Goal: Information Seeking & Learning: Check status

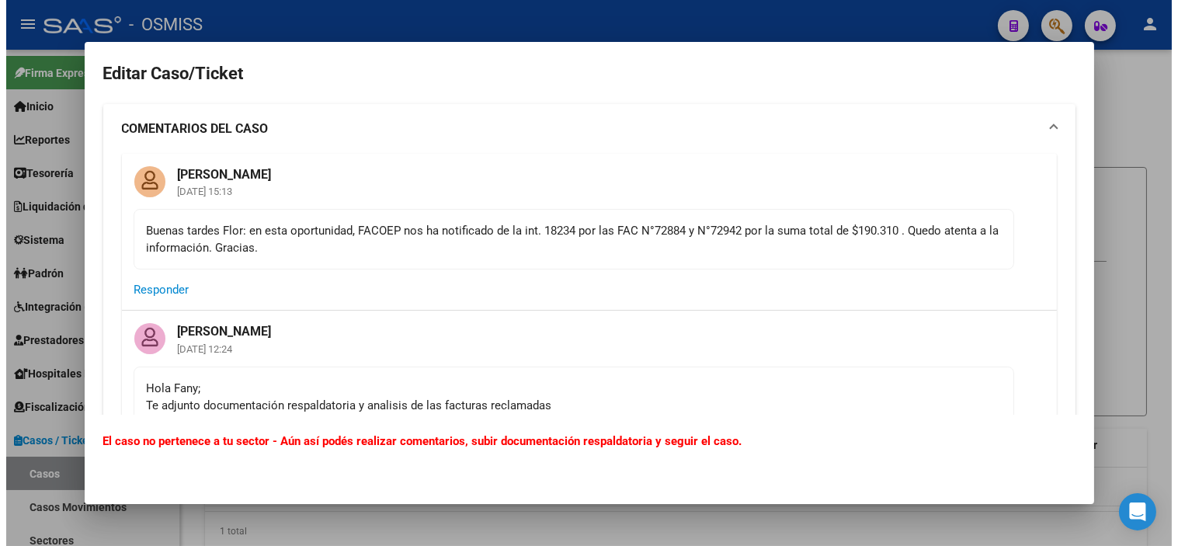
scroll to position [5657, 0]
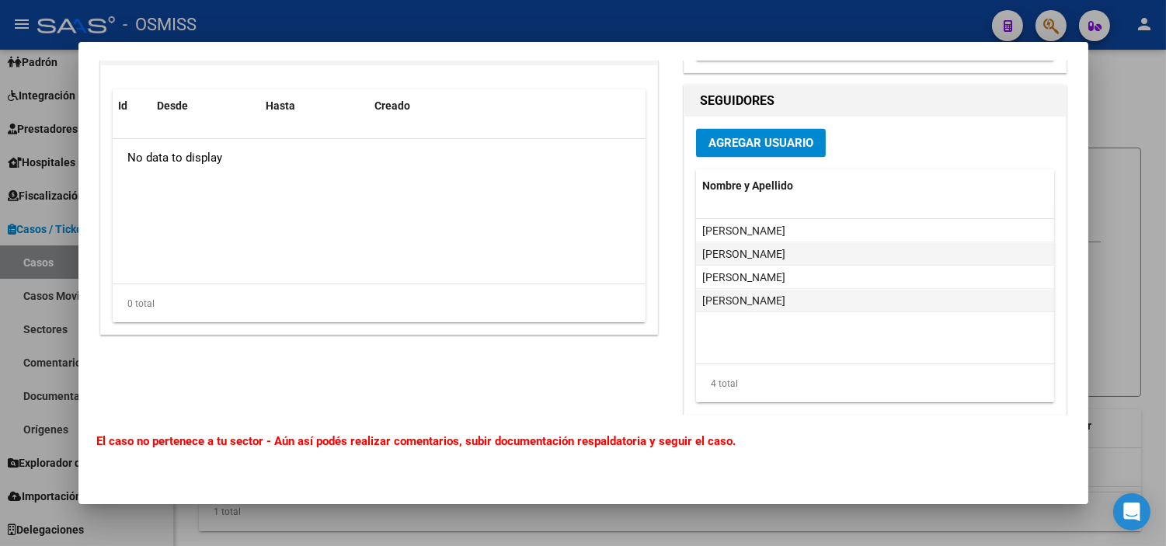
click at [0, 231] on div at bounding box center [583, 273] width 1166 height 546
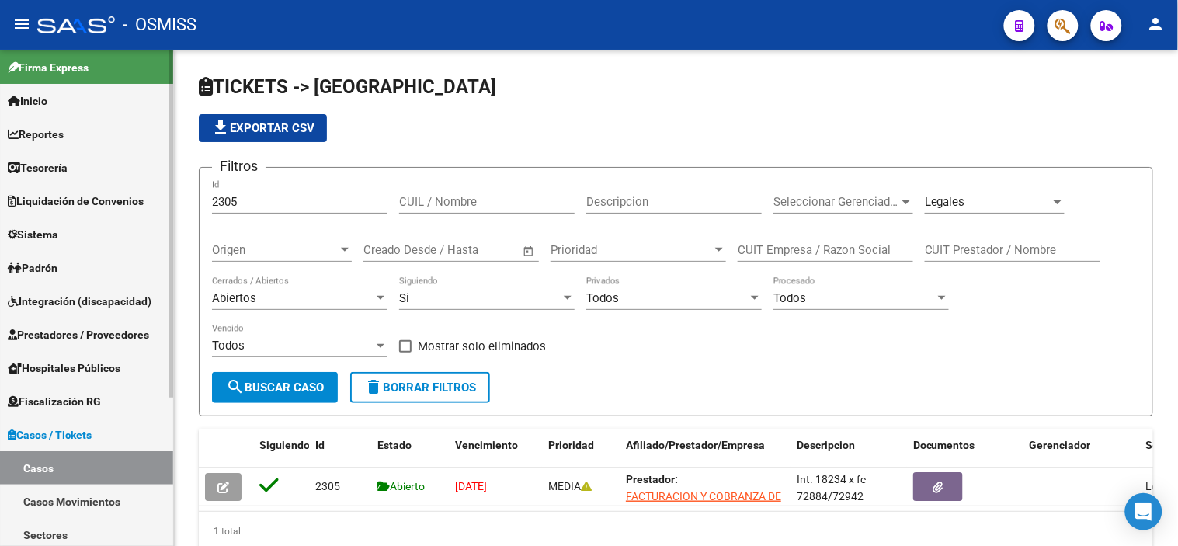
scroll to position [0, 0]
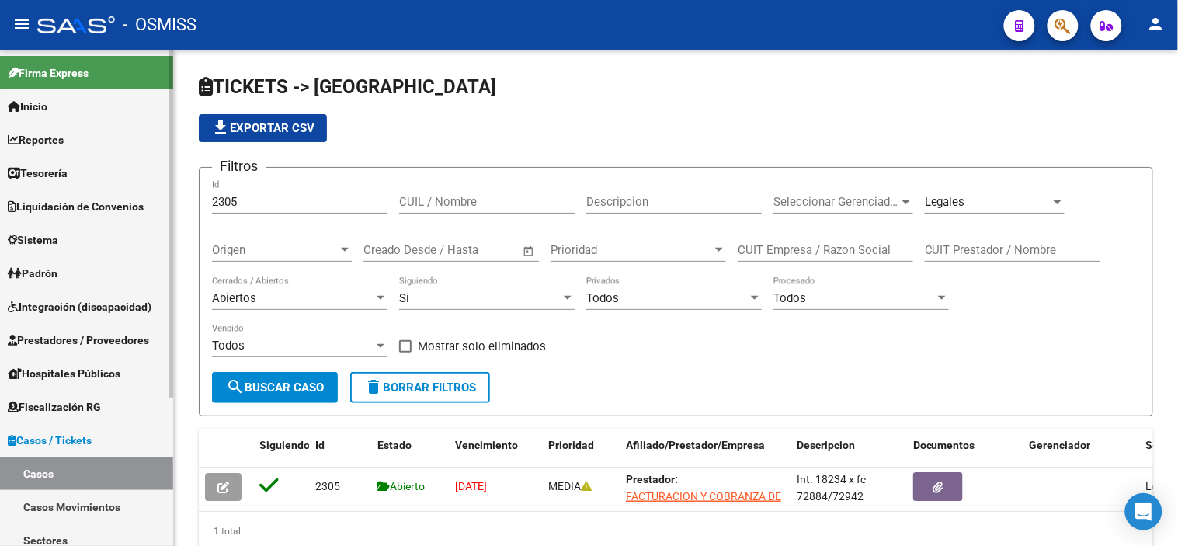
click at [122, 337] on span "Prestadores / Proveedores" at bounding box center [78, 340] width 141 height 17
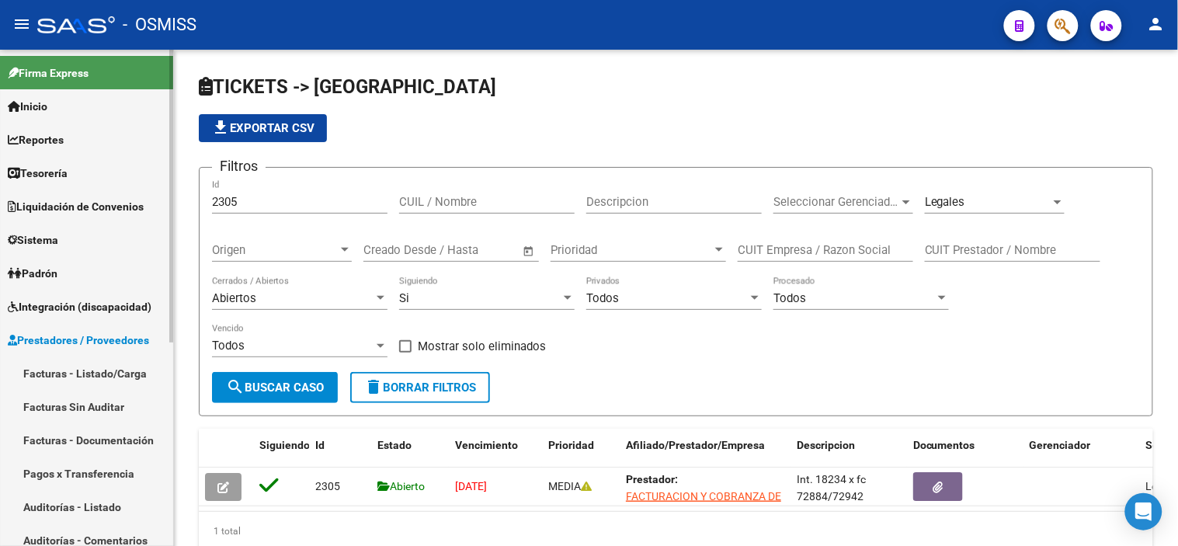
click at [97, 377] on link "Facturas - Listado/Carga" at bounding box center [86, 373] width 173 height 33
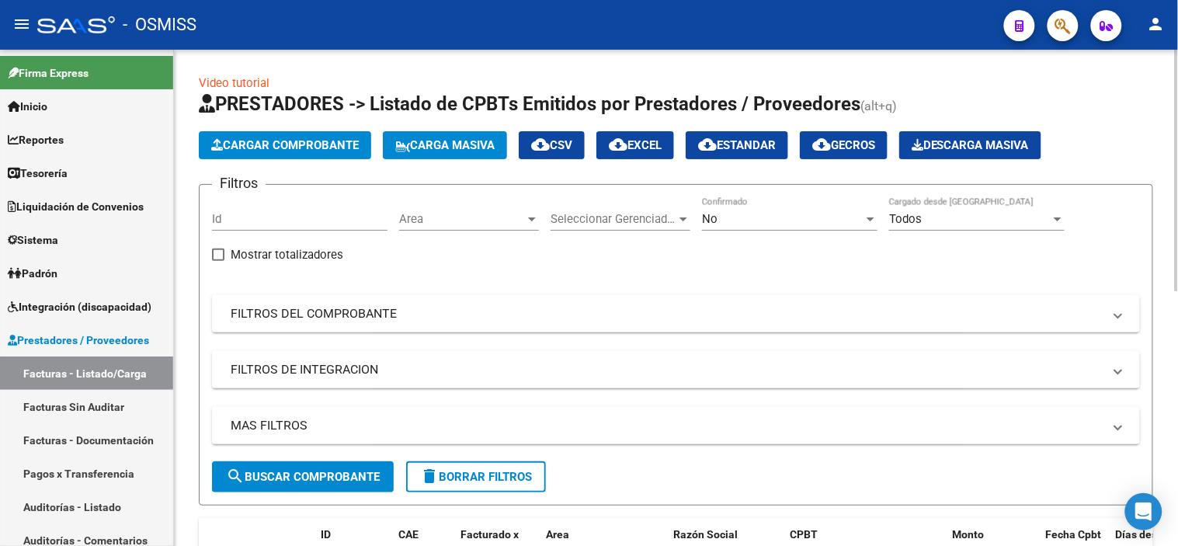
click at [485, 222] on span "Area" at bounding box center [462, 219] width 126 height 14
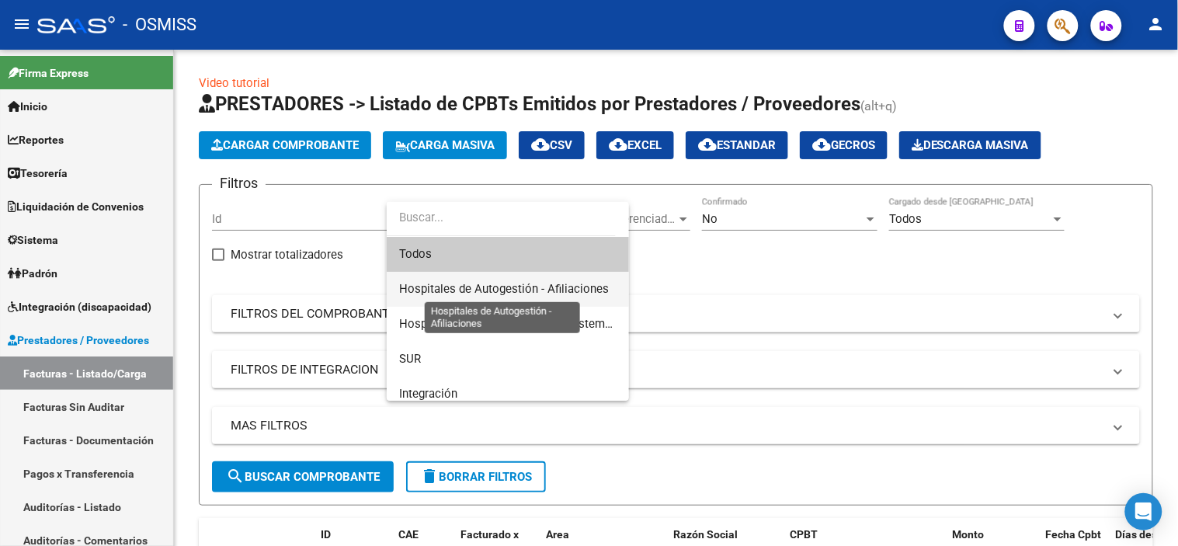
click at [464, 295] on span "Hospitales de Autogestión - Afiliaciones" at bounding box center [504, 289] width 210 height 14
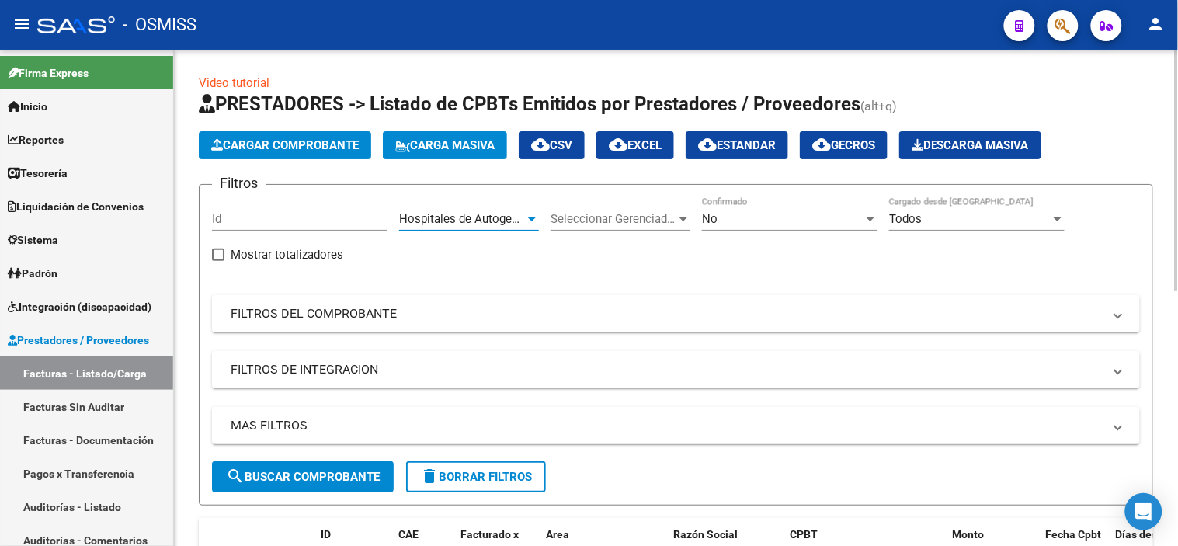
click at [987, 223] on div "Todos" at bounding box center [970, 219] width 162 height 14
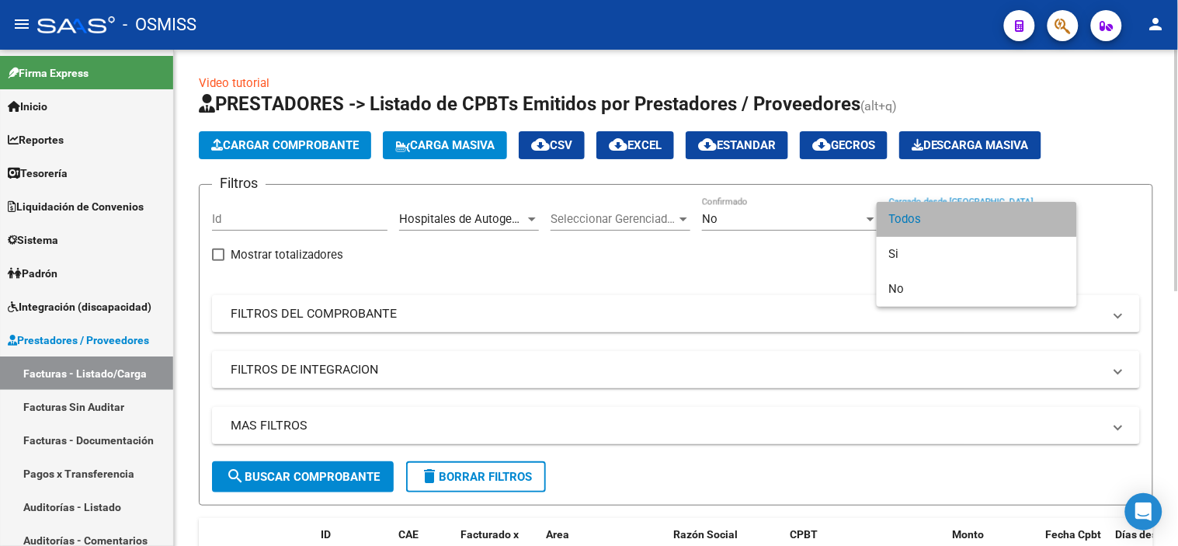
click at [987, 223] on span "Todos" at bounding box center [977, 219] width 176 height 35
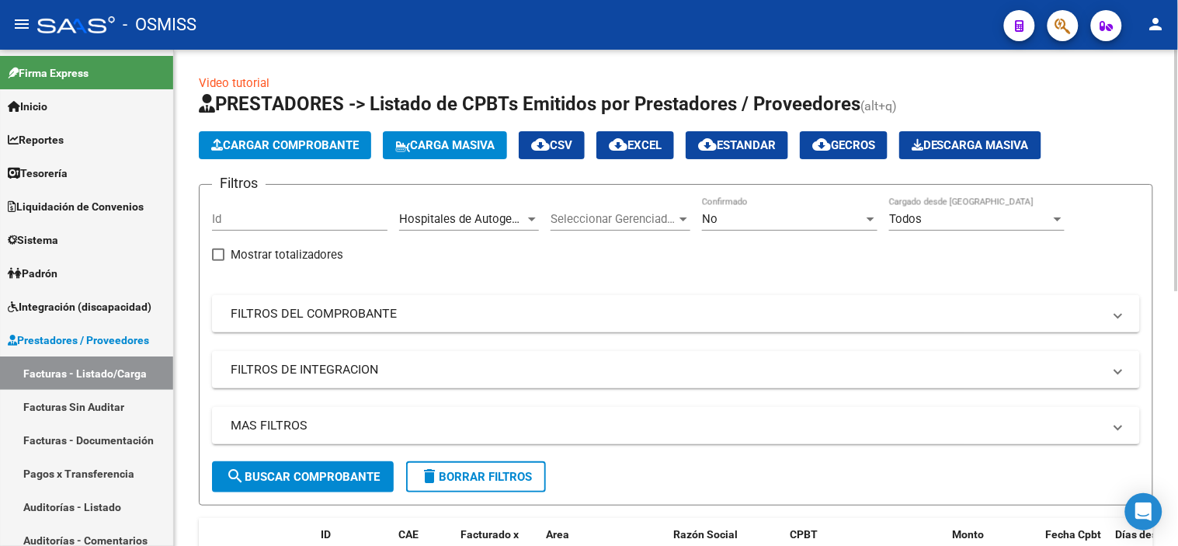
click at [694, 212] on app-drop-down-list "Seleccionar Gerenciador Seleccionar Gerenciador" at bounding box center [626, 221] width 151 height 48
click at [709, 215] on span "No" at bounding box center [710, 219] width 16 height 14
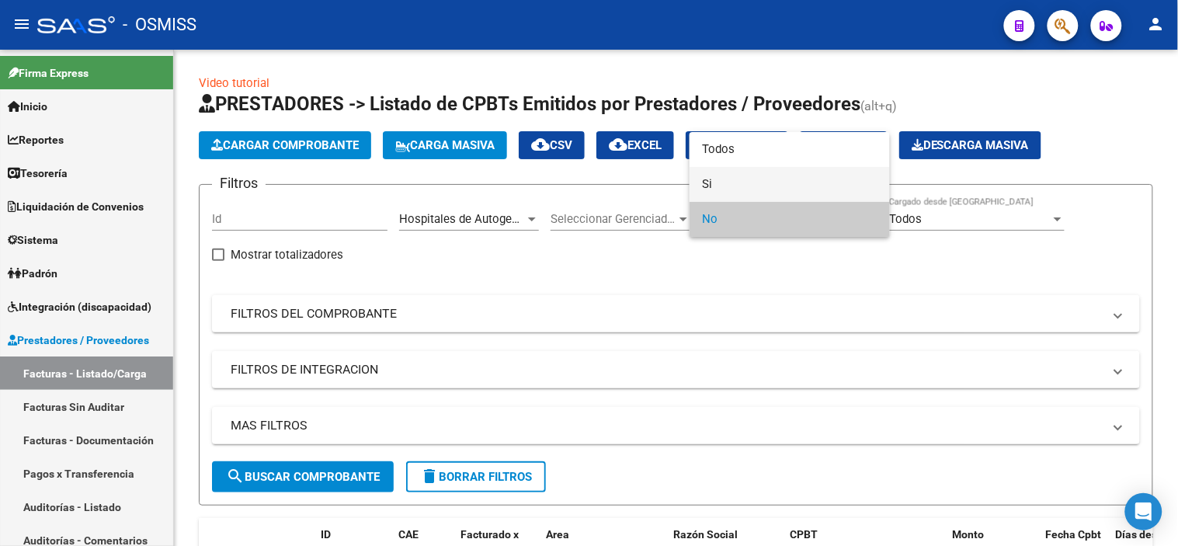
click at [708, 183] on span "Si" at bounding box center [790, 184] width 176 height 35
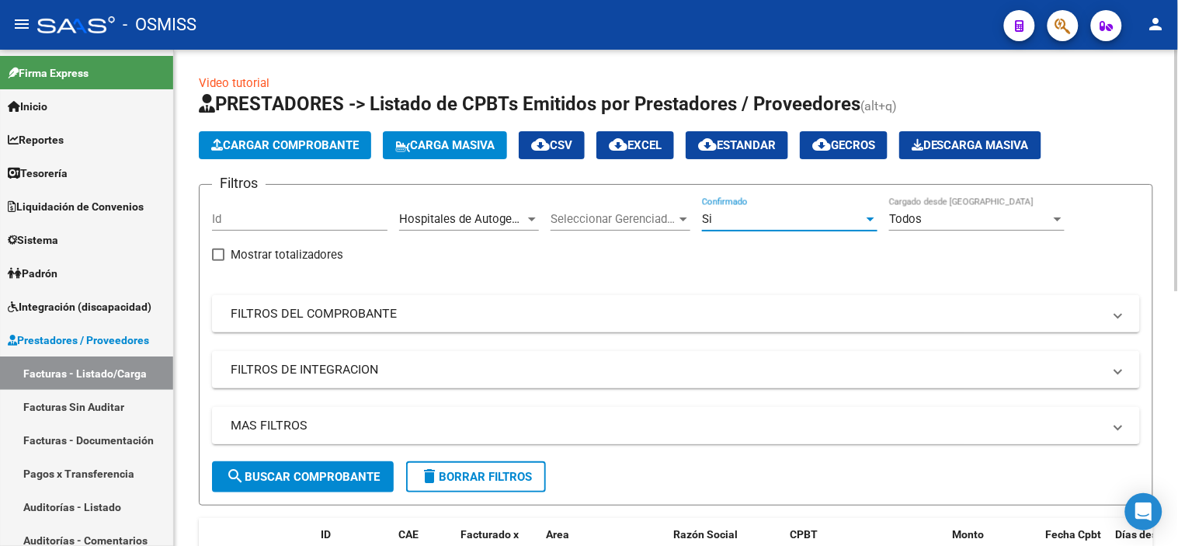
click at [370, 430] on mat-panel-title "MAS FILTROS" at bounding box center [667, 425] width 872 height 17
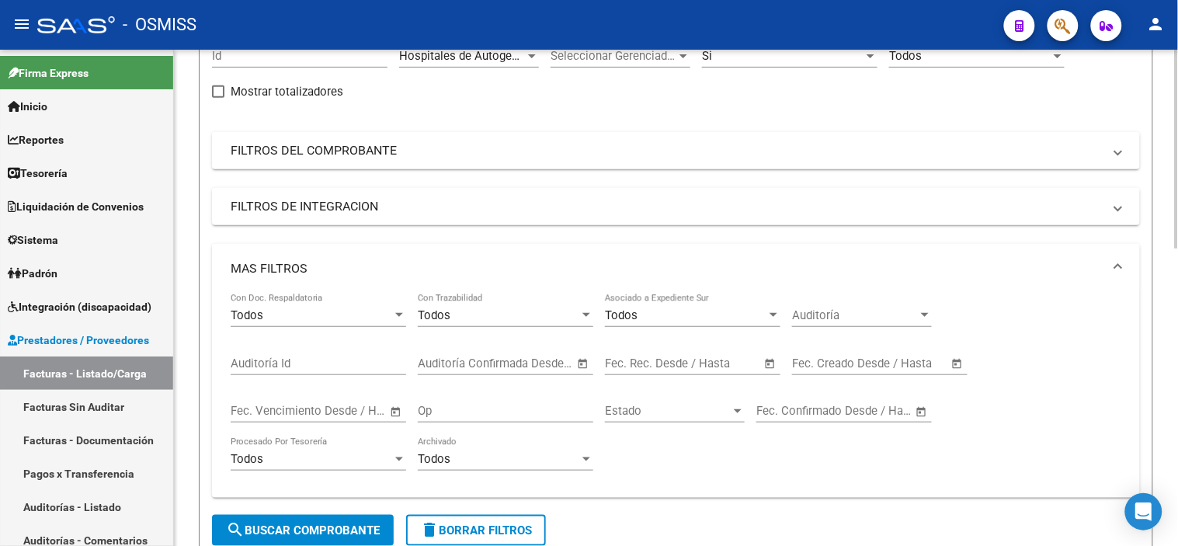
scroll to position [172, 0]
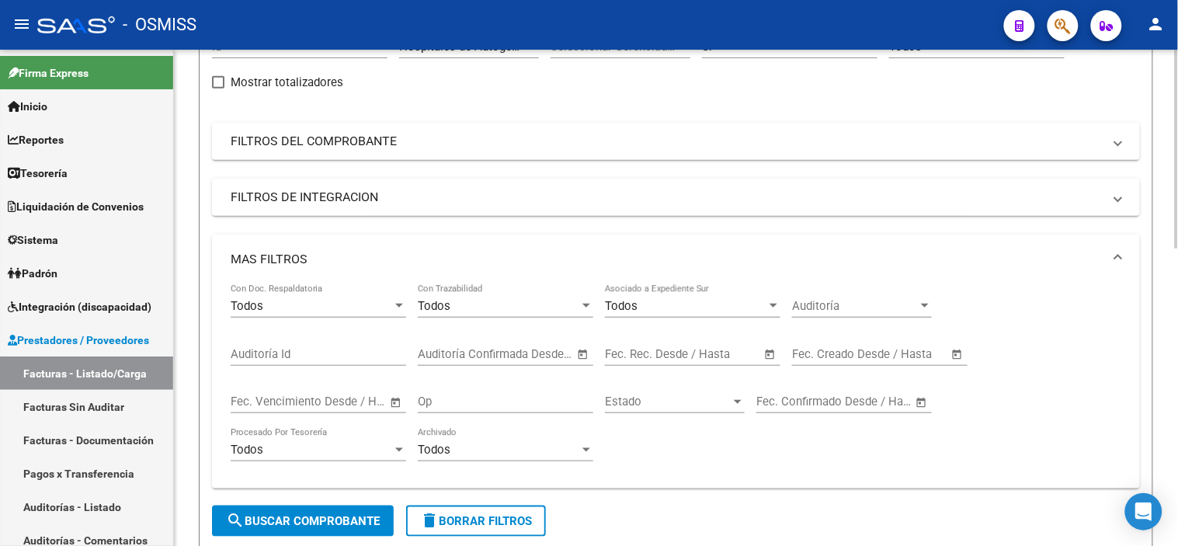
click at [696, 353] on input "text" at bounding box center [719, 354] width 75 height 14
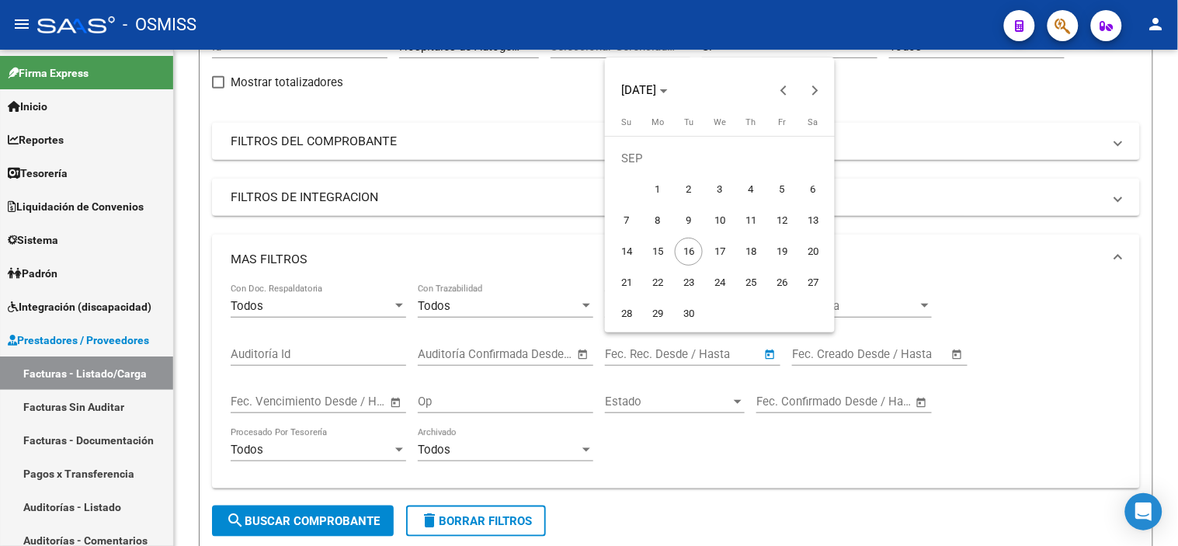
click at [656, 253] on span "15" at bounding box center [658, 252] width 28 height 28
type input "[DATE]"
click at [656, 253] on span "15" at bounding box center [658, 252] width 28 height 28
type input "[DATE]"
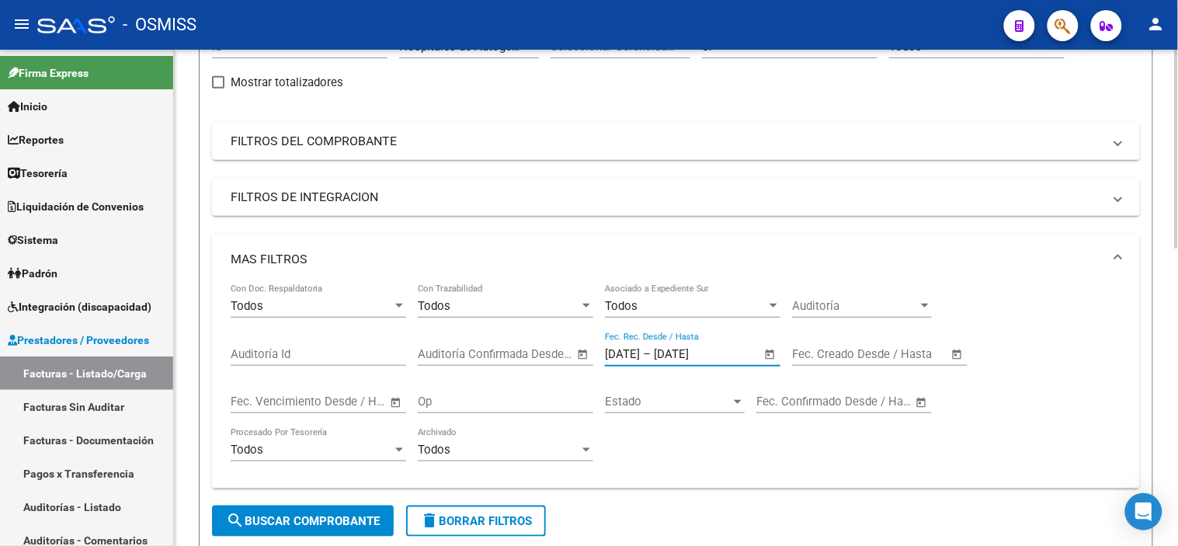
click at [356, 513] on button "search Buscar Comprobante" at bounding box center [303, 521] width 182 height 31
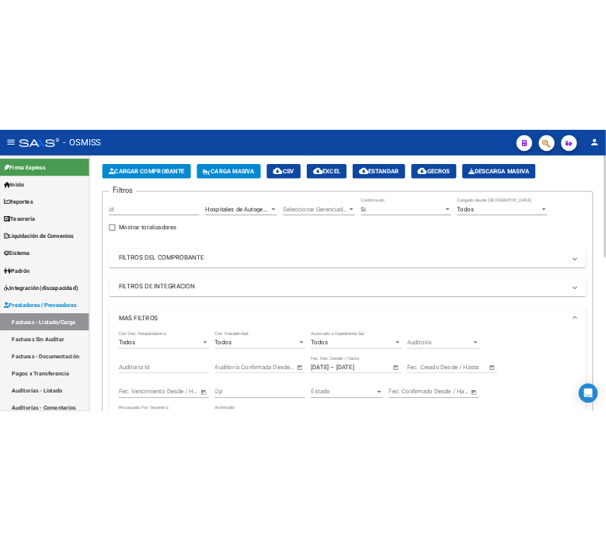
scroll to position [0, 0]
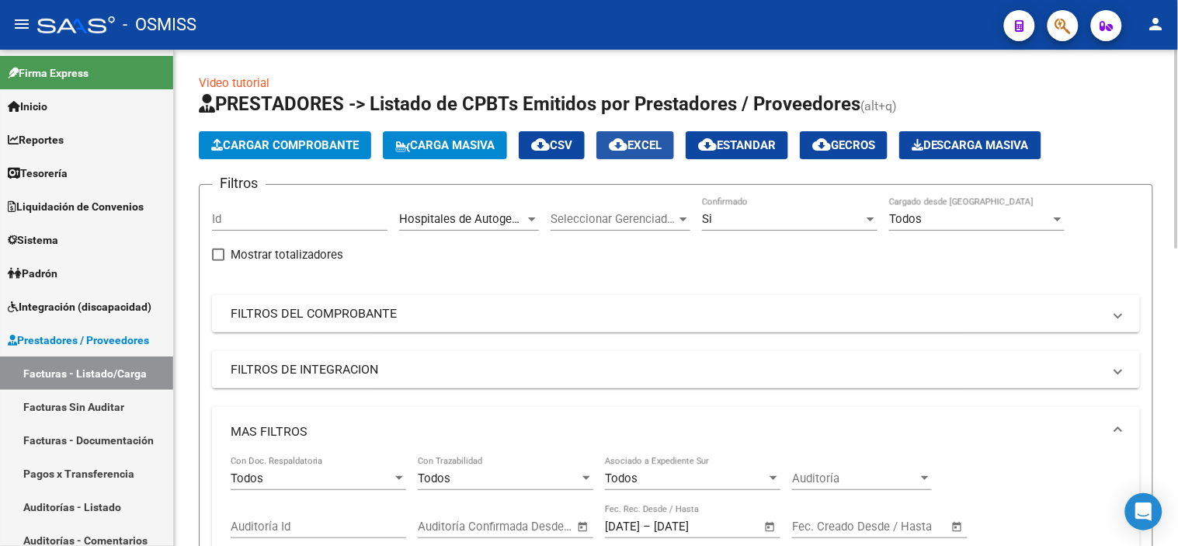
click at [656, 151] on span "cloud_download EXCEL" at bounding box center [635, 145] width 53 height 14
click at [1128, 226] on div "Filtros Id Hospitales de Autogestión - Afiliaciones Area Seleccionar Gerenciado…" at bounding box center [676, 437] width 928 height 481
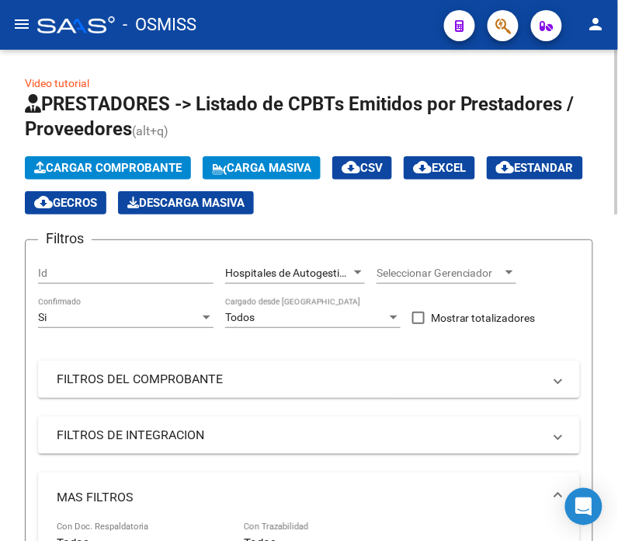
click at [559, 149] on app-list-header "PRESTADORES -> Listado de CPBTs Emitidos por Prestadores / Proveedores (alt+q) …" at bounding box center [309, 509] width 569 height 835
click at [492, 32] on button "button" at bounding box center [503, 25] width 31 height 31
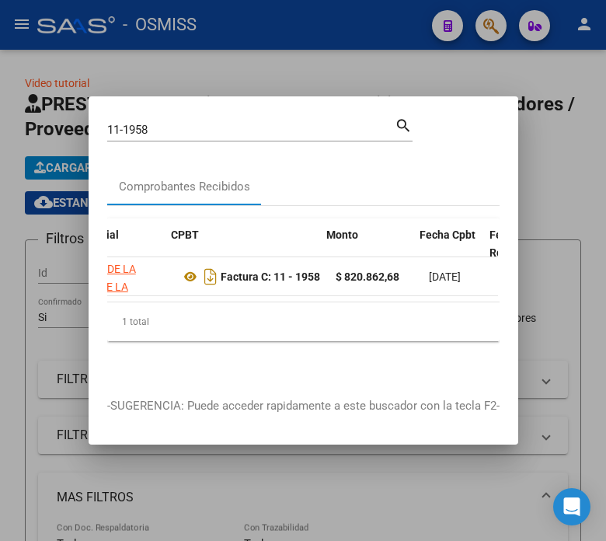
scroll to position [0, 461]
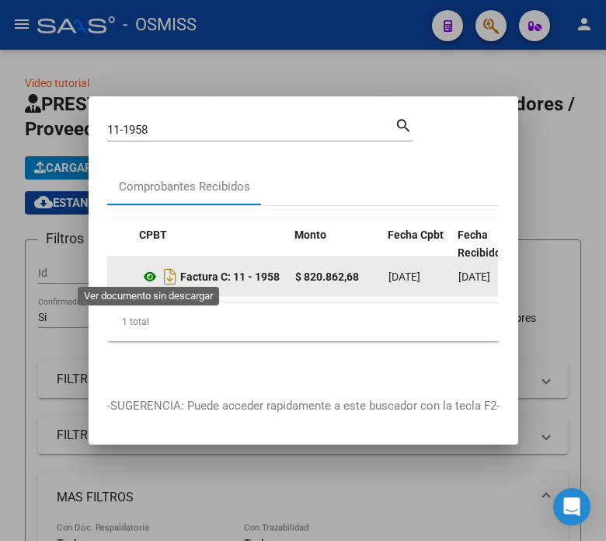
click at [143, 275] on icon at bounding box center [150, 276] width 20 height 19
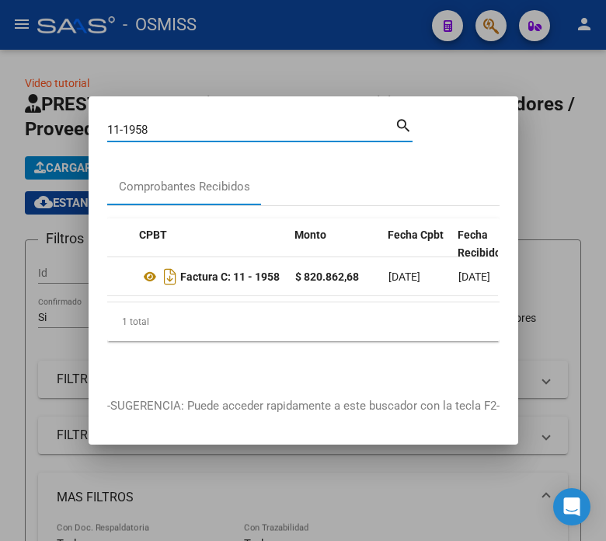
click at [198, 129] on input "11-1958" at bounding box center [250, 130] width 287 height 14
click at [197, 129] on input "11-1958" at bounding box center [250, 130] width 287 height 14
type input "1"
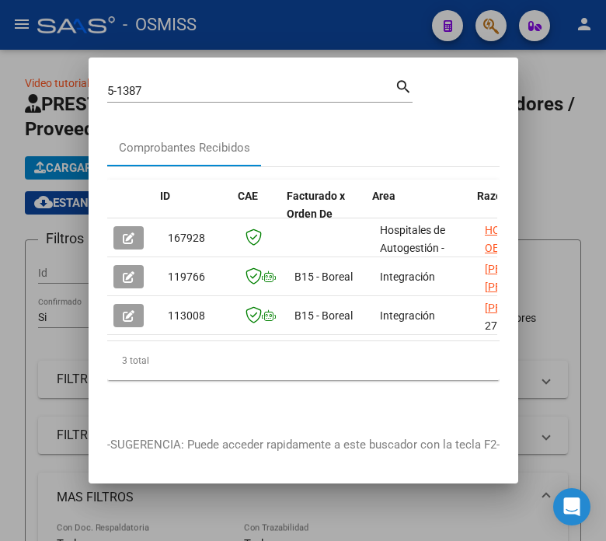
scroll to position [0, 430]
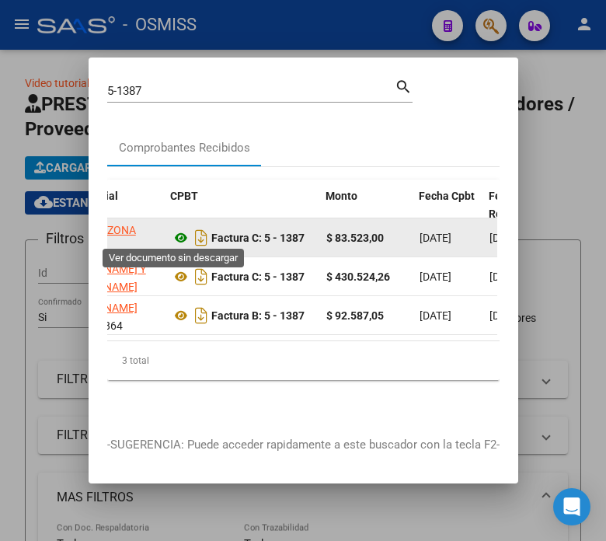
click at [173, 237] on icon at bounding box center [181, 237] width 20 height 19
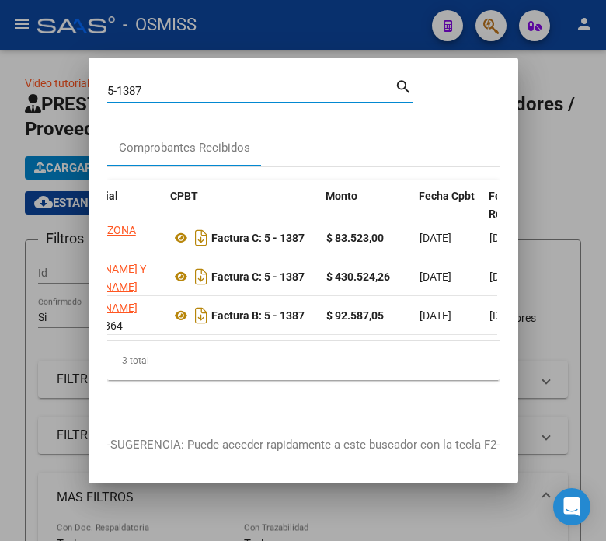
click at [200, 86] on input "5-1387" at bounding box center [250, 91] width 287 height 14
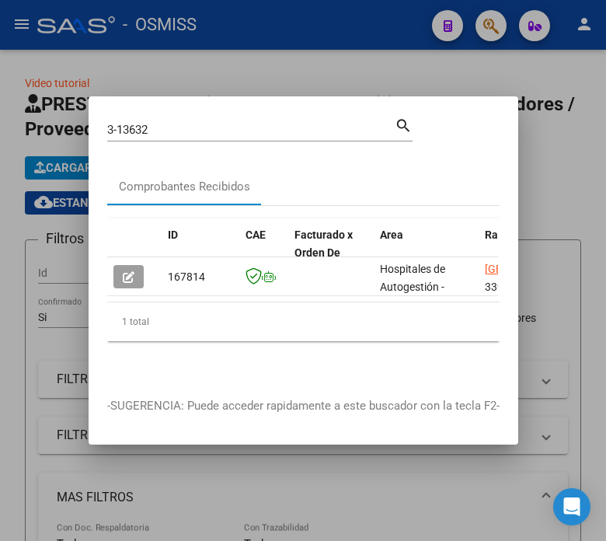
click at [492, 156] on mat-dialog-content "3-13632 Buscar (apellido, dni, cuil, nro traspaso, cuit, obra social) search Co…" at bounding box center [304, 246] width 430 height 263
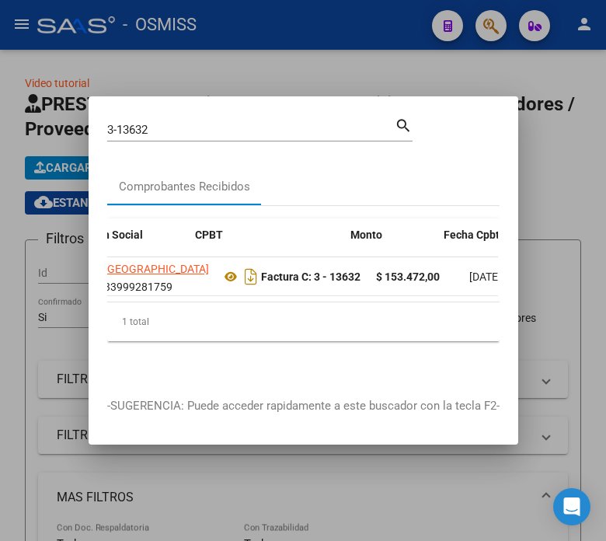
scroll to position [0, 405]
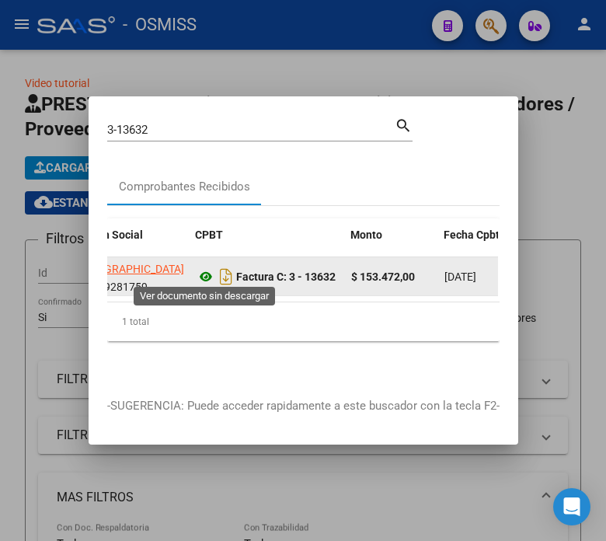
click at [207, 268] on icon at bounding box center [206, 276] width 20 height 19
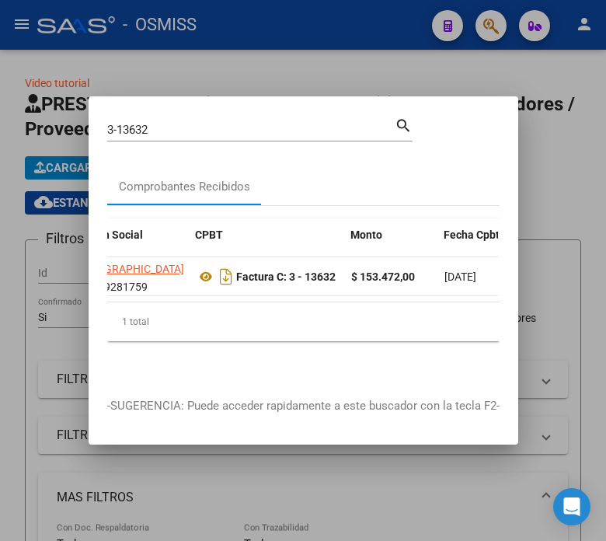
click at [163, 123] on input "3-13632" at bounding box center [250, 130] width 287 height 14
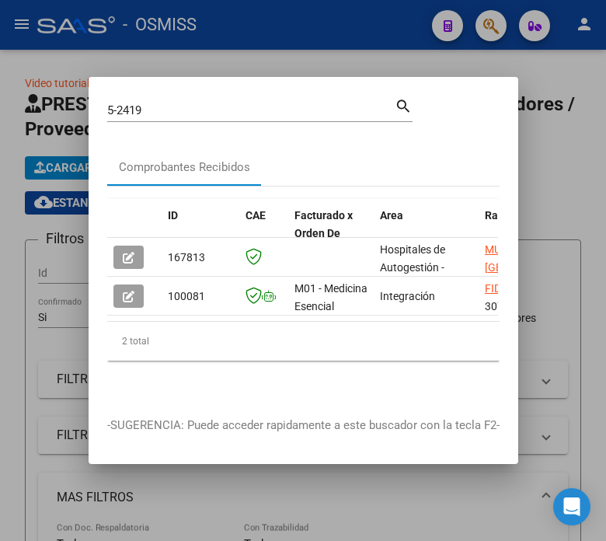
click at [485, 103] on mat-dialog-content "5-2419 Buscar (apellido, dni, cuil, nro traspaso, cuit, obra social) search Com…" at bounding box center [304, 247] width 430 height 302
drag, startPoint x: 476, startPoint y: 154, endPoint x: 469, endPoint y: 169, distance: 17.0
click at [476, 154] on div "Comprobantes Recibidos" at bounding box center [303, 166] width 392 height 37
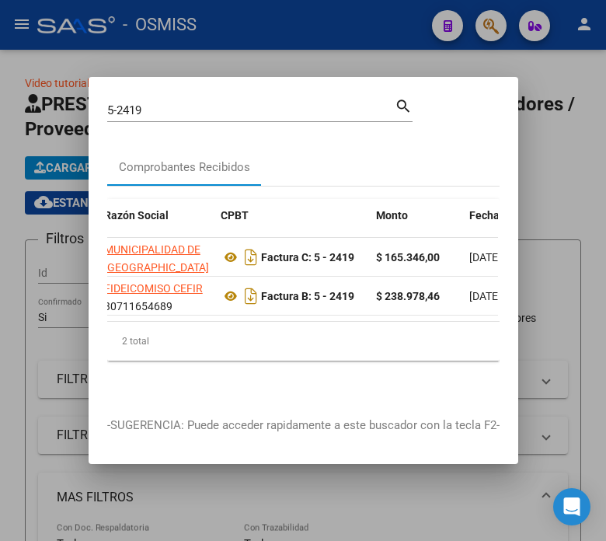
scroll to position [0, 373]
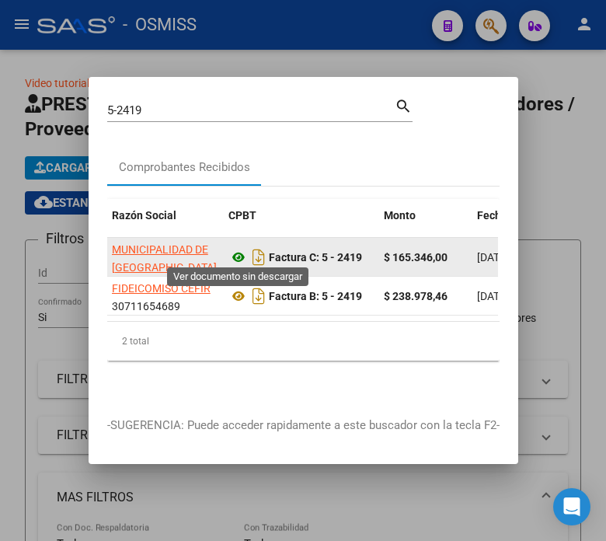
click at [238, 252] on icon at bounding box center [238, 257] width 20 height 19
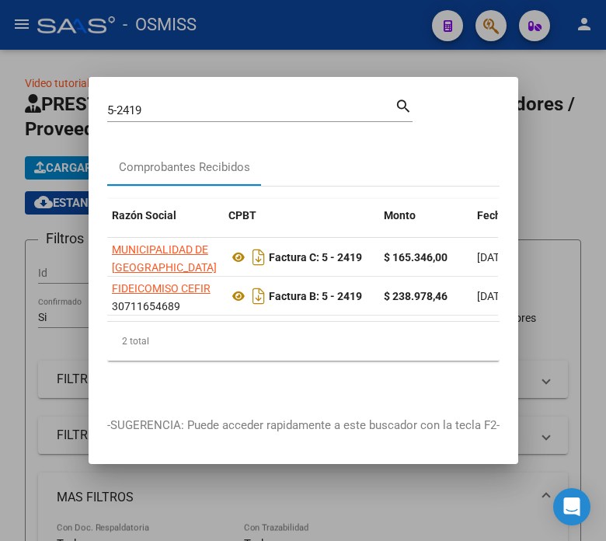
click at [194, 103] on input "5-2419" at bounding box center [250, 110] width 287 height 14
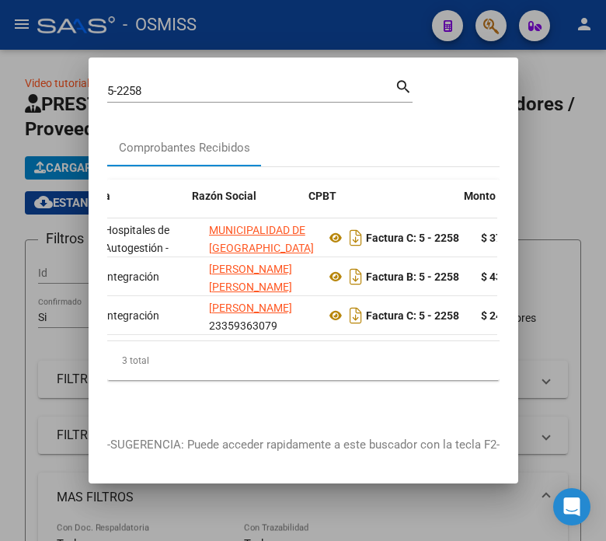
scroll to position [0, 301]
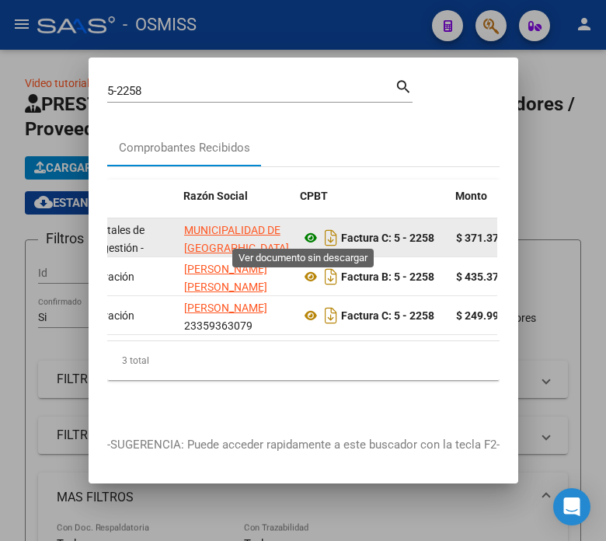
click at [301, 228] on icon at bounding box center [311, 237] width 20 height 19
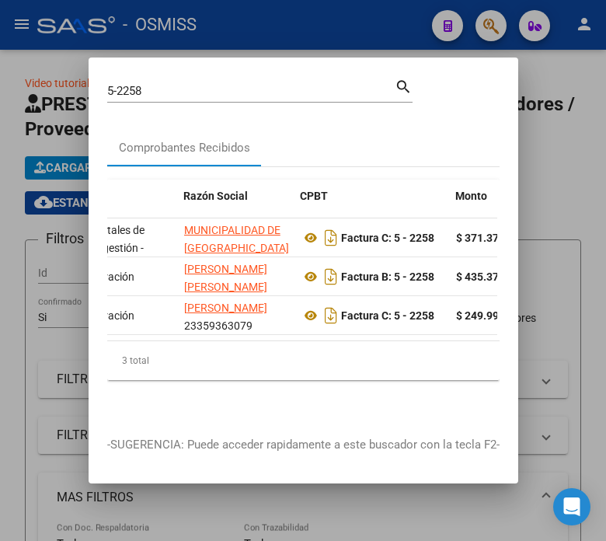
click at [172, 86] on input "5-2258" at bounding box center [250, 91] width 287 height 14
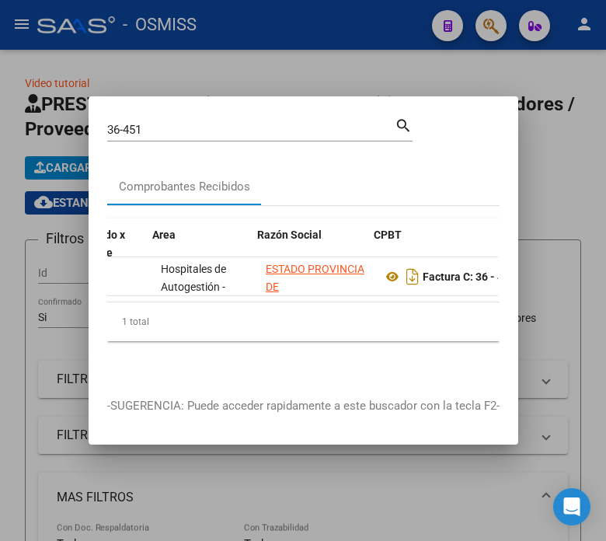
scroll to position [0, 235]
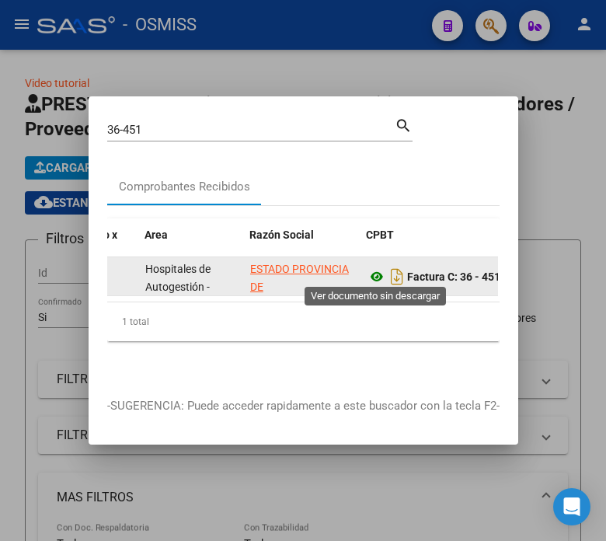
click at [374, 268] on icon at bounding box center [377, 276] width 20 height 19
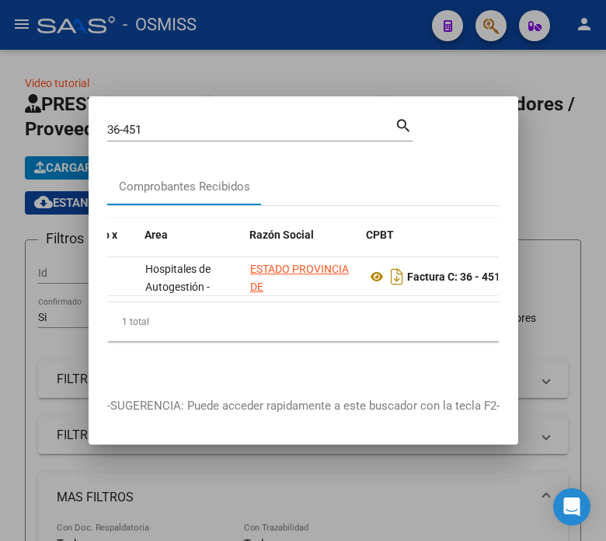
click at [165, 123] on input "36-451" at bounding box center [250, 130] width 287 height 14
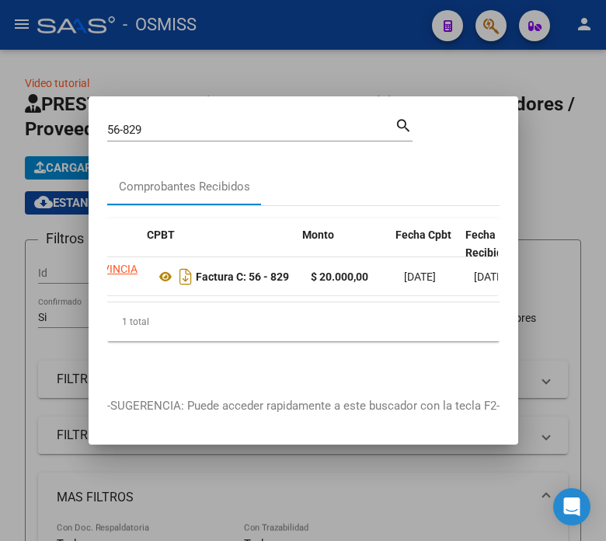
scroll to position [0, 470]
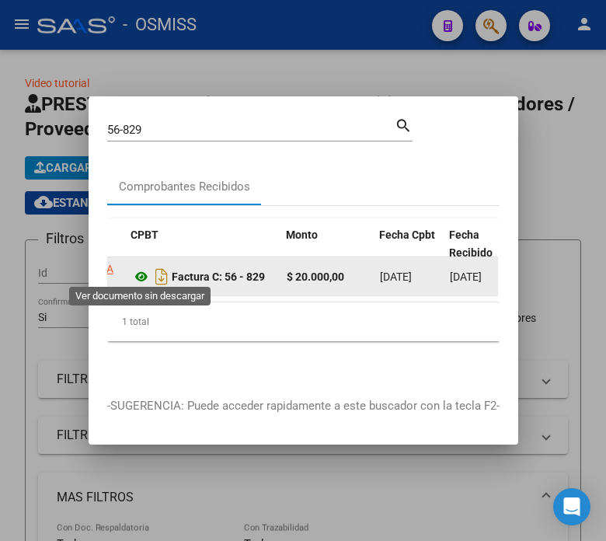
click at [144, 273] on icon at bounding box center [141, 276] width 20 height 19
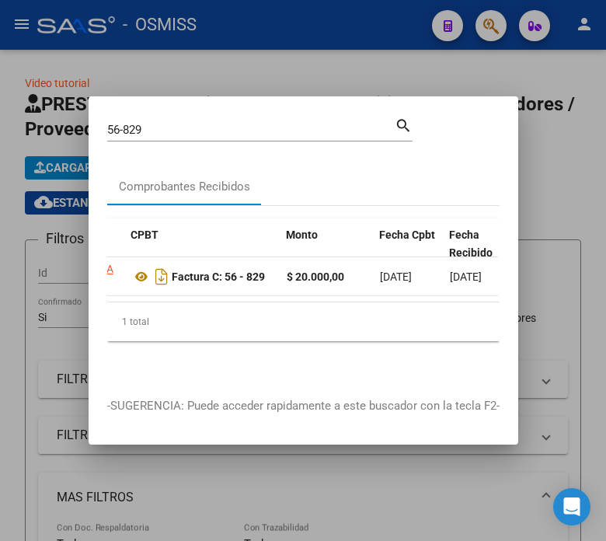
click at [482, 168] on div "Comprobantes Recibidos" at bounding box center [303, 186] width 392 height 37
click at [150, 123] on input "56-829" at bounding box center [250, 130] width 287 height 14
type input "2"
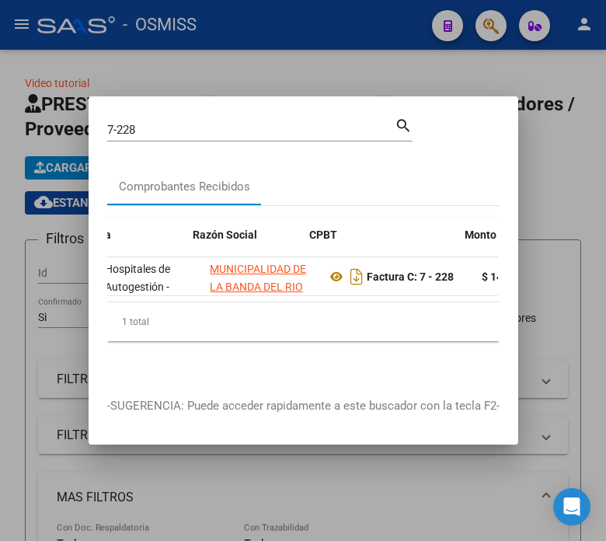
scroll to position [0, 339]
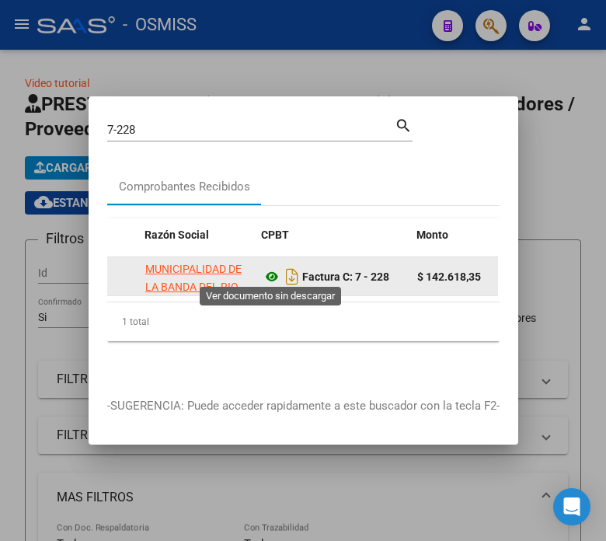
click at [265, 269] on icon at bounding box center [272, 276] width 20 height 19
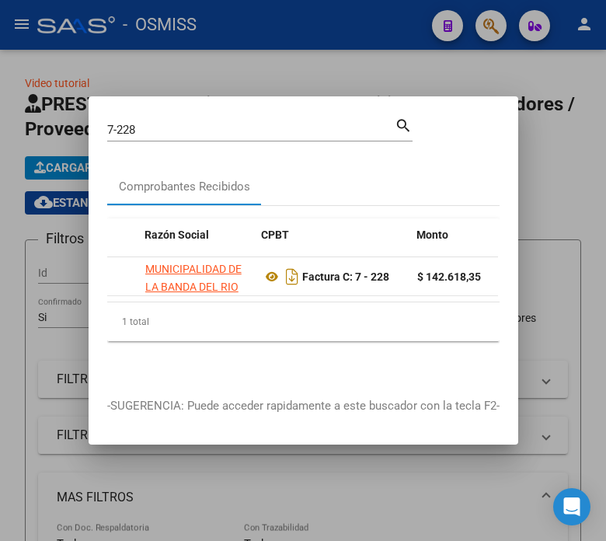
click at [164, 123] on input "7-228" at bounding box center [250, 130] width 287 height 14
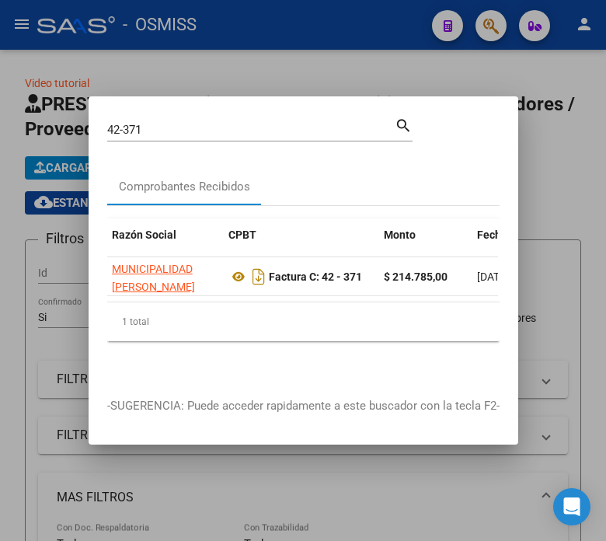
scroll to position [0, 389]
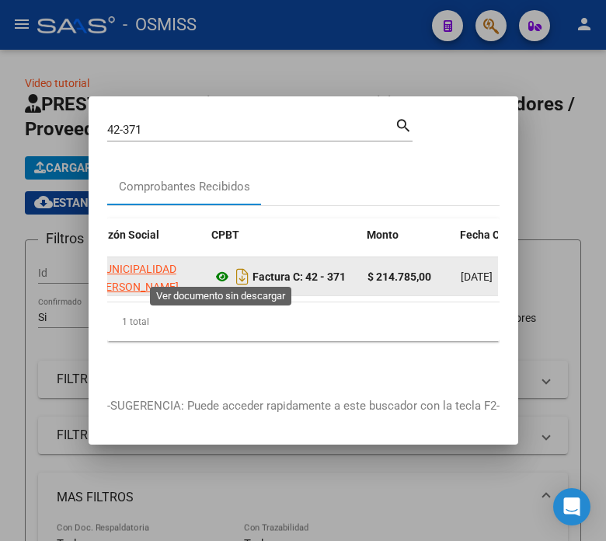
click at [217, 276] on icon at bounding box center [222, 276] width 20 height 19
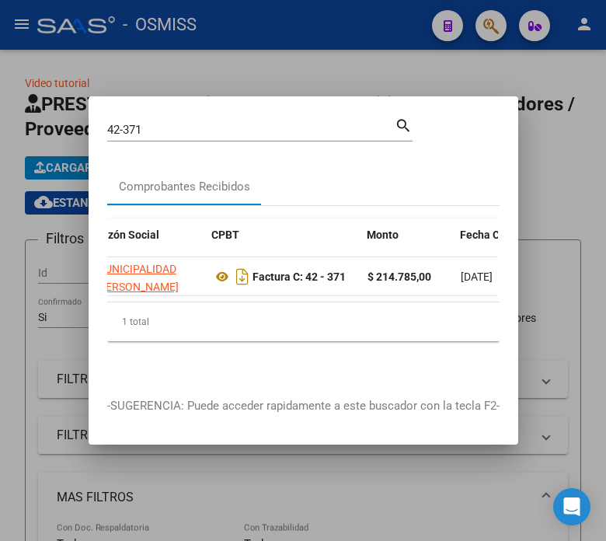
click at [479, 169] on div "Comprobantes Recibidos" at bounding box center [303, 186] width 392 height 37
click at [200, 128] on input "42-371" at bounding box center [250, 130] width 287 height 14
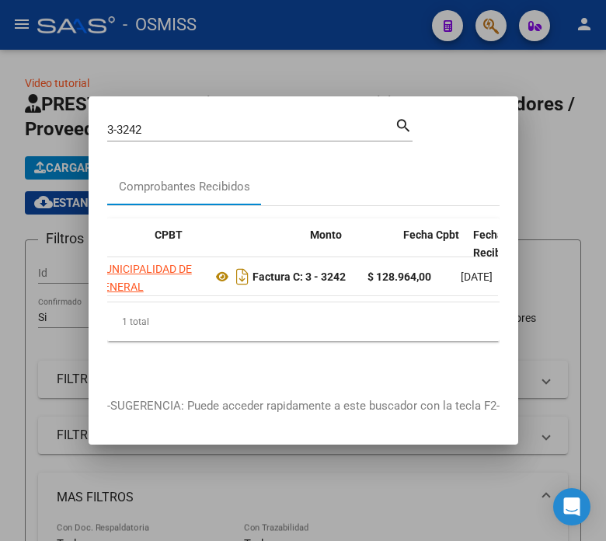
scroll to position [0, 446]
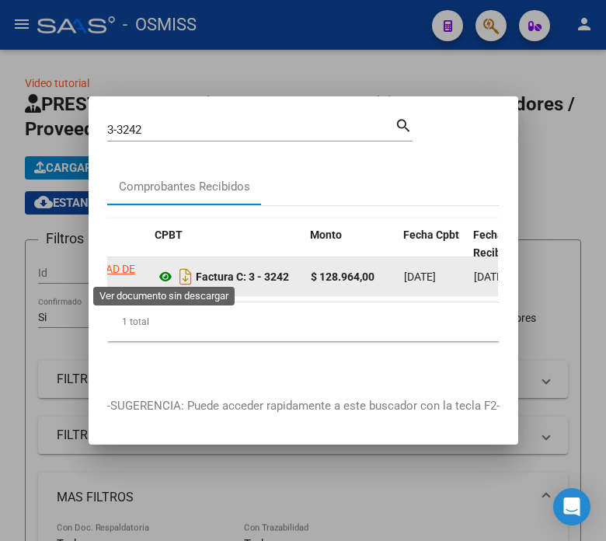
click at [158, 273] on icon at bounding box center [165, 276] width 20 height 19
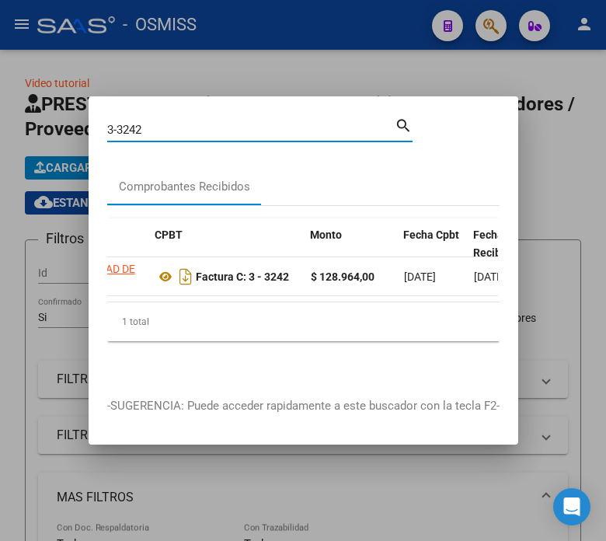
click at [176, 127] on input "3-3242" at bounding box center [250, 130] width 287 height 14
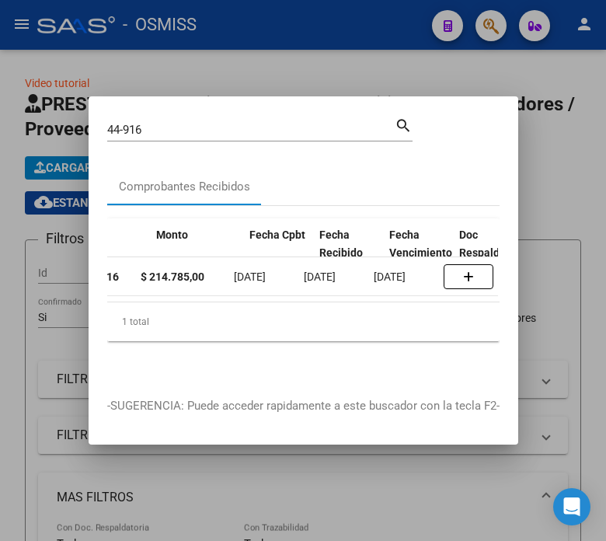
scroll to position [0, 421]
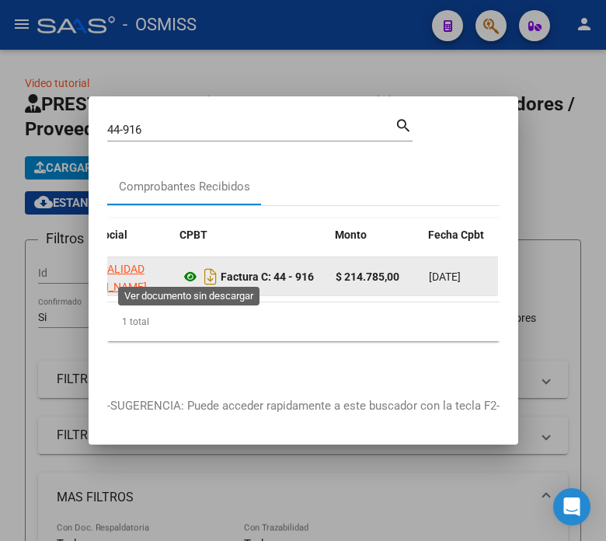
click at [189, 273] on icon at bounding box center [190, 276] width 20 height 19
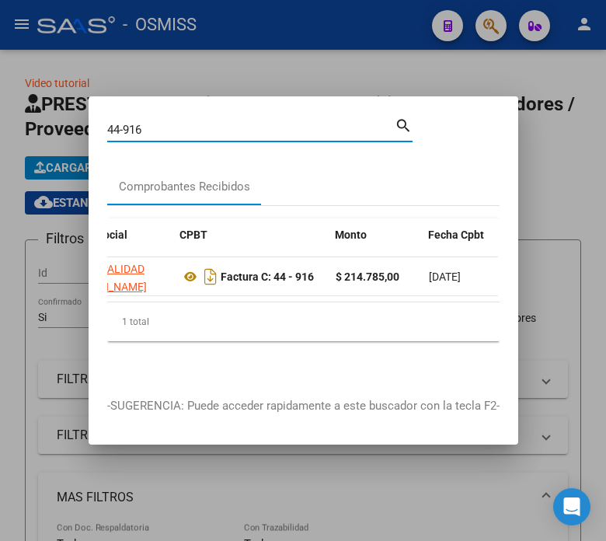
click at [188, 124] on input "44-916" at bounding box center [250, 130] width 287 height 14
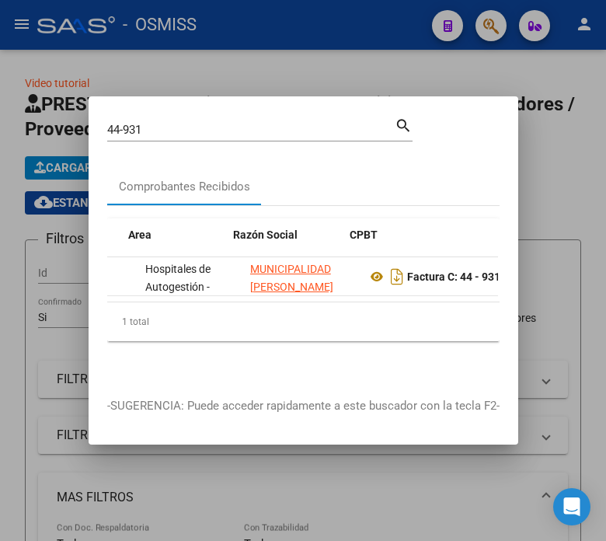
scroll to position [0, 251]
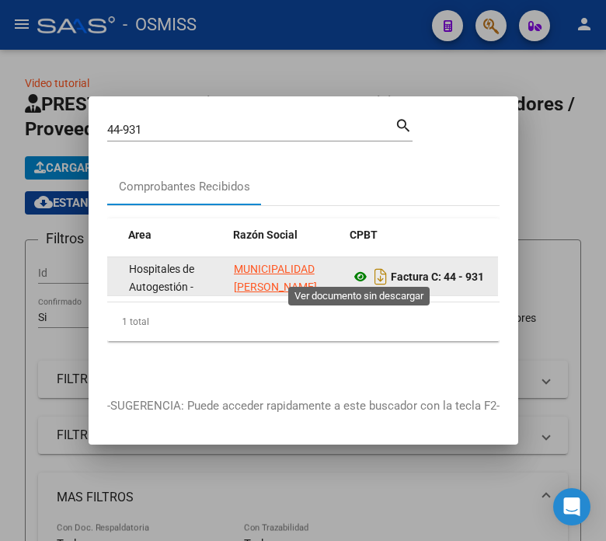
click at [365, 270] on icon at bounding box center [360, 276] width 20 height 19
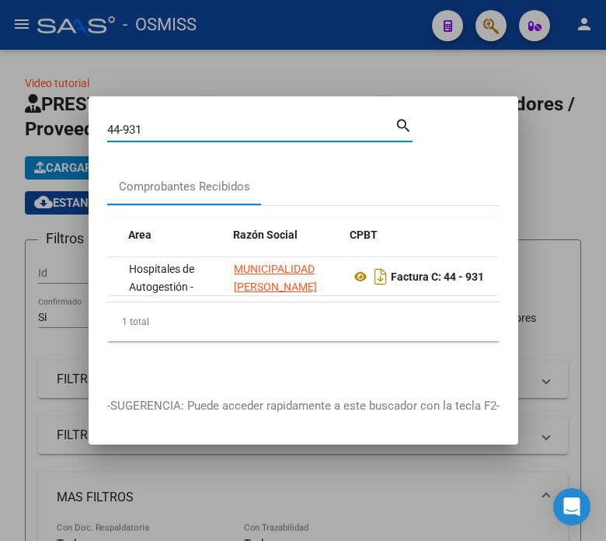
drag, startPoint x: 158, startPoint y: 126, endPoint x: 124, endPoint y: 120, distance: 34.7
click at [124, 123] on input "44-931" at bounding box center [250, 130] width 287 height 14
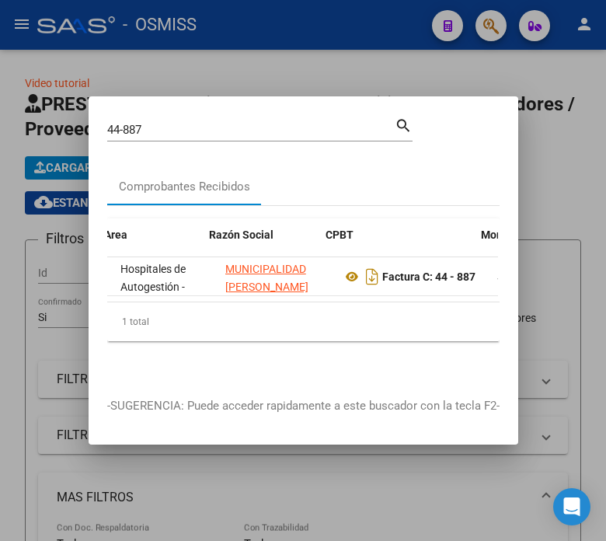
scroll to position [0, 275]
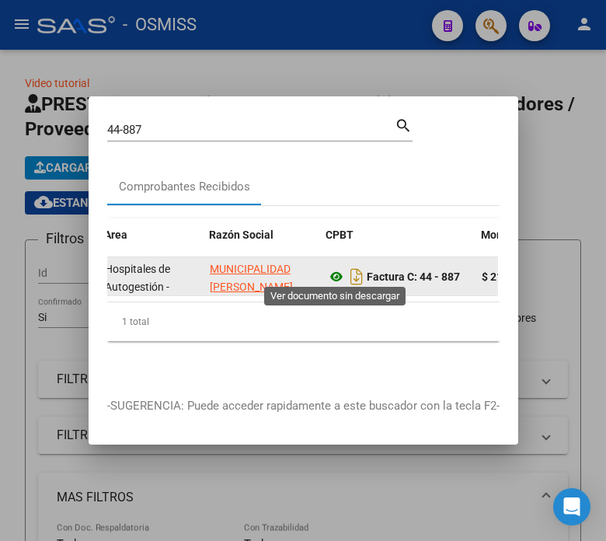
click at [336, 276] on icon at bounding box center [336, 276] width 20 height 19
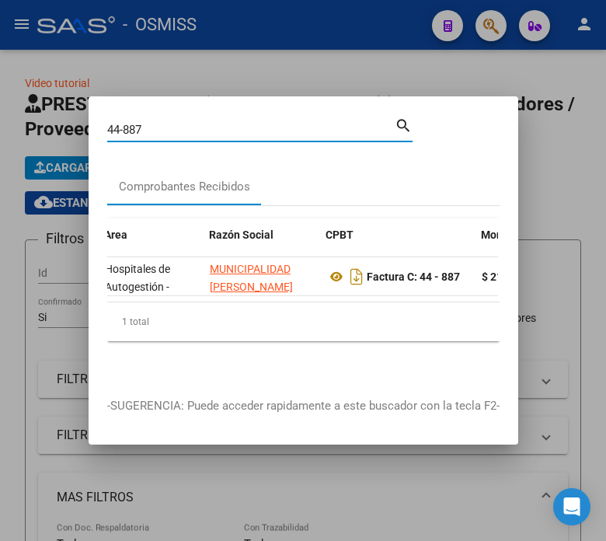
click at [183, 127] on input "44-887" at bounding box center [250, 130] width 287 height 14
drag, startPoint x: 183, startPoint y: 127, endPoint x: 155, endPoint y: 130, distance: 27.4
click at [155, 130] on div "44-887 Buscar (apellido, dni, cuil, nro traspaso, cuit, obra social)" at bounding box center [250, 129] width 287 height 23
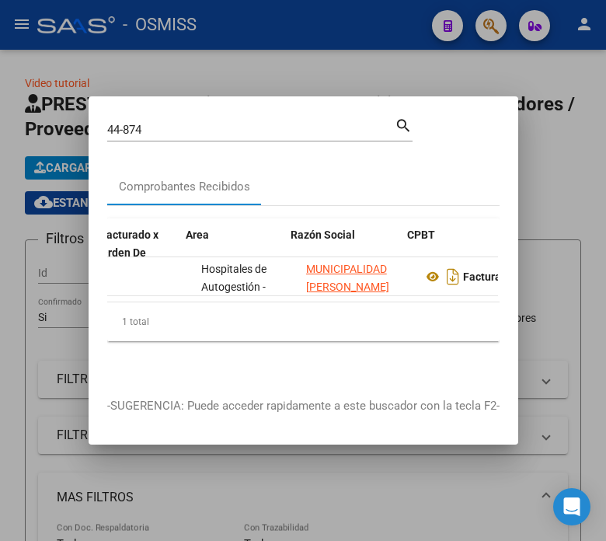
scroll to position [0, 203]
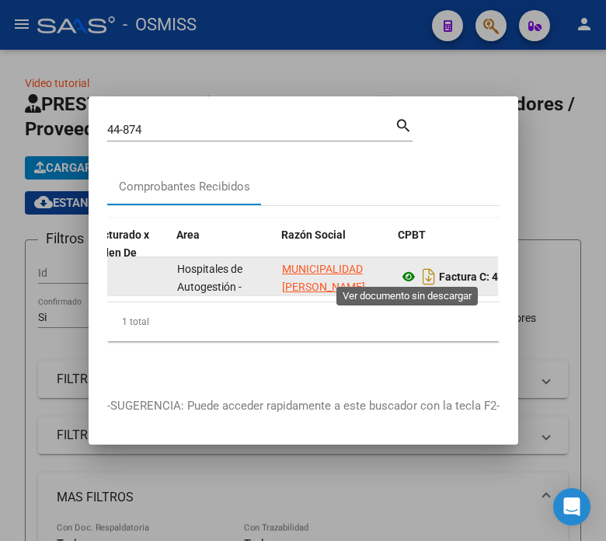
click at [406, 268] on icon at bounding box center [408, 276] width 20 height 19
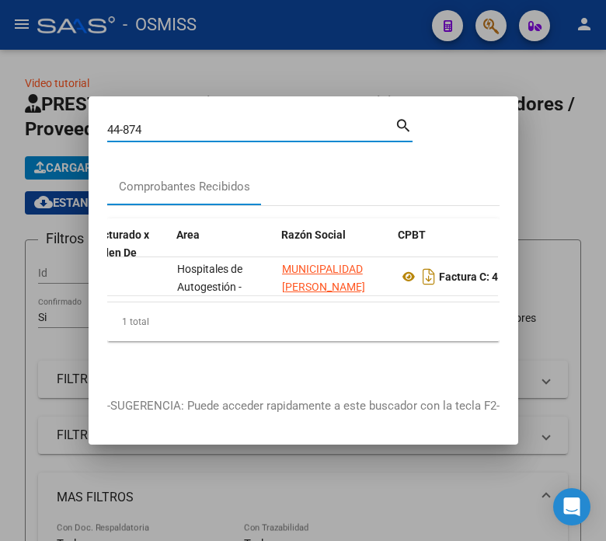
drag, startPoint x: 176, startPoint y: 123, endPoint x: 133, endPoint y: 120, distance: 42.8
click at [133, 123] on input "44-874" at bounding box center [250, 130] width 287 height 14
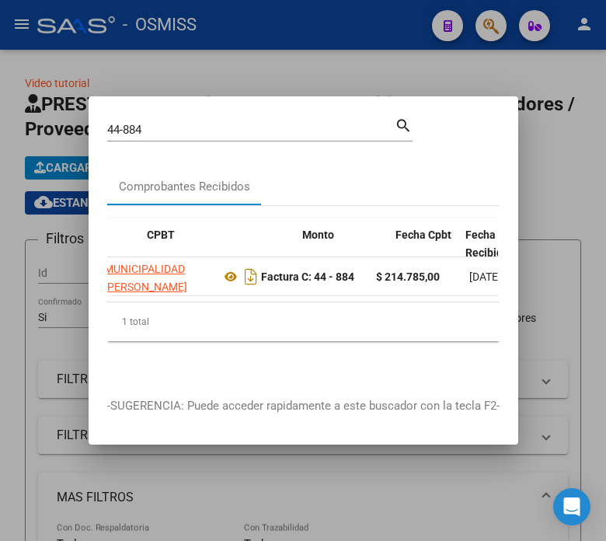
scroll to position [0, 470]
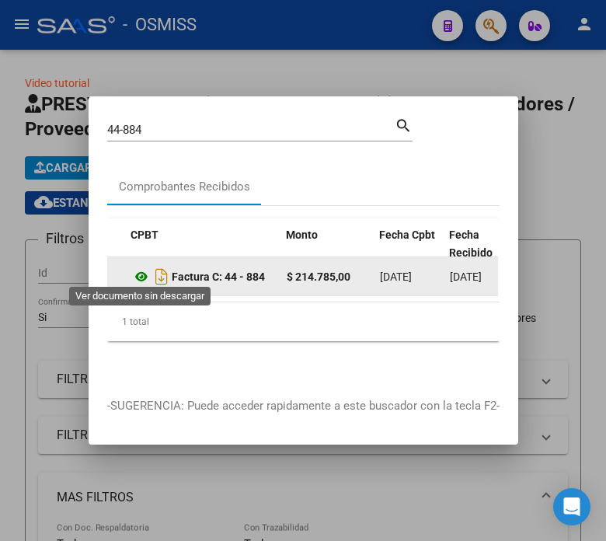
click at [143, 273] on icon at bounding box center [141, 276] width 20 height 19
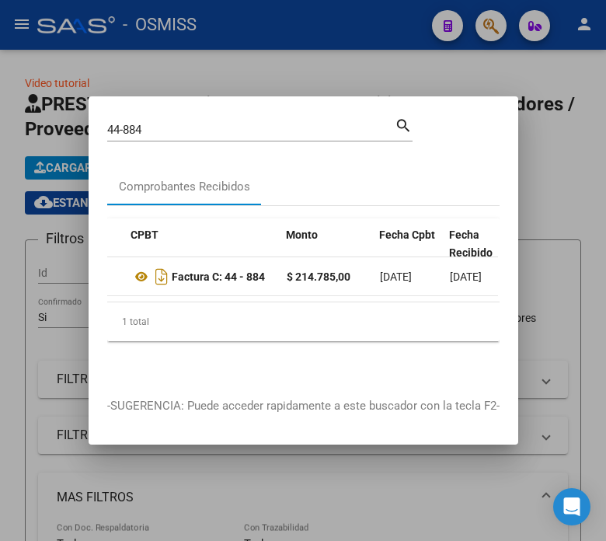
click at [157, 126] on input "44-884" at bounding box center [250, 130] width 287 height 14
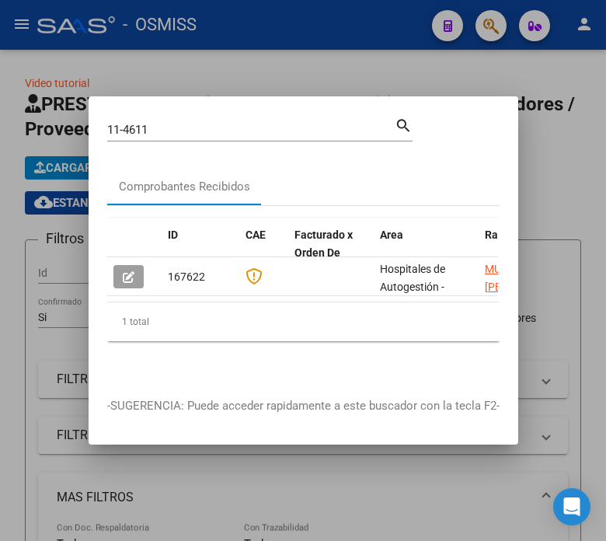
click at [499, 156] on mat-dialog-content "11-4611 Buscar (apellido, dni, cuil, nro traspaso, cuit, obra social) search Co…" at bounding box center [304, 246] width 430 height 263
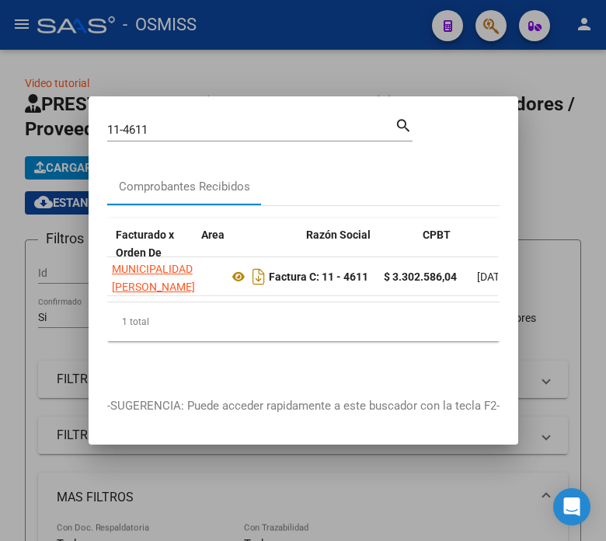
scroll to position [0, 381]
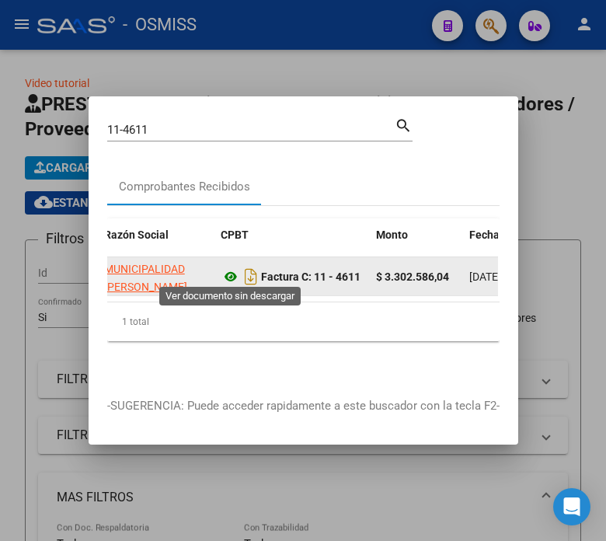
click at [234, 277] on icon at bounding box center [231, 276] width 20 height 19
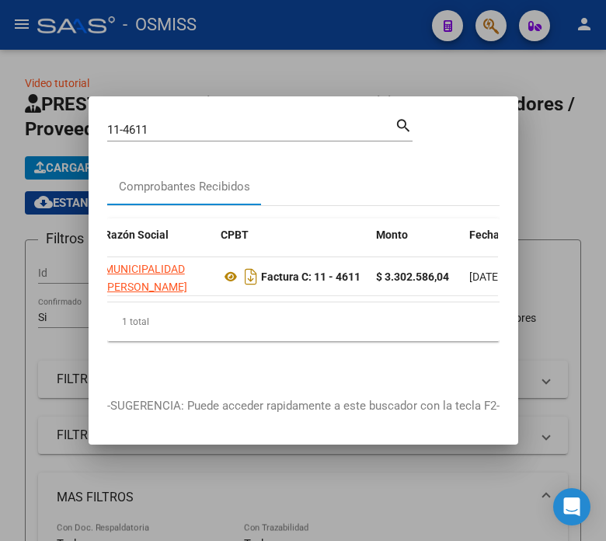
click at [243, 129] on input "11-4611" at bounding box center [250, 130] width 287 height 14
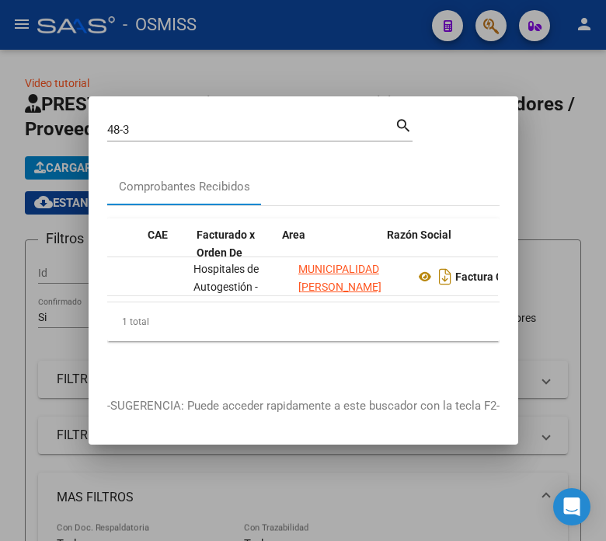
scroll to position [0, 251]
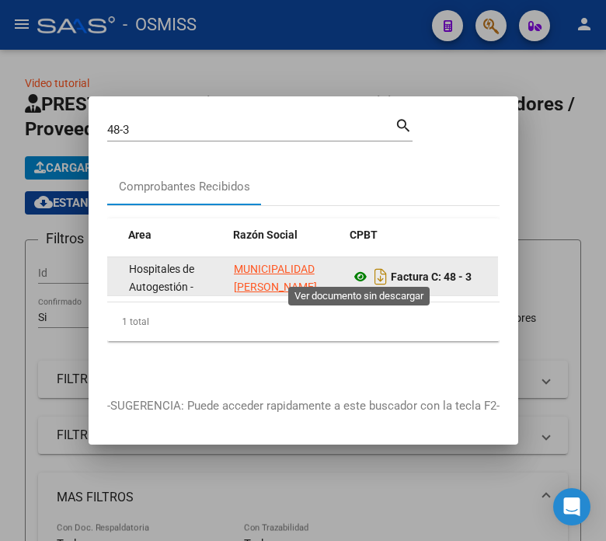
click at [360, 270] on icon at bounding box center [360, 276] width 20 height 19
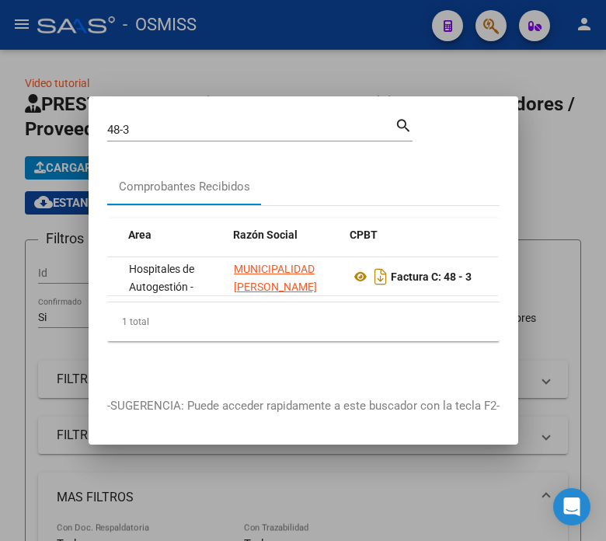
click at [199, 123] on input "48-3" at bounding box center [250, 130] width 287 height 14
drag, startPoint x: 199, startPoint y: 122, endPoint x: 118, endPoint y: 113, distance: 81.2
click at [118, 118] on div "48-3 Buscar (apellido, dni, cuil, nro traspaso, cuit, obra social)" at bounding box center [250, 129] width 287 height 23
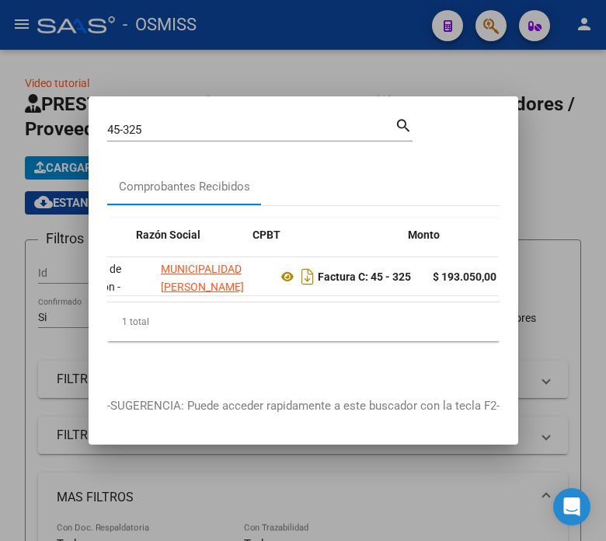
scroll to position [0, 348]
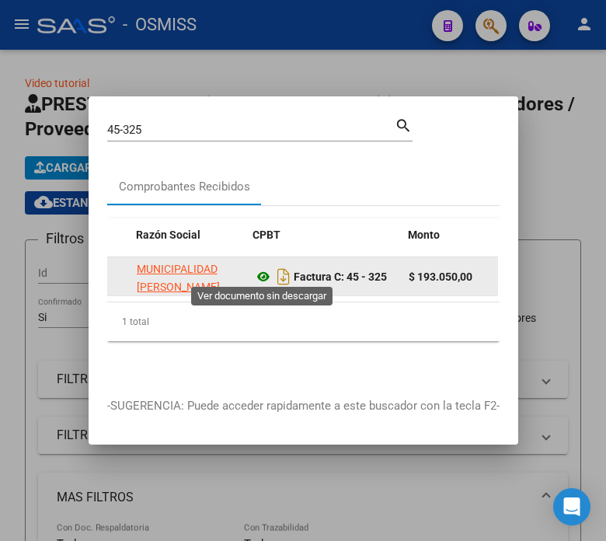
click at [254, 276] on icon at bounding box center [263, 276] width 20 height 19
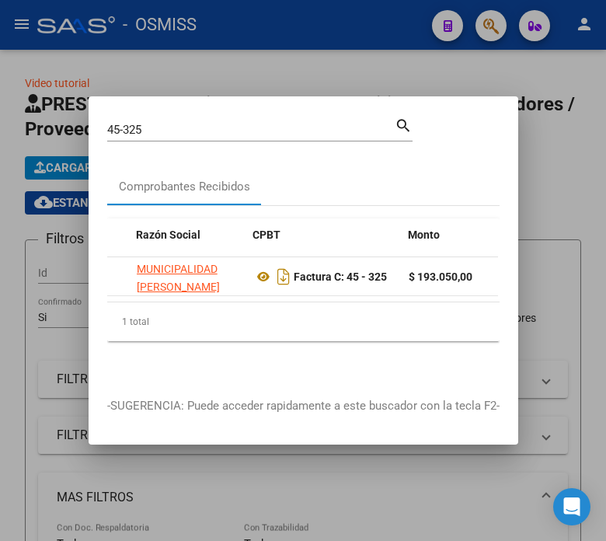
click at [463, 130] on mat-dialog-content "45-325 Buscar (apellido, dni, cuil, nro traspaso, cuit, obra social) search Com…" at bounding box center [304, 246] width 430 height 263
click at [231, 127] on input "45-325" at bounding box center [250, 130] width 287 height 14
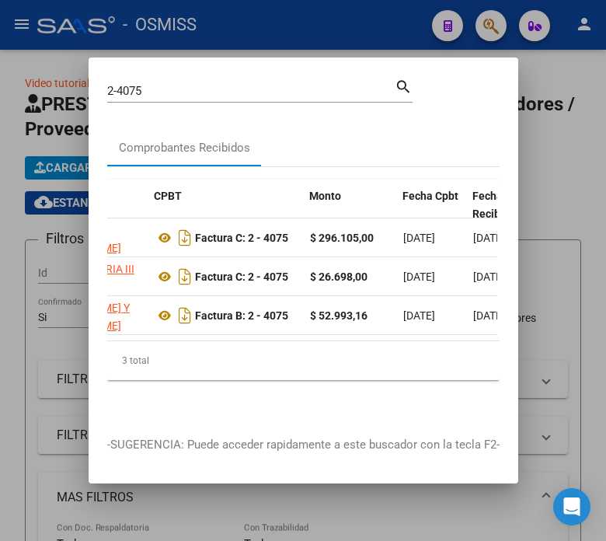
scroll to position [0, 439]
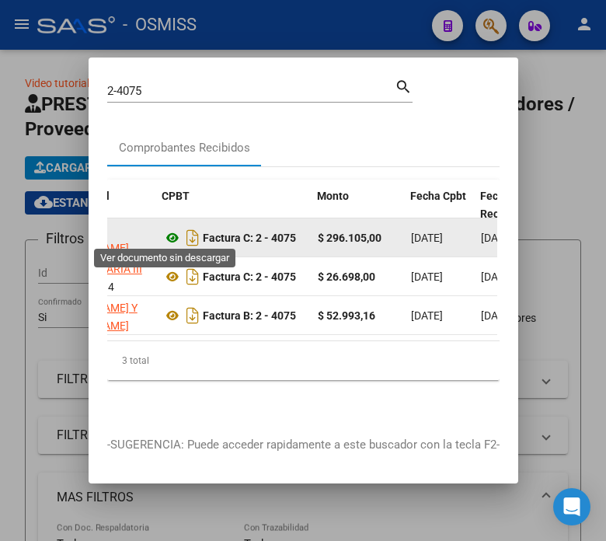
click at [162, 231] on icon at bounding box center [172, 237] width 20 height 19
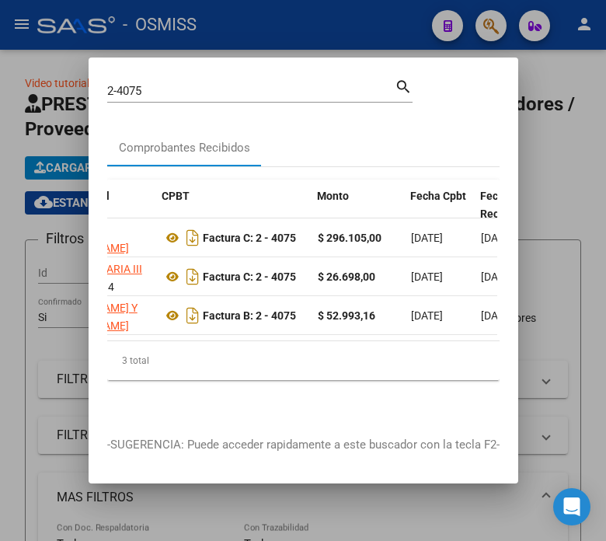
click at [166, 86] on input "2-4075" at bounding box center [250, 91] width 287 height 14
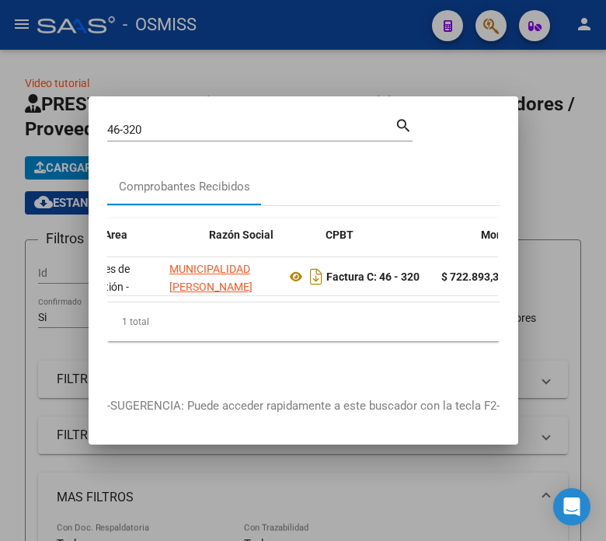
scroll to position [0, 332]
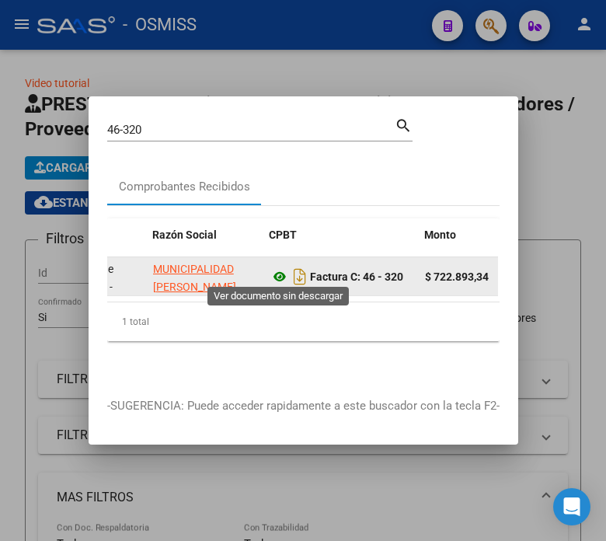
click at [281, 270] on icon at bounding box center [280, 276] width 20 height 19
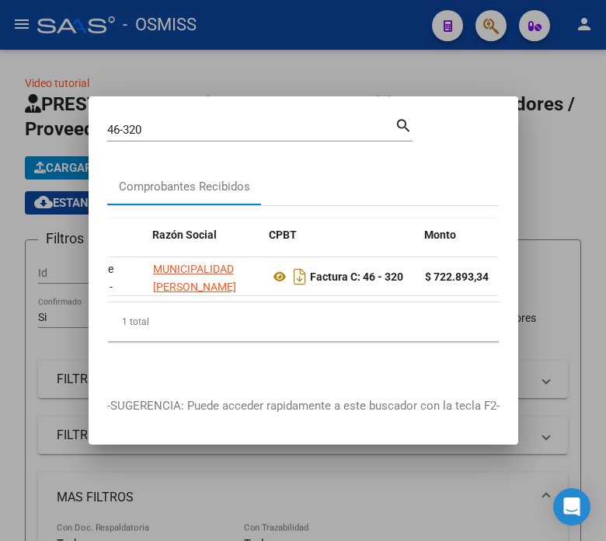
click at [220, 123] on input "46-320" at bounding box center [250, 130] width 287 height 14
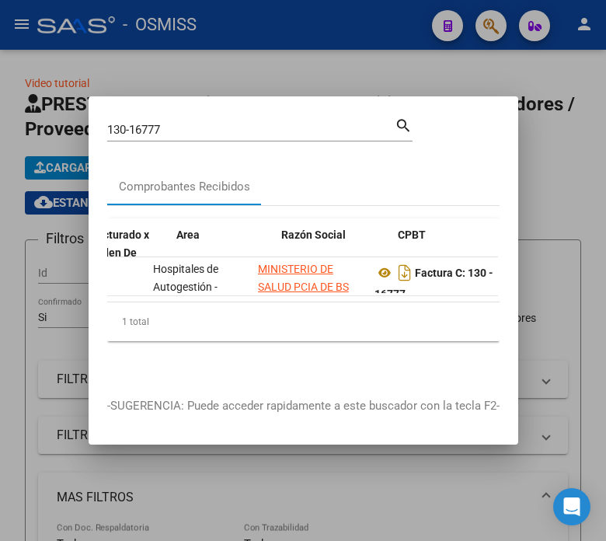
scroll to position [0, 267]
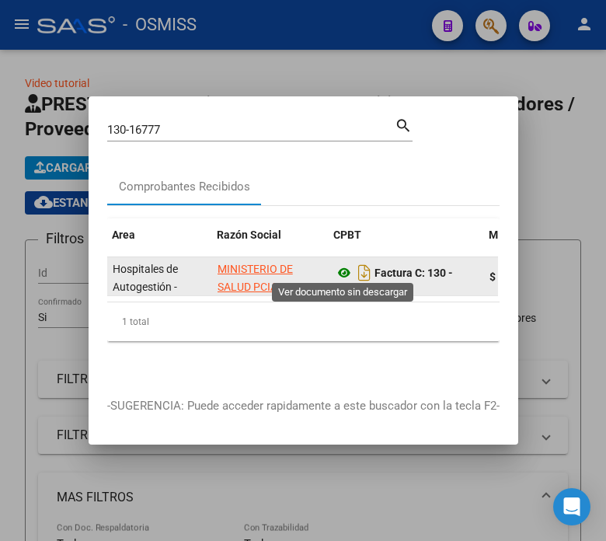
click at [339, 266] on icon at bounding box center [344, 272] width 20 height 19
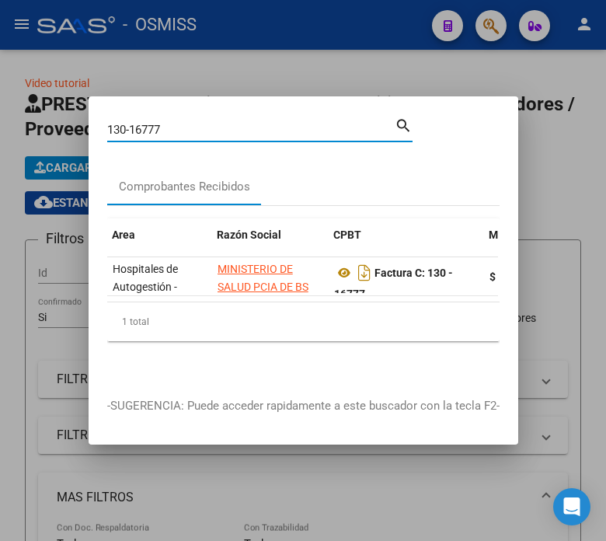
drag, startPoint x: 179, startPoint y: 123, endPoint x: 117, endPoint y: 119, distance: 62.3
click at [117, 123] on input "130-16777" at bounding box center [250, 130] width 287 height 14
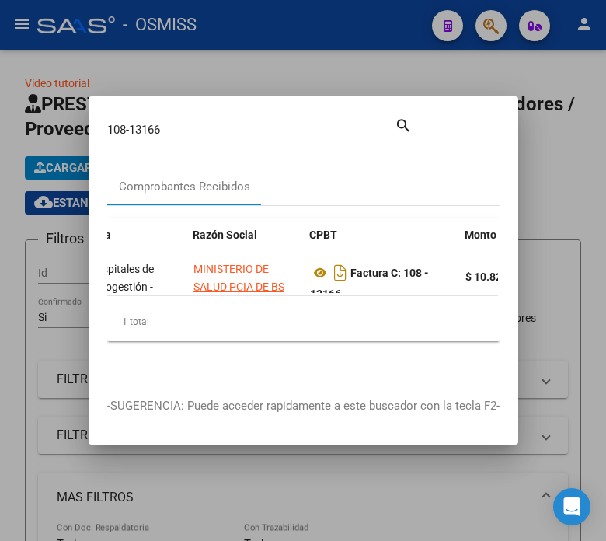
scroll to position [0, 365]
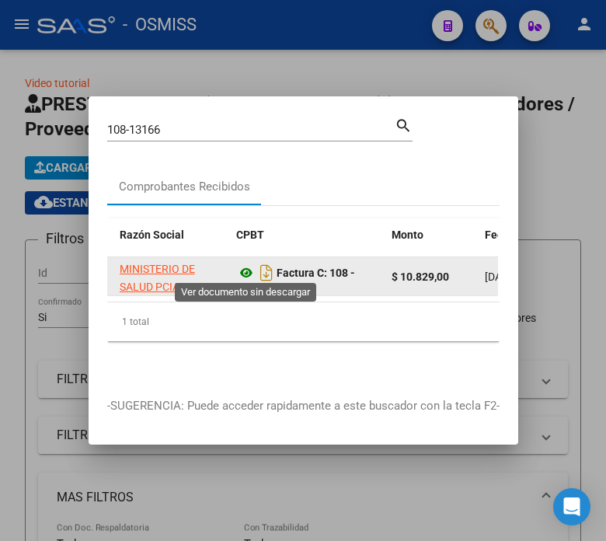
click at [243, 270] on icon at bounding box center [246, 272] width 20 height 19
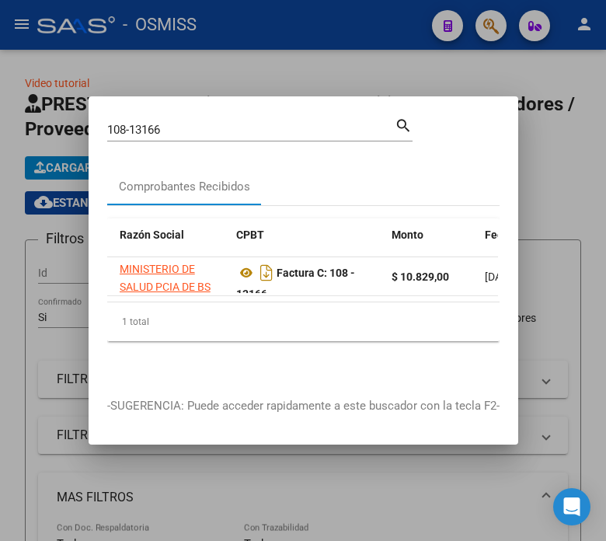
click at [190, 123] on input "108-13166" at bounding box center [250, 130] width 287 height 14
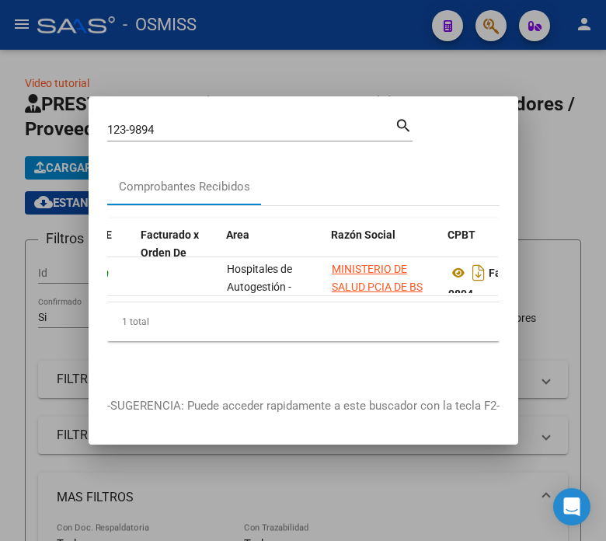
scroll to position [0, 308]
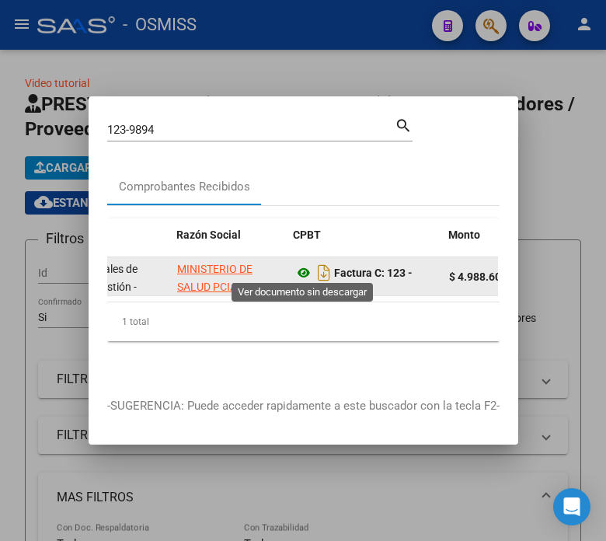
click at [303, 269] on icon at bounding box center [304, 272] width 20 height 19
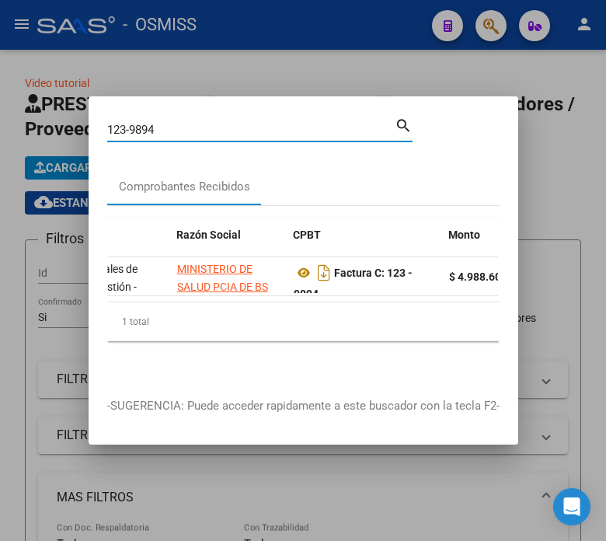
drag, startPoint x: 158, startPoint y: 121, endPoint x: 148, endPoint y: 126, distance: 10.4
click at [148, 126] on input "123-9894" at bounding box center [250, 130] width 287 height 14
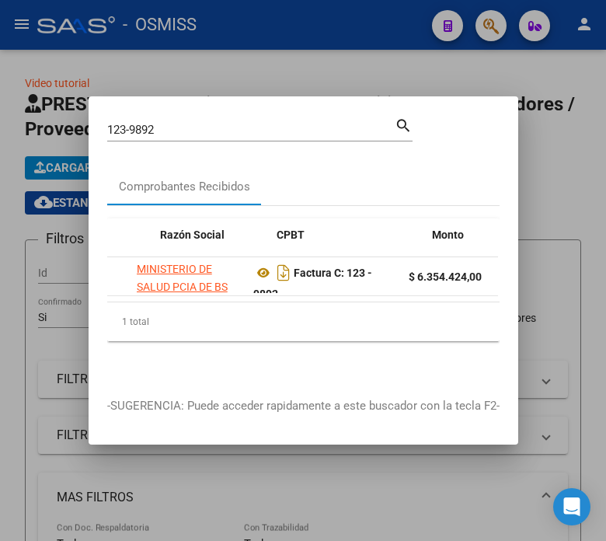
scroll to position [0, 397]
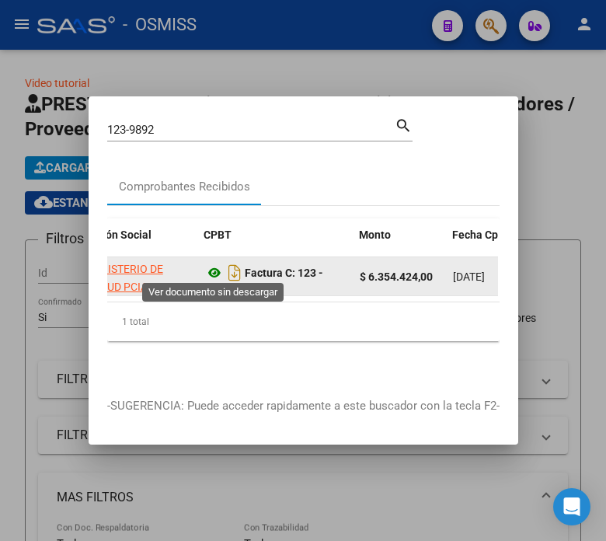
click at [211, 270] on icon at bounding box center [214, 272] width 20 height 19
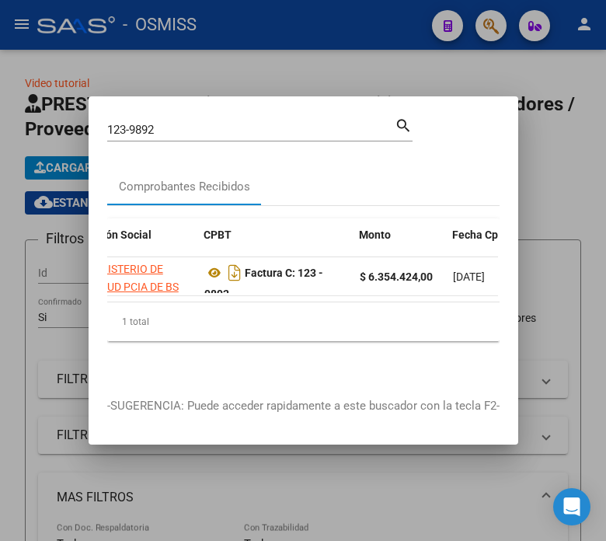
click at [199, 123] on input "123-9892" at bounding box center [250, 130] width 287 height 14
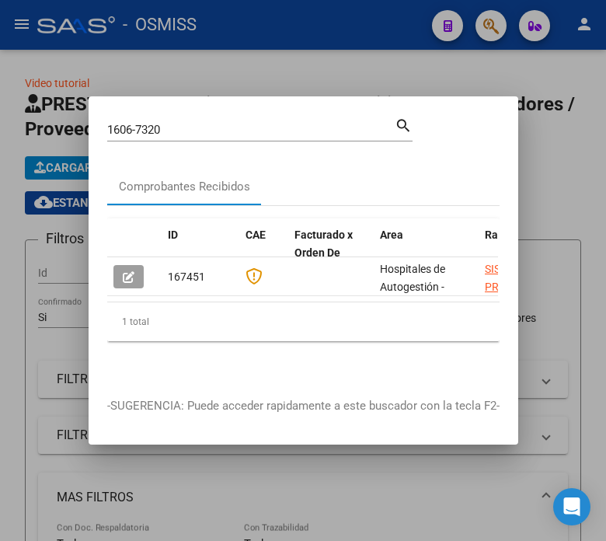
click at [151, 291] on datatable-selection "167451 Hospitales de Autogestión - Afiliaciones SISTEMA PROVINCIAL DE SALUD 306…" at bounding box center [302, 292] width 391 height 14
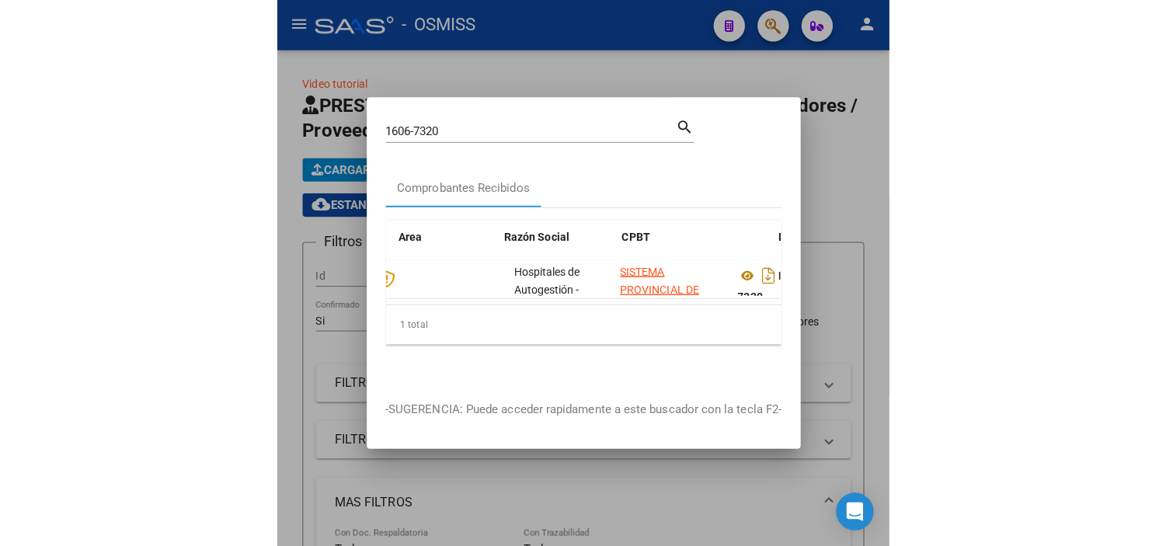
scroll to position [0, 324]
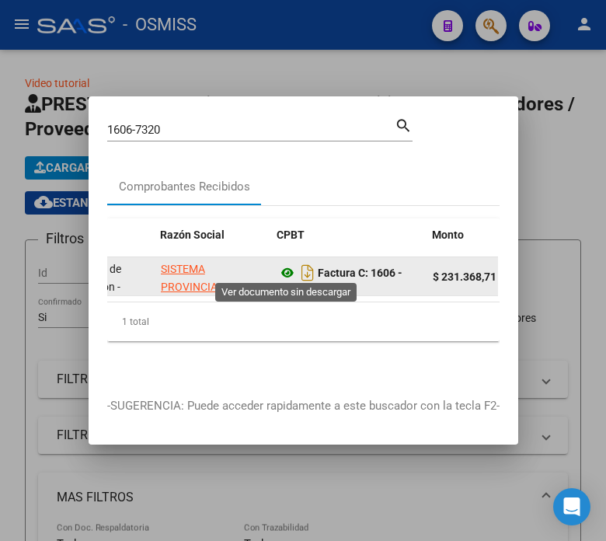
click at [284, 268] on icon at bounding box center [287, 272] width 20 height 19
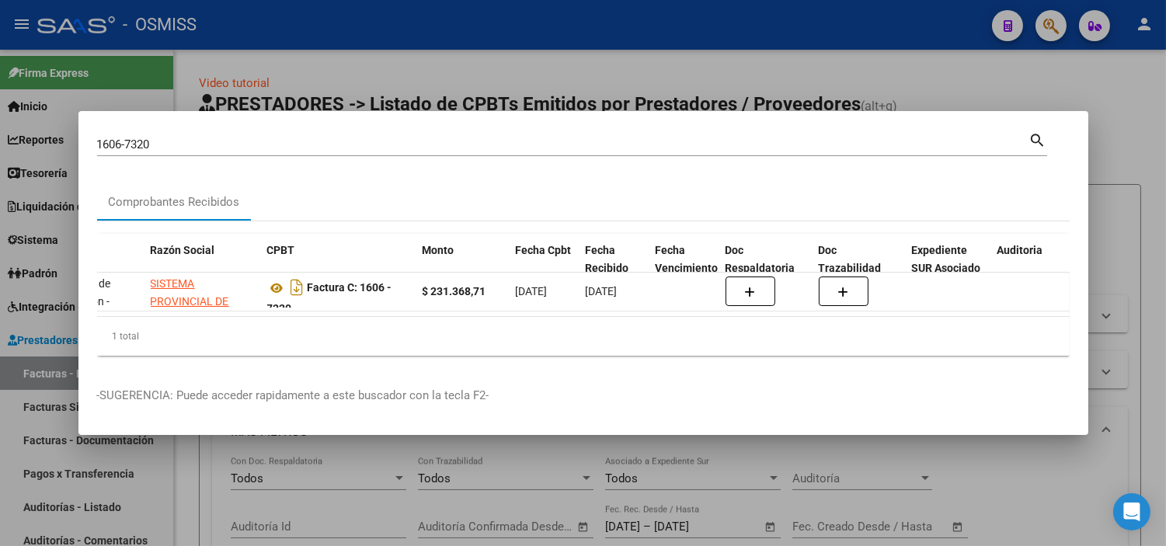
click at [762, 137] on input "1606-7320" at bounding box center [563, 144] width 932 height 14
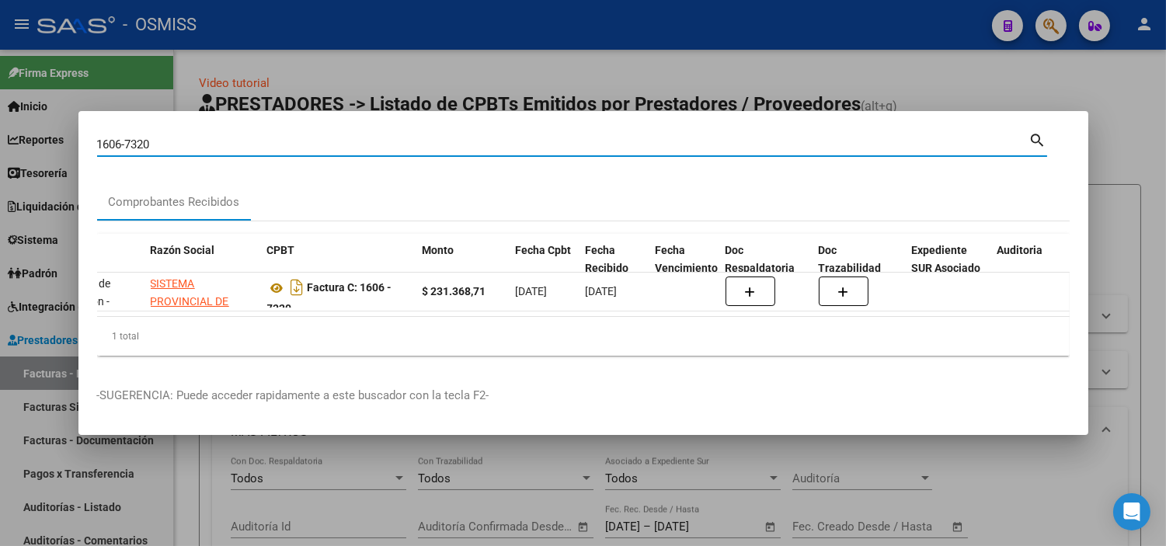
click at [762, 137] on input "1606-7320" at bounding box center [563, 144] width 932 height 14
paste input "C0139-00008368"
click at [101, 137] on input "C0139-00008368" at bounding box center [563, 144] width 932 height 14
type input "0139-00008368"
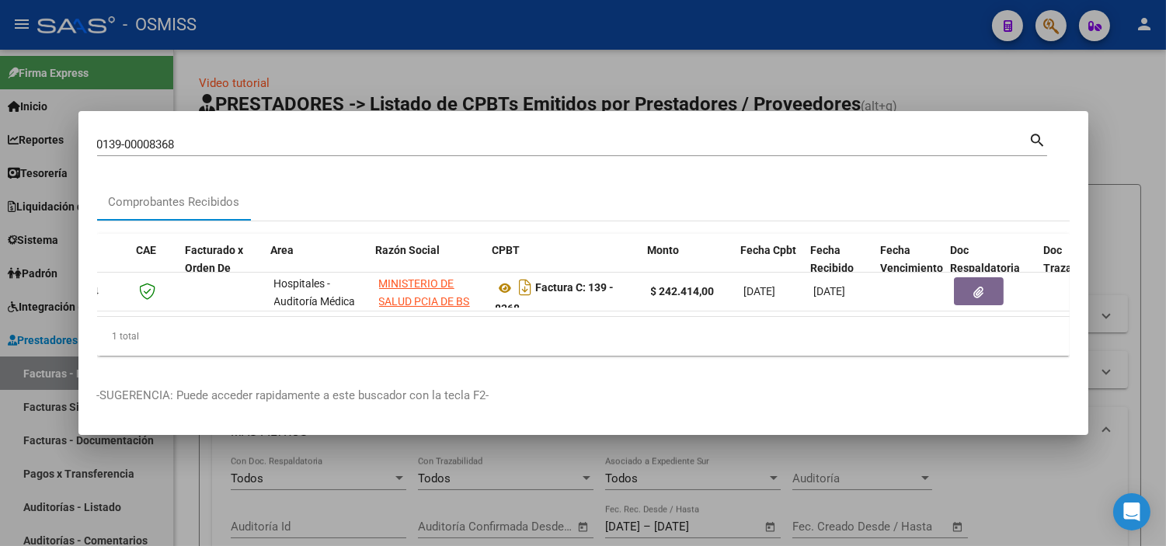
scroll to position [0, 99]
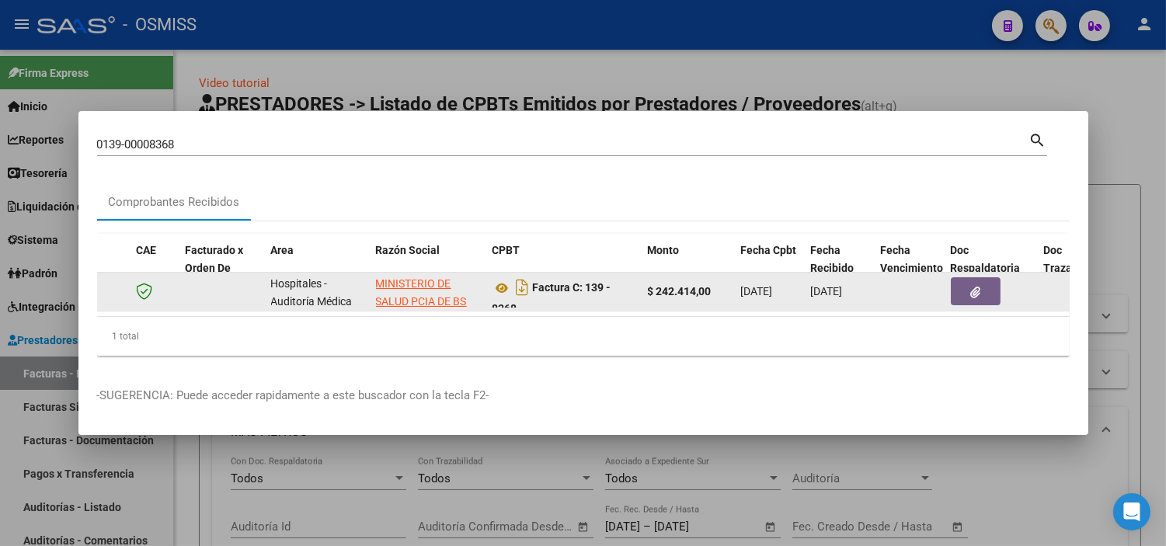
click at [964, 284] on button "button" at bounding box center [976, 291] width 50 height 28
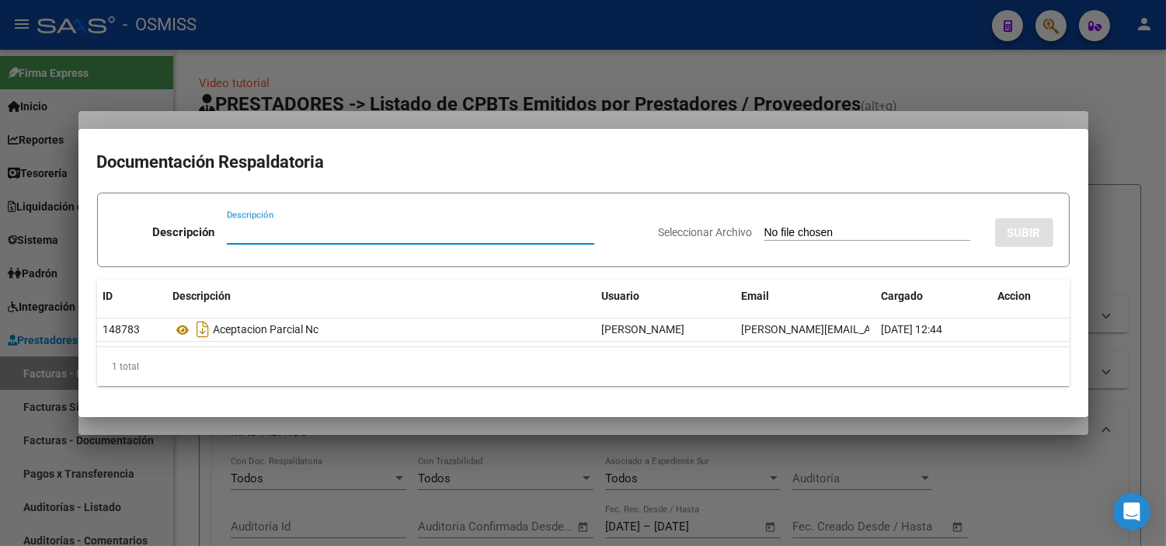
click at [363, 455] on div at bounding box center [583, 273] width 1166 height 546
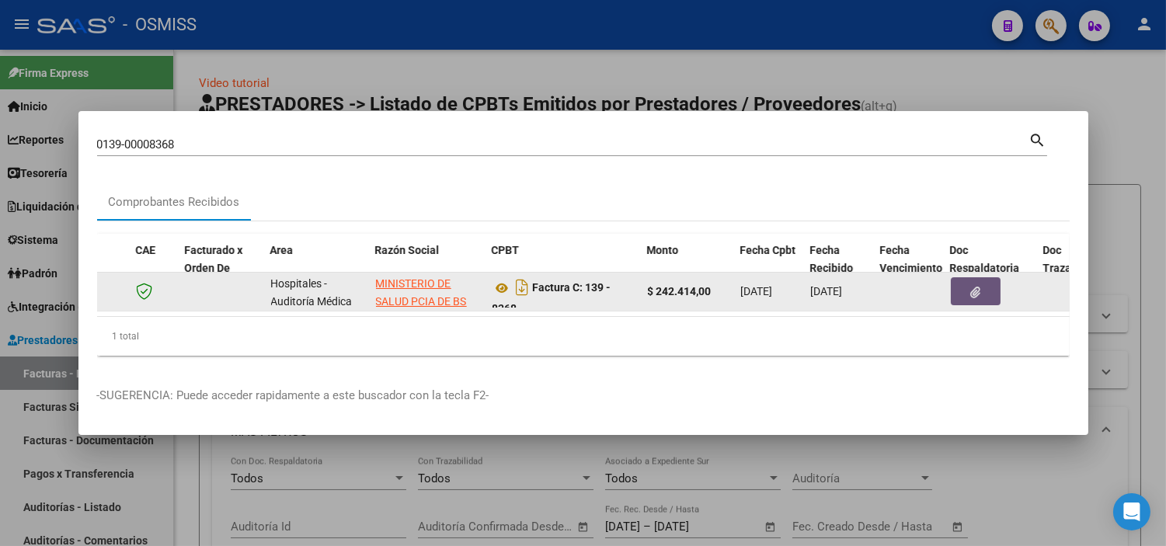
click at [986, 288] on button "button" at bounding box center [976, 291] width 50 height 28
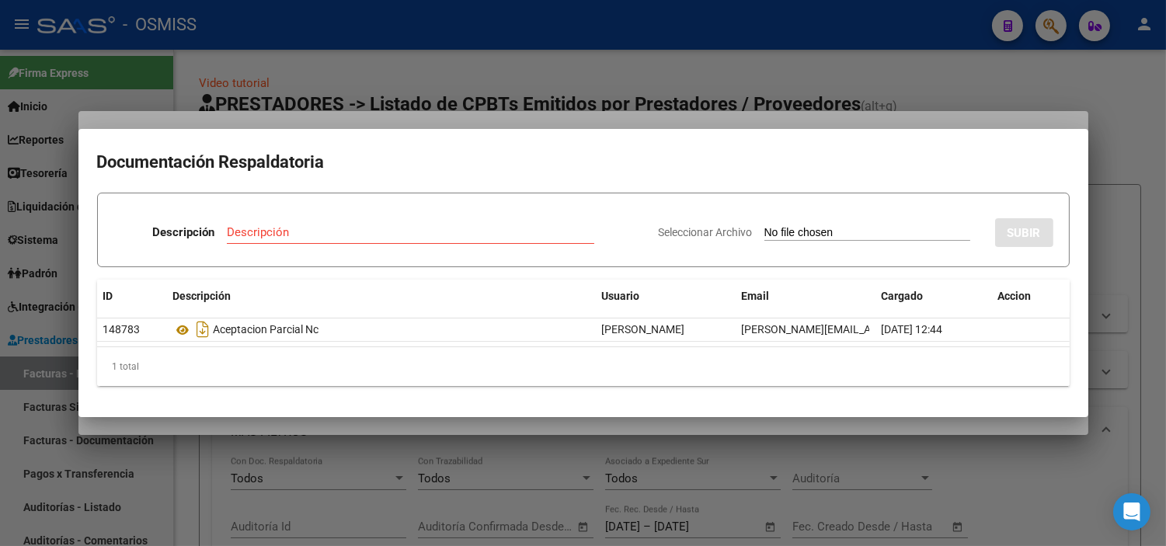
click at [850, 237] on input "Seleccionar Archivo" at bounding box center [867, 233] width 206 height 15
type input "C:\fakepath\FC VARIAS HOSPITAL INTERZONAL GENERAL DE AGUDOS PAROISSIEN RC 2720.…"
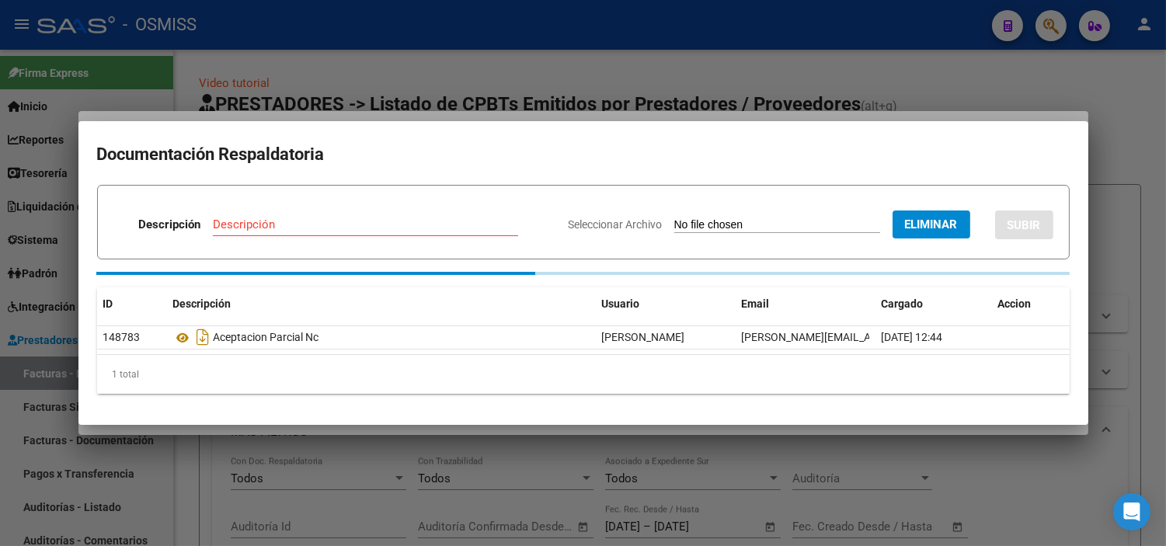
click at [431, 228] on input "Descripción" at bounding box center [365, 224] width 305 height 14
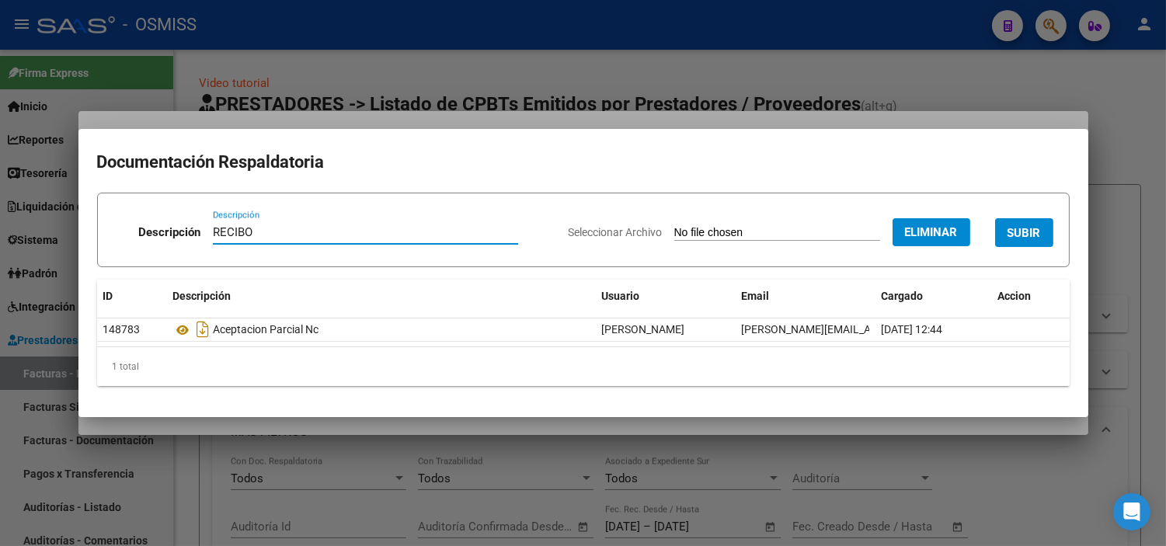
type input "RECIBO"
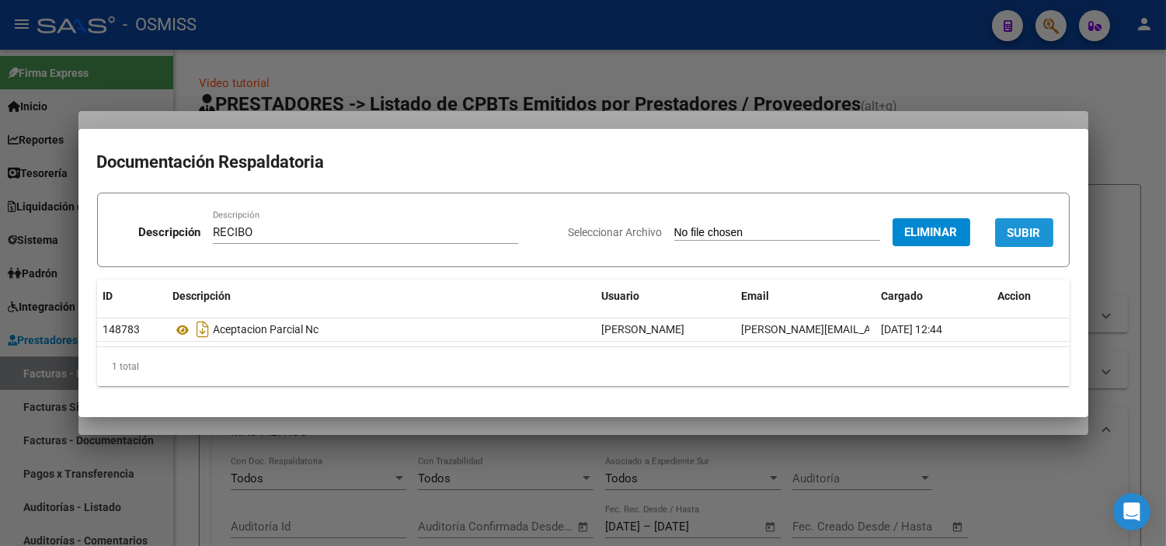
click at [1007, 221] on button "SUBIR" at bounding box center [1024, 232] width 58 height 29
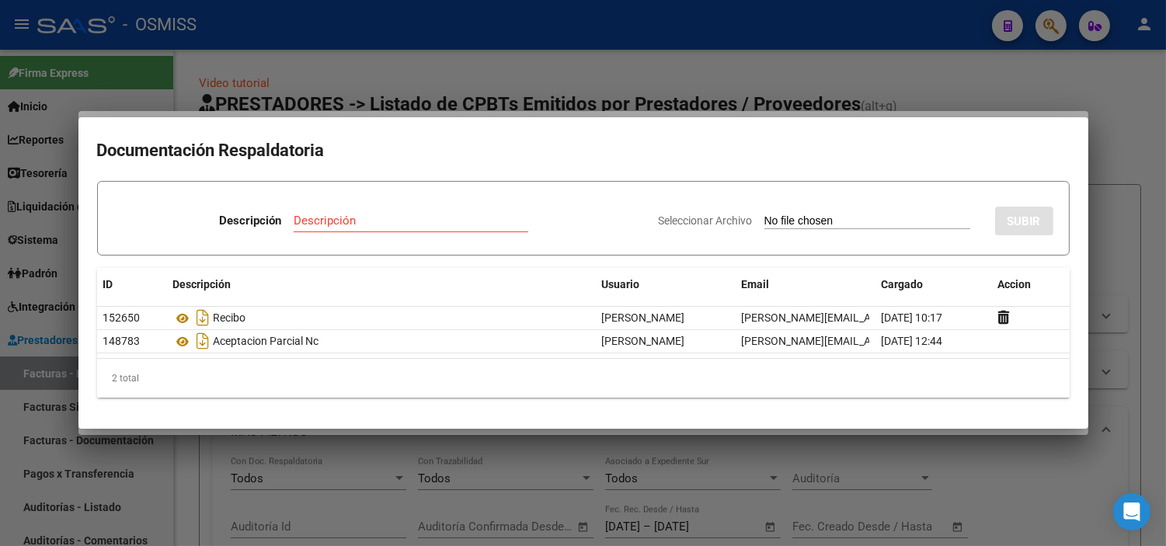
click at [439, 74] on div at bounding box center [583, 273] width 1166 height 546
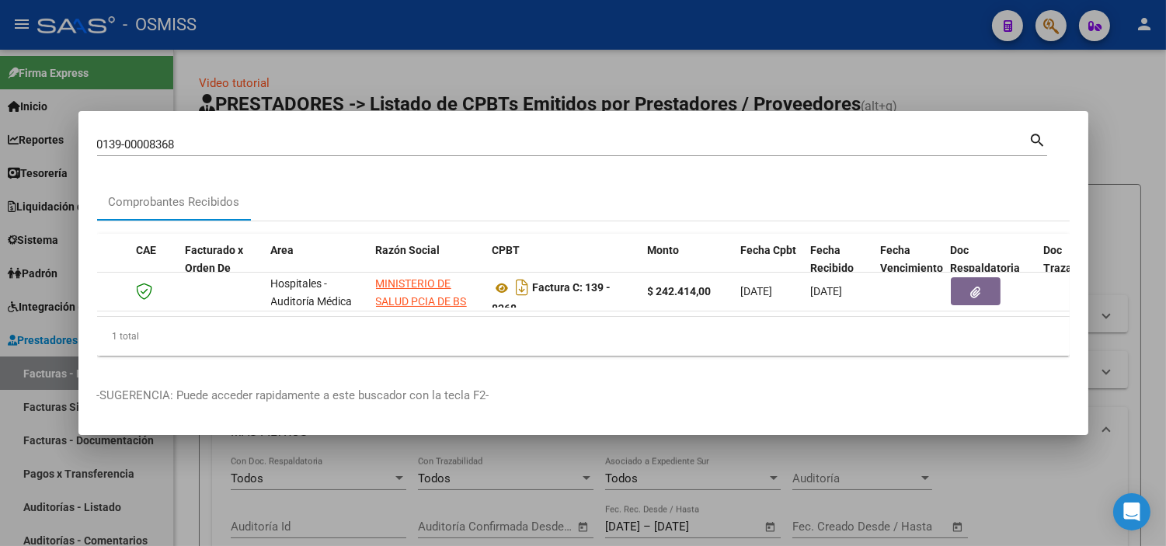
click at [400, 142] on input "0139-00008368" at bounding box center [563, 144] width 932 height 14
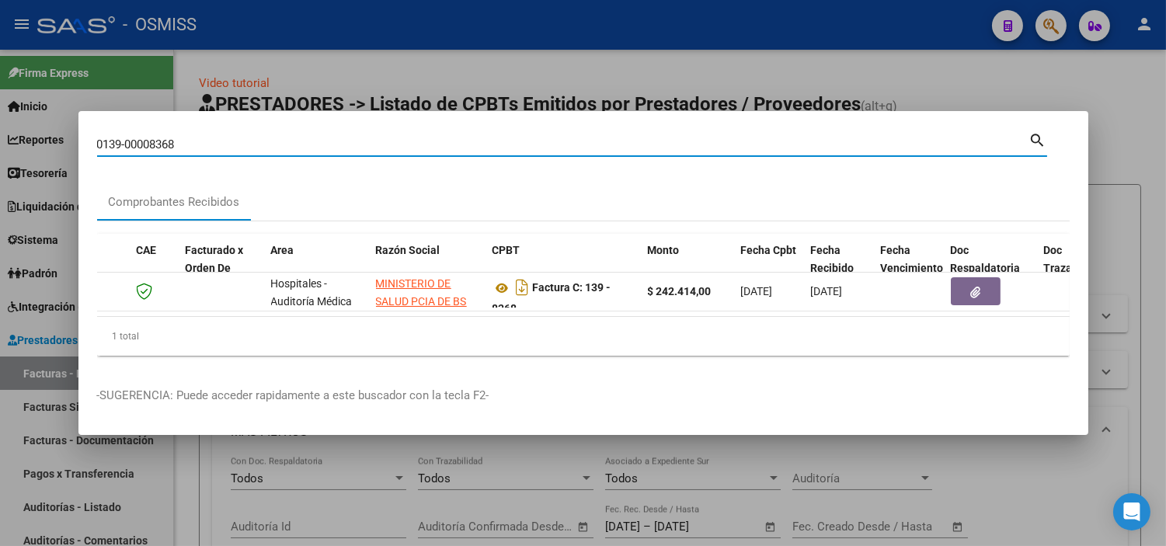
click at [400, 142] on input "0139-00008368" at bounding box center [563, 144] width 932 height 14
paste input "C0139-00008369"
type input "0139-00008369"
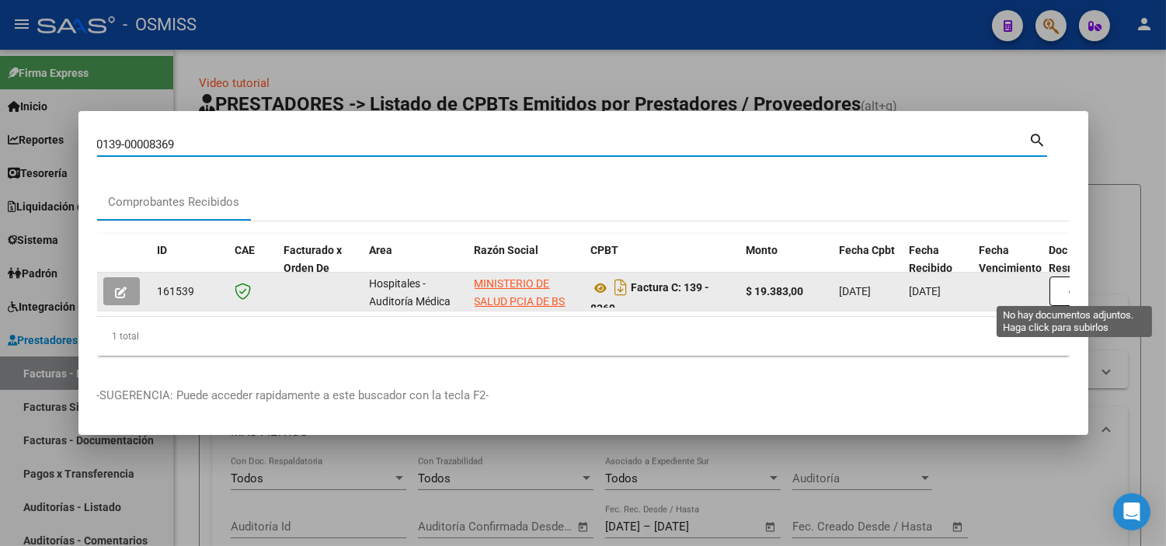
click at [1057, 283] on button "button" at bounding box center [1074, 292] width 50 height 30
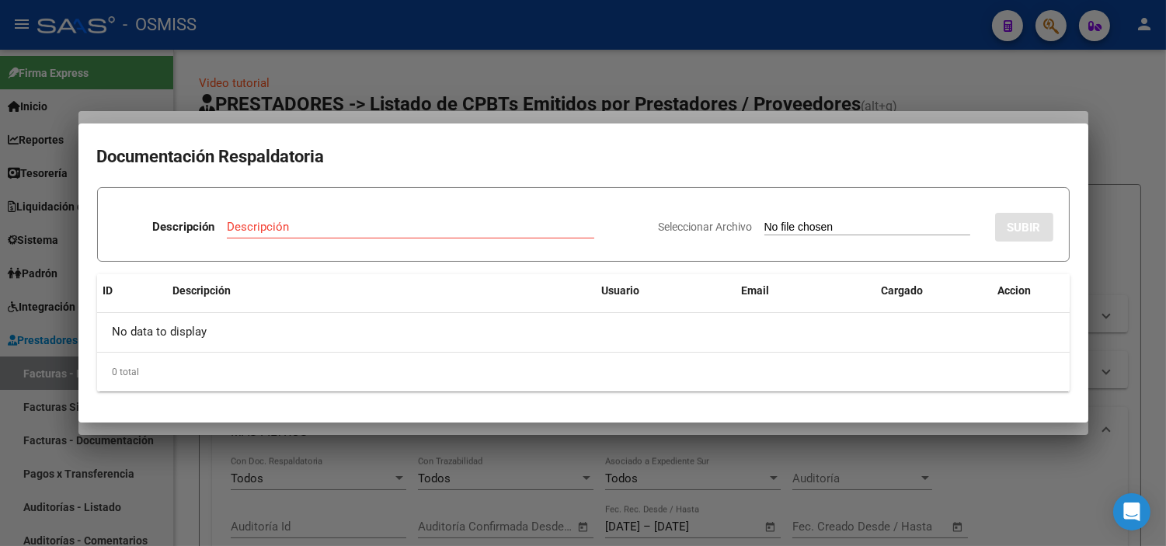
click at [792, 228] on input "Seleccionar Archivo" at bounding box center [867, 228] width 206 height 15
type input "C:\fakepath\FC VARIAS HOSPITAL INTERZONAL GENERAL DE AGUDOS PAROISSIEN RC 2720.…"
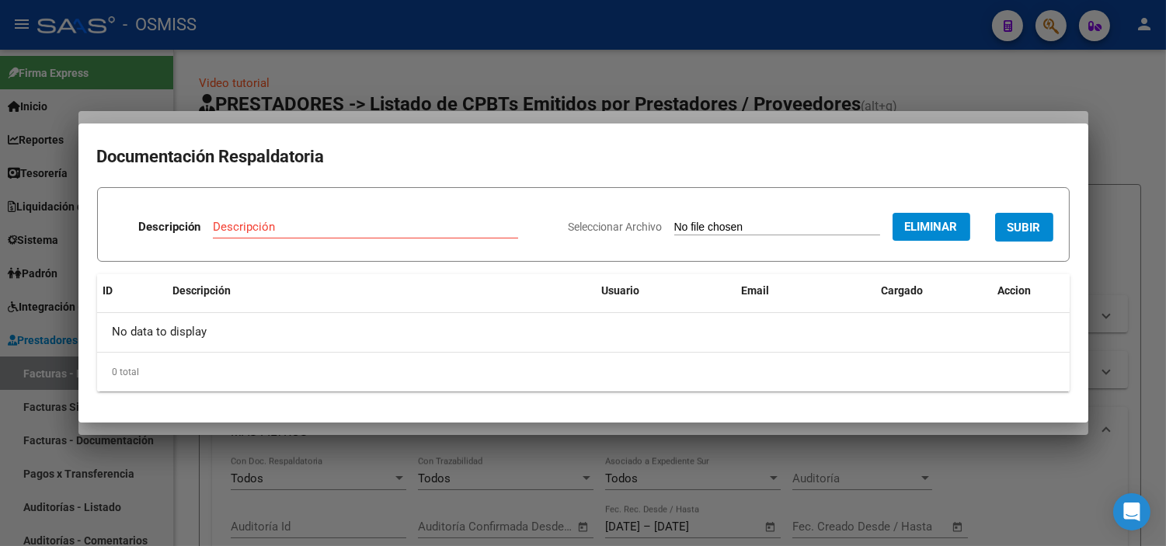
click at [278, 228] on input "Descripción" at bounding box center [365, 227] width 305 height 14
type input "RECIBO"
click at [1028, 227] on span "SUBIR" at bounding box center [1023, 228] width 33 height 14
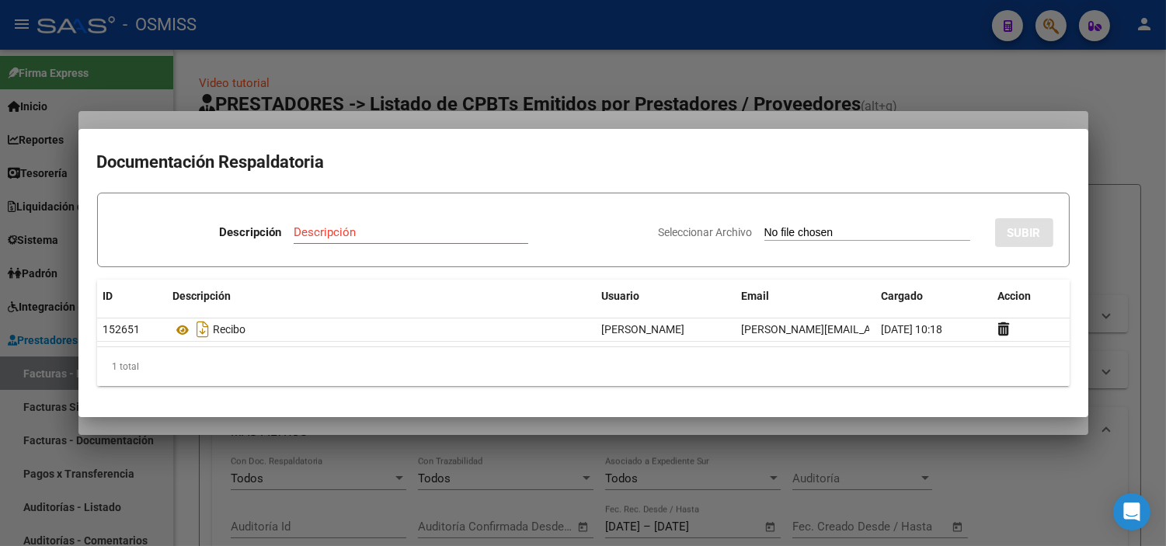
click at [356, 93] on div at bounding box center [583, 273] width 1166 height 546
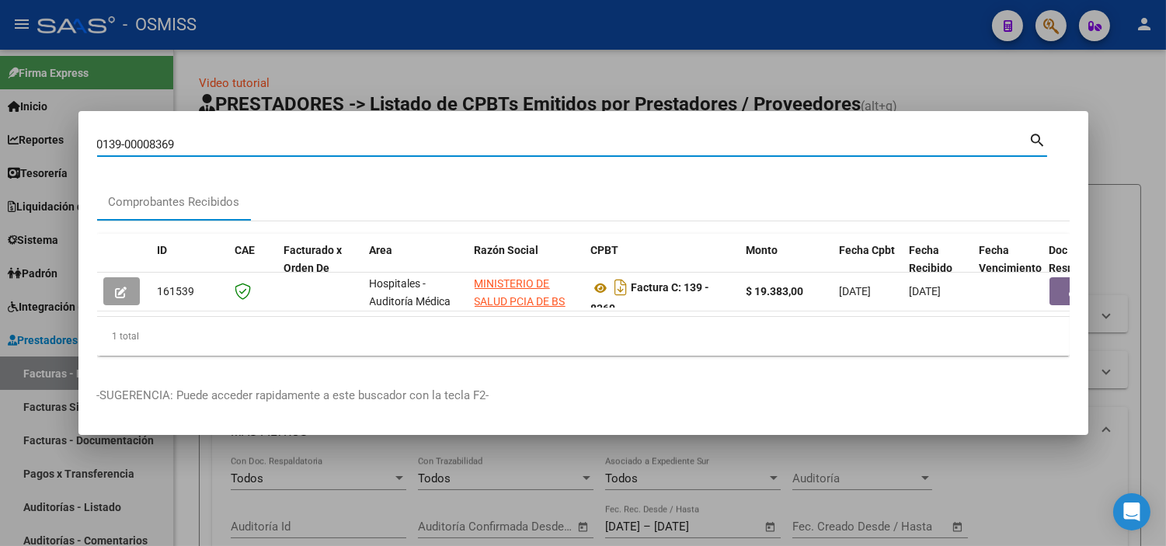
click at [290, 137] on input "0139-00008369" at bounding box center [563, 144] width 932 height 14
paste input "C0139-00008370"
type input "0139-00008370"
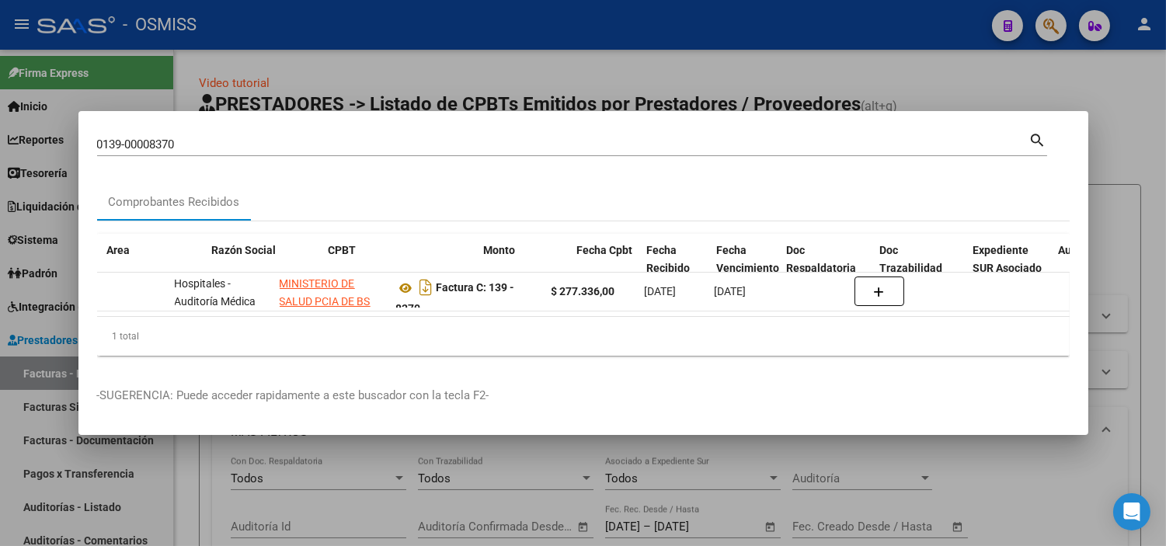
scroll to position [0, 263]
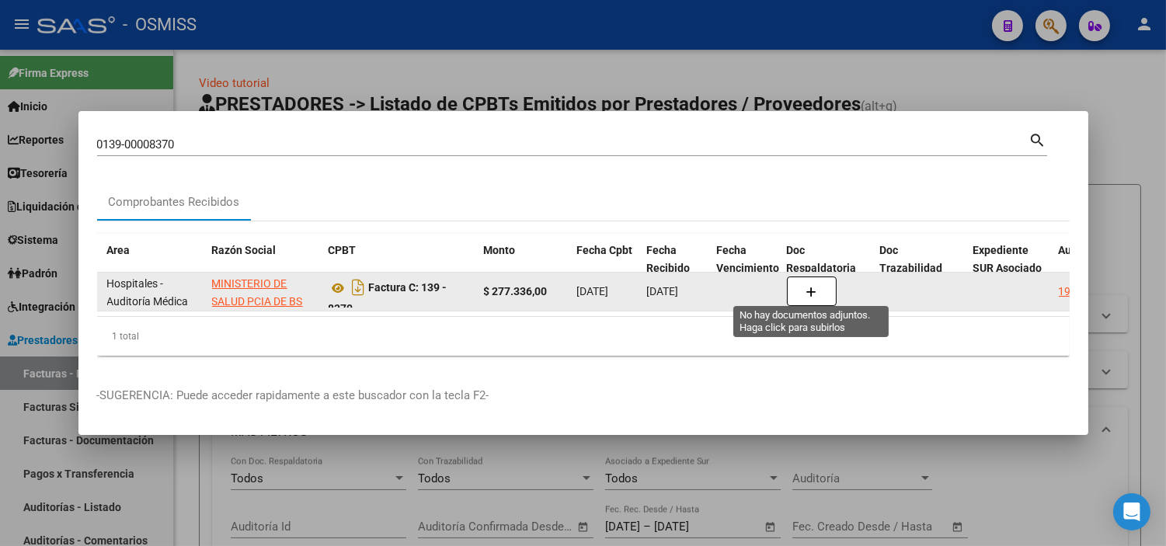
click at [808, 287] on icon "button" at bounding box center [811, 293] width 11 height 12
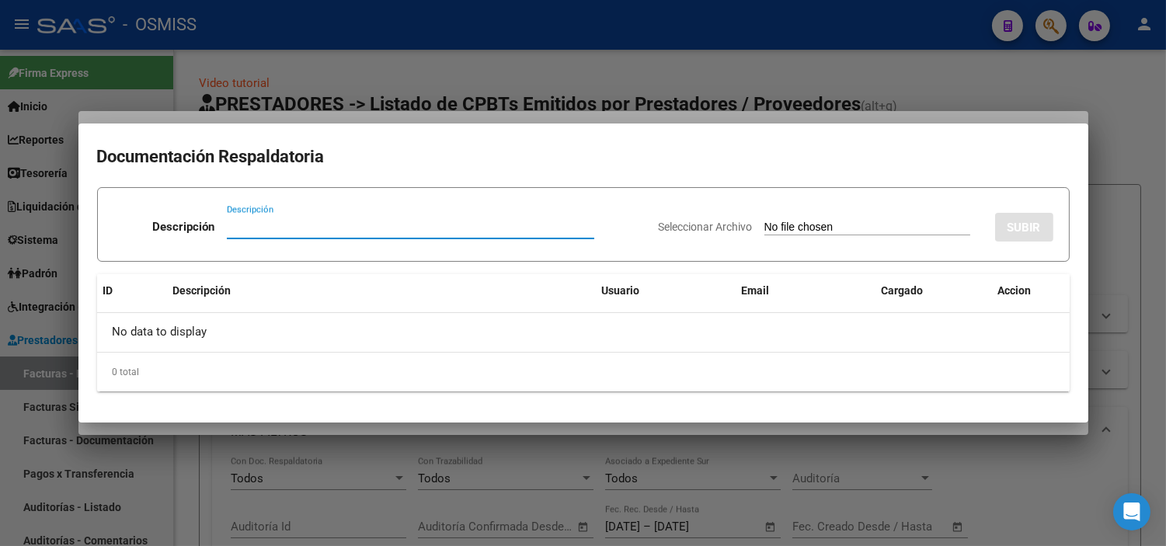
click at [802, 227] on input "Seleccionar Archivo" at bounding box center [867, 228] width 206 height 15
type input "C:\fakepath\FC VARIAS HOSPITAL INTERZONAL GENERAL DE AGUDOS PAROISSIEN RC 2720.…"
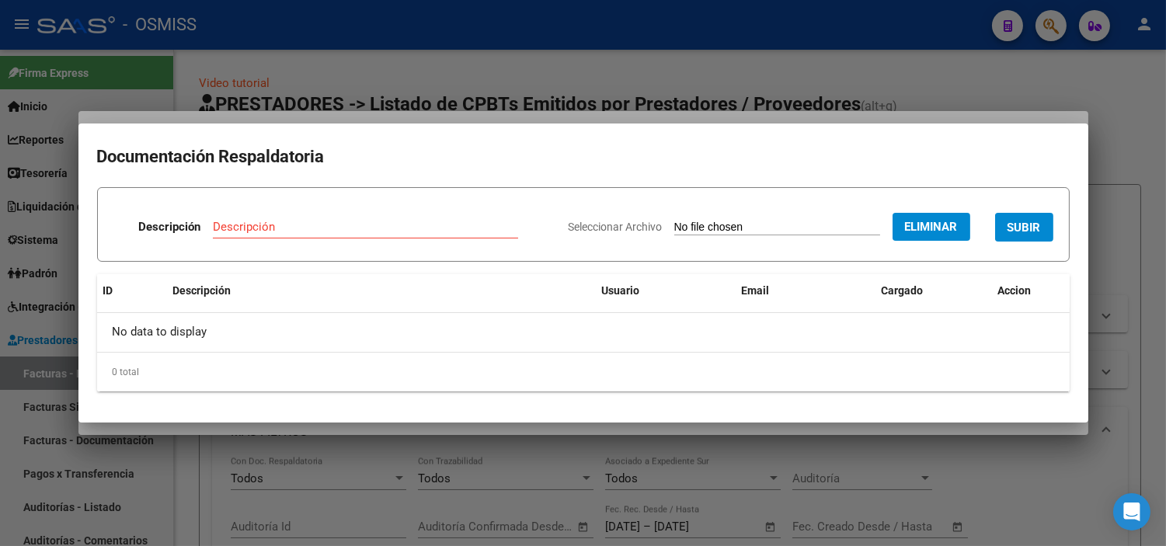
click at [319, 218] on div "Descripción" at bounding box center [365, 226] width 305 height 23
type input "RECIBO"
click at [1006, 226] on button "SUBIR" at bounding box center [1024, 227] width 58 height 29
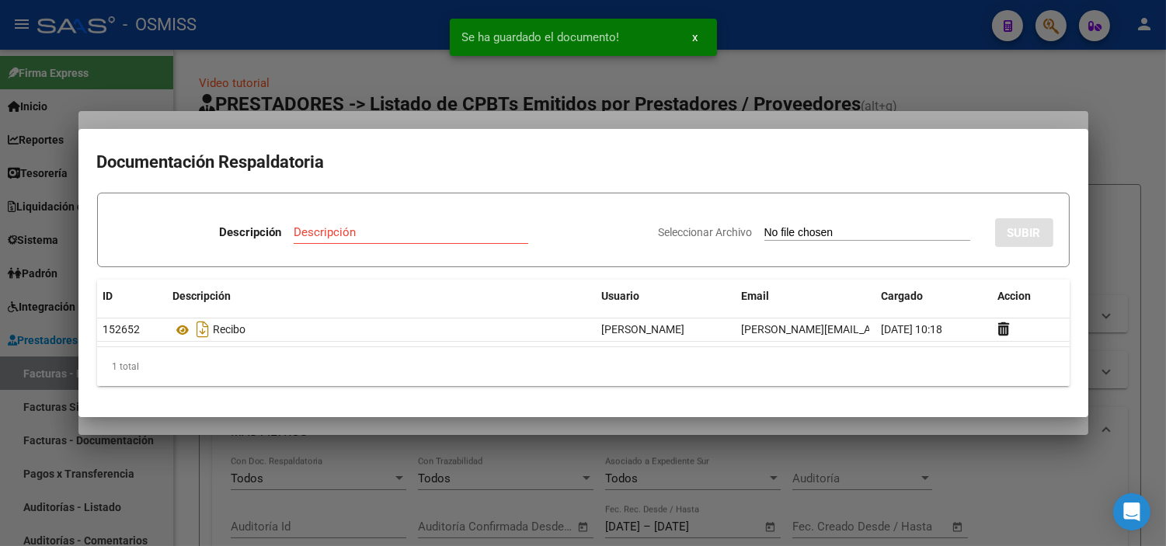
click at [391, 71] on div at bounding box center [583, 273] width 1166 height 546
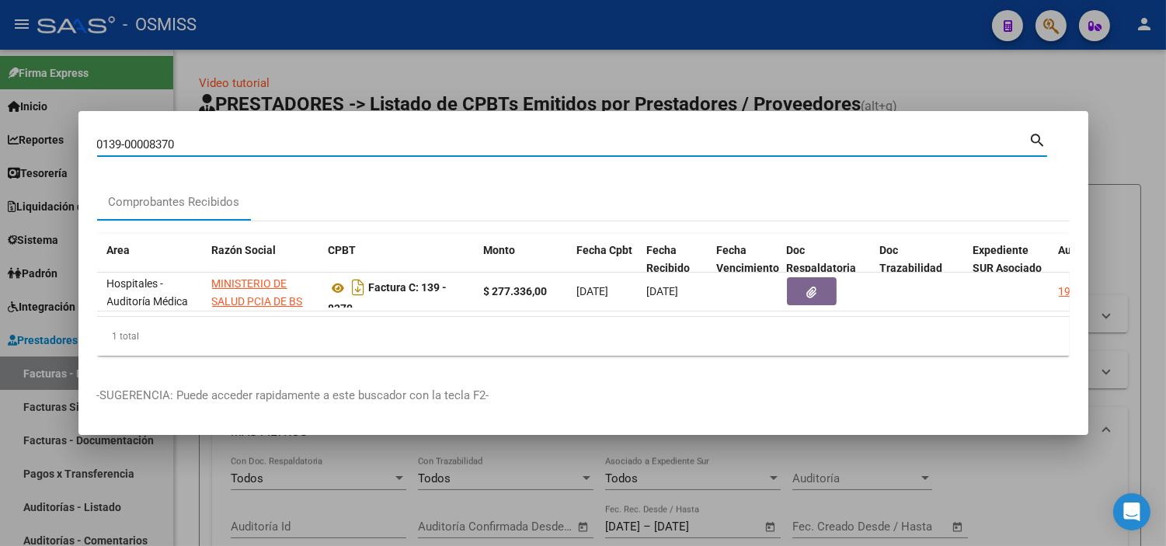
click at [189, 137] on input "0139-00008370" at bounding box center [563, 144] width 932 height 14
paste input "C0119-00012456"
type input "0119-00012456"
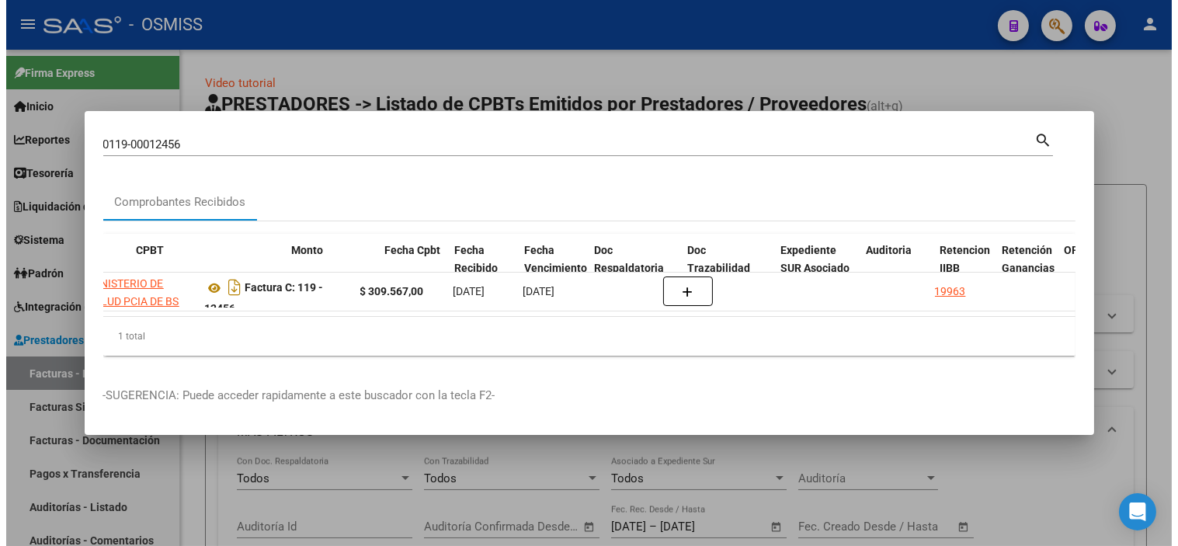
scroll to position [0, 578]
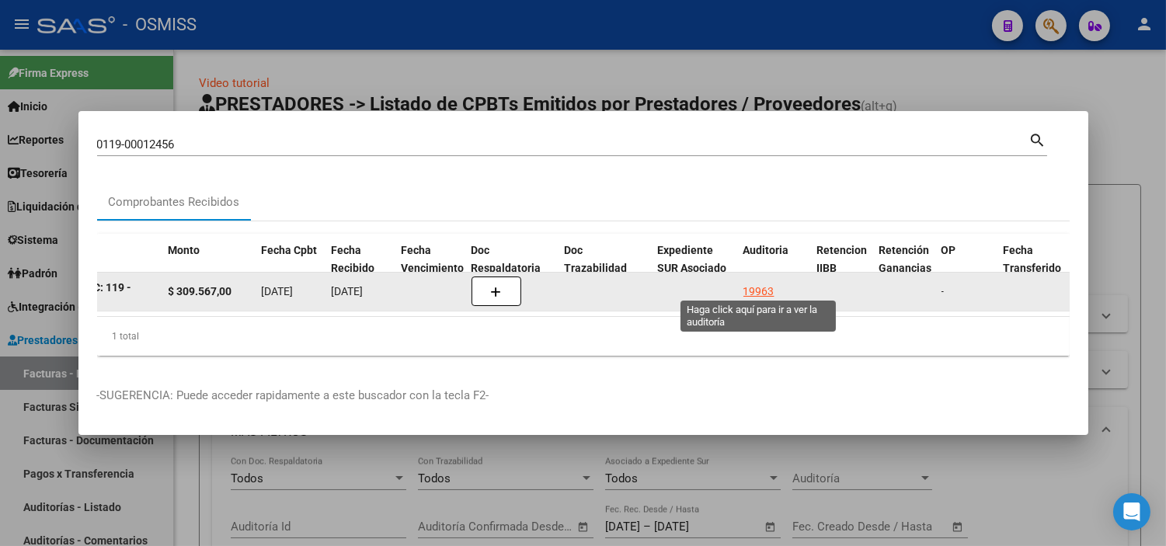
click at [756, 283] on div "19963" at bounding box center [758, 292] width 31 height 18
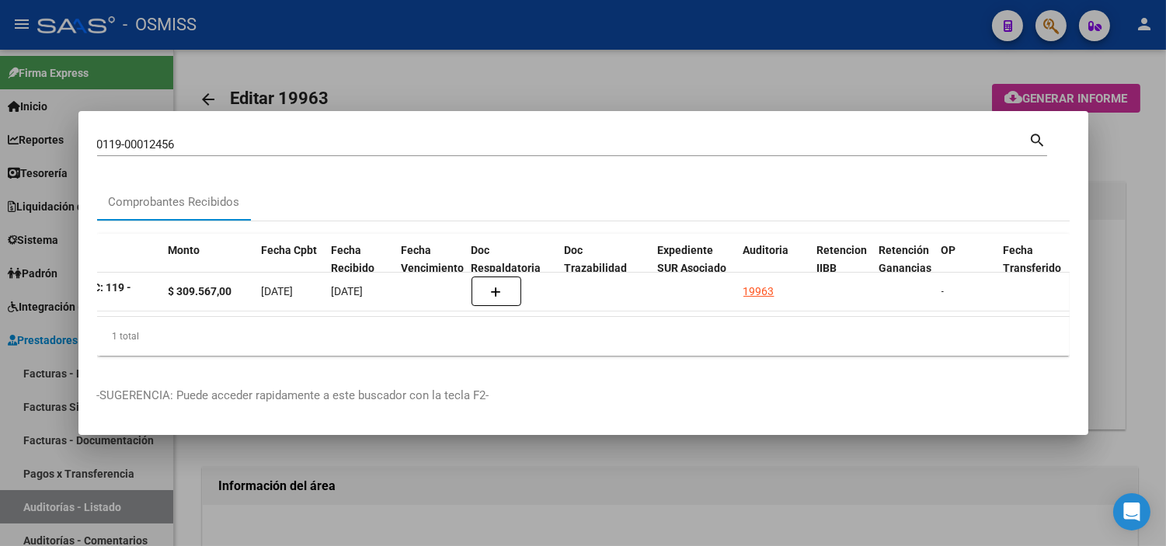
click at [618, 514] on div at bounding box center [583, 273] width 1166 height 546
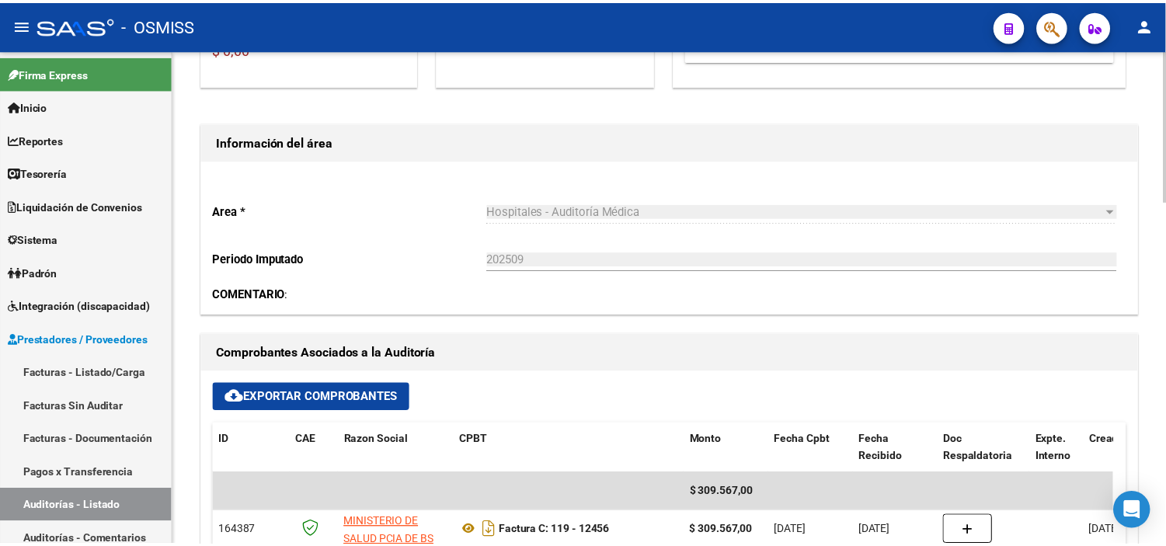
scroll to position [604, 0]
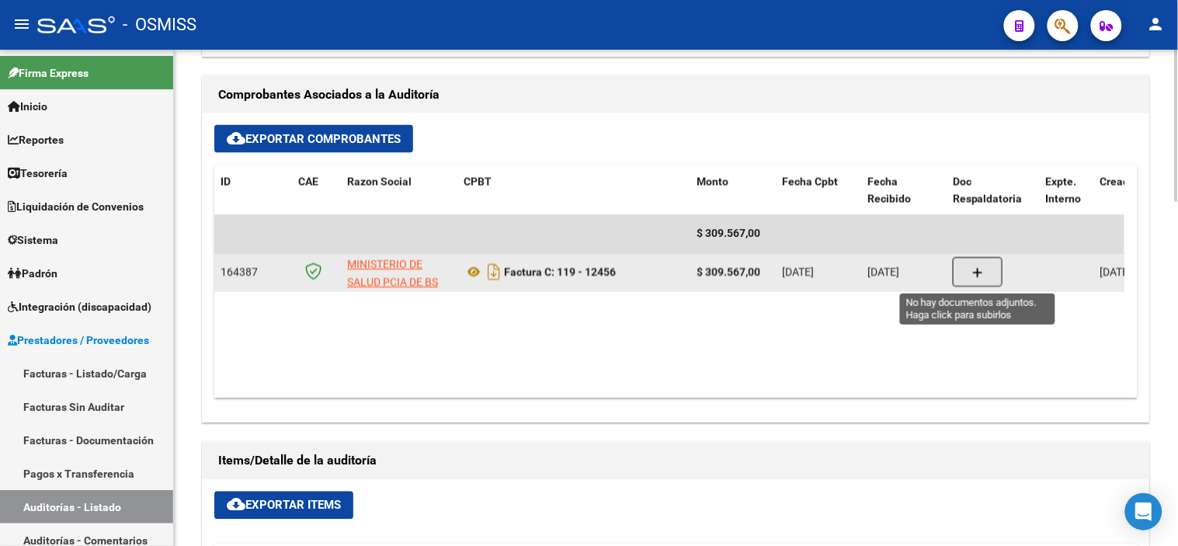
click at [965, 263] on button "button" at bounding box center [978, 273] width 50 height 30
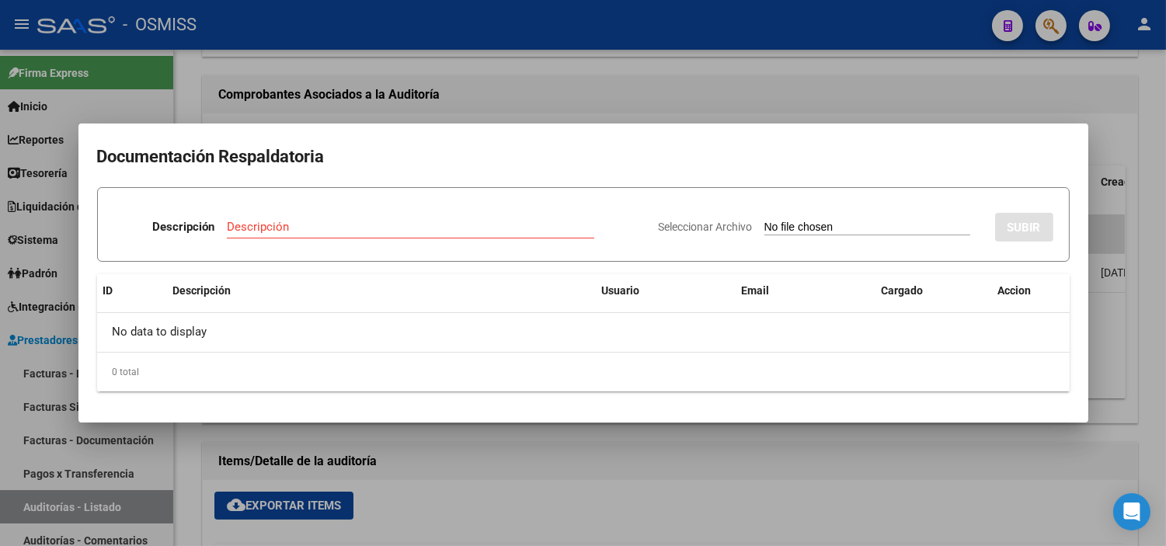
click at [826, 230] on input "Seleccionar Archivo" at bounding box center [867, 228] width 206 height 15
type input "C:\fakepath\FC 12456 HOSPITAL SAN MARTIN R 6413.pdf"
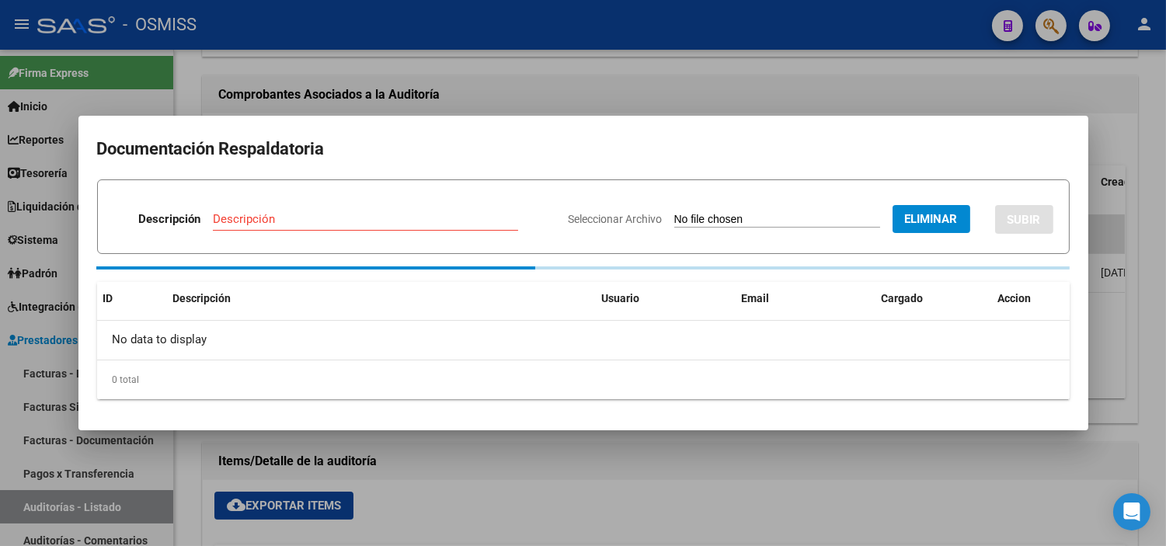
click at [370, 221] on input "Descripción" at bounding box center [365, 219] width 305 height 14
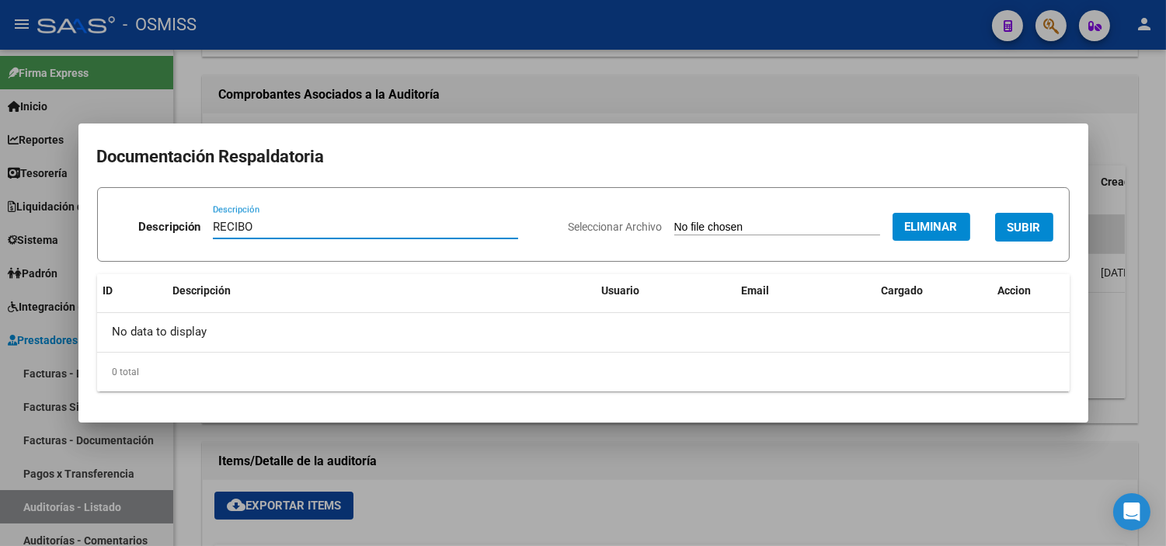
type input "RECIBO"
click at [1033, 231] on span "SUBIR" at bounding box center [1023, 228] width 33 height 14
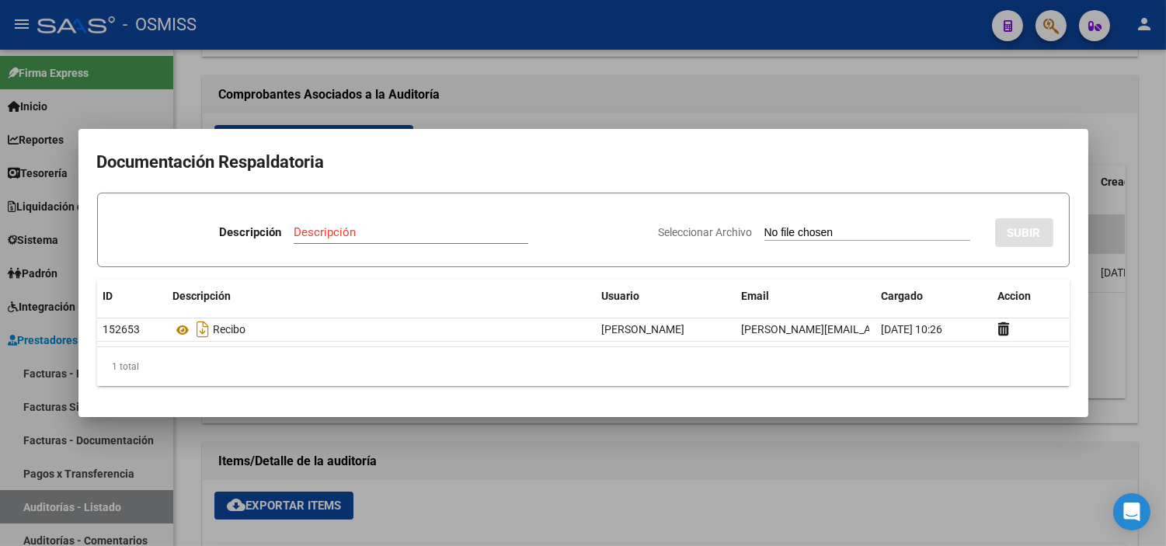
click at [457, 56] on div at bounding box center [583, 273] width 1166 height 546
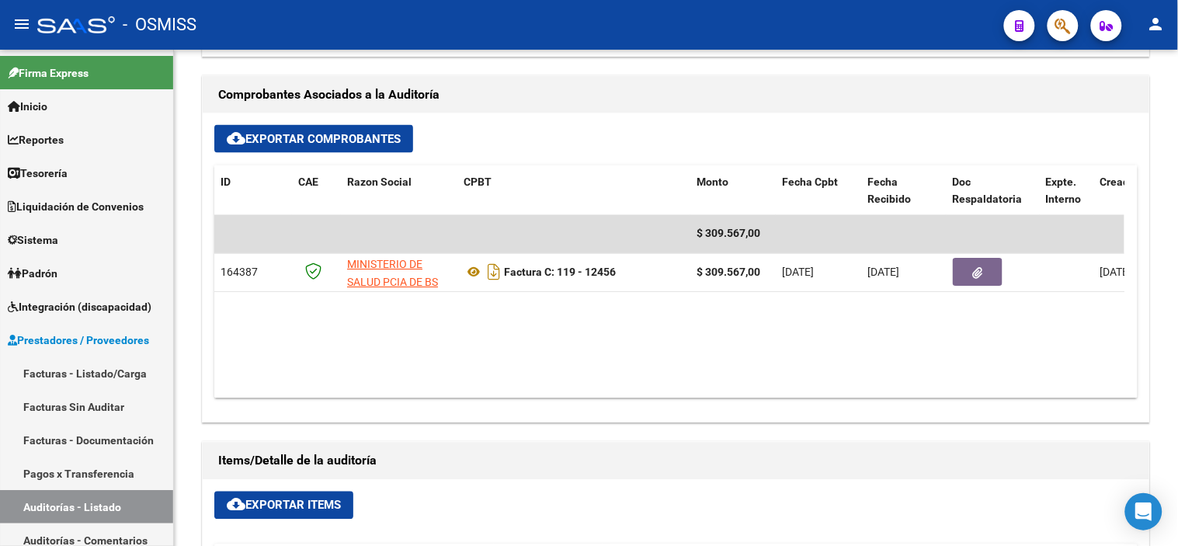
click at [1078, 33] on app-search-popup at bounding box center [1063, 23] width 31 height 19
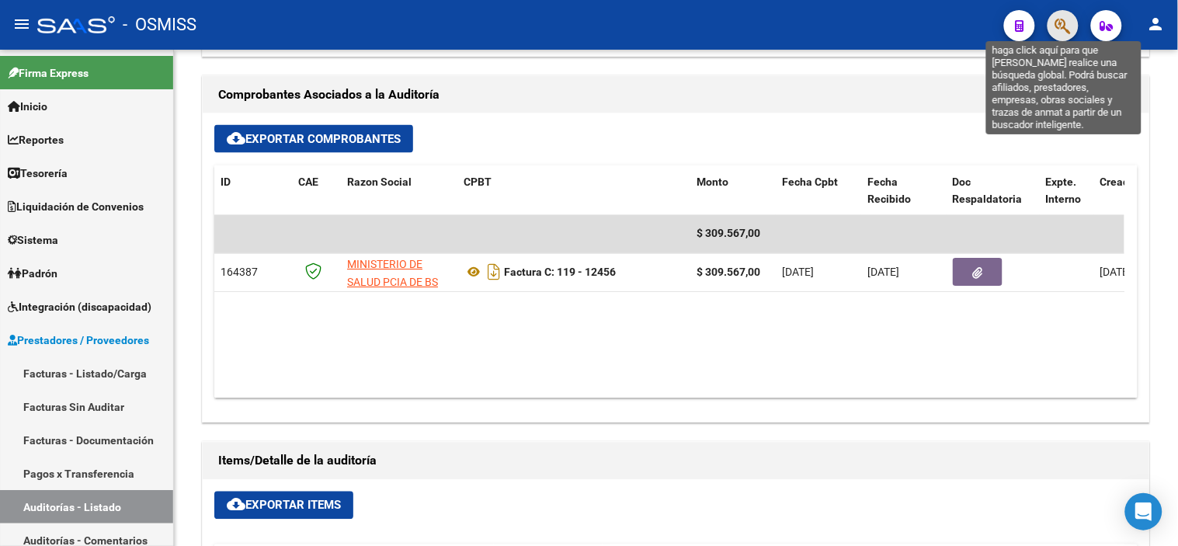
click at [1068, 28] on icon "button" at bounding box center [1064, 26] width 16 height 18
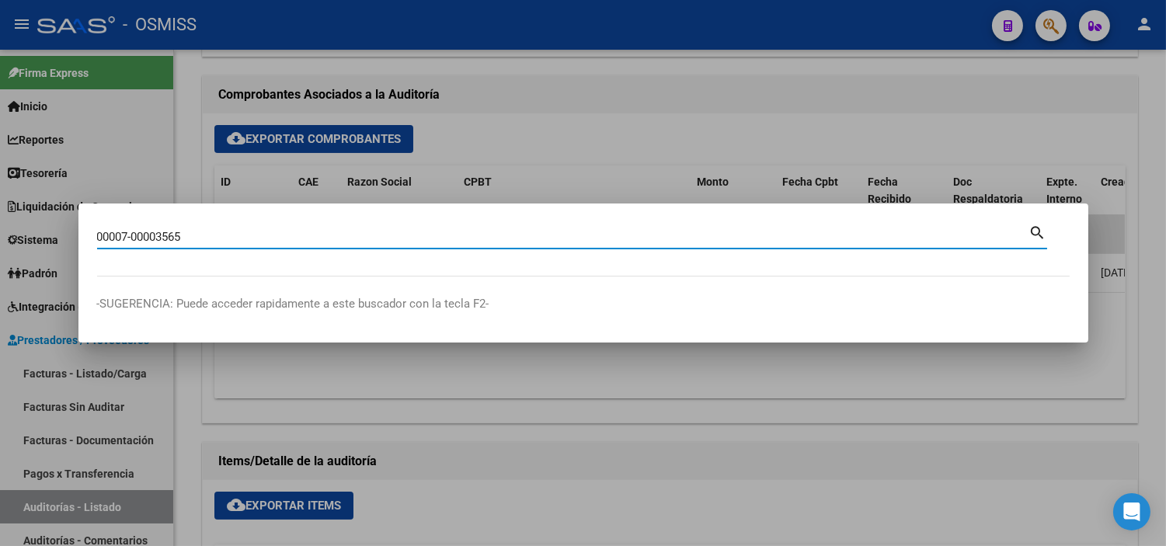
type input "00007-00003565"
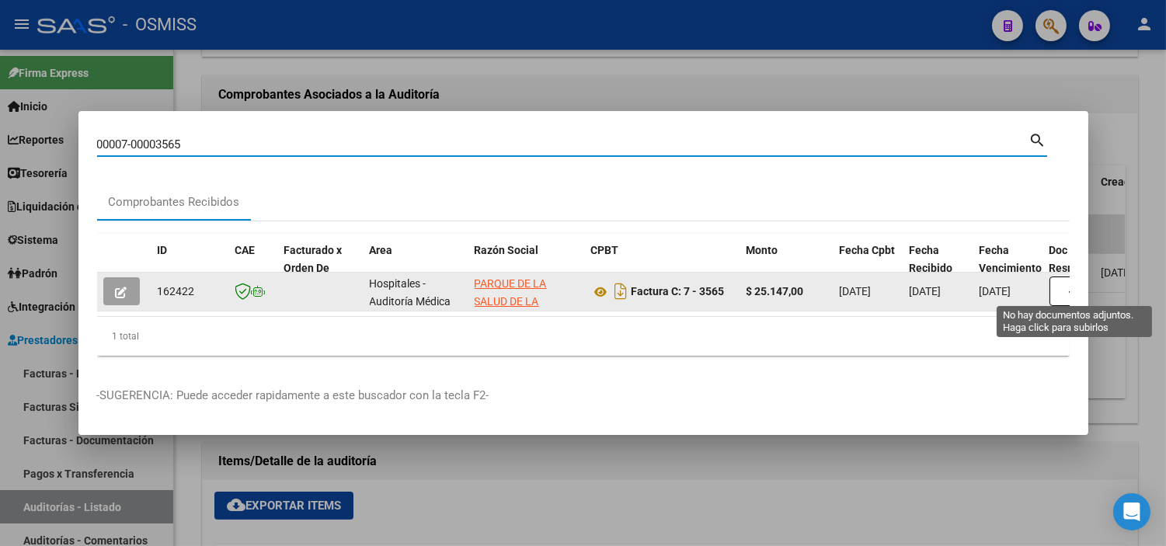
click at [1056, 287] on button "button" at bounding box center [1074, 292] width 50 height 30
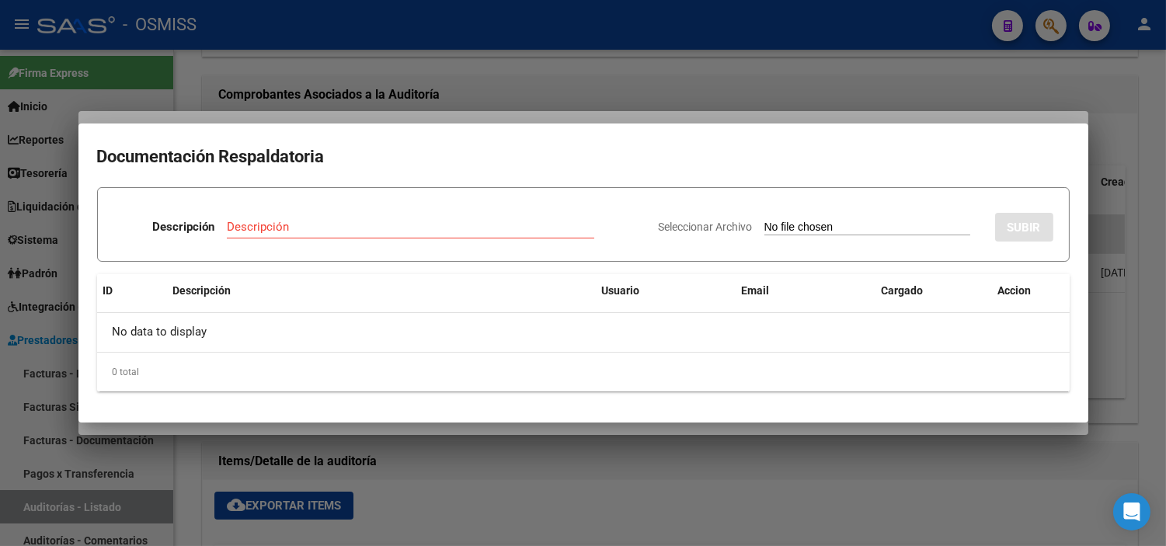
click at [803, 221] on input "Seleccionar Archivo" at bounding box center [867, 228] width 206 height 15
type input "C:\fakepath\FC3565 HOSPITAL MATERNO RC1045.pdf"
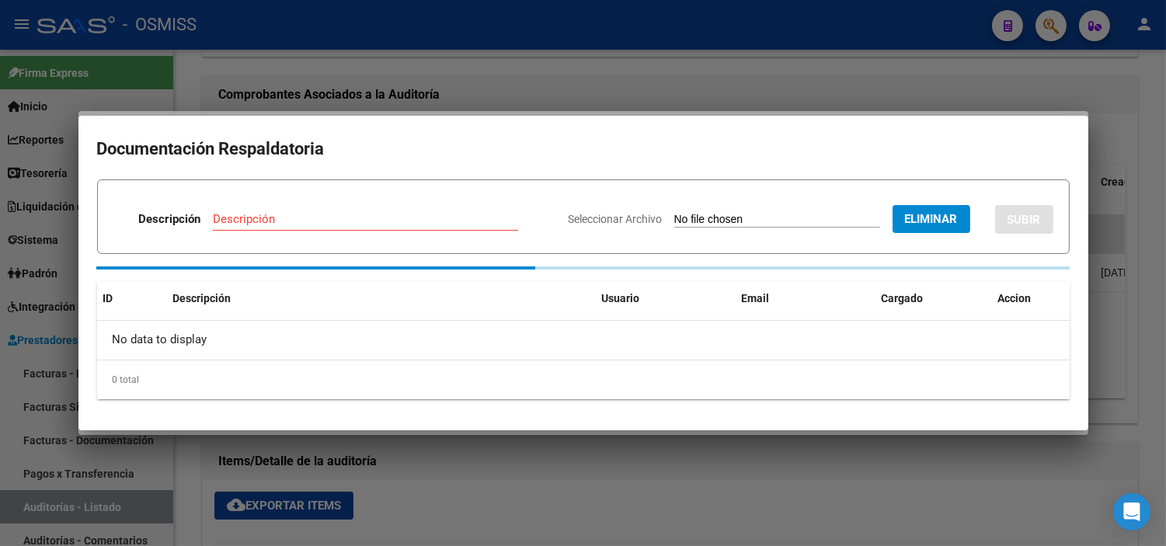
click at [334, 218] on input "Descripción" at bounding box center [365, 219] width 305 height 14
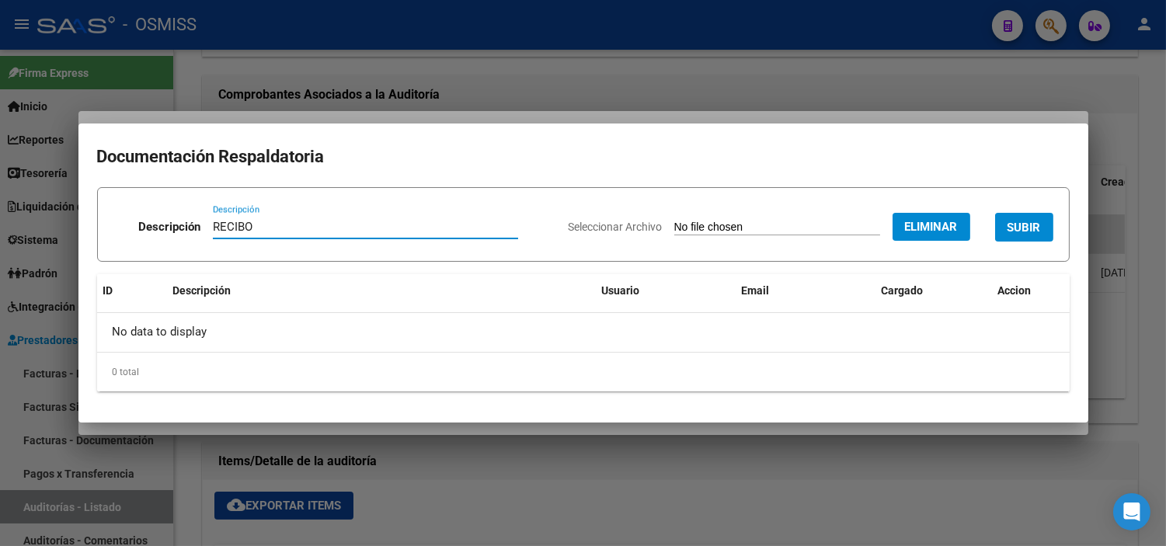
type input "RECIBO"
click at [1029, 234] on span "SUBIR" at bounding box center [1023, 228] width 33 height 14
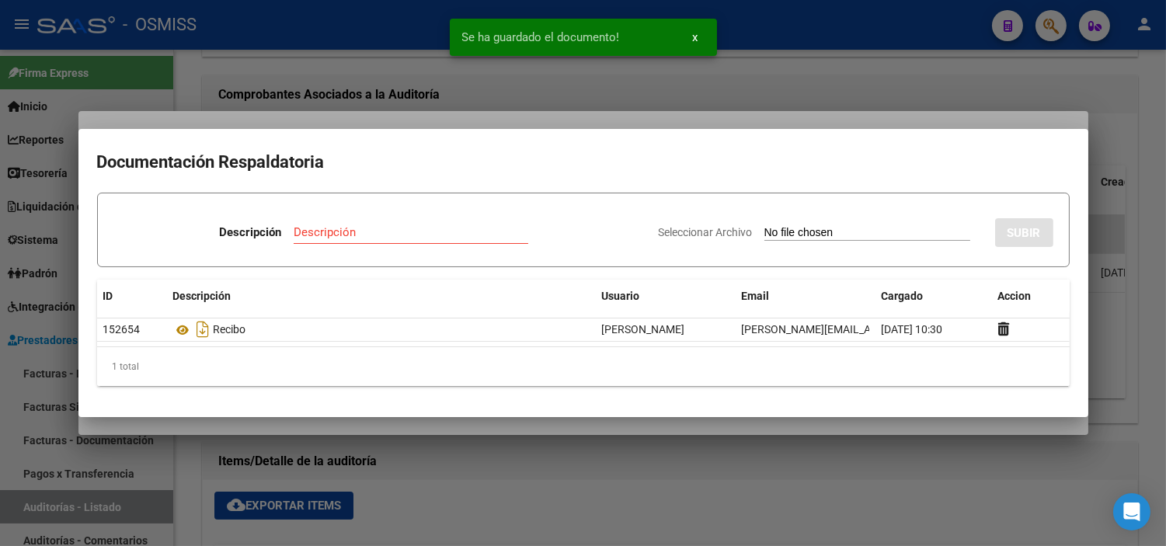
click at [210, 90] on div at bounding box center [583, 273] width 1166 height 546
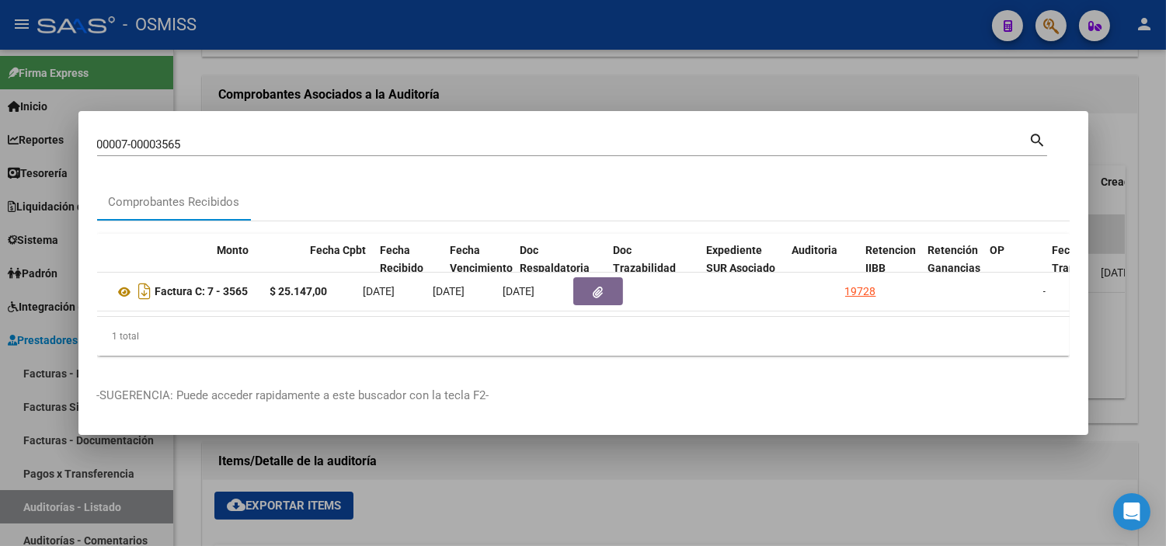
scroll to position [0, 689]
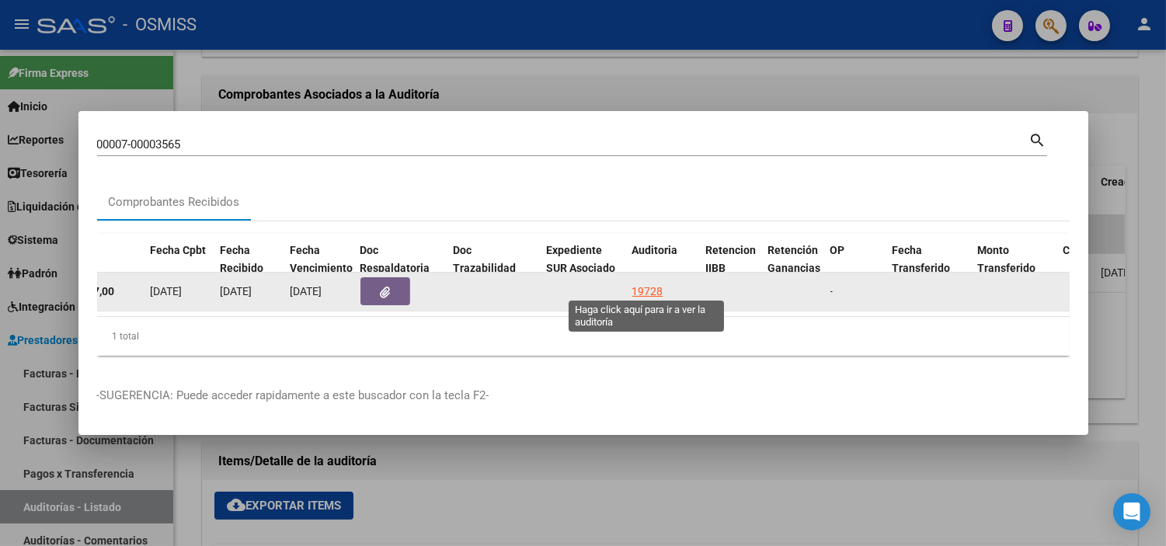
click at [634, 292] on div "19728" at bounding box center [647, 292] width 31 height 18
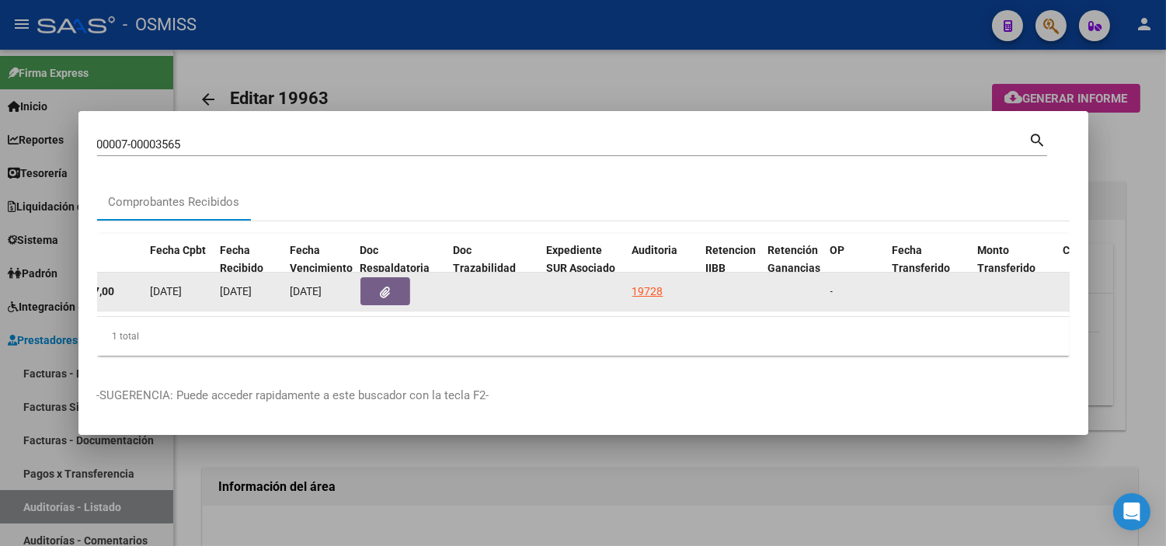
click at [642, 288] on div "19728" at bounding box center [647, 292] width 31 height 18
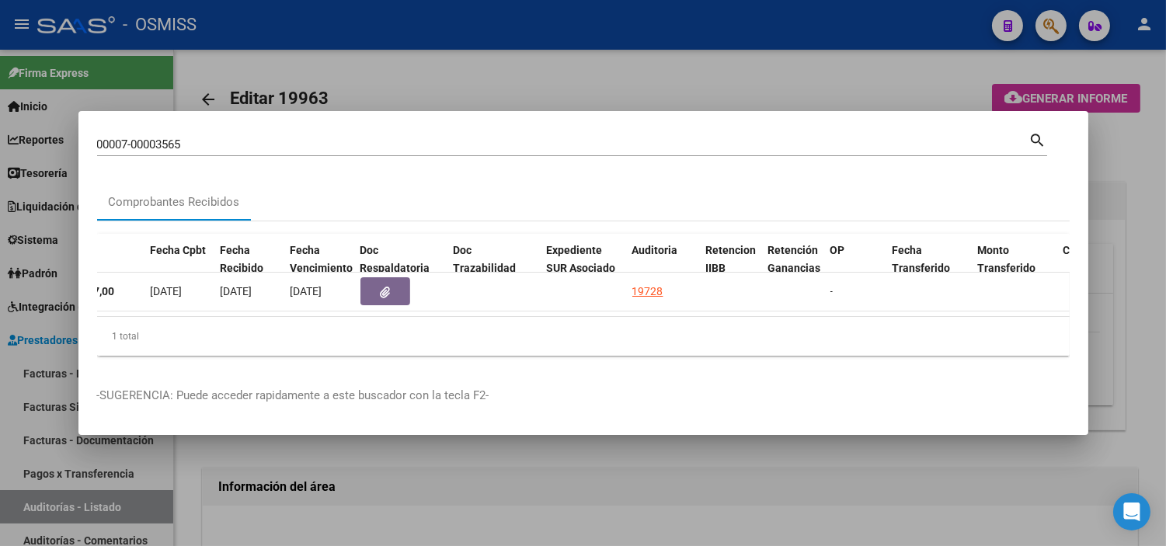
click at [525, 78] on div at bounding box center [583, 273] width 1166 height 546
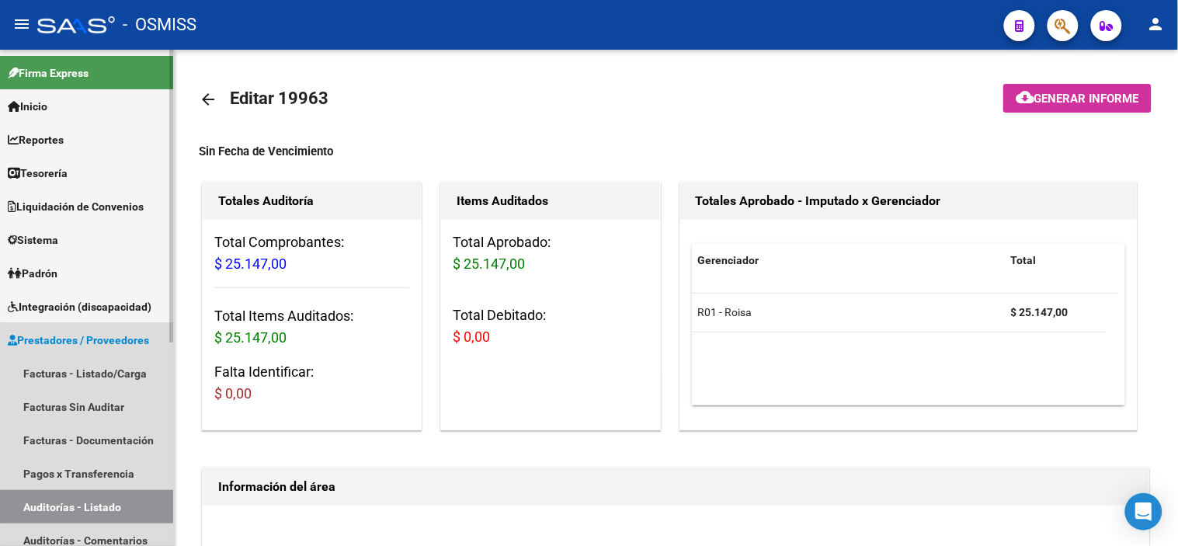
click at [105, 492] on link "Auditorías - Listado" at bounding box center [86, 506] width 173 height 33
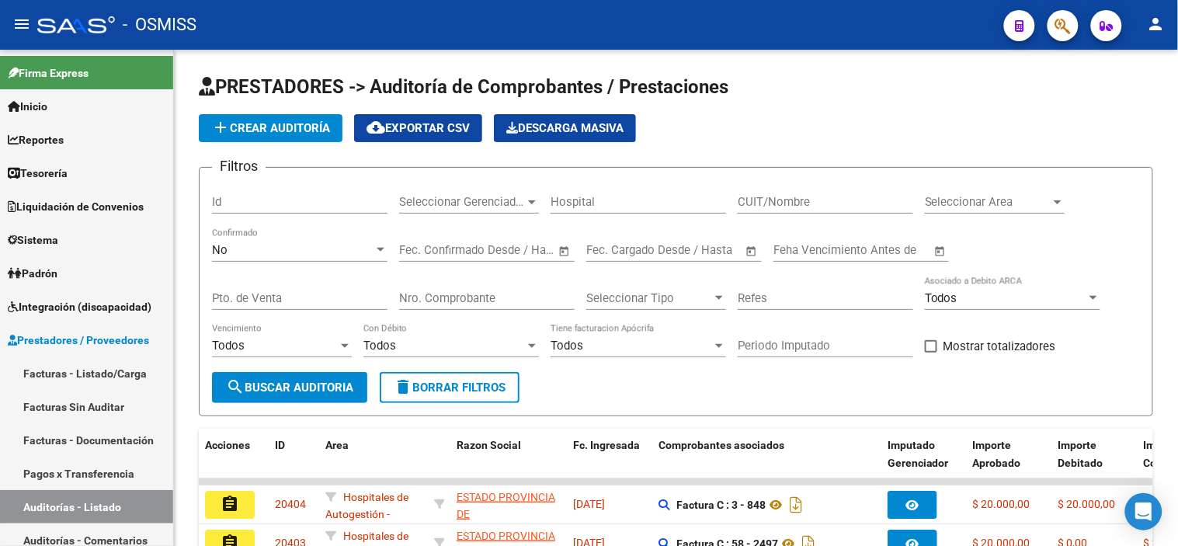
click at [1062, 33] on icon "button" at bounding box center [1064, 26] width 16 height 18
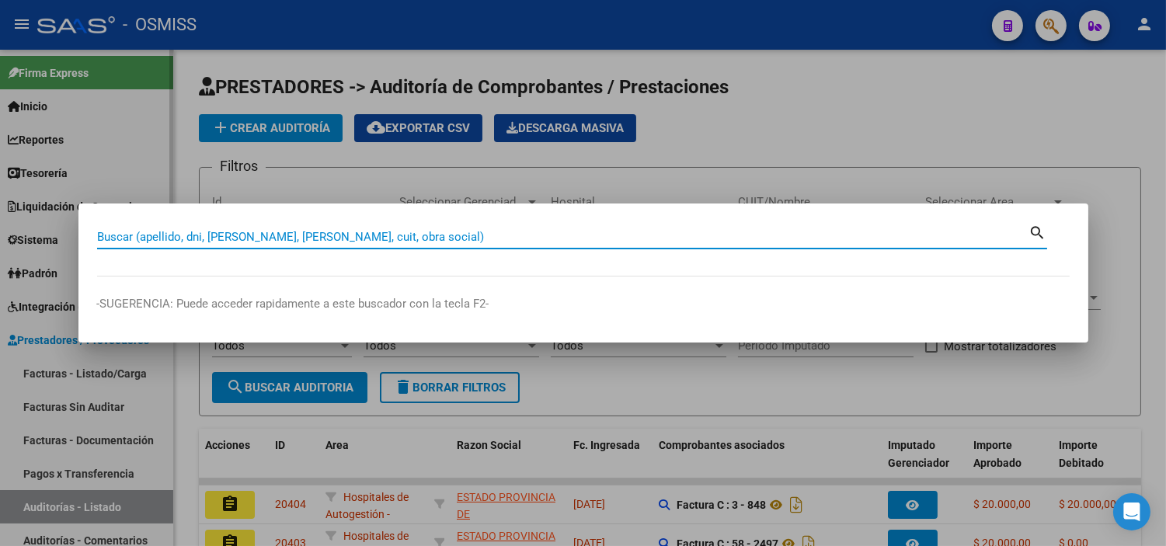
drag, startPoint x: 179, startPoint y: 235, endPoint x: 114, endPoint y: 164, distance: 95.7
click at [114, 164] on div at bounding box center [583, 273] width 1166 height 546
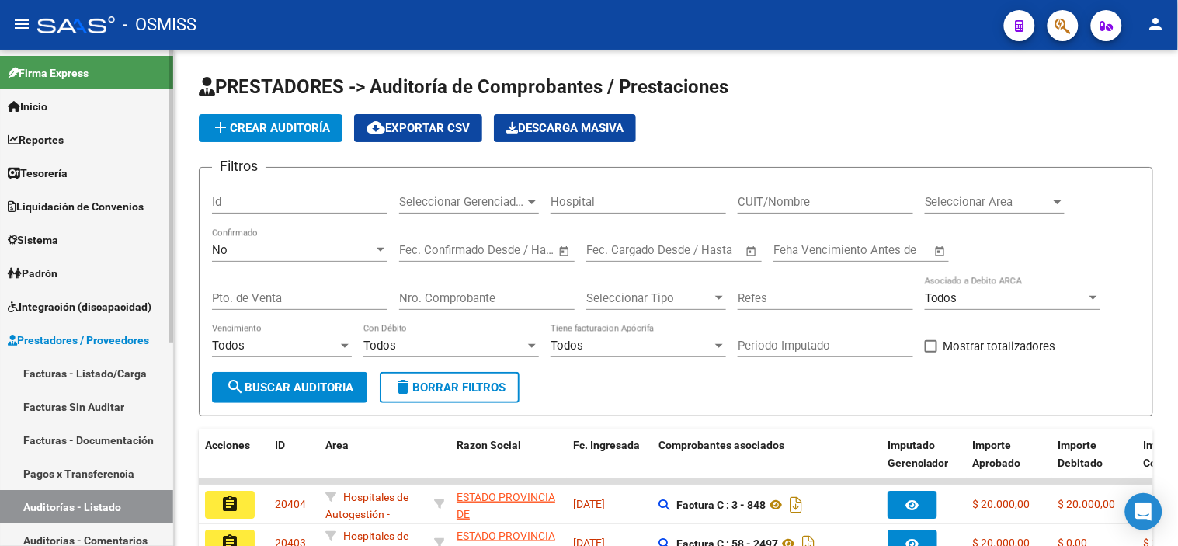
click at [113, 167] on link "Tesorería" at bounding box center [86, 172] width 173 height 33
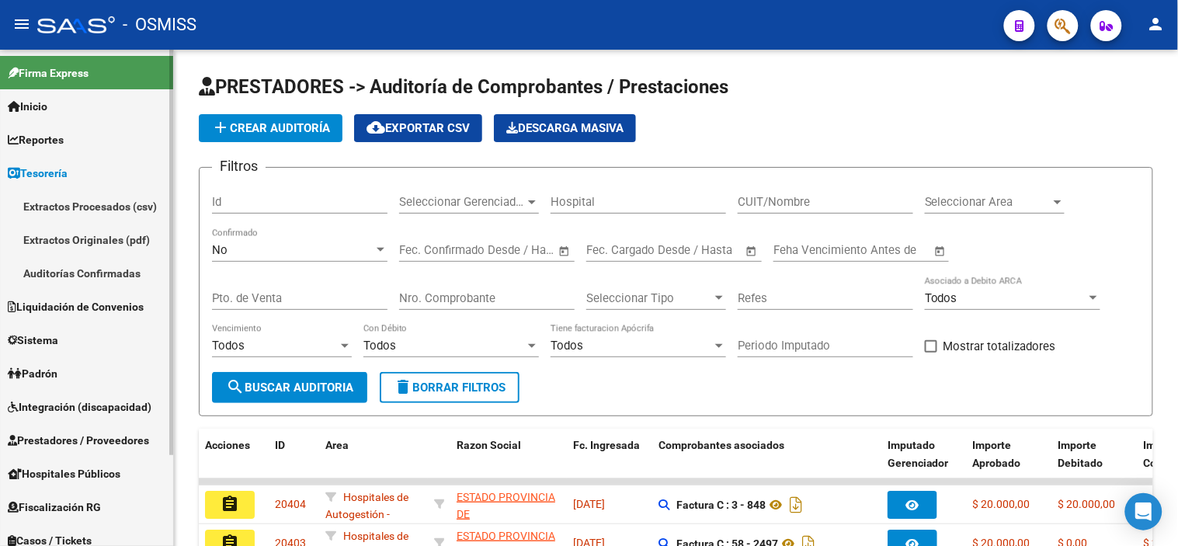
click at [118, 267] on link "Auditorías Confirmadas" at bounding box center [86, 272] width 173 height 33
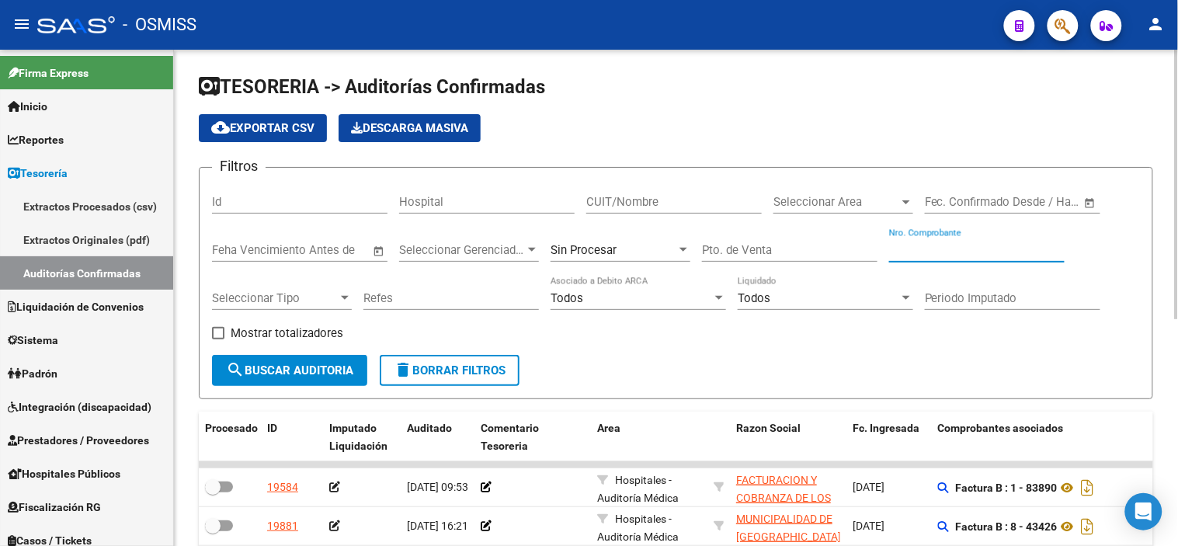
click at [924, 252] on input "Nro. Comprobante" at bounding box center [977, 250] width 176 height 14
paste input "79773"
click at [273, 378] on button "search Buscar Auditoria" at bounding box center [289, 370] width 155 height 31
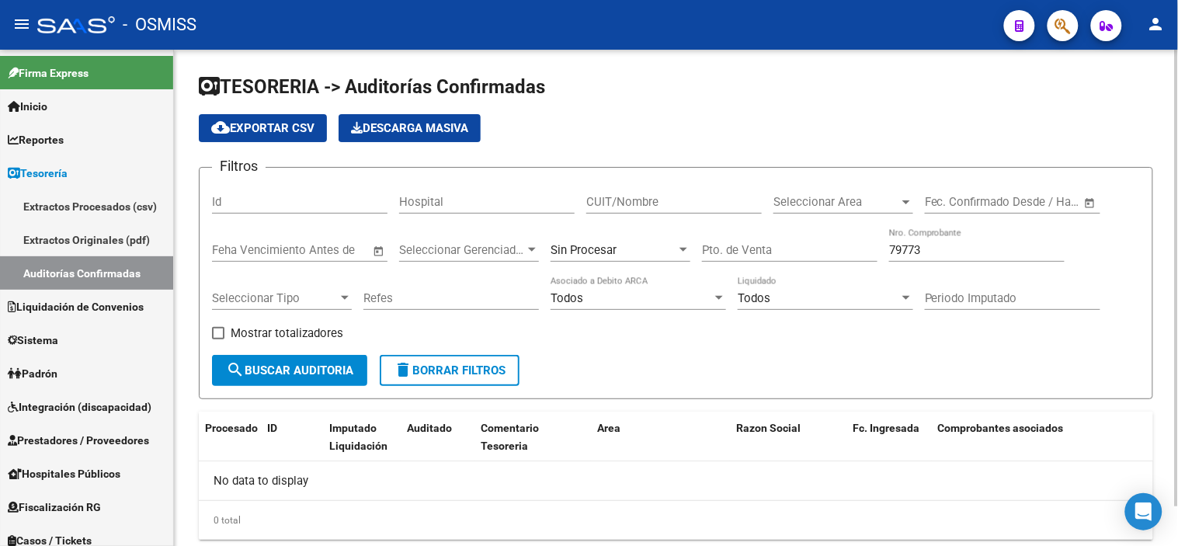
click at [621, 244] on div "Sin Procesar" at bounding box center [614, 250] width 126 height 14
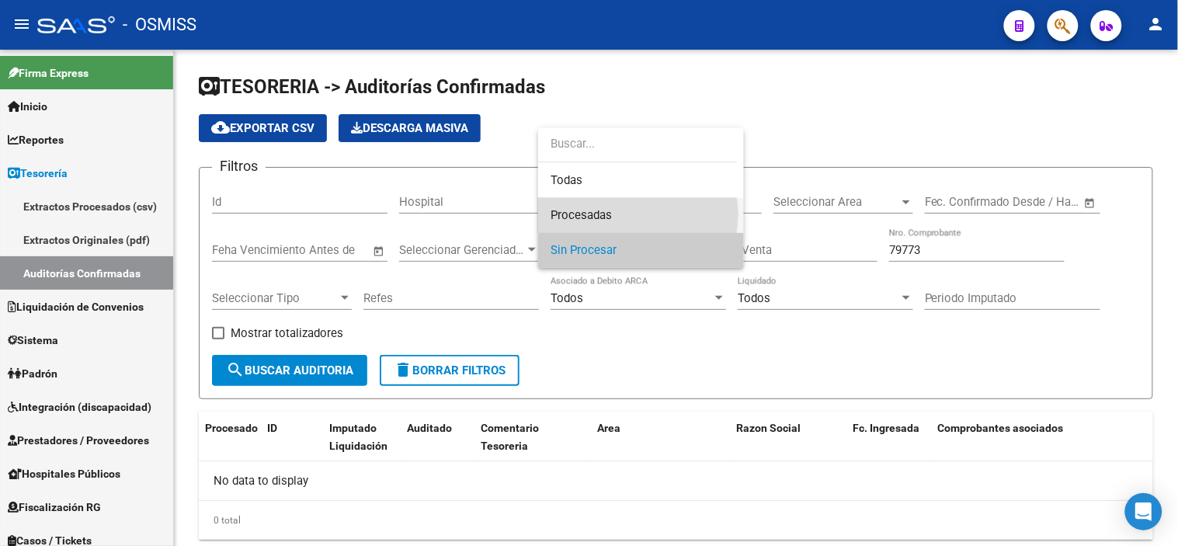
click at [622, 214] on span "Procesadas" at bounding box center [641, 215] width 181 height 35
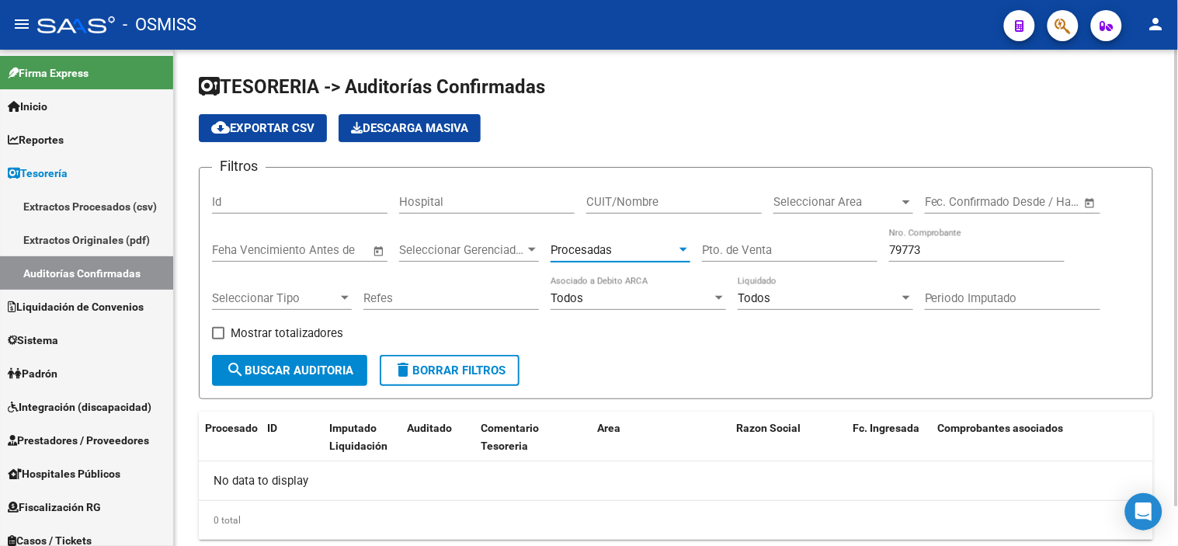
click at [305, 367] on span "search Buscar Auditoria" at bounding box center [289, 371] width 127 height 14
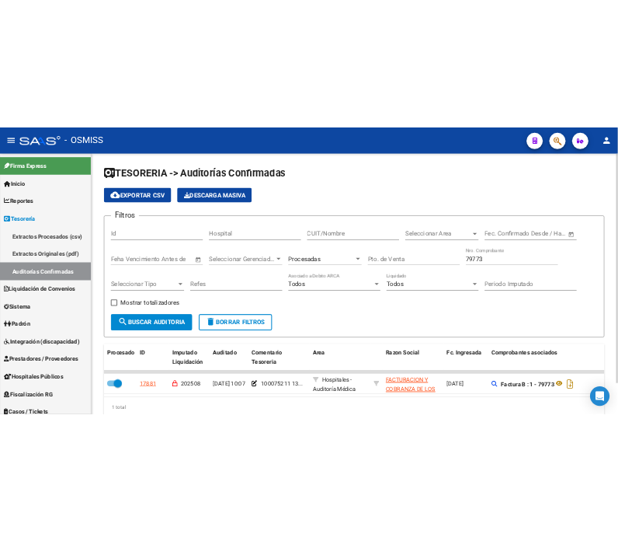
scroll to position [68, 0]
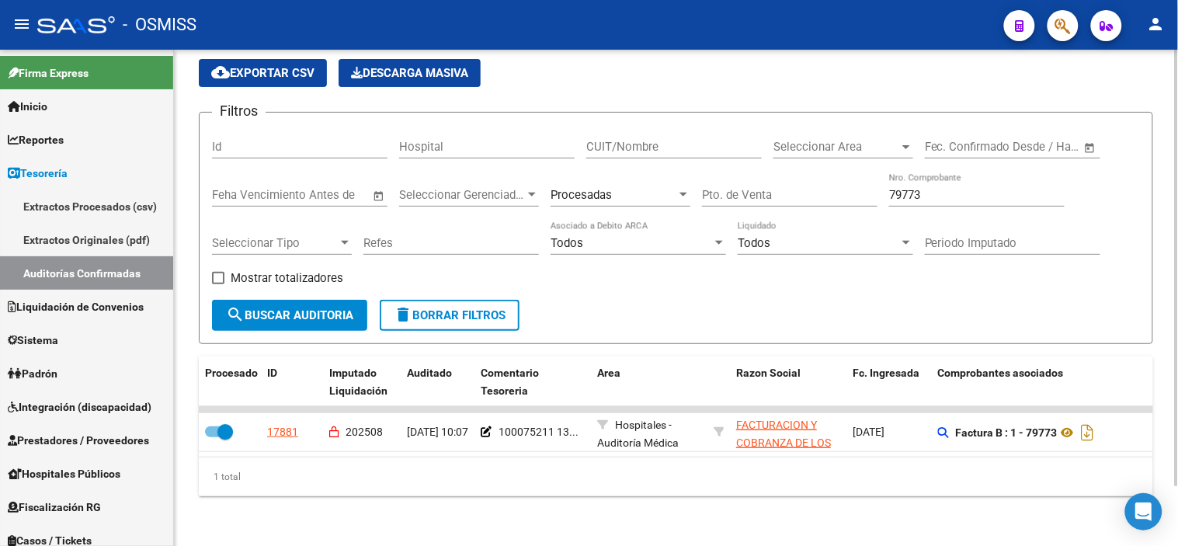
click at [950, 189] on input "79773" at bounding box center [977, 195] width 176 height 14
click at [948, 188] on input "79773" at bounding box center [977, 195] width 176 height 14
paste input "295"
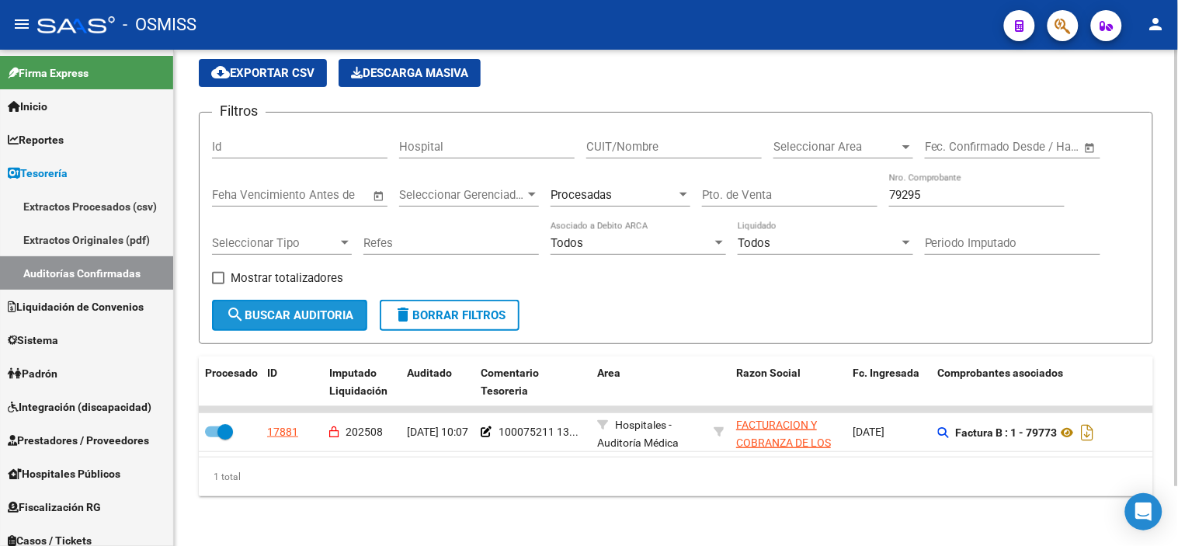
click at [323, 311] on button "search Buscar Auditoria" at bounding box center [289, 315] width 155 height 31
click at [765, 524] on div "TESORERIA -> Auditorías Confirmadas cloud_download Exportar CSV Descarga Masiva…" at bounding box center [676, 270] width 1004 height 551
click at [951, 188] on input "79295" at bounding box center [977, 195] width 176 height 14
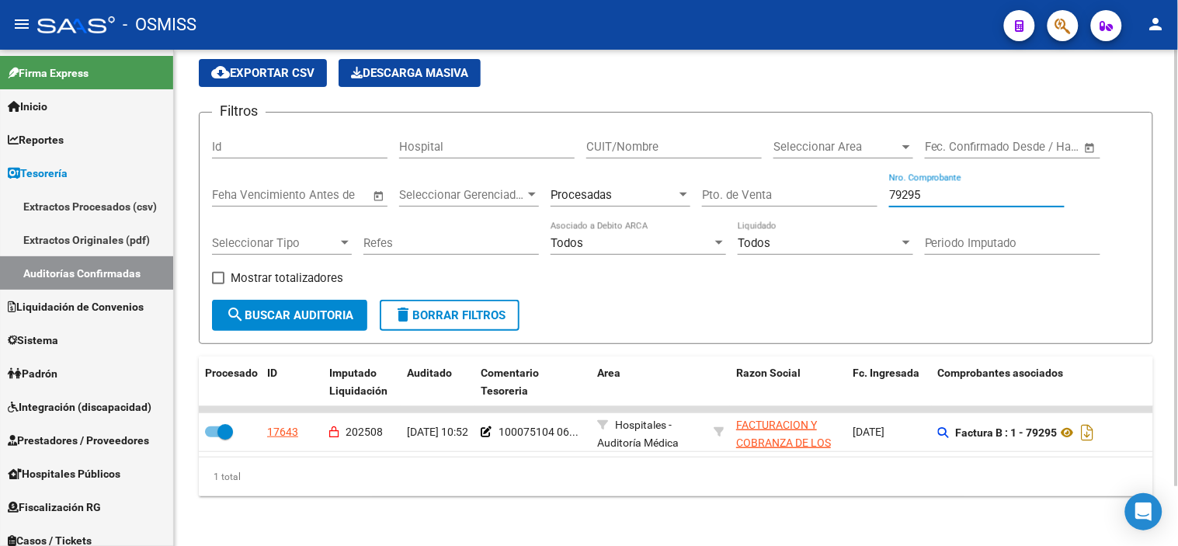
click at [951, 188] on input "79295" at bounding box center [977, 195] width 176 height 14
click at [288, 308] on span "search Buscar Auditoria" at bounding box center [289, 315] width 127 height 14
click at [927, 188] on input "79295" at bounding box center [977, 195] width 176 height 14
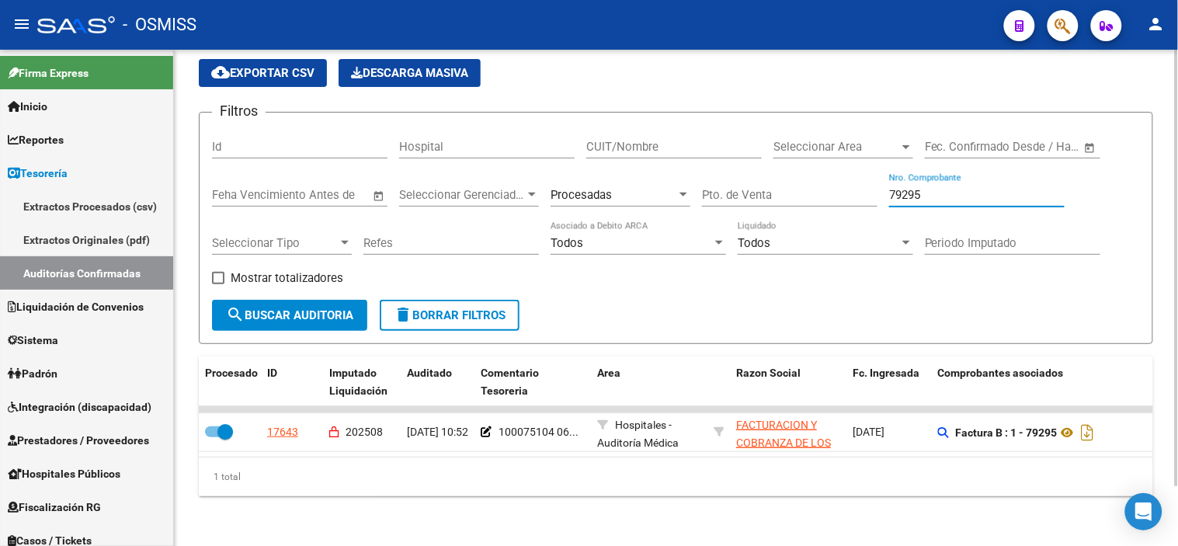
paste input "773"
type input "79773"
click at [286, 314] on button "search Buscar Auditoria" at bounding box center [289, 315] width 155 height 31
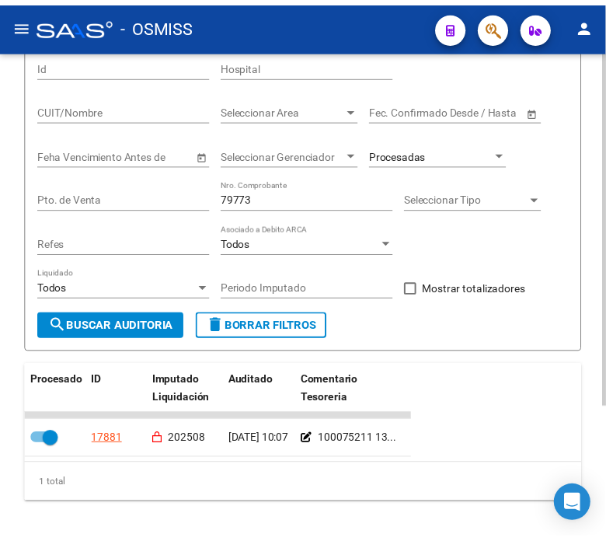
scroll to position [154, 0]
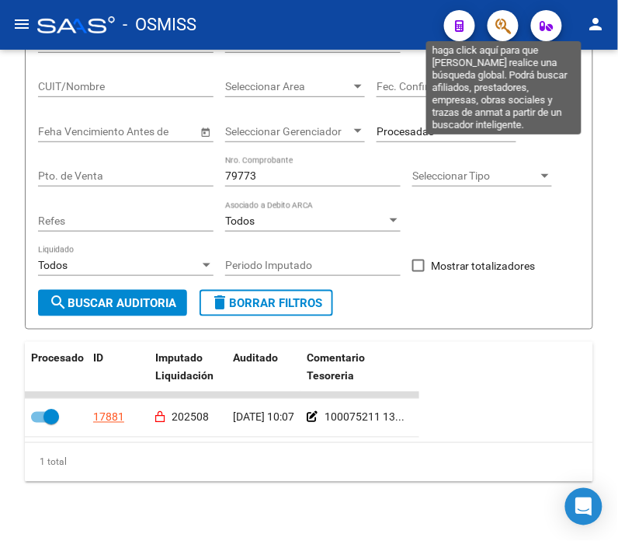
click at [506, 26] on icon "button" at bounding box center [504, 26] width 16 height 18
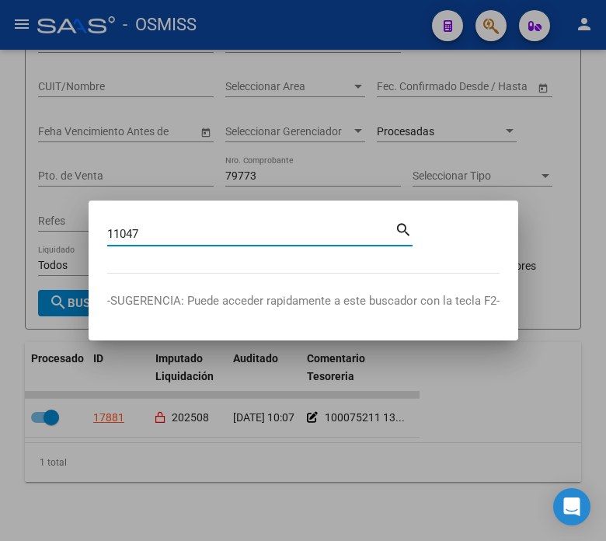
click at [110, 235] on input "11047" at bounding box center [250, 234] width 287 height 14
type input "149-11047"
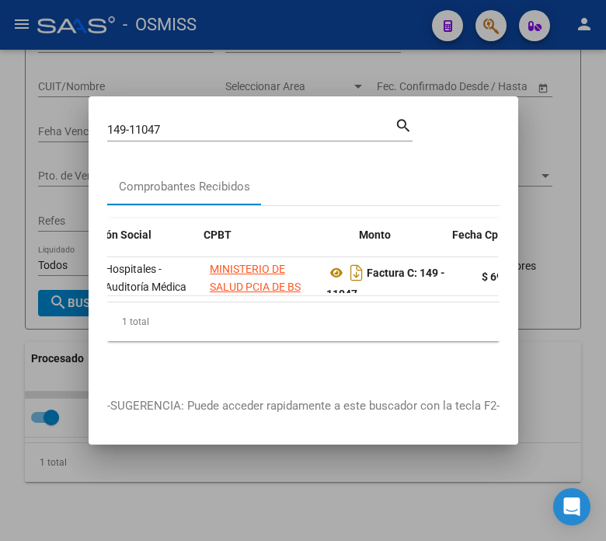
scroll to position [0, 397]
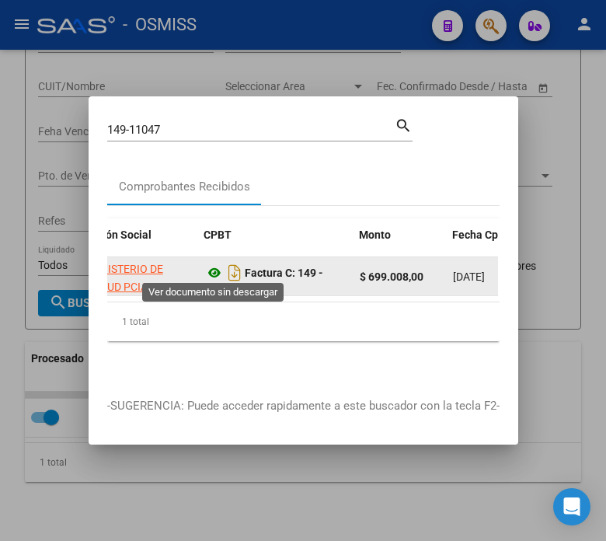
click at [216, 265] on icon at bounding box center [214, 272] width 20 height 19
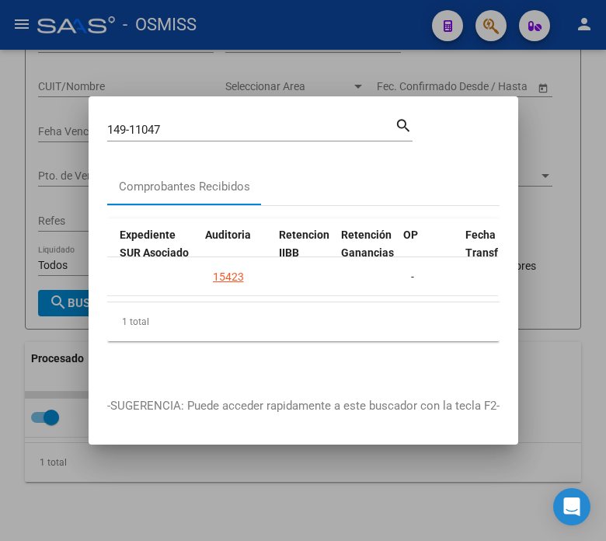
scroll to position [0, 1159]
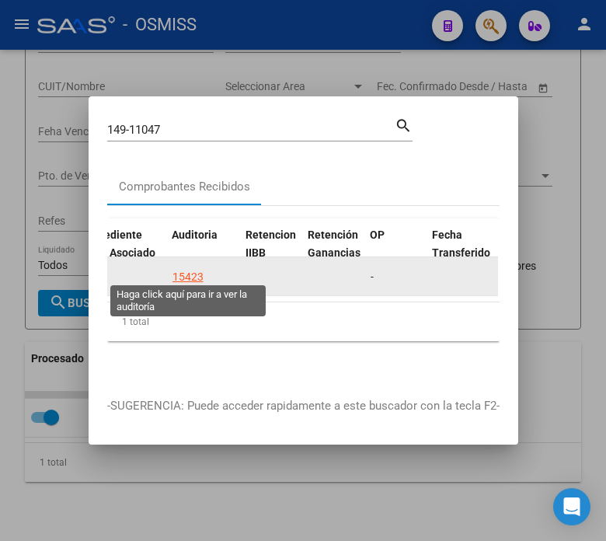
click at [184, 272] on div "15423" at bounding box center [187, 277] width 31 height 18
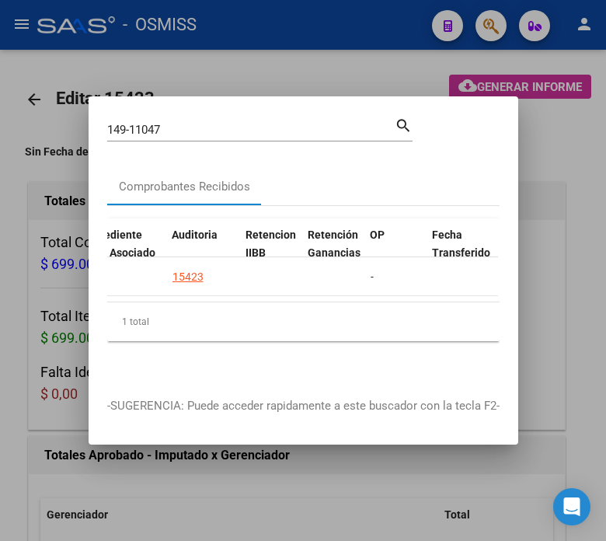
click at [28, 381] on div at bounding box center [303, 270] width 606 height 541
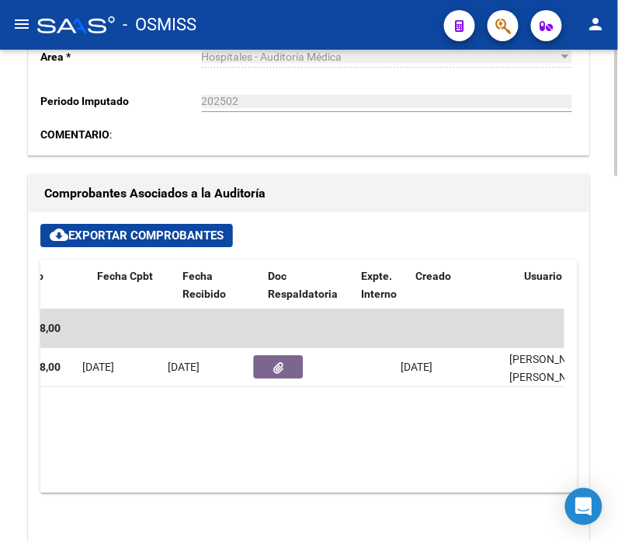
scroll to position [0, 540]
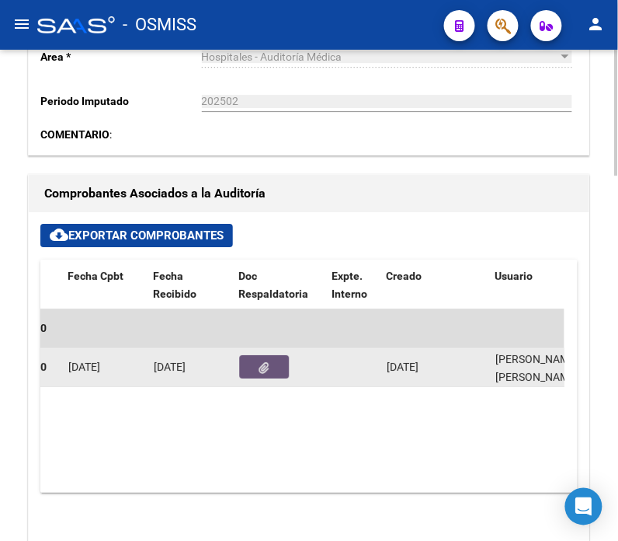
click at [262, 368] on icon "button" at bounding box center [264, 368] width 10 height 12
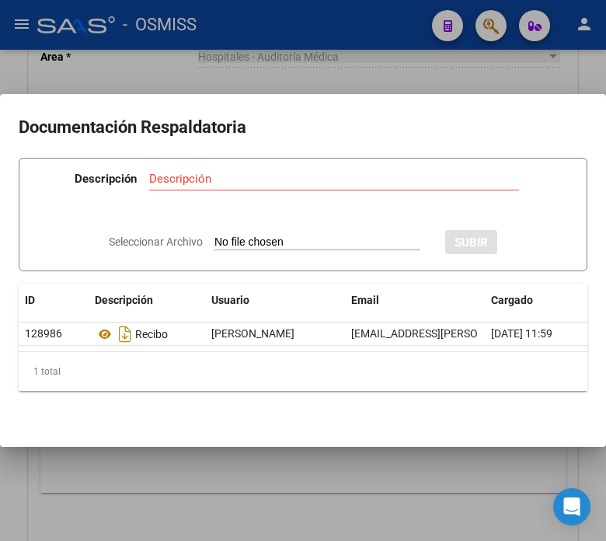
click at [219, 503] on div at bounding box center [303, 270] width 606 height 541
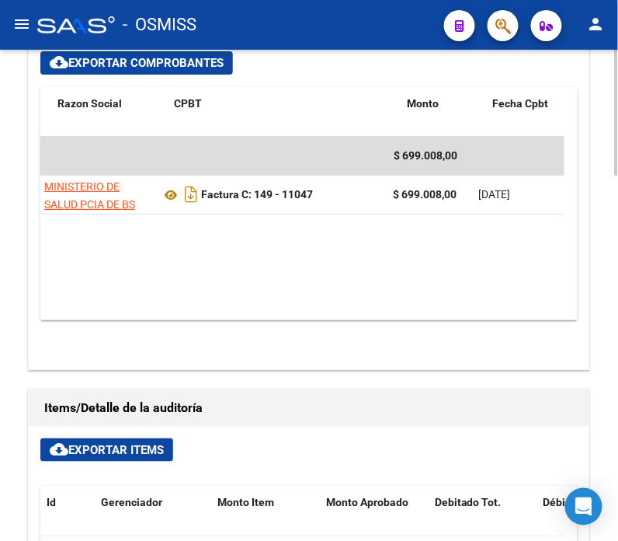
scroll to position [0, 115]
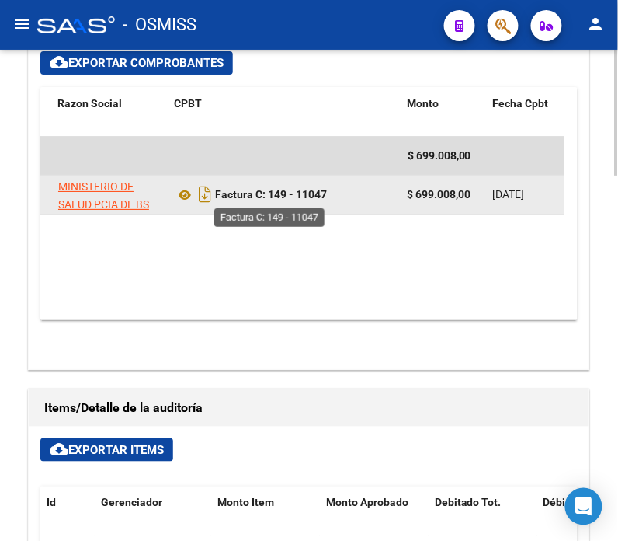
drag, startPoint x: 339, startPoint y: 191, endPoint x: 270, endPoint y: 200, distance: 70.4
click at [270, 200] on div "Factura C: 149 - 11047" at bounding box center [285, 194] width 221 height 25
copy strong "149 - 11047"
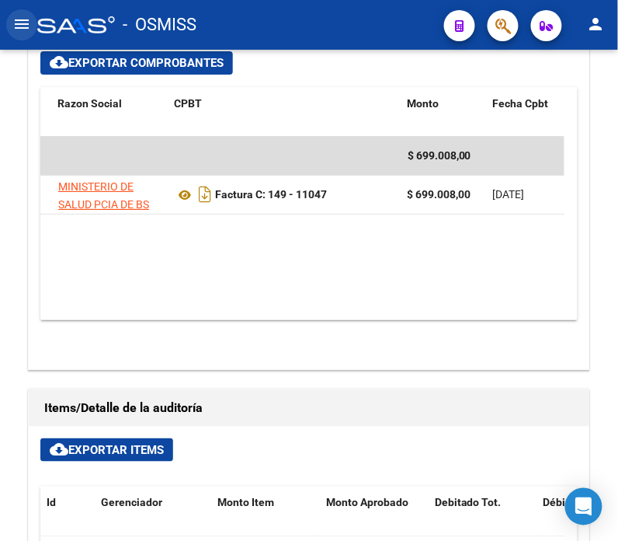
click at [21, 25] on mat-icon "menu" at bounding box center [21, 24] width 19 height 19
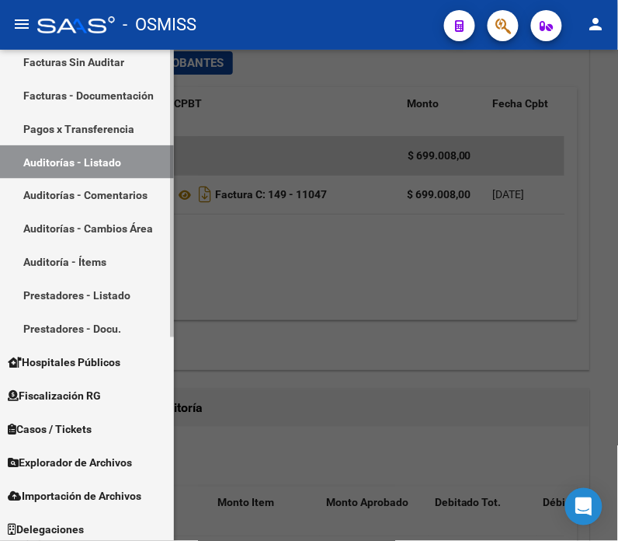
scroll to position [350, 0]
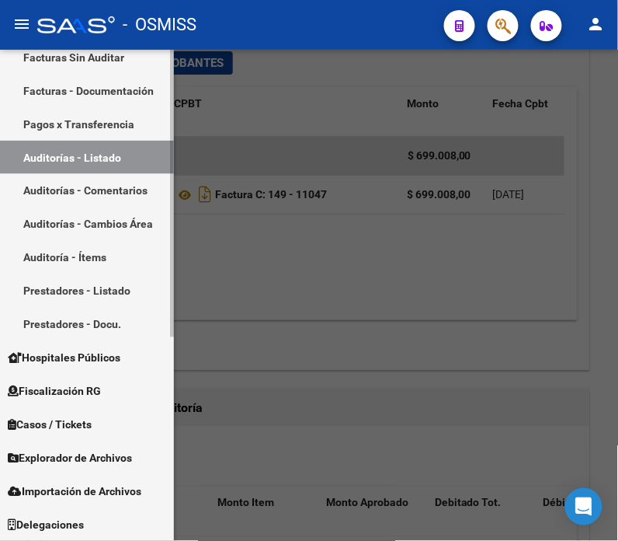
click at [120, 359] on span "Hospitales Públicos" at bounding box center [64, 358] width 113 height 17
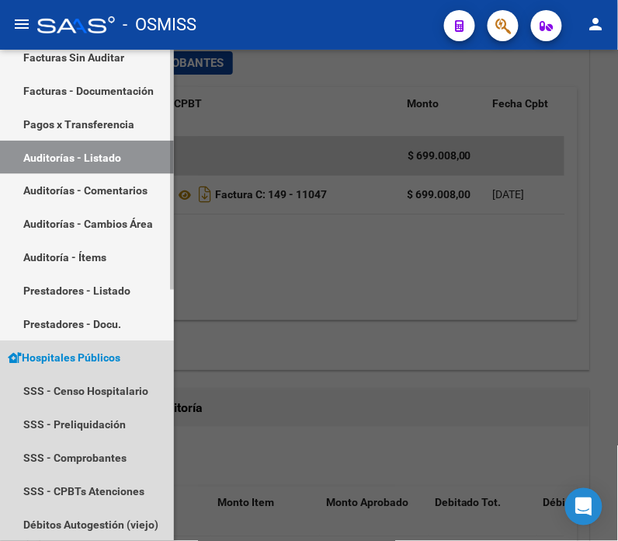
click at [120, 359] on span "Hospitales Públicos" at bounding box center [64, 358] width 113 height 17
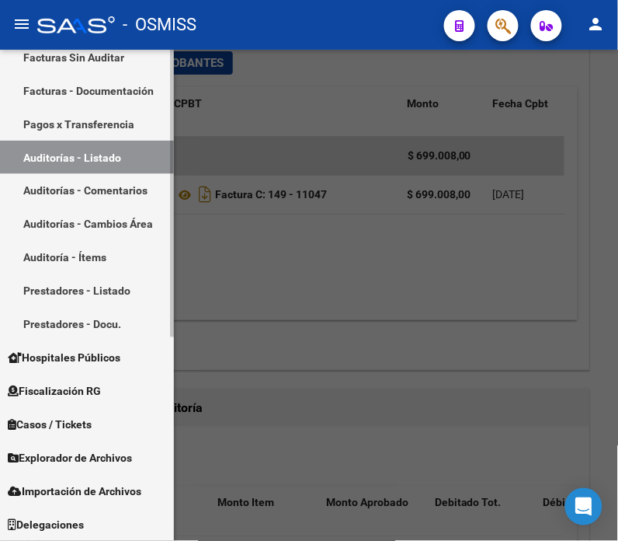
click at [112, 433] on link "Casos / Tickets" at bounding box center [87, 424] width 174 height 33
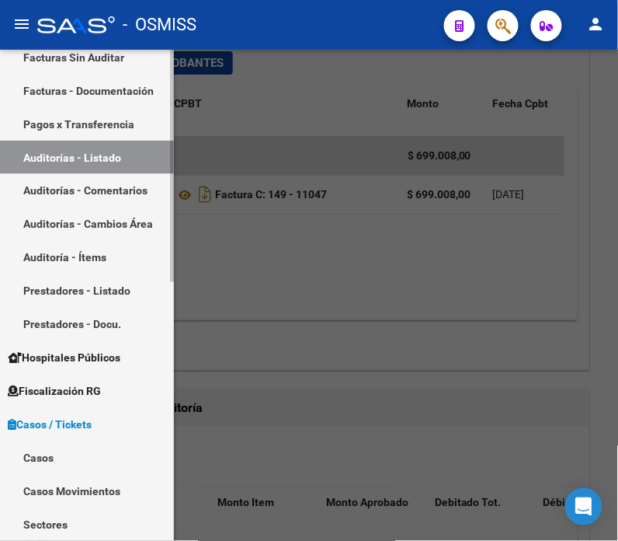
scroll to position [436, 0]
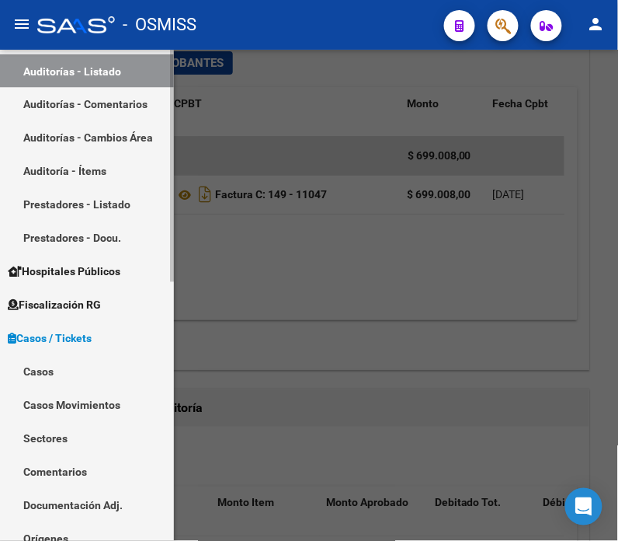
click at [89, 371] on link "Casos" at bounding box center [87, 371] width 174 height 33
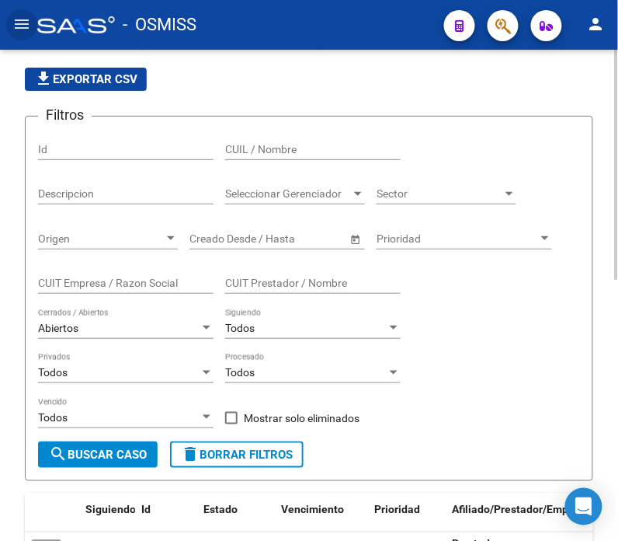
scroll to position [40, 0]
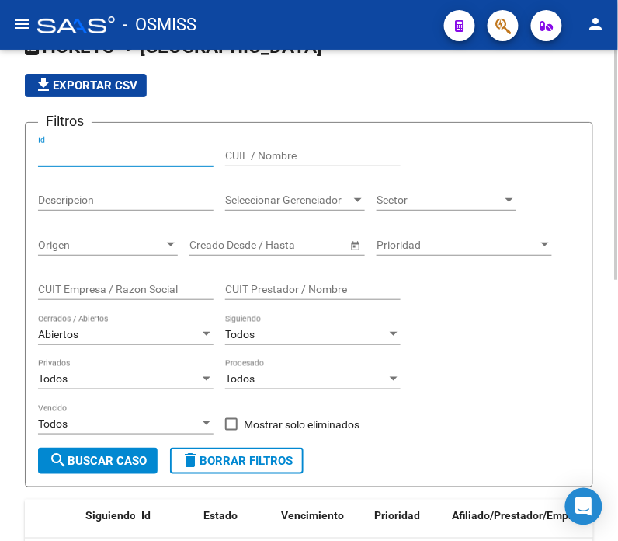
click at [90, 161] on input "Id" at bounding box center [126, 155] width 176 height 13
paste input "3038"
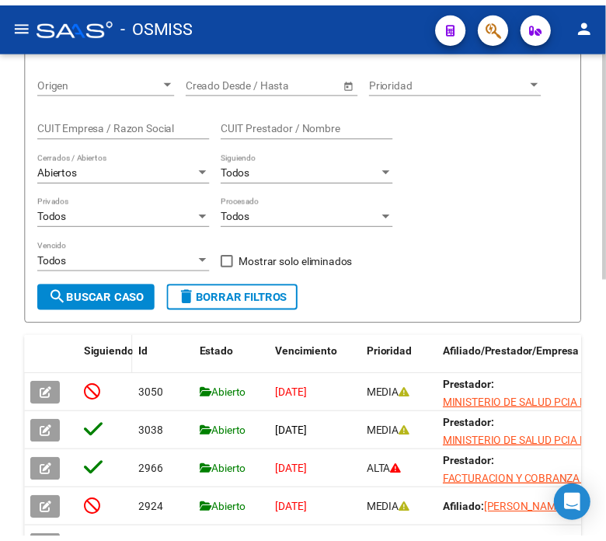
scroll to position [213, 0]
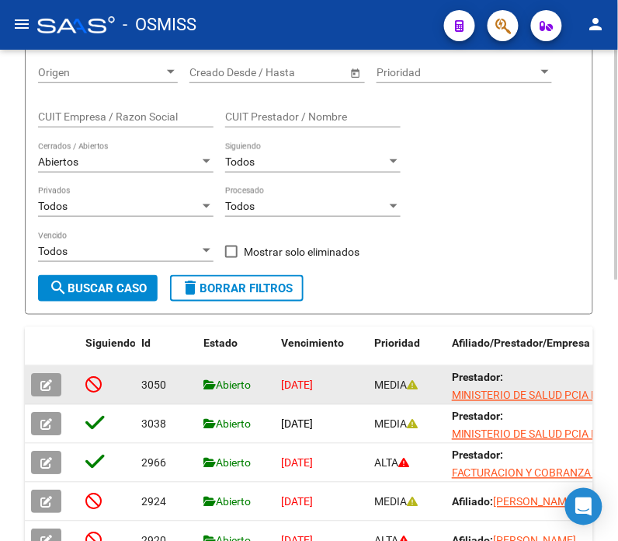
type input "3038"
click at [44, 381] on icon "button" at bounding box center [46, 386] width 12 height 12
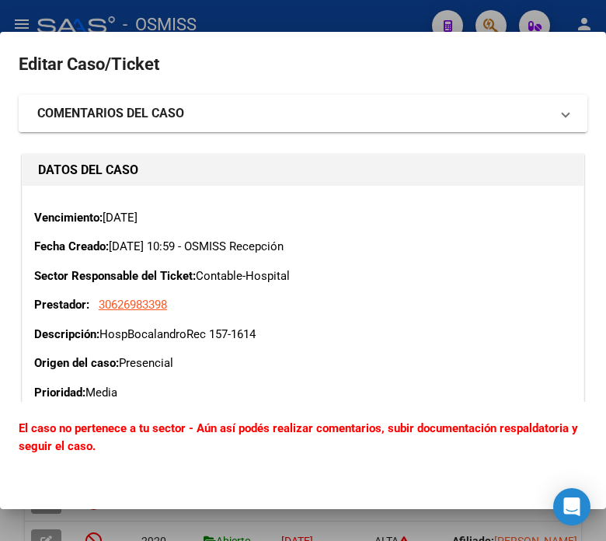
click at [187, 101] on mat-expansion-panel-header "COMENTARIOS DEL CASO" at bounding box center [303, 113] width 569 height 37
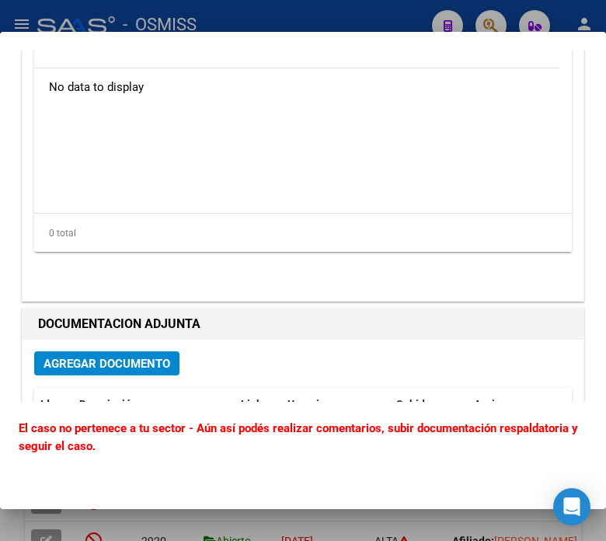
scroll to position [863, 0]
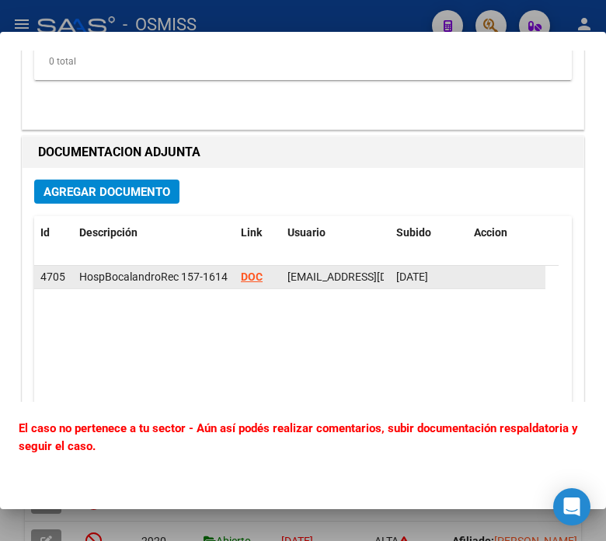
click at [250, 277] on strong "DOC" at bounding box center [252, 276] width 22 height 12
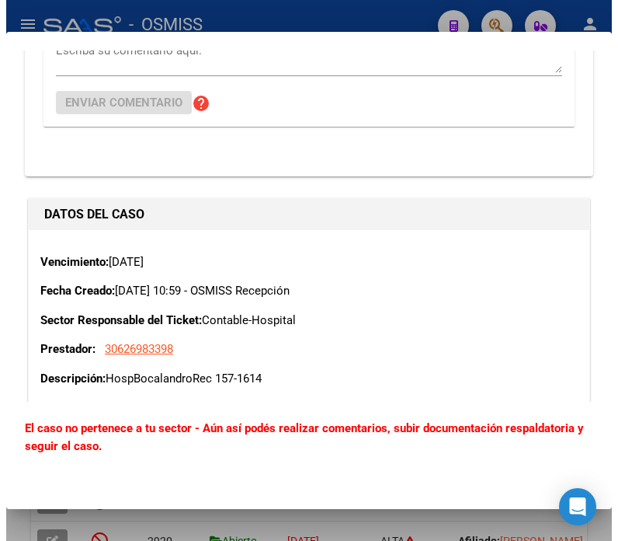
scroll to position [0, 0]
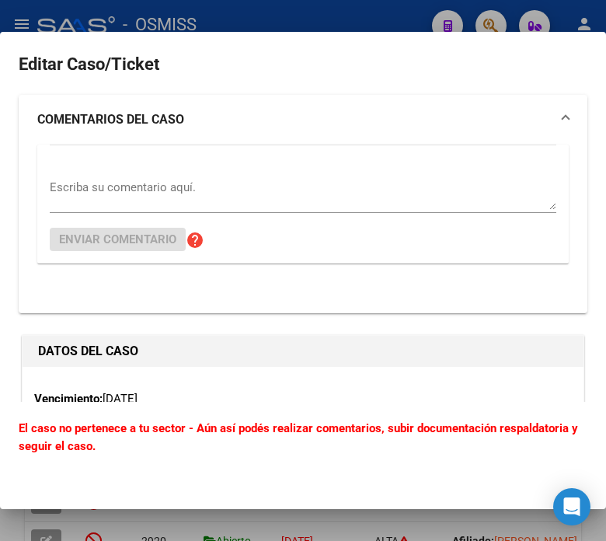
click at [228, 12] on div at bounding box center [303, 270] width 606 height 541
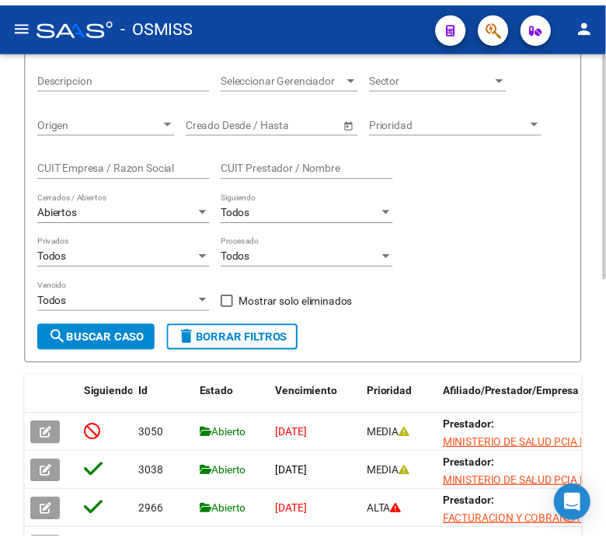
scroll to position [127, 0]
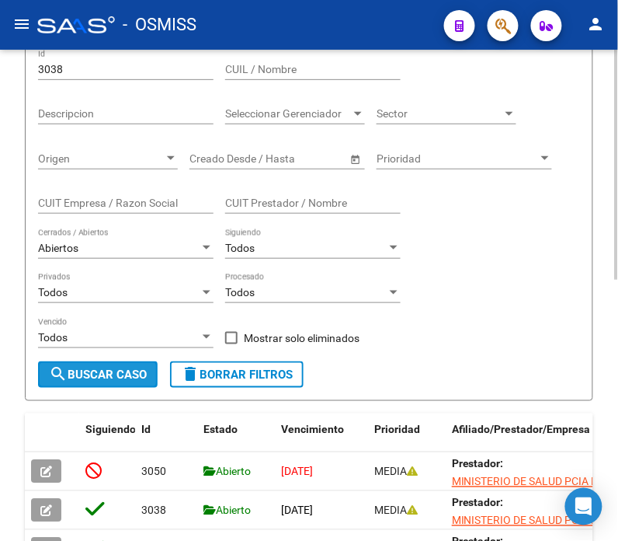
click at [111, 386] on button "search Buscar Caso" at bounding box center [98, 374] width 120 height 26
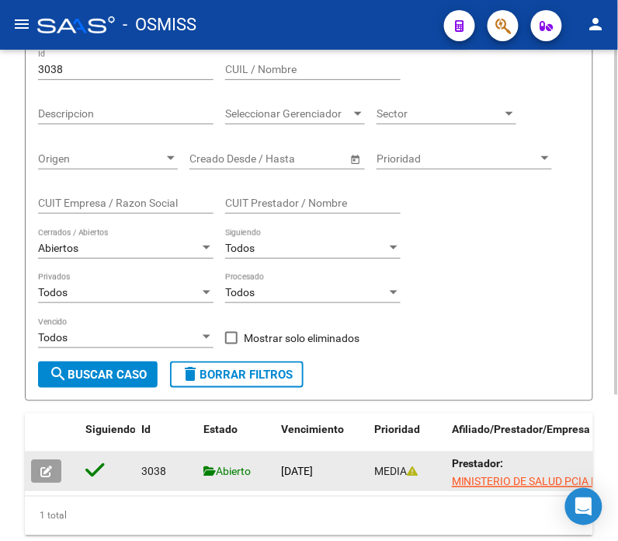
click at [50, 472] on icon "button" at bounding box center [46, 472] width 12 height 12
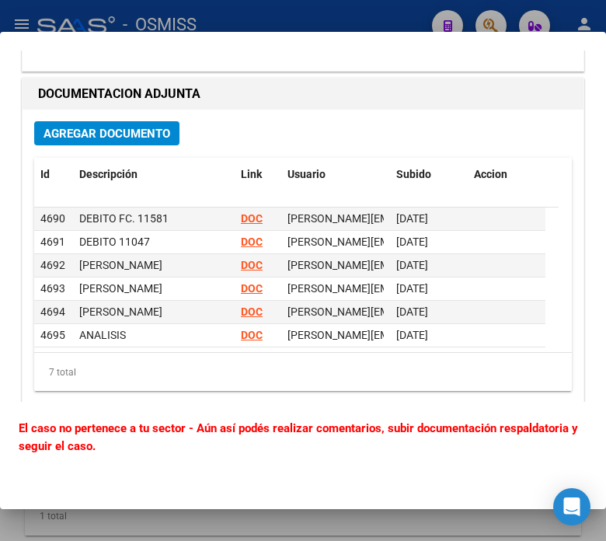
scroll to position [1268, 0]
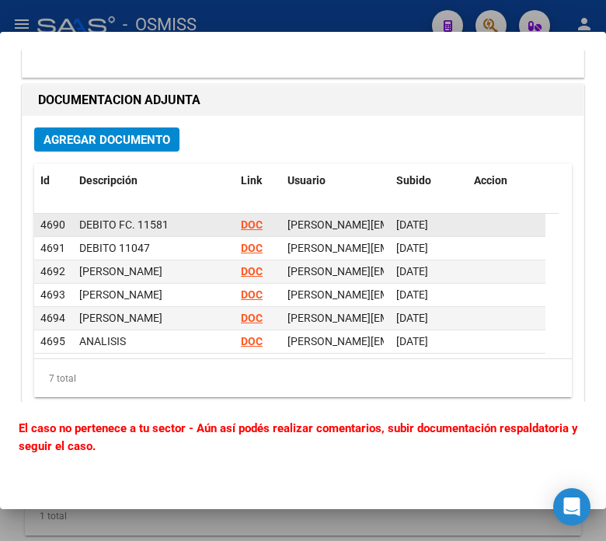
click at [244, 223] on strong "DOC" at bounding box center [252, 224] width 22 height 12
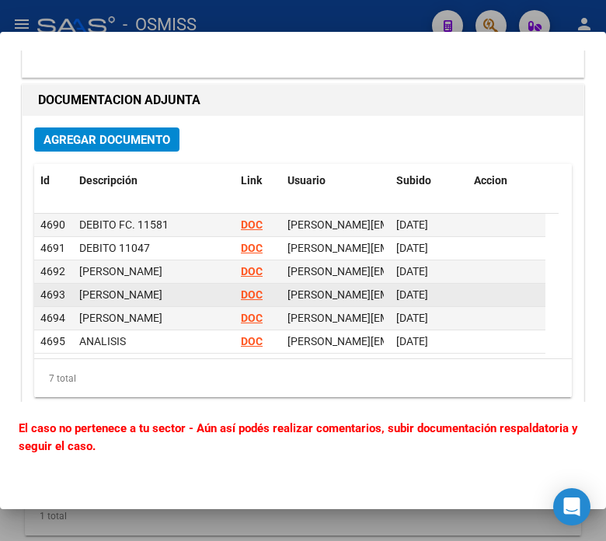
scroll to position [0, 0]
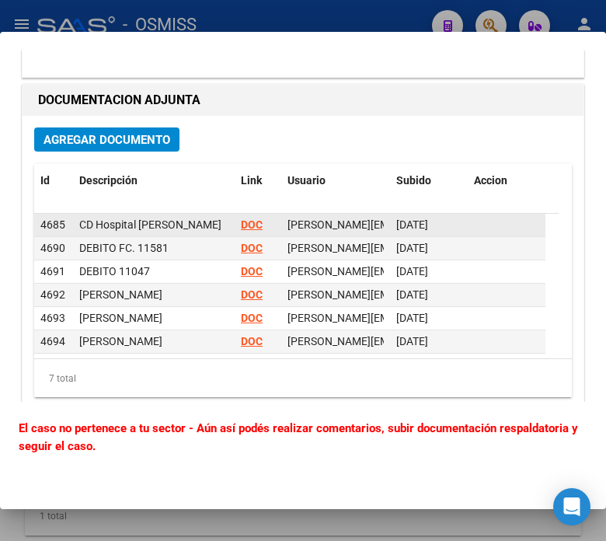
click at [250, 224] on strong "DOC" at bounding box center [252, 224] width 22 height 12
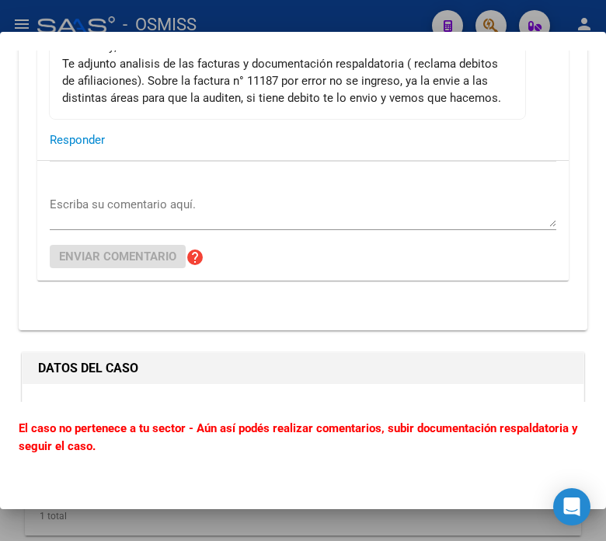
scroll to position [405, 0]
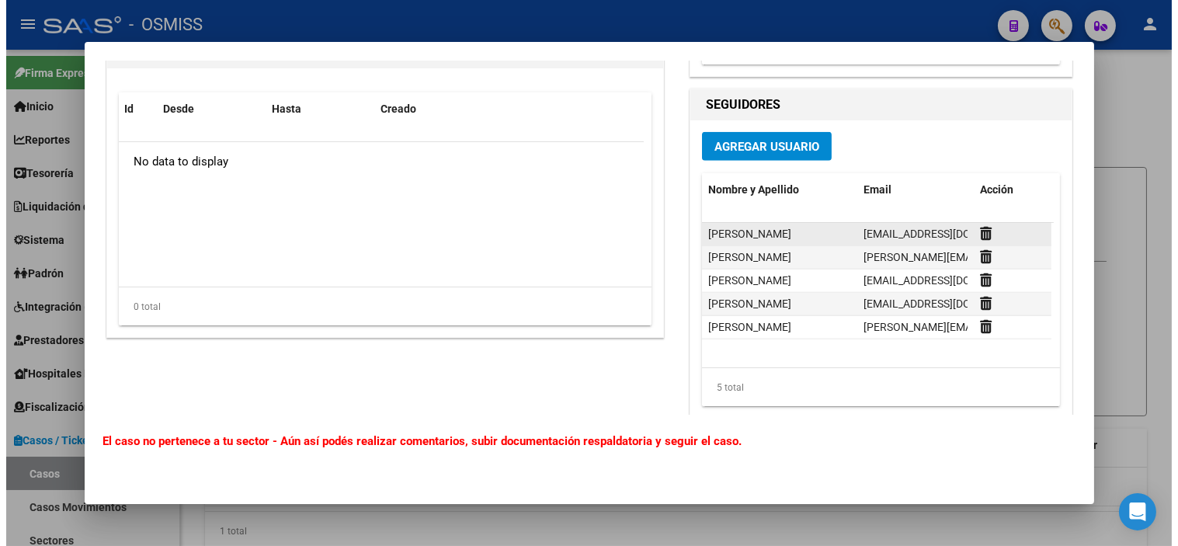
scroll to position [2377, 0]
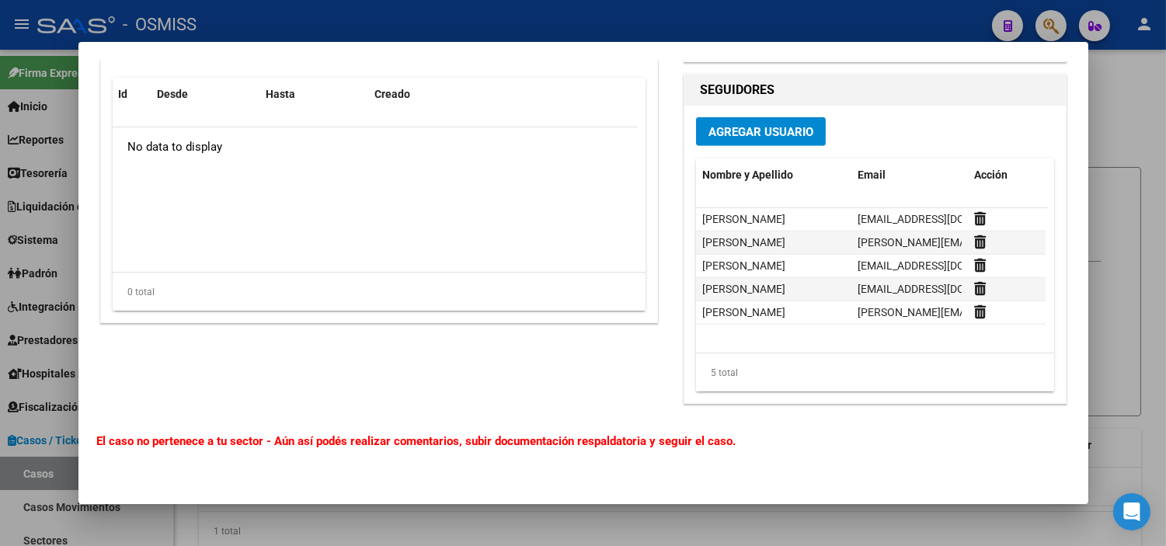
click at [0, 315] on div at bounding box center [583, 273] width 1166 height 546
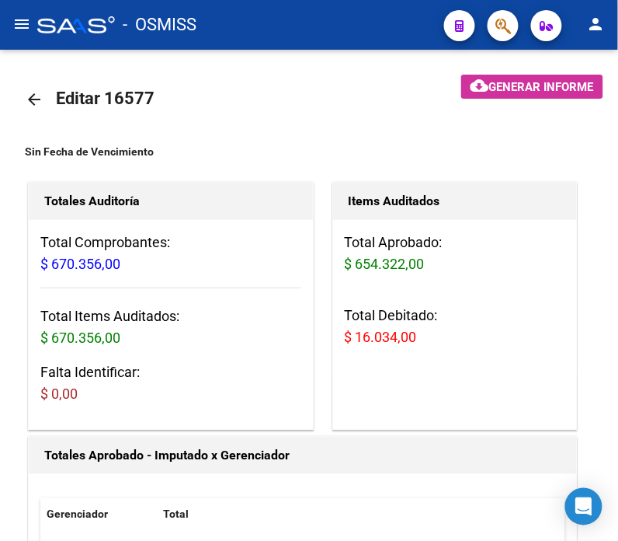
click at [20, 25] on mat-icon "menu" at bounding box center [21, 24] width 19 height 19
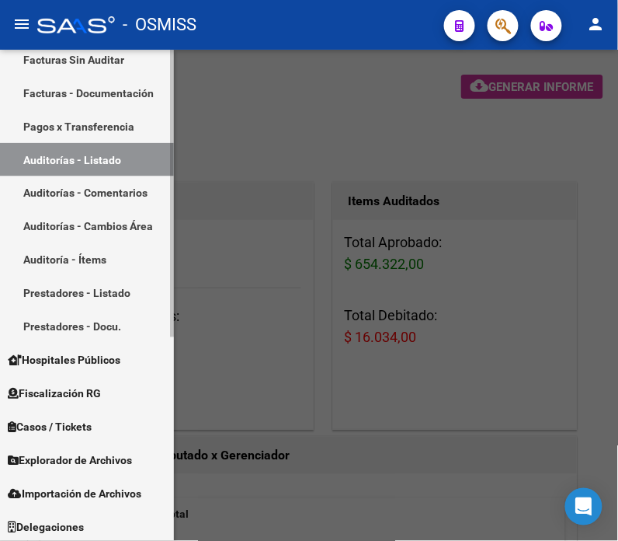
scroll to position [350, 0]
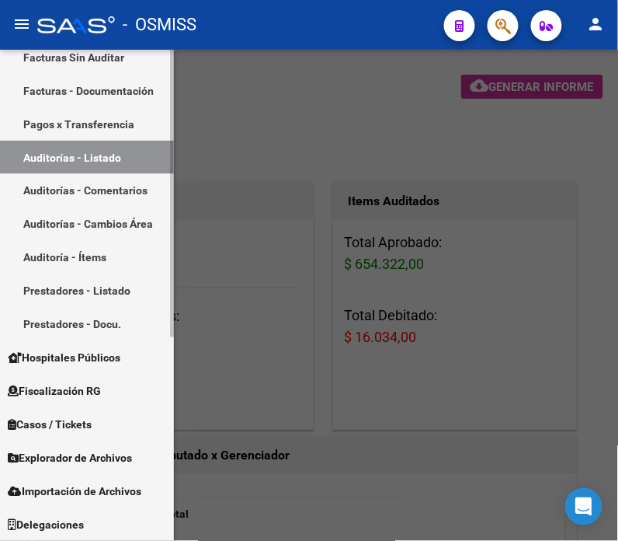
click at [92, 429] on span "Casos / Tickets" at bounding box center [50, 424] width 84 height 17
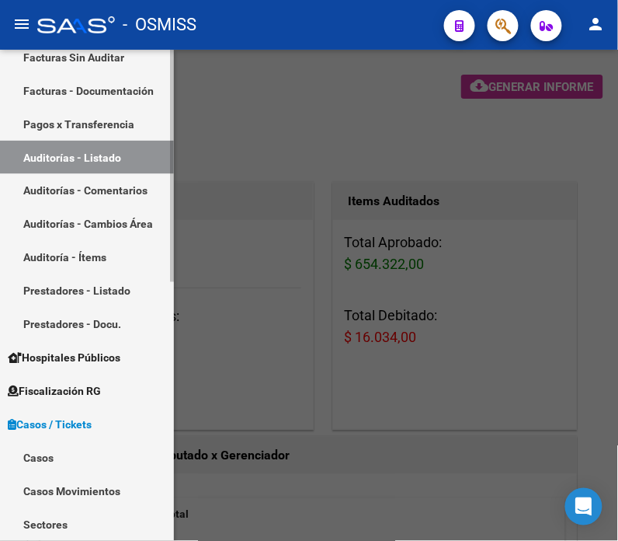
click at [75, 458] on link "Casos" at bounding box center [87, 457] width 174 height 33
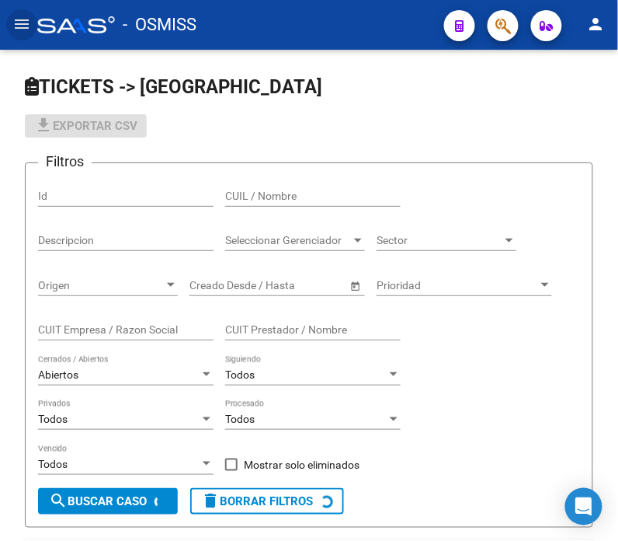
scroll to position [245, 0]
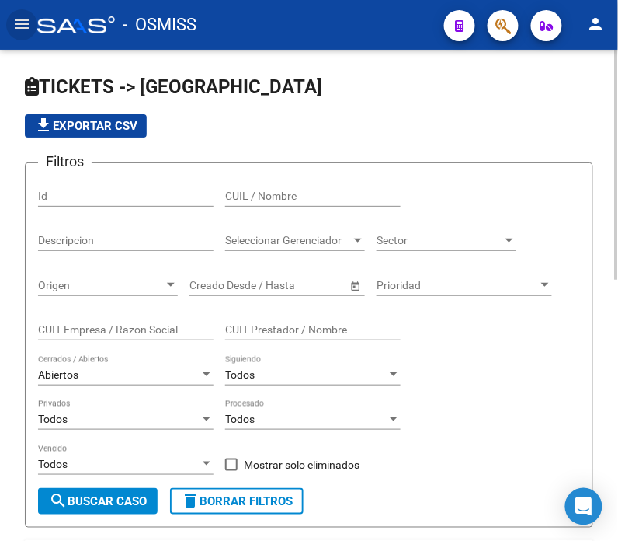
click at [105, 193] on input "Id" at bounding box center [126, 196] width 176 height 13
paste input "3"
click at [75, 492] on button "search Buscar Caso" at bounding box center [98, 501] width 120 height 26
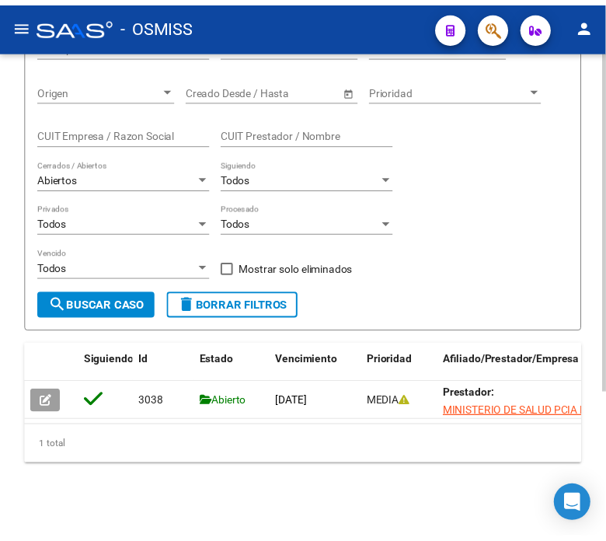
scroll to position [208, 0]
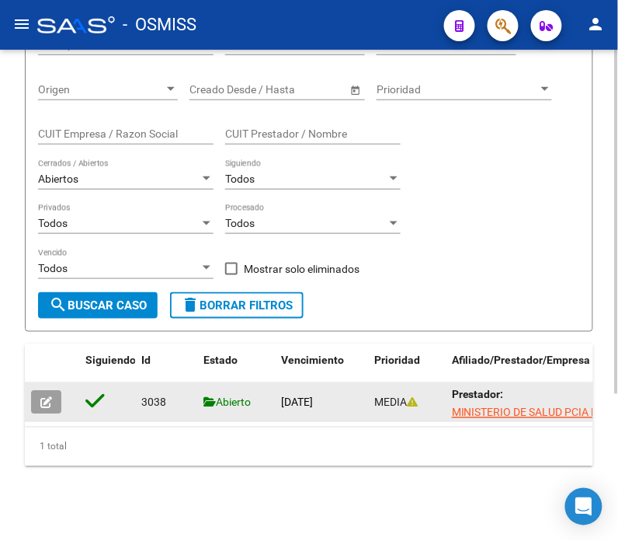
click at [53, 391] on button "button" at bounding box center [46, 402] width 30 height 23
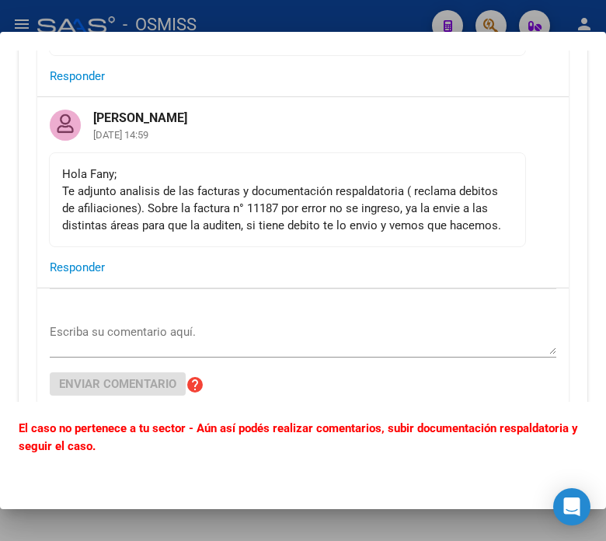
scroll to position [259, 0]
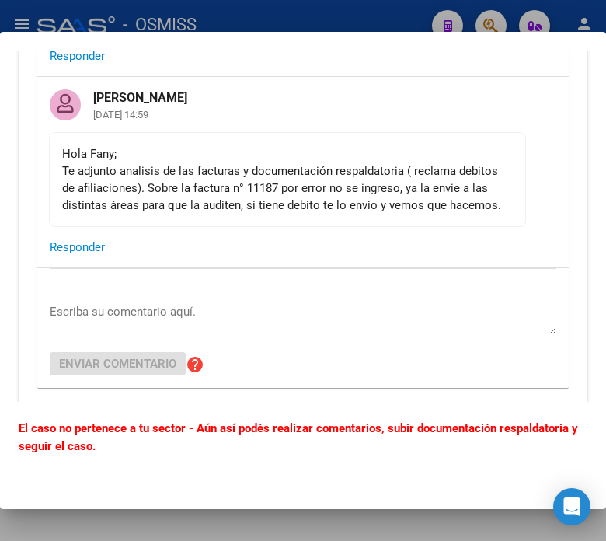
click at [268, 187] on div "Hola Fany; Te adjunto analisis de las facturas y documentación respaldatoria ( …" at bounding box center [287, 179] width 451 height 68
copy div "11187"
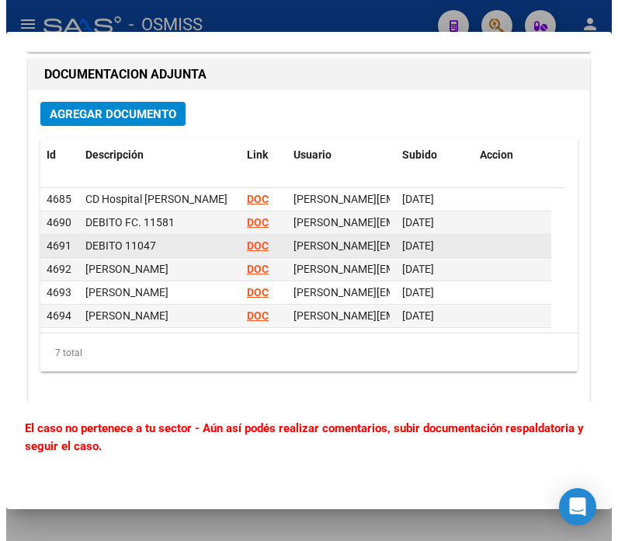
scroll to position [23, 0]
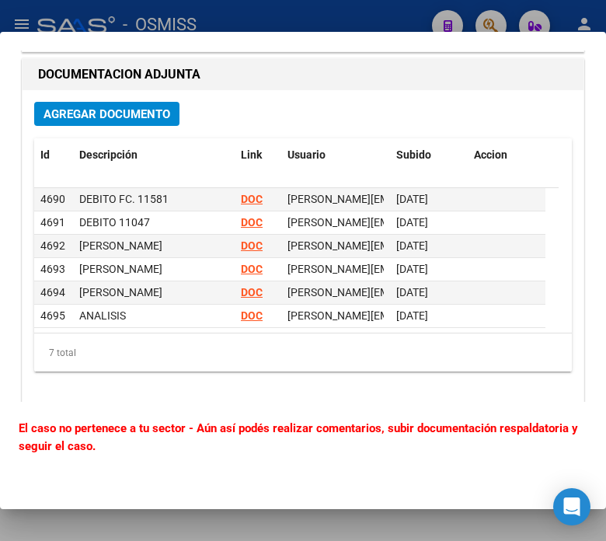
click at [122, 14] on div at bounding box center [303, 270] width 606 height 541
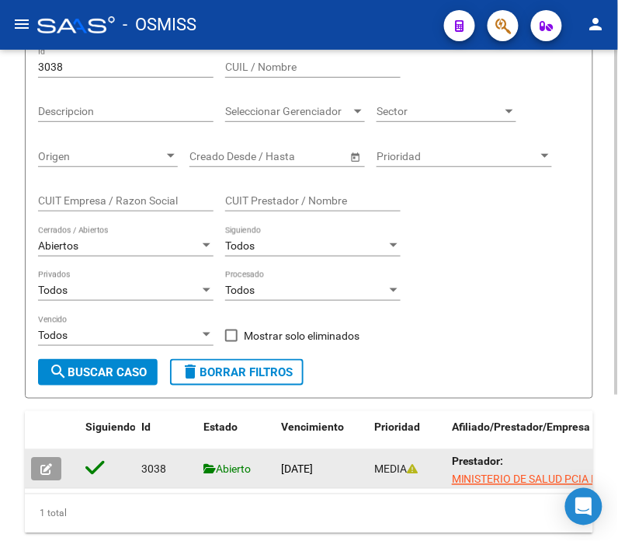
scroll to position [0, 0]
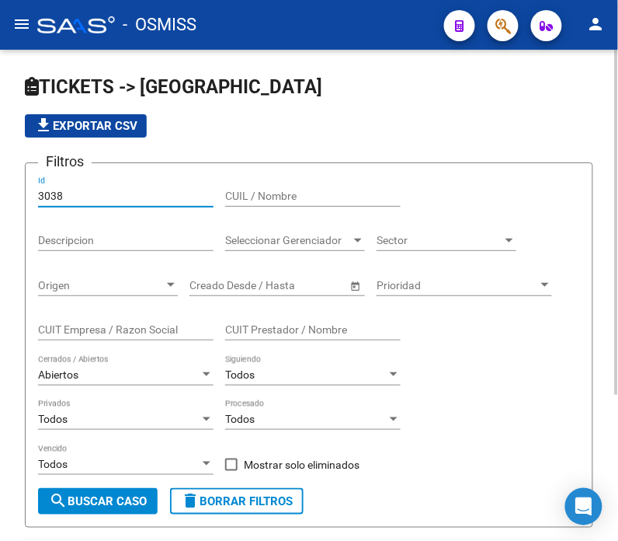
click at [64, 196] on input "3038" at bounding box center [126, 196] width 176 height 13
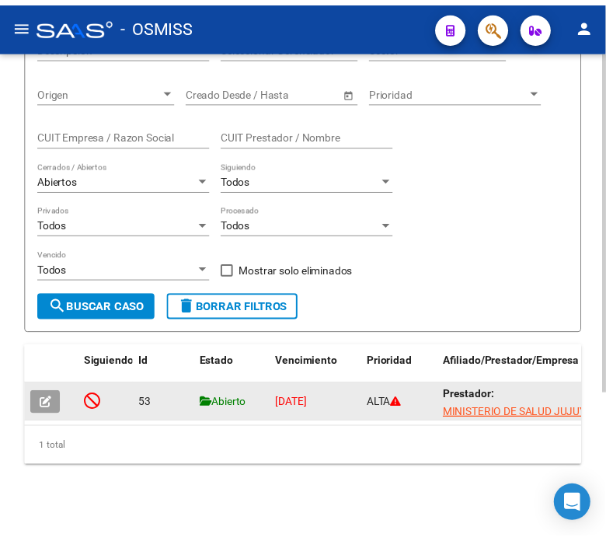
scroll to position [208, 0]
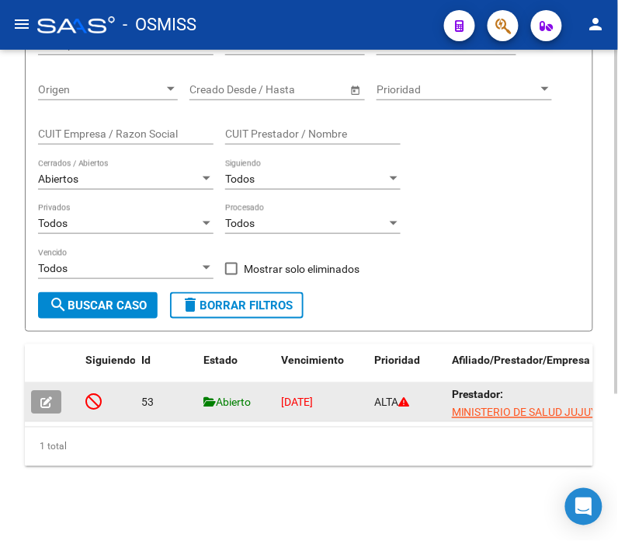
click at [40, 397] on icon "button" at bounding box center [46, 403] width 12 height 12
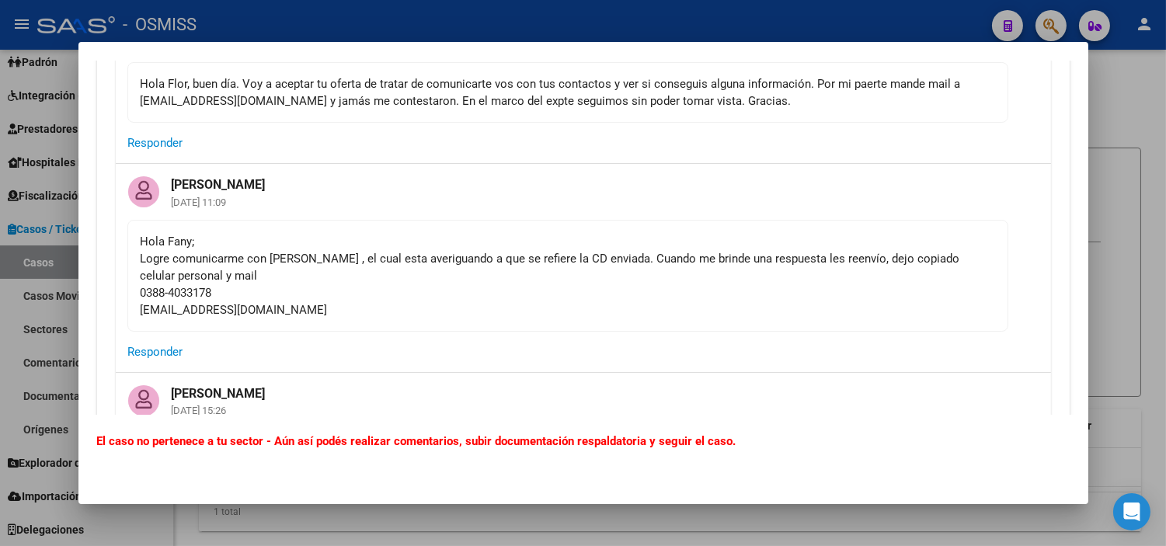
scroll to position [1294, 0]
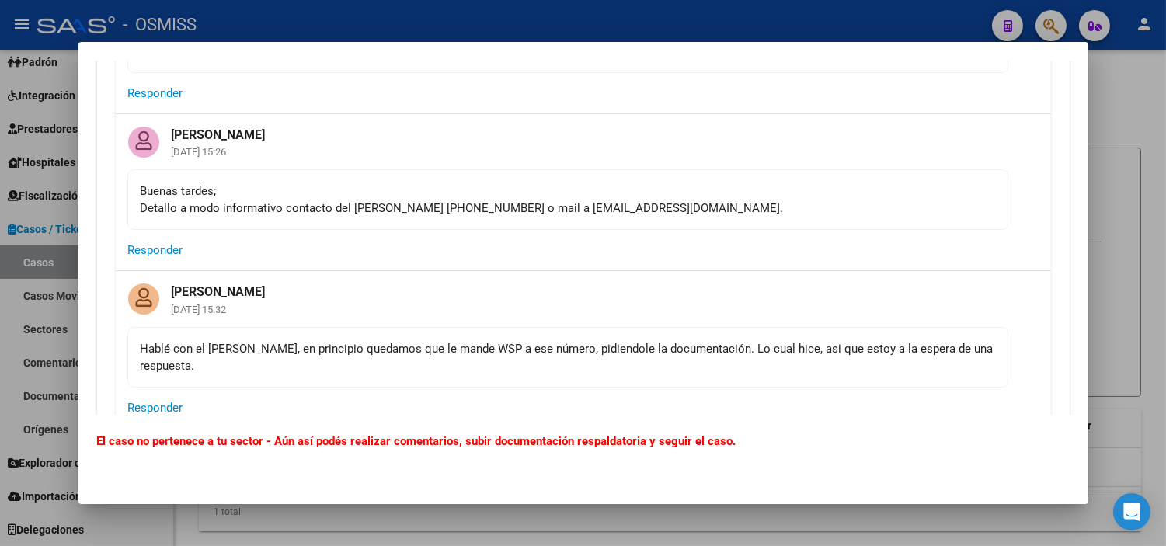
click at [618, 207] on div "Buenas tardes; Detallo a modo informativo contacto del Dr. Latrónico +54 9 3885…" at bounding box center [568, 200] width 854 height 34
copy div "marcoslatronico"
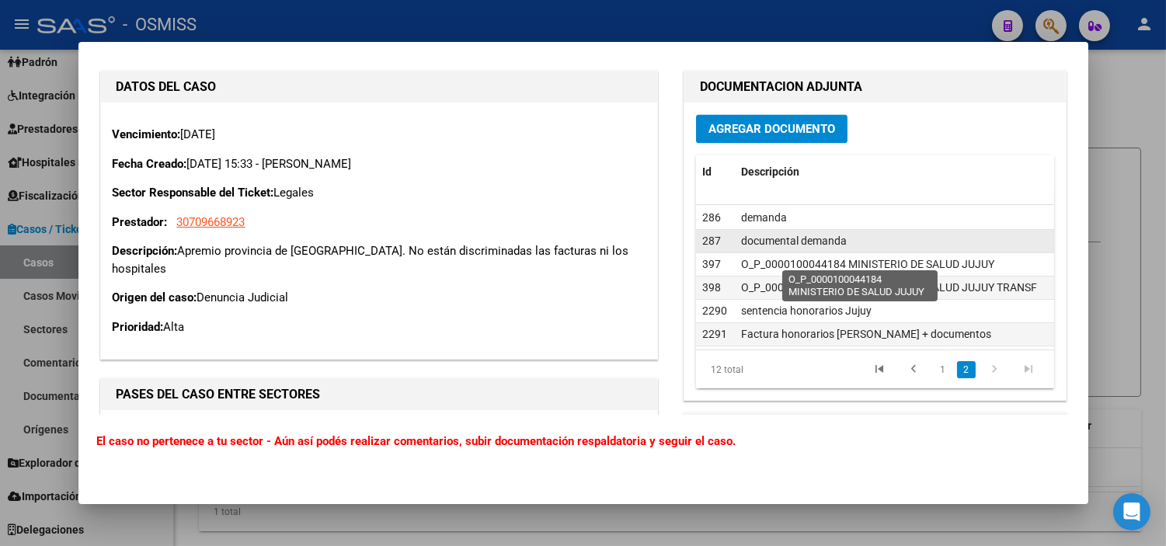
scroll to position [95, 0]
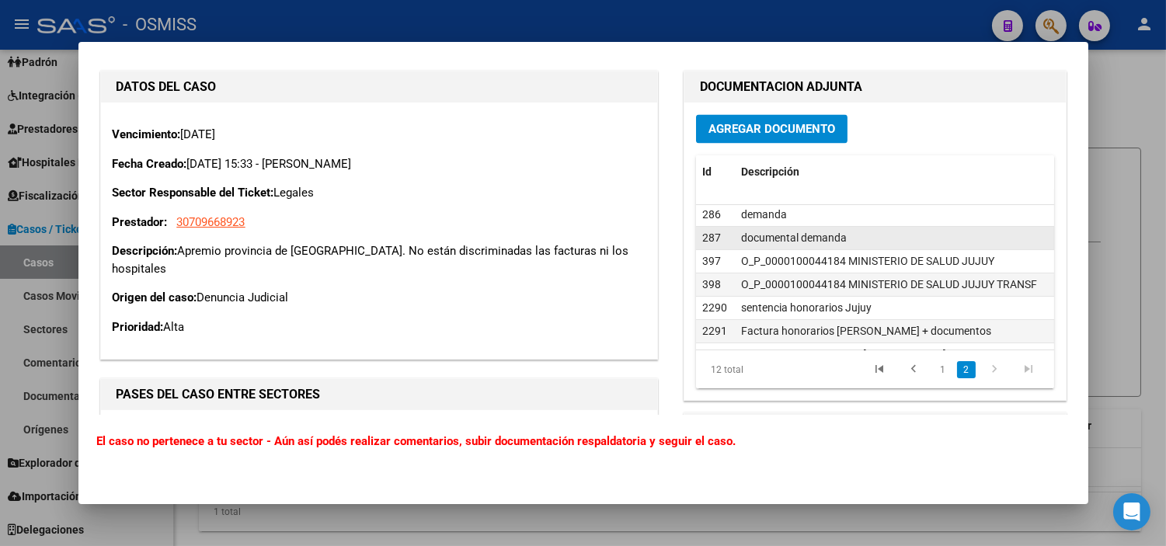
drag, startPoint x: 762, startPoint y: 236, endPoint x: 893, endPoint y: 231, distance: 131.4
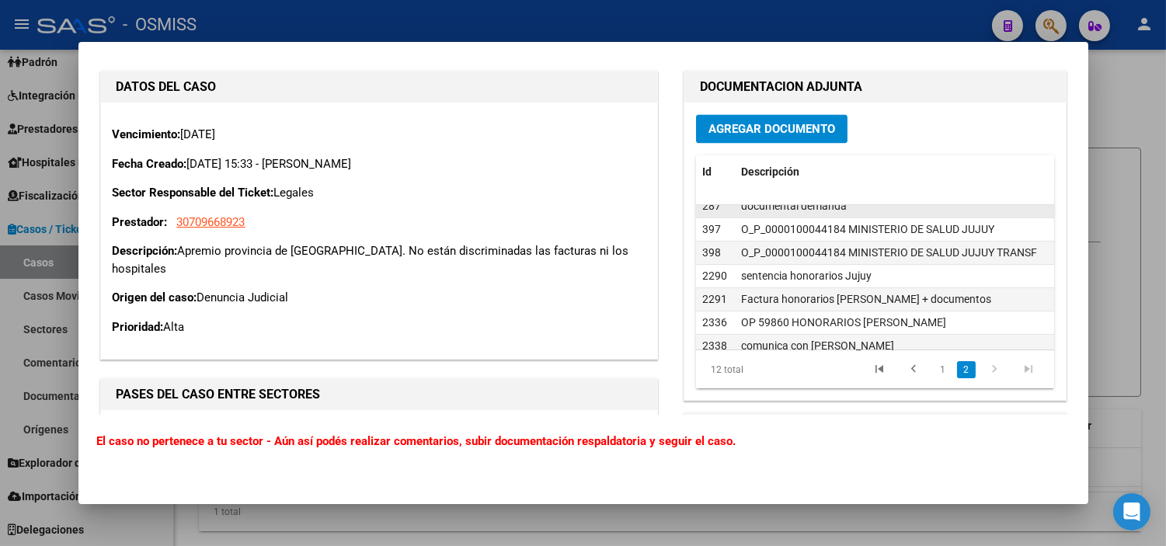
scroll to position [140, 0]
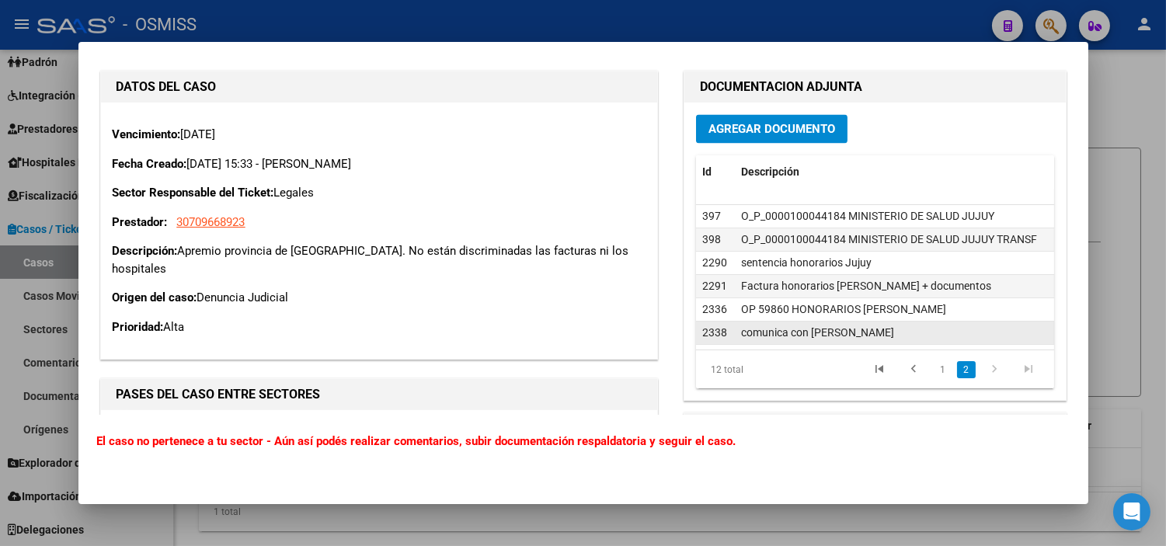
click at [618, 324] on div "2338" at bounding box center [715, 333] width 26 height 18
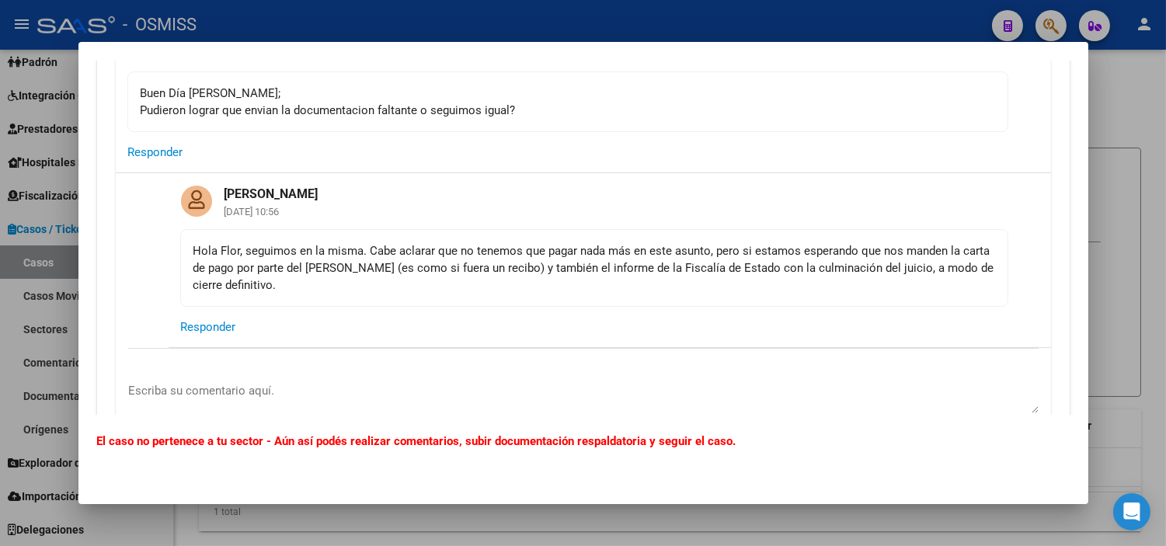
scroll to position [5178, 0]
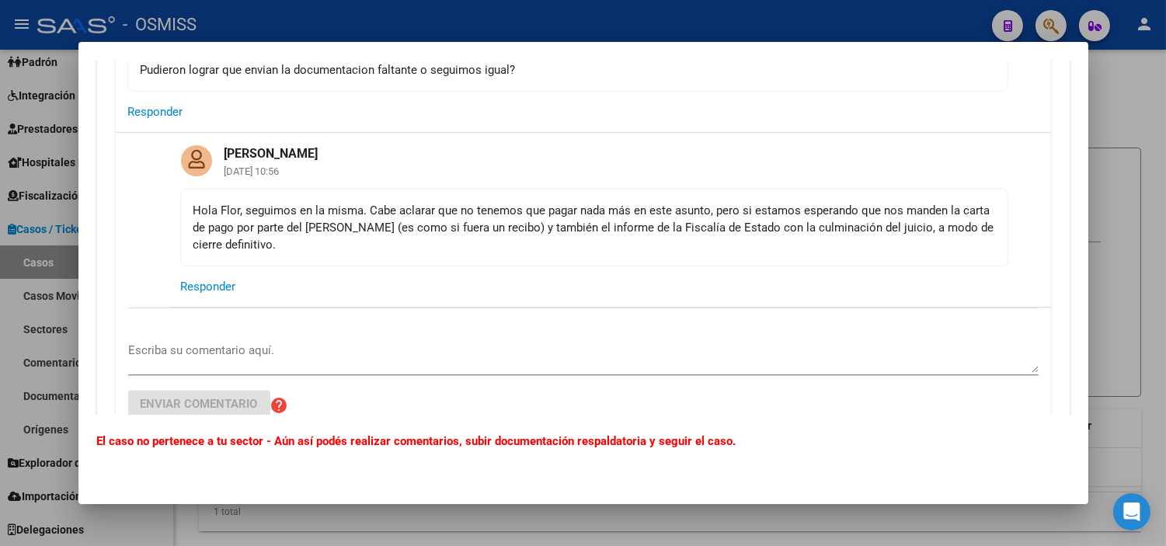
click at [368, 210] on div "Hola Flor, seguimos en la misma. Cabe aclarar que no tenemos que pagar nada más…" at bounding box center [594, 227] width 802 height 51
copy div "Latronico"
click at [0, 346] on div at bounding box center [583, 273] width 1166 height 546
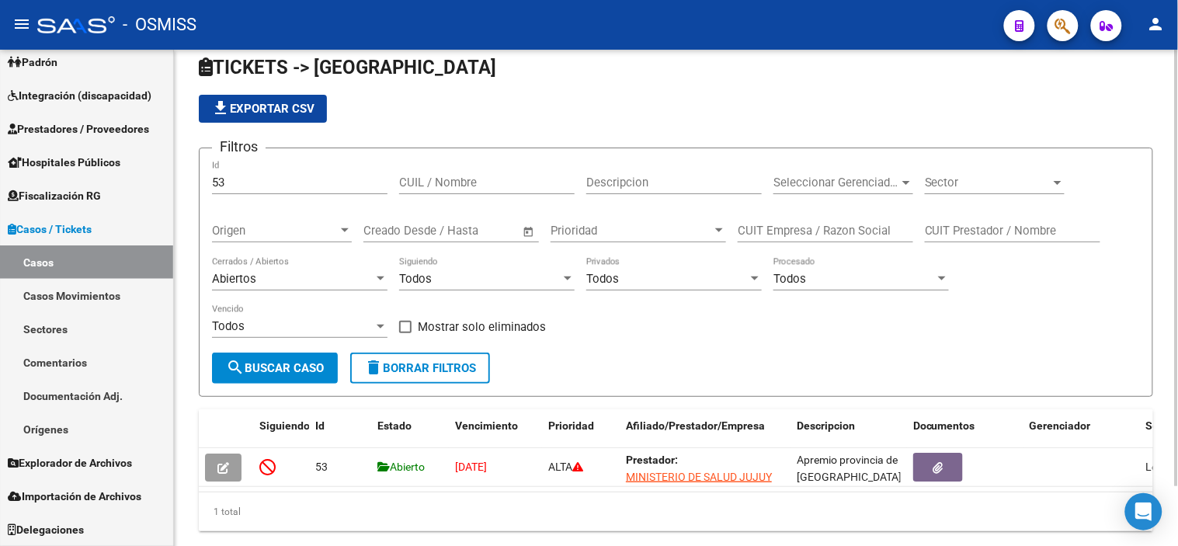
click at [322, 177] on input "53" at bounding box center [300, 183] width 176 height 14
type input "5"
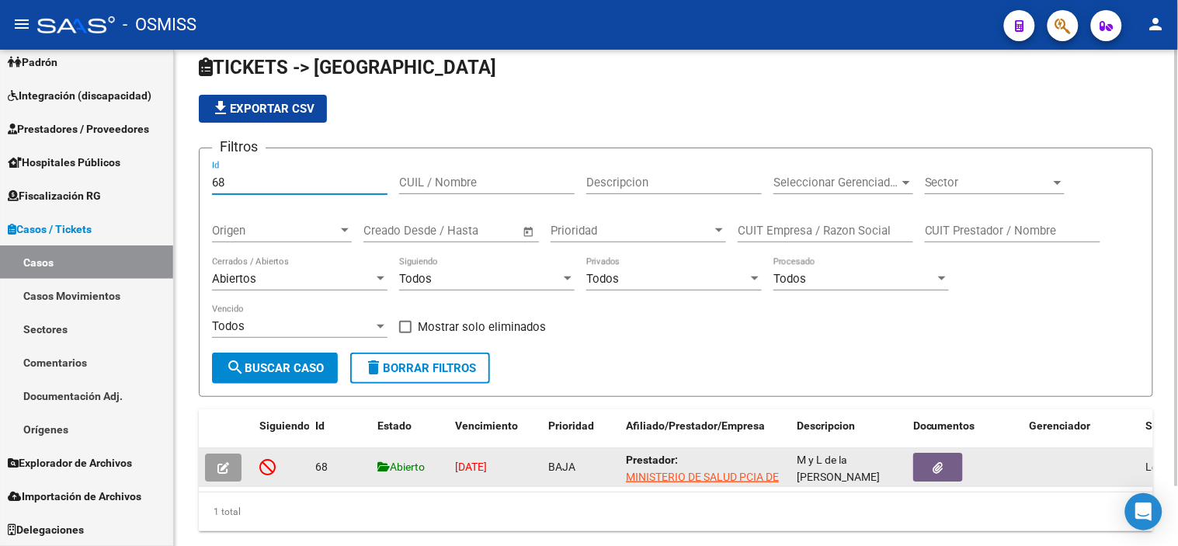
click at [218, 470] on icon "button" at bounding box center [223, 468] width 12 height 12
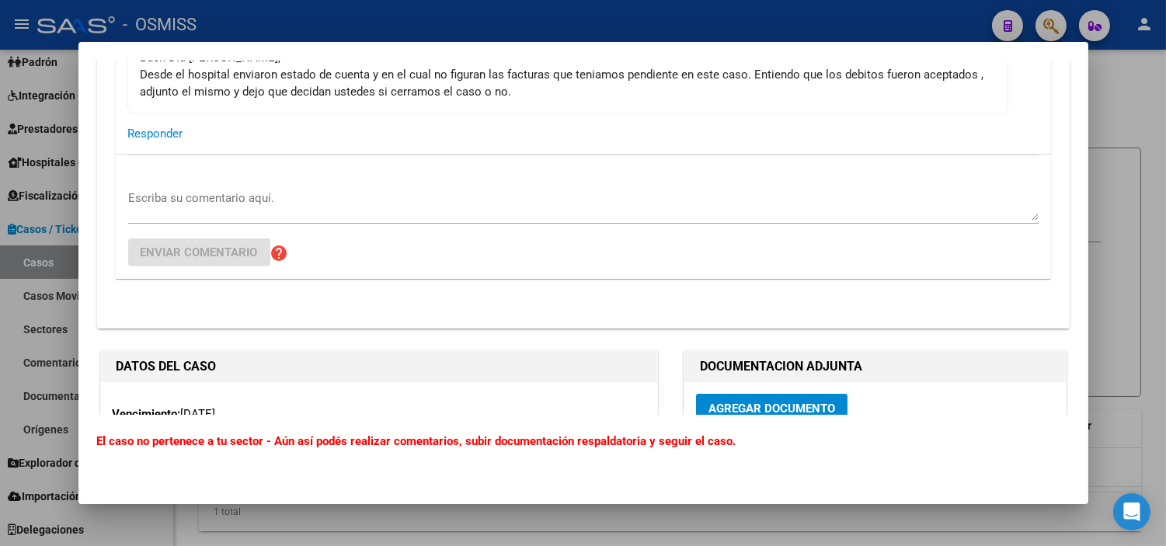
scroll to position [1915, 0]
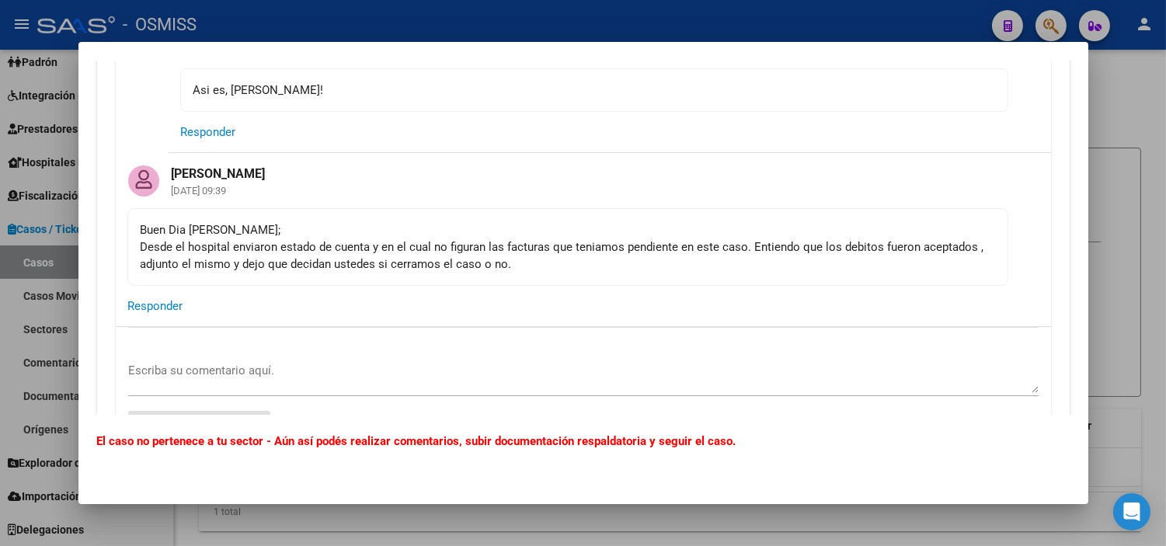
click at [0, 290] on div at bounding box center [583, 273] width 1166 height 546
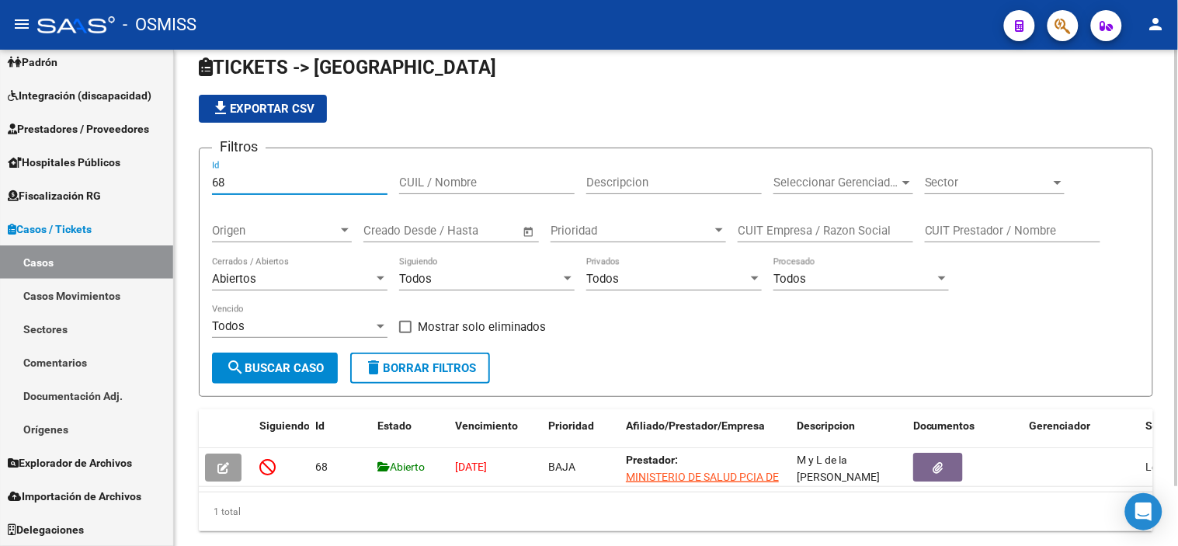
click at [301, 183] on input "68" at bounding box center [300, 183] width 176 height 14
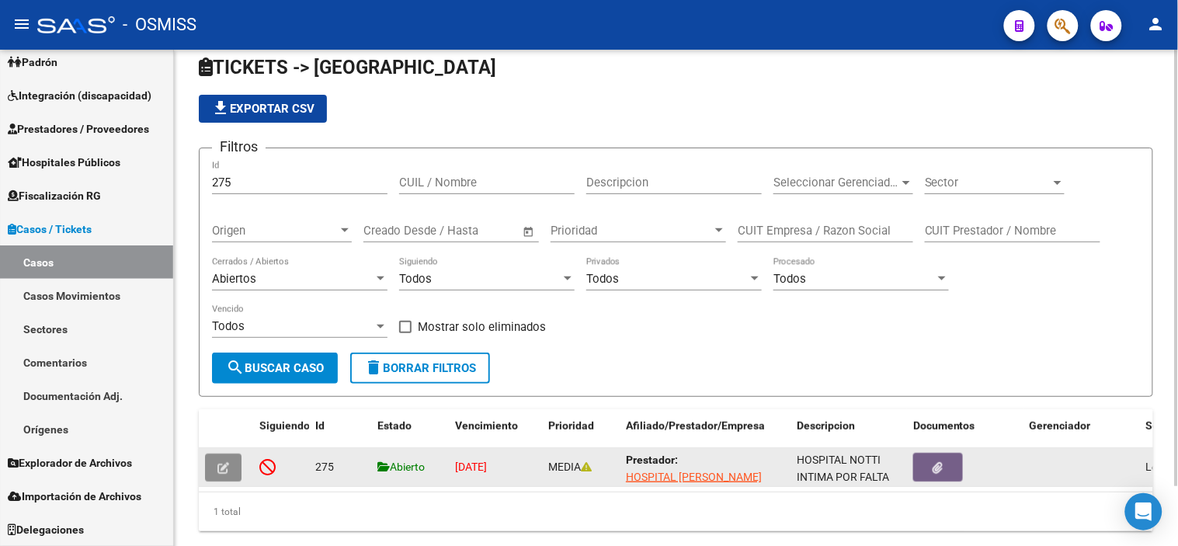
click at [219, 463] on icon "button" at bounding box center [223, 468] width 12 height 12
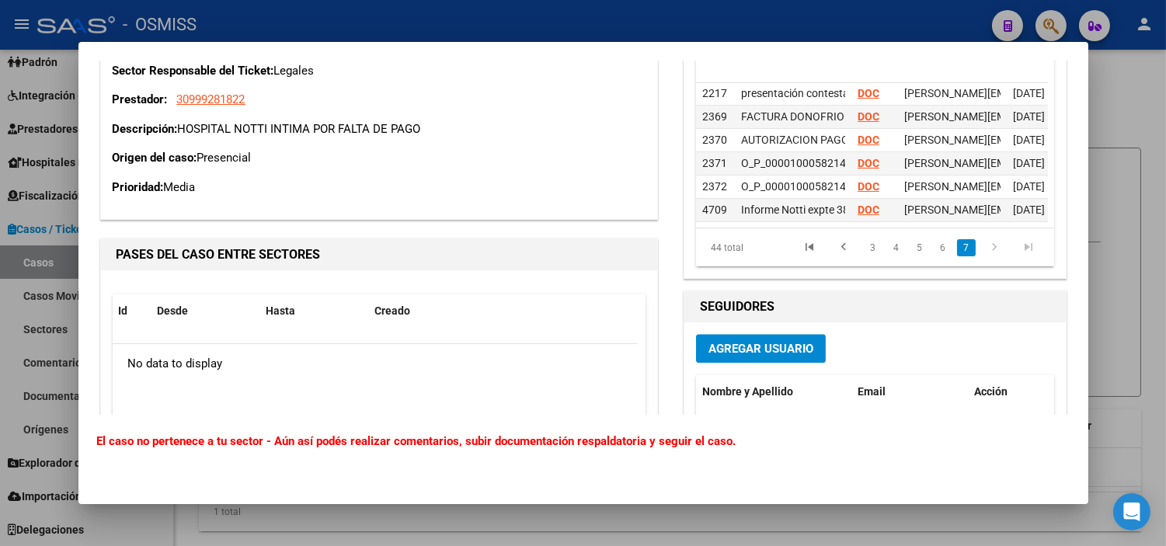
scroll to position [897, 0]
click at [461, 197] on p "Prioridad: Media" at bounding box center [379, 188] width 533 height 18
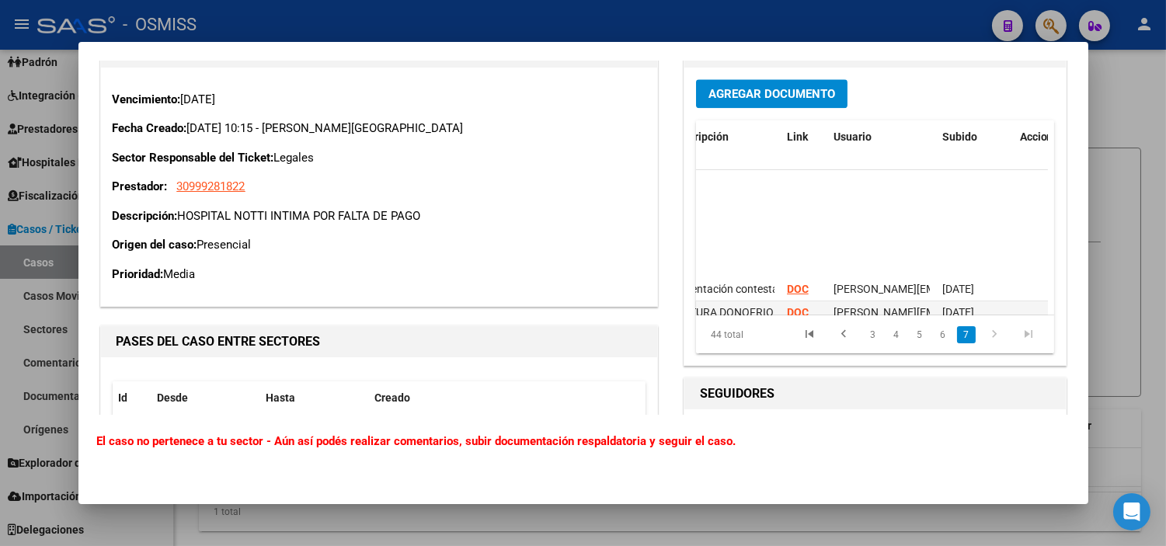
scroll to position [897, 71]
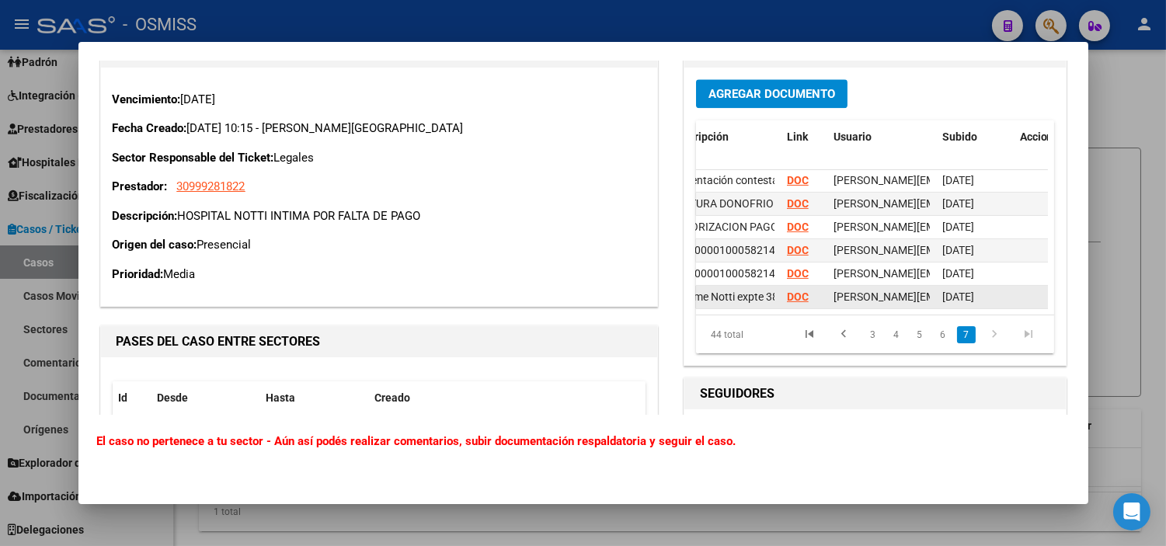
click at [618, 303] on strong "DOC" at bounding box center [798, 296] width 22 height 12
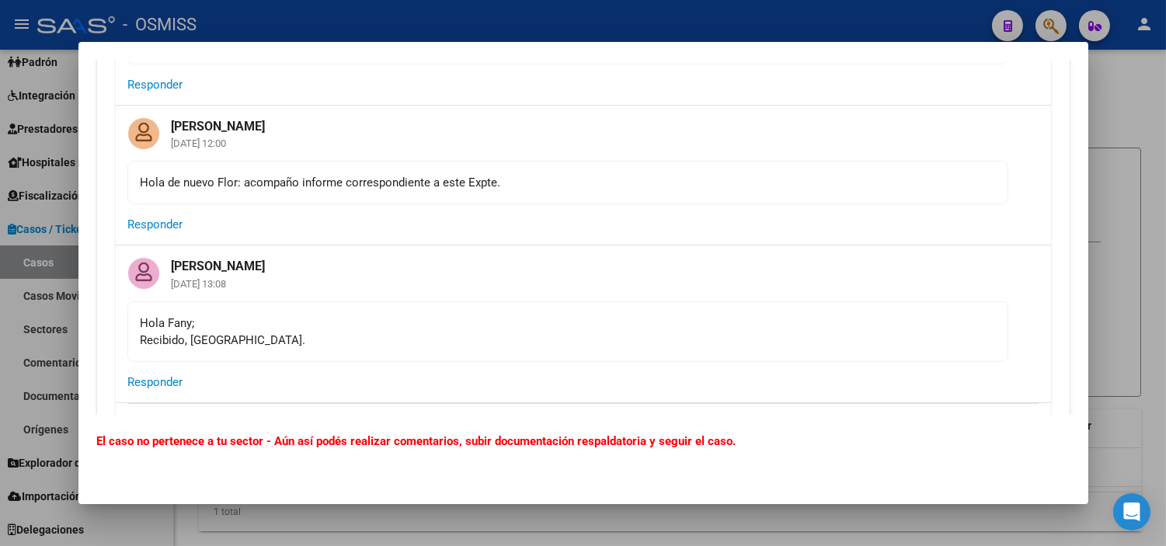
scroll to position [6090, 0]
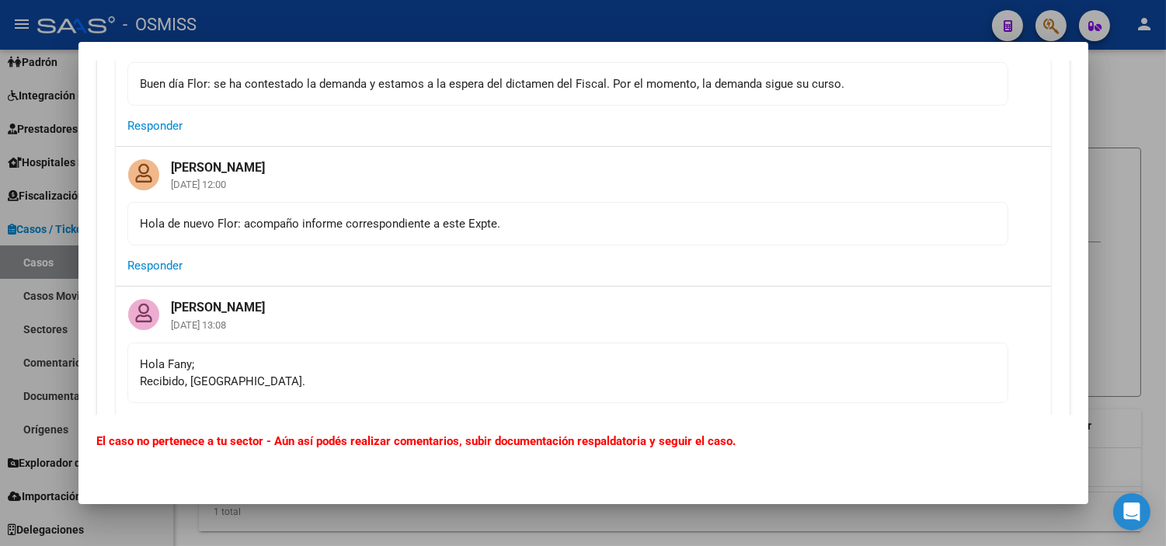
drag, startPoint x: 447, startPoint y: 123, endPoint x: 604, endPoint y: 125, distance: 157.7
click at [604, 92] on div "Buen día Flor: se ha contestado la demanda y estamos a la espera del dictamen d…" at bounding box center [568, 83] width 854 height 17
copy div "espera del dictamen del Fiscal"
click at [0, 319] on div at bounding box center [583, 273] width 1166 height 546
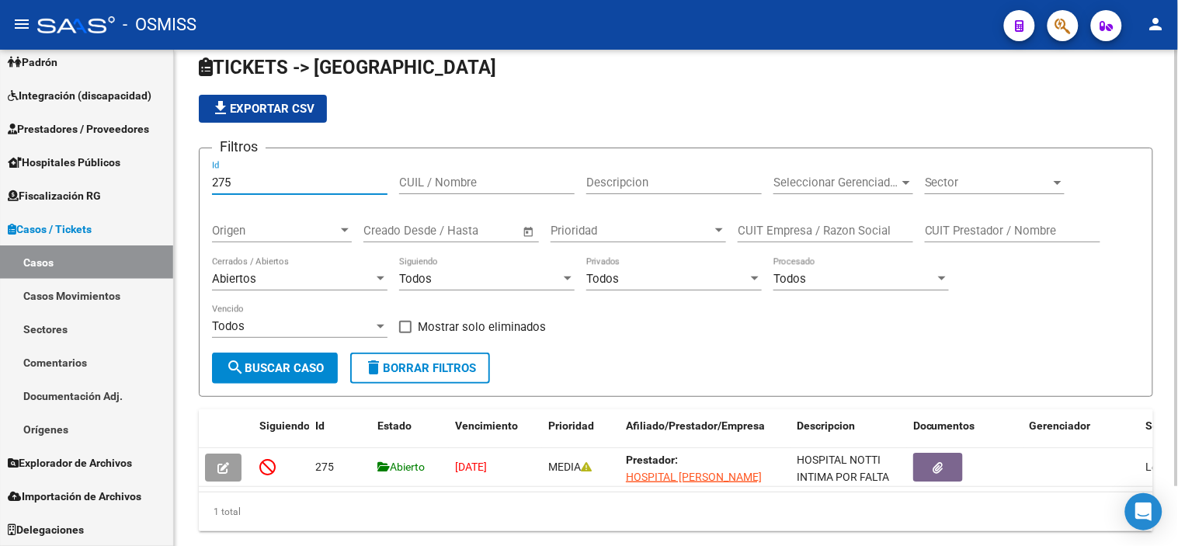
click at [275, 186] on input "275" at bounding box center [300, 183] width 176 height 14
drag, startPoint x: 275, startPoint y: 186, endPoint x: 176, endPoint y: 160, distance: 102.1
click at [168, 183] on mat-sidenav-container "Firma Express Inicio Calendario SSS Instructivos Contacto OS Reportes Ingresos …" at bounding box center [589, 298] width 1178 height 496
type input "655"
click at [418, 115] on div "file_download Exportar CSV" at bounding box center [676, 109] width 955 height 28
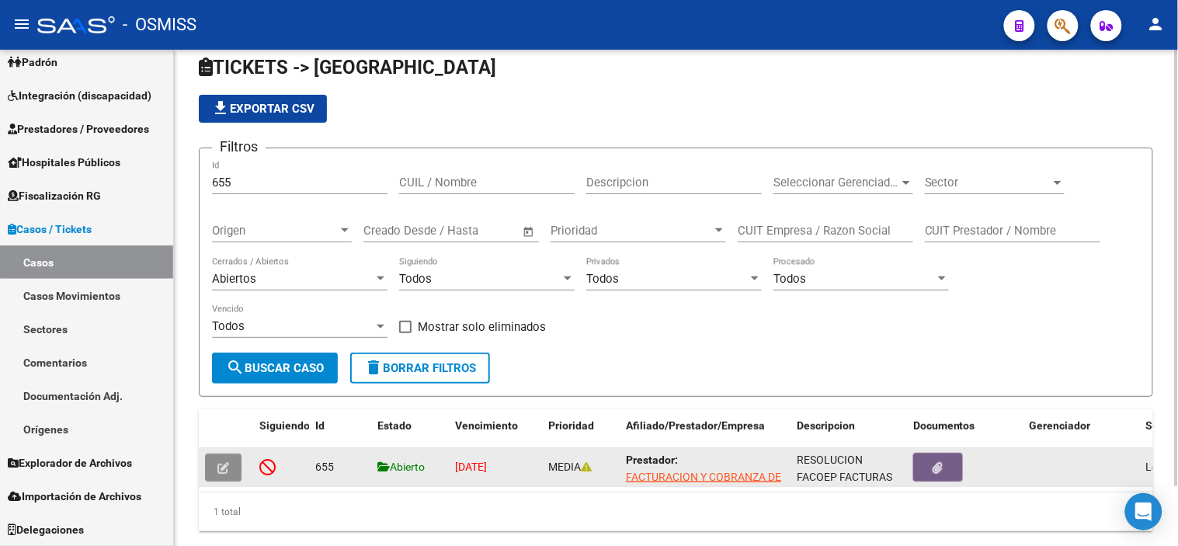
click at [218, 474] on icon "button" at bounding box center [223, 468] width 12 height 12
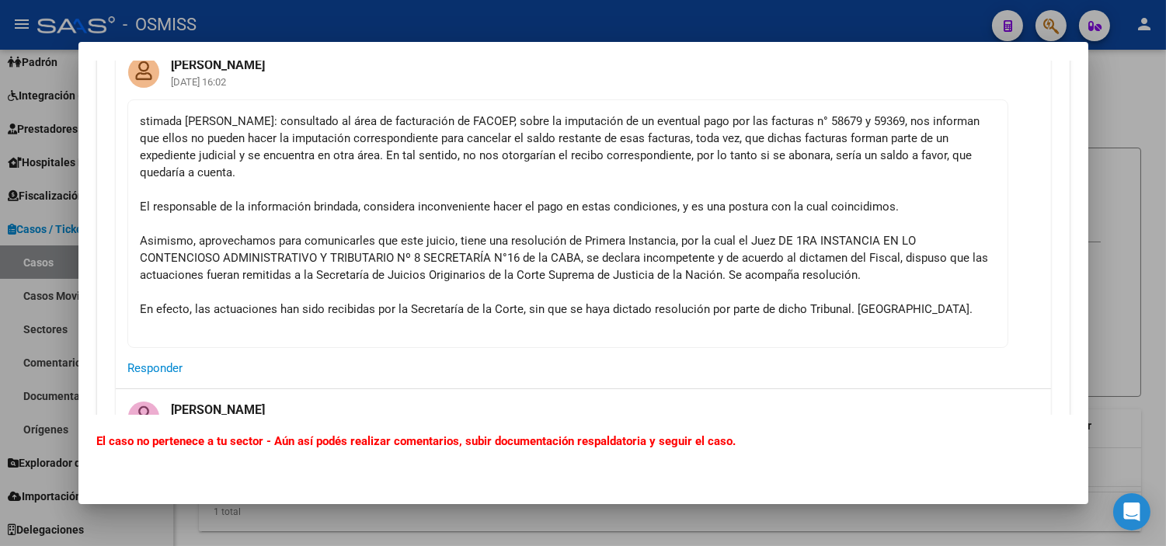
scroll to position [2647, 0]
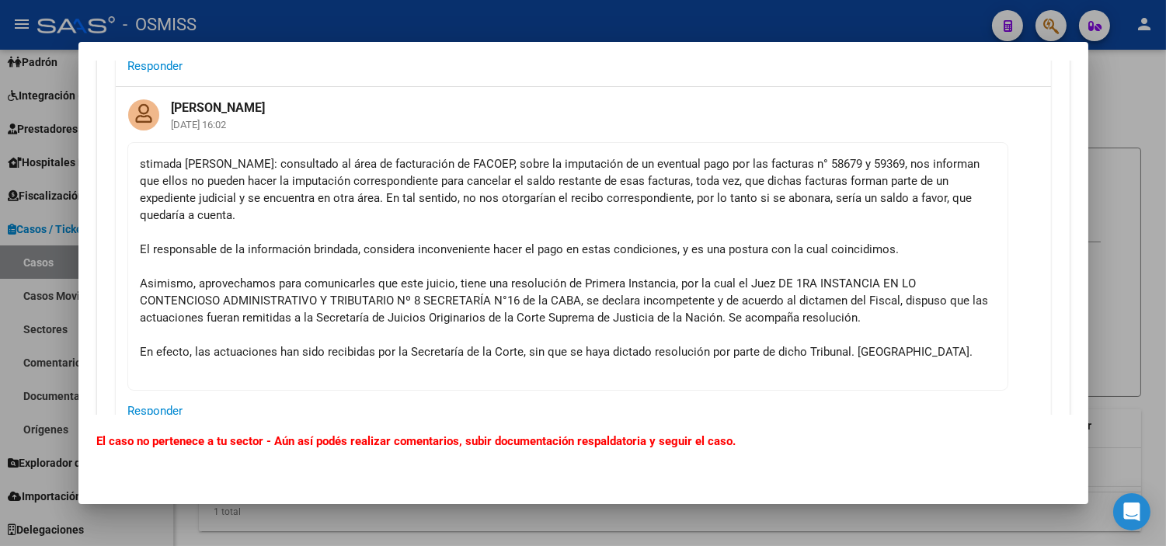
click at [443, 273] on div "stimada Florencia: consultado al área de facturación de FACOEP, sobre la imputa…" at bounding box center [568, 266] width 854 height 222
drag, startPoint x: 844, startPoint y: 353, endPoint x: 645, endPoint y: 356, distance: 198.9
click at [618, 356] on div "stimada Florencia: consultado al área de facturación de FACOEP, sobre la imputa…" at bounding box center [568, 266] width 854 height 222
copy div "resolución por parte de dicho Tribunal"
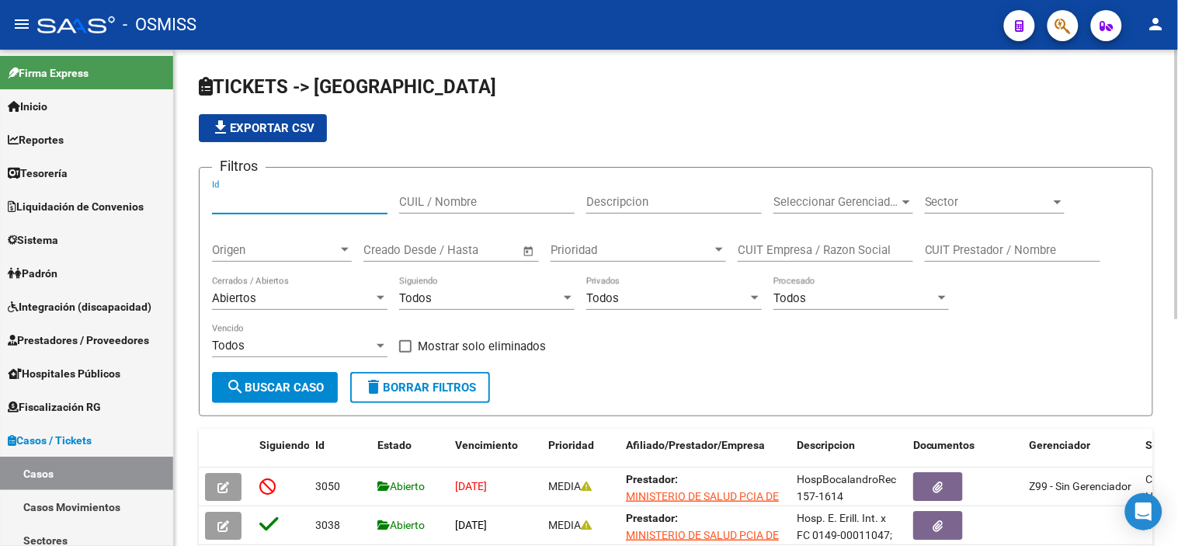
click at [299, 204] on input "Id" at bounding box center [300, 202] width 176 height 14
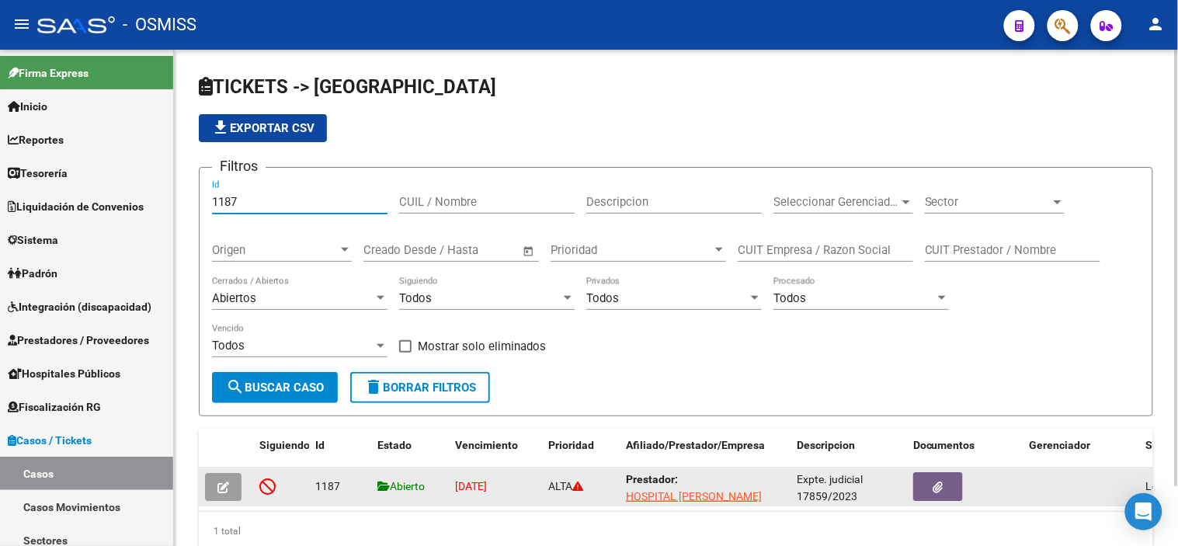
click at [231, 490] on button "button" at bounding box center [223, 487] width 37 height 28
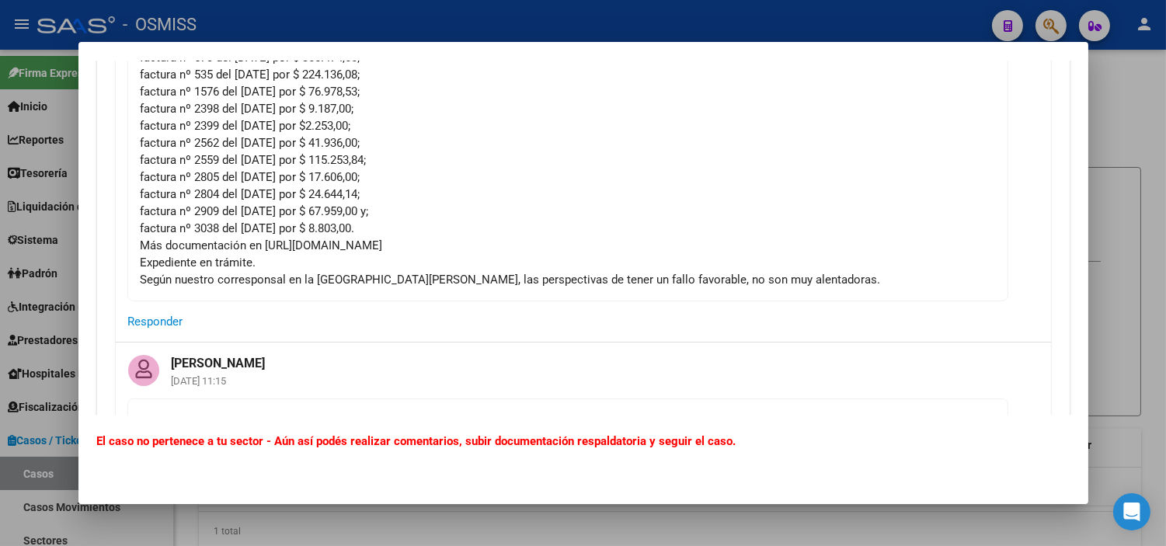
scroll to position [172, 0]
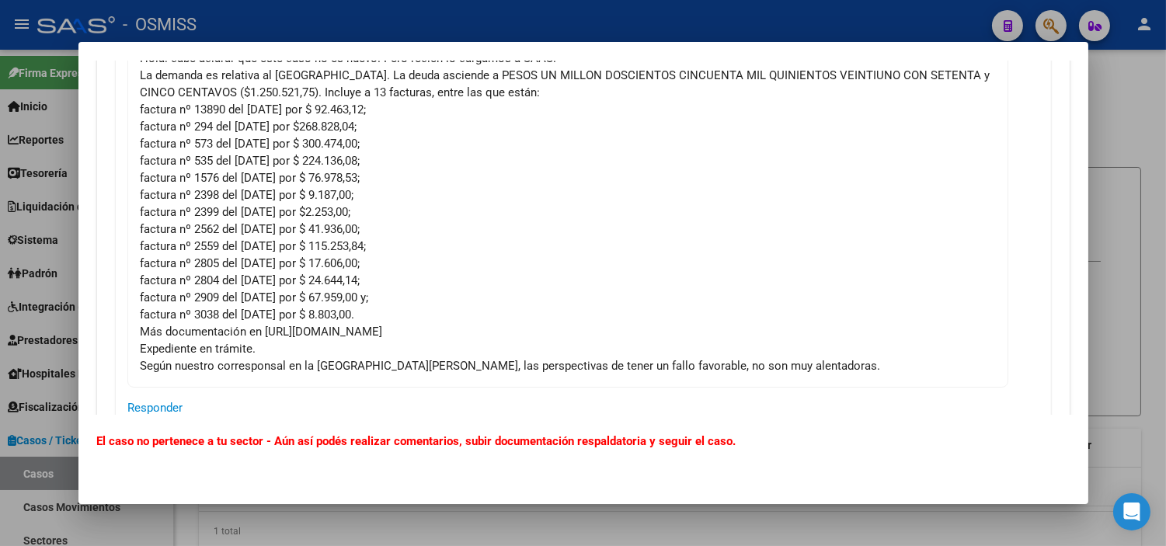
click at [216, 277] on div "Hola: cabe aclarar que este caso no es nuevo. Pero recién lo cargamos a SAAS. L…" at bounding box center [568, 212] width 854 height 325
copy div "2804"
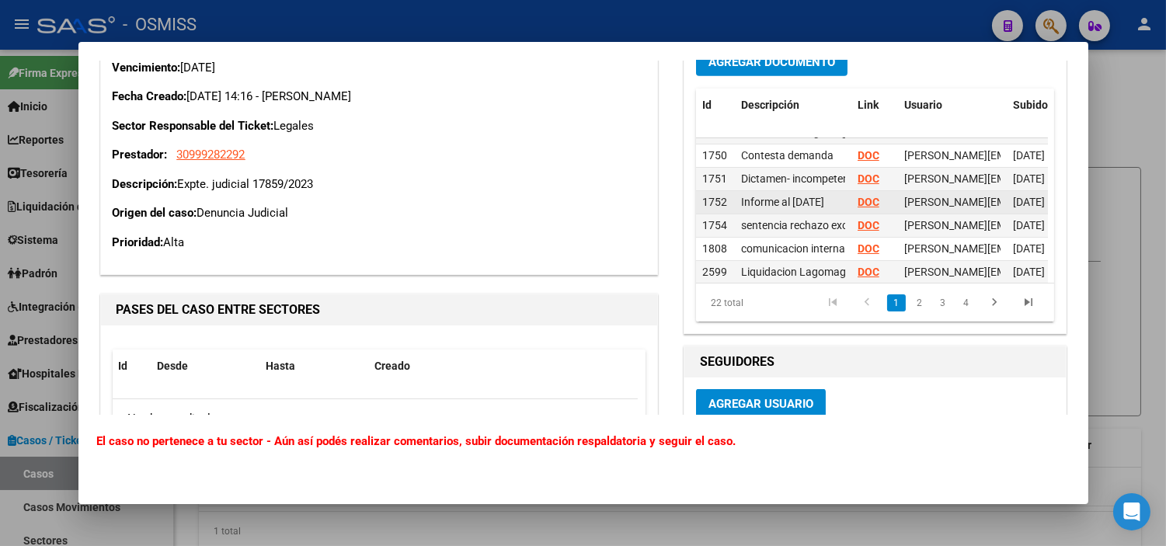
scroll to position [0, 0]
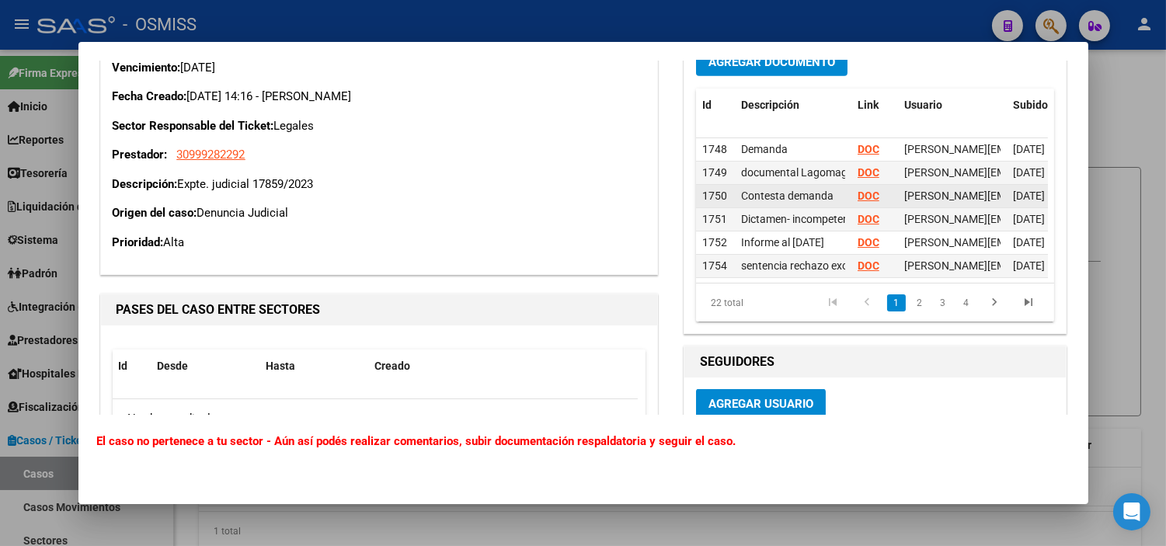
click at [858, 190] on strong "DOC" at bounding box center [869, 196] width 22 height 12
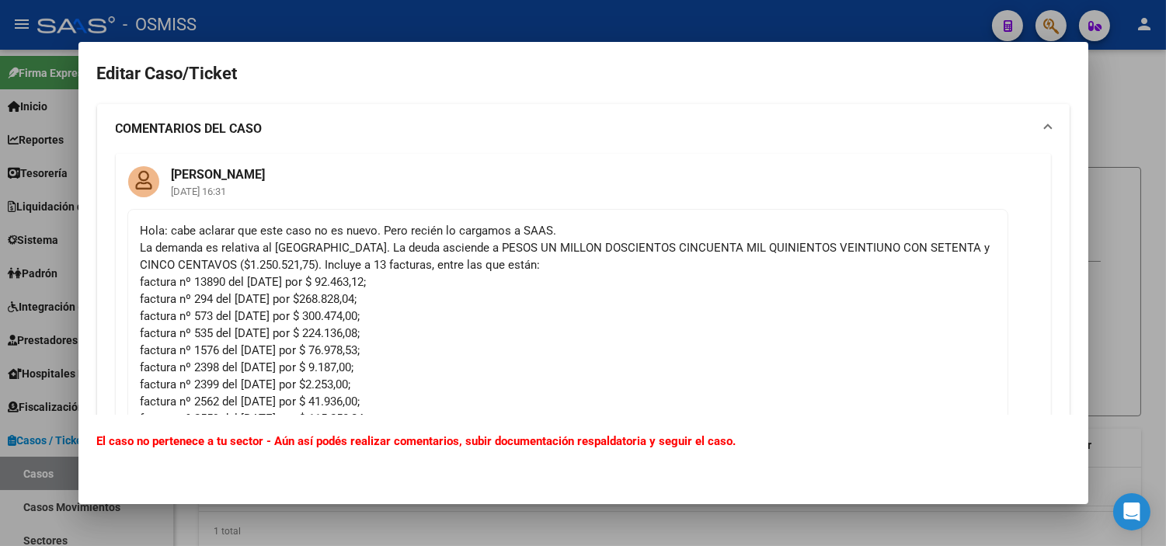
click at [347, 249] on div "Hola: cabe aclarar que este caso no es nuevo. Pero recién lo cargamos a SAAS. L…" at bounding box center [568, 384] width 854 height 325
copy div "Lagomaggiore"
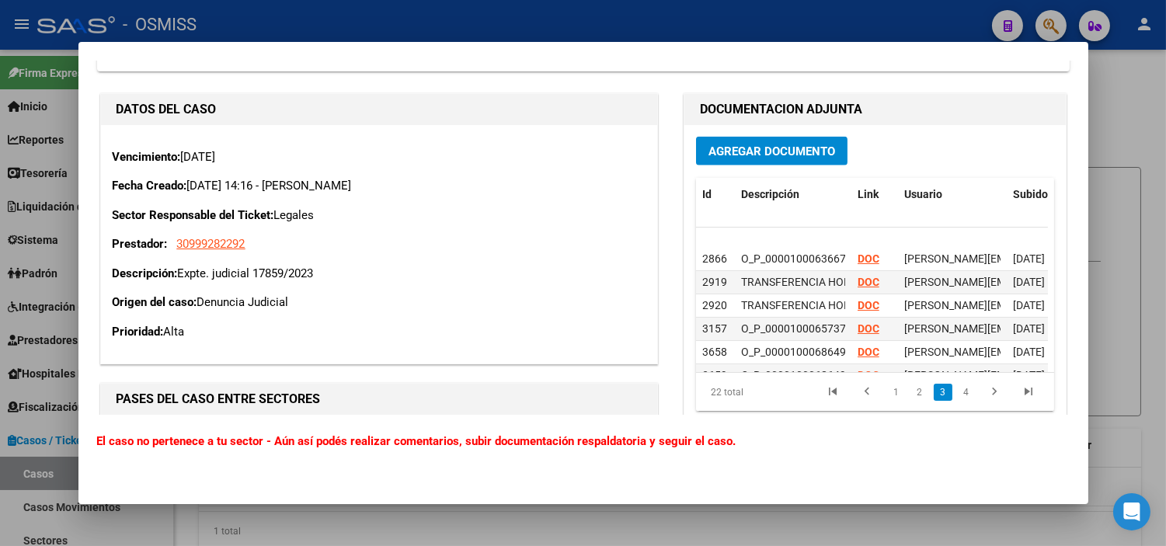
scroll to position [345, 0]
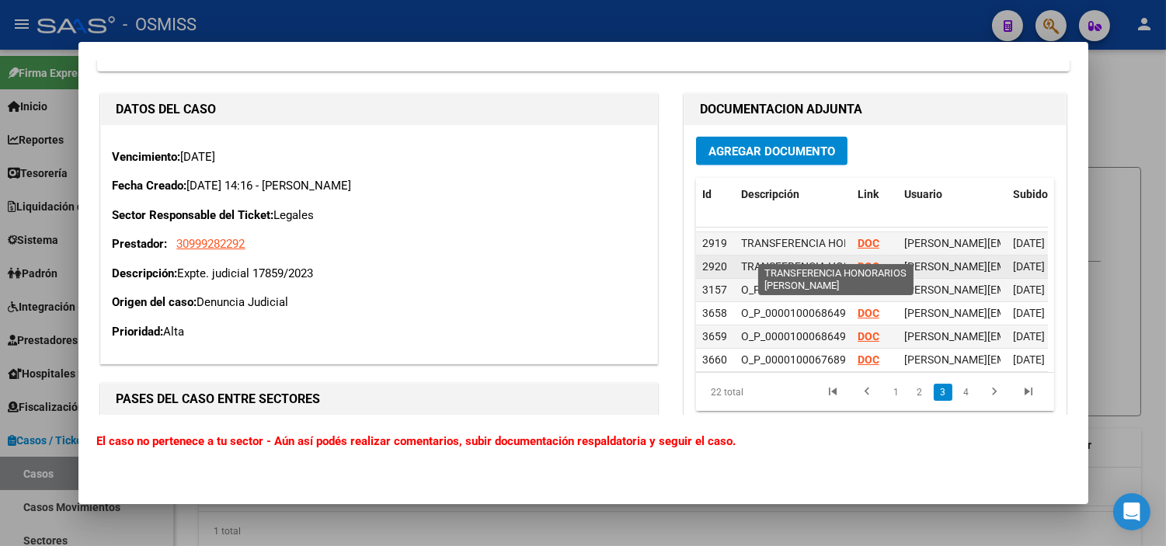
click at [825, 260] on span "TRANSFERENCIA HONORARIOS [PERSON_NAME]" at bounding box center [862, 266] width 242 height 12
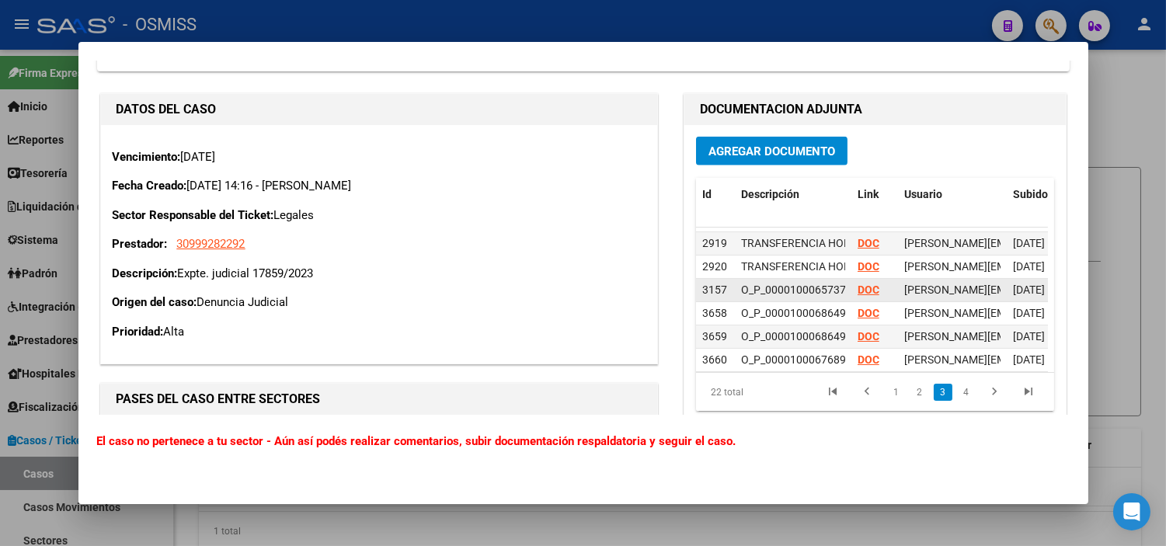
scroll to position [385, 0]
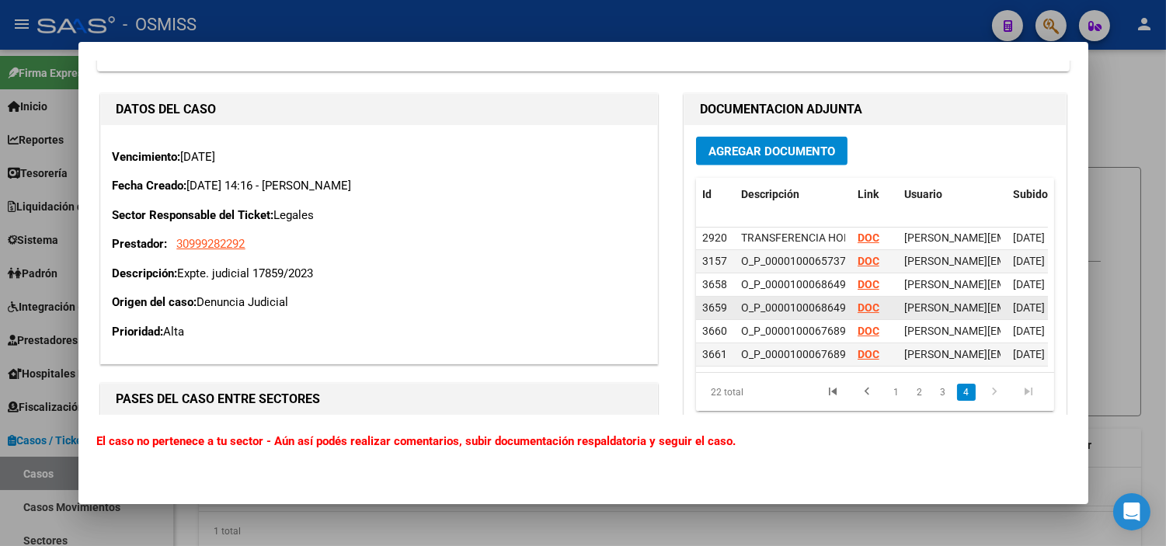
click at [868, 301] on strong "DOC" at bounding box center [869, 307] width 22 height 12
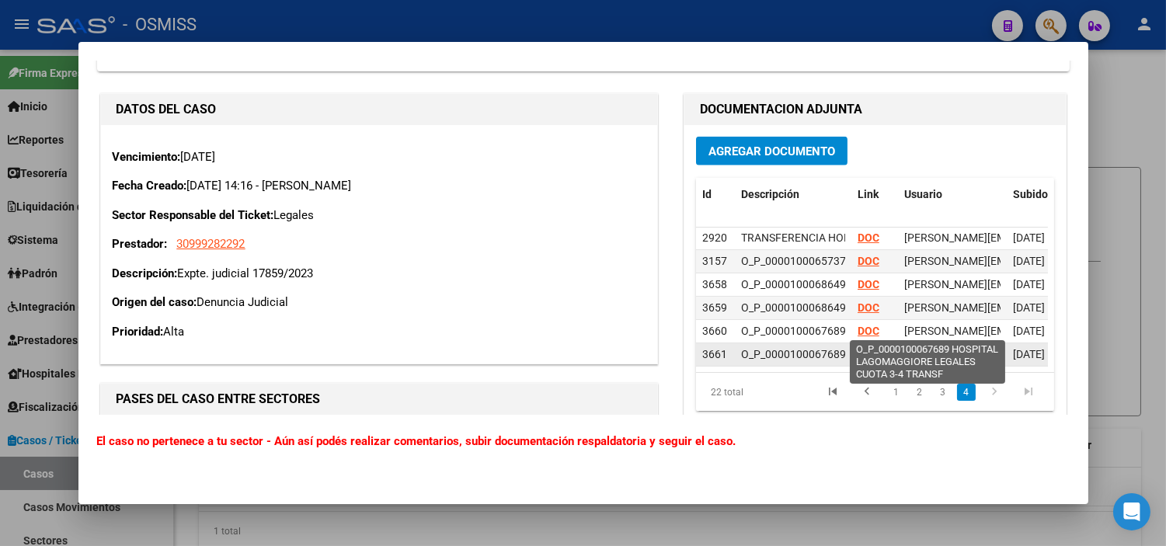
scroll to position [0, 43]
drag, startPoint x: 836, startPoint y: 327, endPoint x: 812, endPoint y: 324, distance: 24.3
click at [812, 348] on span "O_P_0000100067689 HOSPITAL LAGOMAGGIORE LEGALES CUOTA 3-4 TRANSF" at bounding box center [893, 354] width 390 height 12
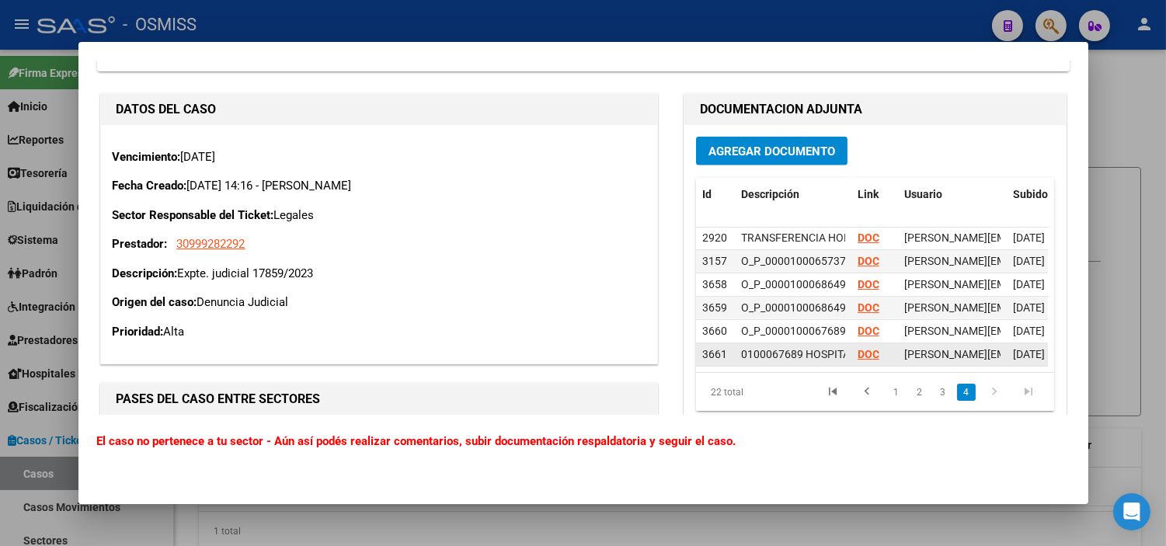
click at [795, 348] on span "O_P_0000100067689 HOSPITAL LAGOMAGGIORE LEGALES CUOTA 3-4 TRANSF" at bounding box center [893, 354] width 390 height 12
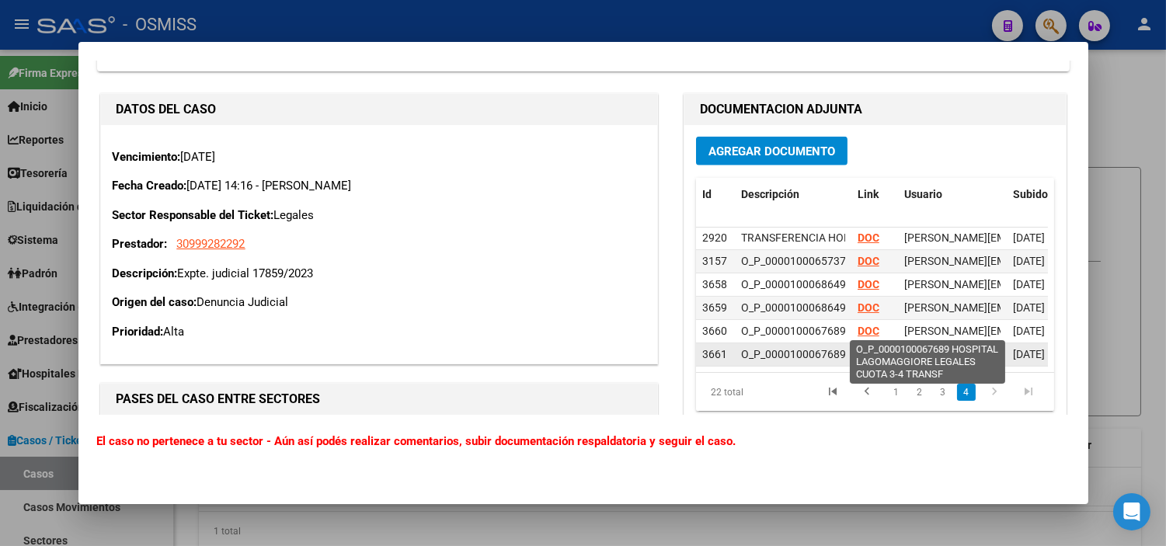
drag, startPoint x: 795, startPoint y: 328, endPoint x: 759, endPoint y: 327, distance: 35.7
click at [759, 348] on span "O_P_0000100067689 HOSPITAL LAGOMAGGIORE LEGALES CUOTA 3-4 TRANSF" at bounding box center [936, 354] width 390 height 12
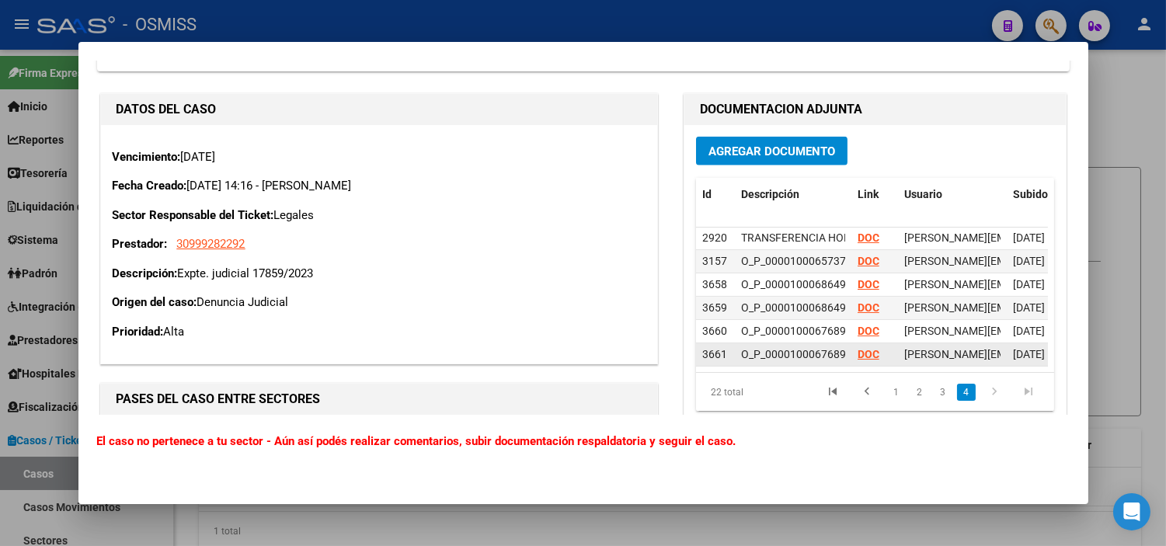
copy span "0000100067689"
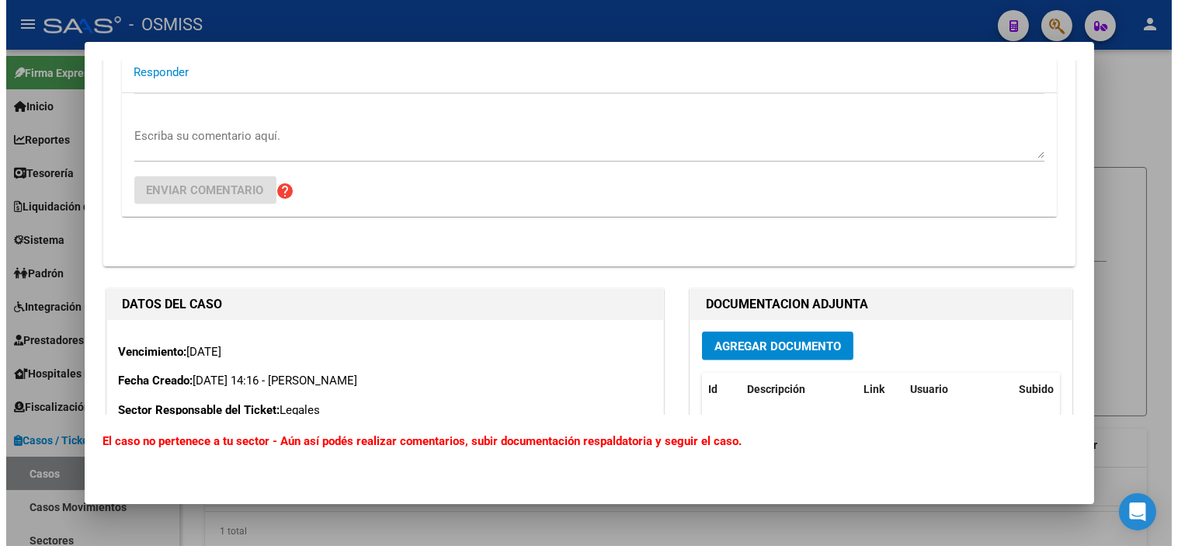
scroll to position [3256, 0]
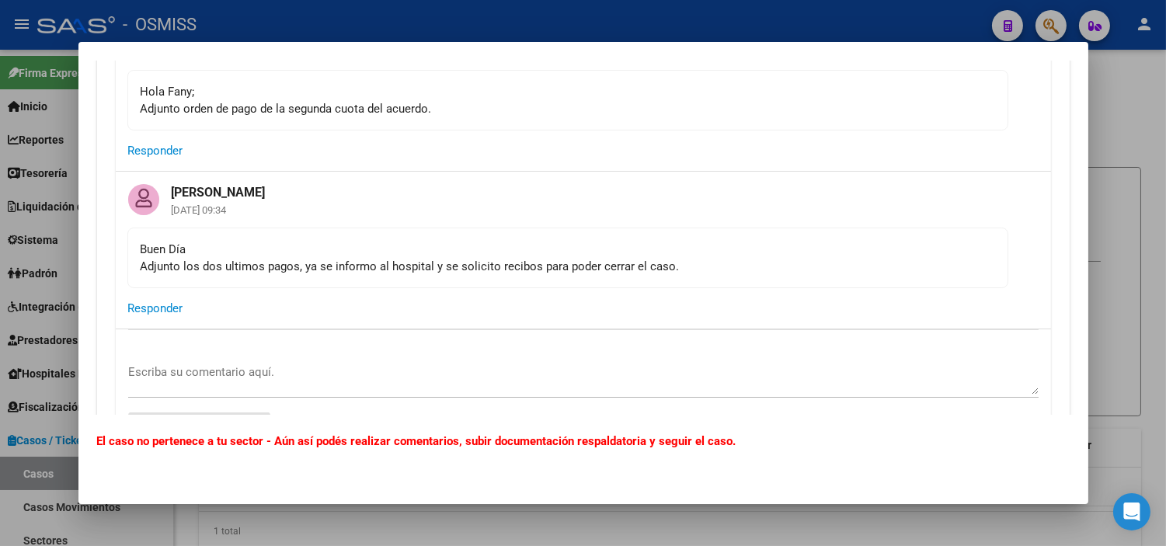
click at [55, 308] on div at bounding box center [583, 273] width 1166 height 546
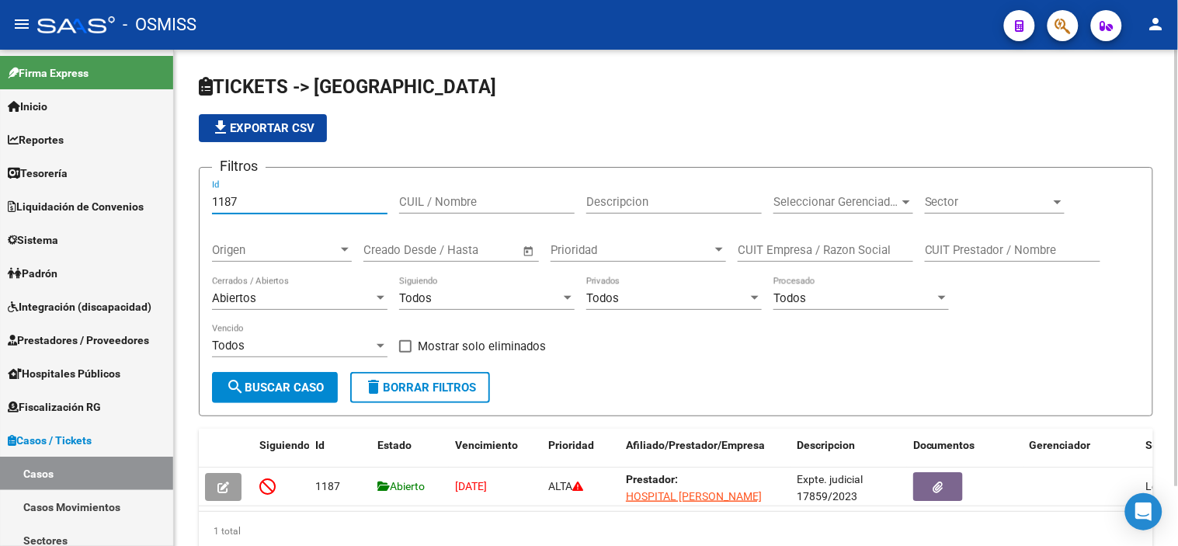
click at [304, 207] on input "1187" at bounding box center [300, 202] width 176 height 14
click at [558, 76] on h1 "TICKETS -> [GEOGRAPHIC_DATA]" at bounding box center [676, 88] width 955 height 27
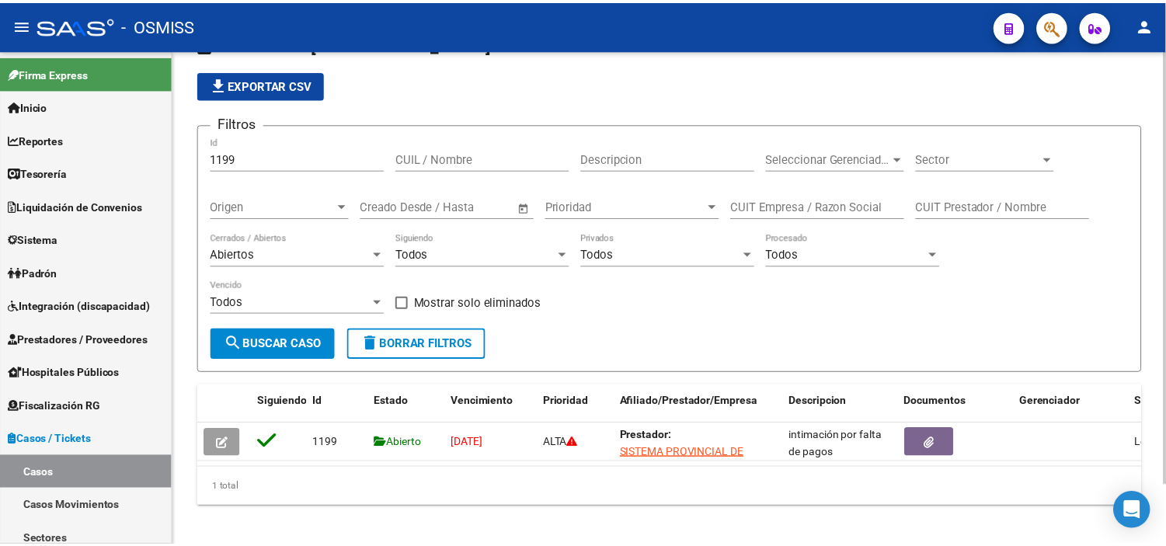
scroll to position [67, 0]
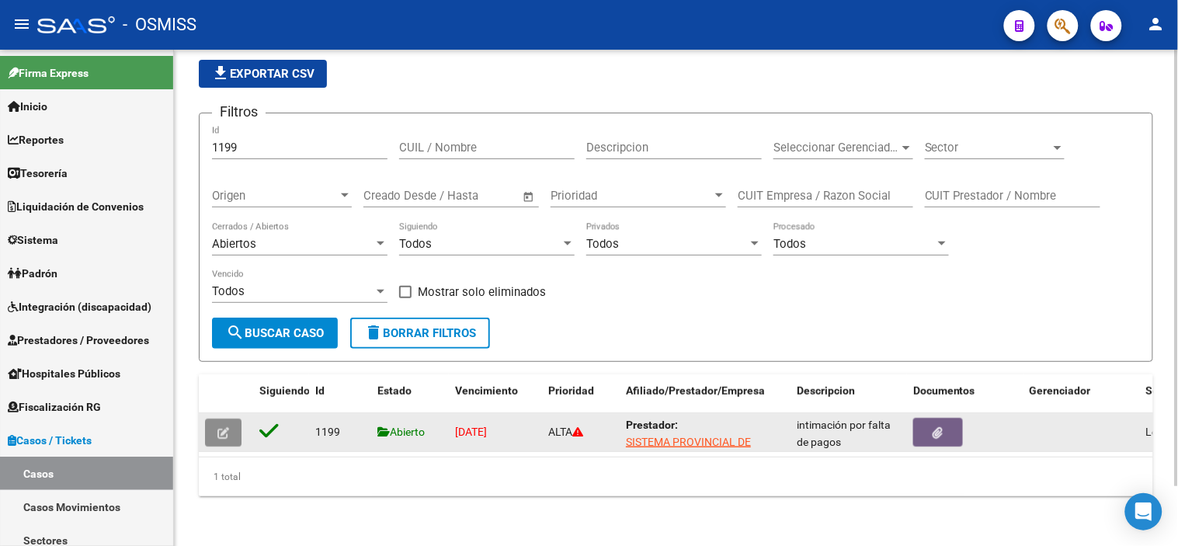
click at [235, 423] on button "button" at bounding box center [223, 433] width 37 height 28
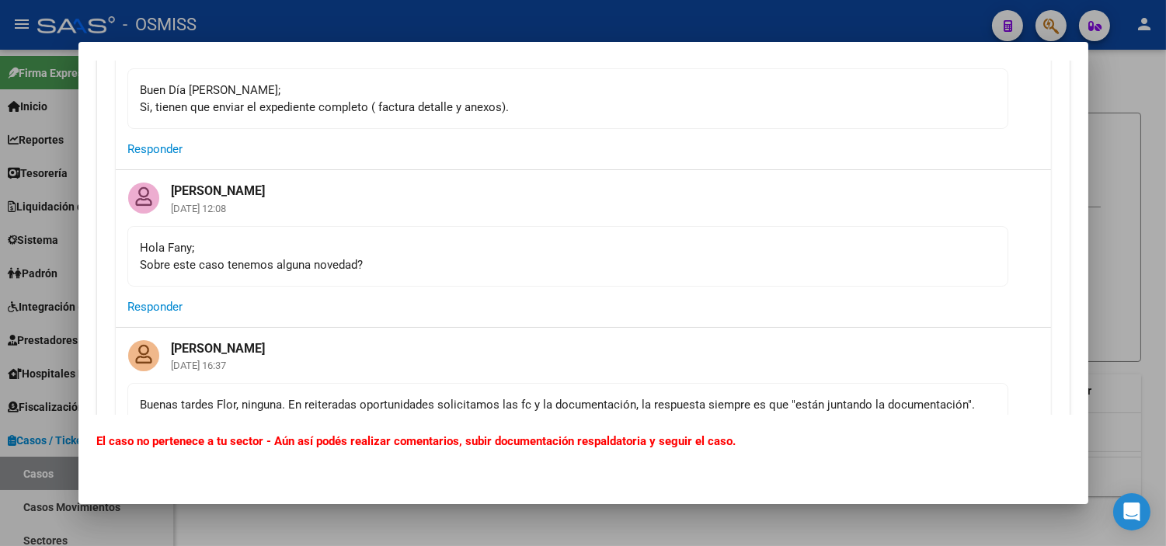
scroll to position [4695, 0]
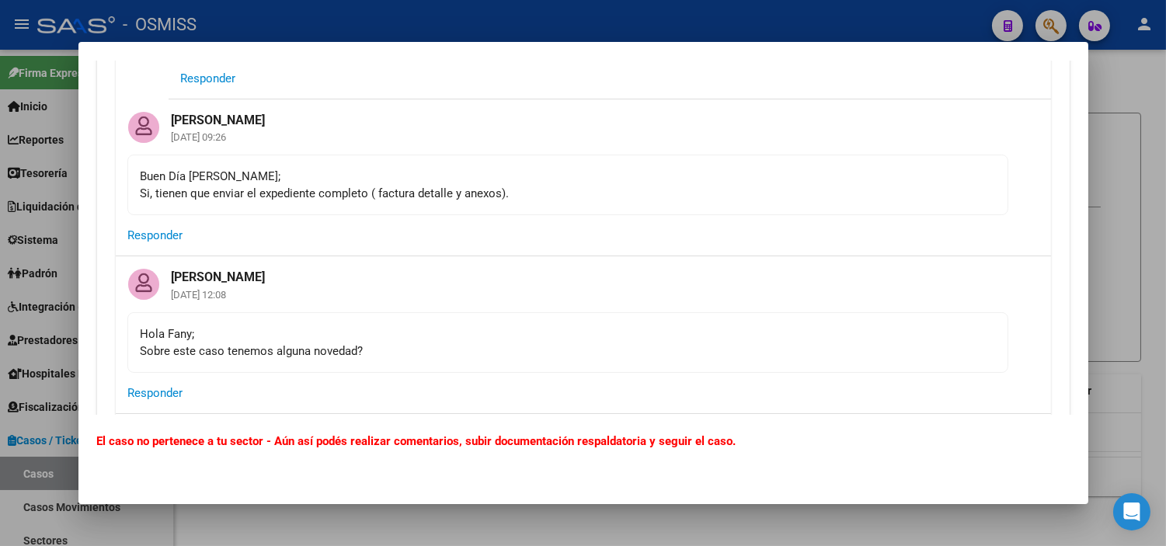
drag, startPoint x: 363, startPoint y: 217, endPoint x: 291, endPoint y: 214, distance: 71.6
click at [291, 202] on div "Buen Día [PERSON_NAME]; Si, tienen que enviar el expediente completo ( factura …" at bounding box center [568, 185] width 854 height 34
click at [280, 202] on div "Buen Día [PERSON_NAME]; Si, tienen que enviar el expediente completo ( factura …" at bounding box center [568, 185] width 854 height 34
click at [257, 202] on div "Buen Día [PERSON_NAME]; Si, tienen que enviar el expediente completo ( factura …" at bounding box center [568, 185] width 854 height 34
drag, startPoint x: 258, startPoint y: 217, endPoint x: 364, endPoint y: 213, distance: 105.7
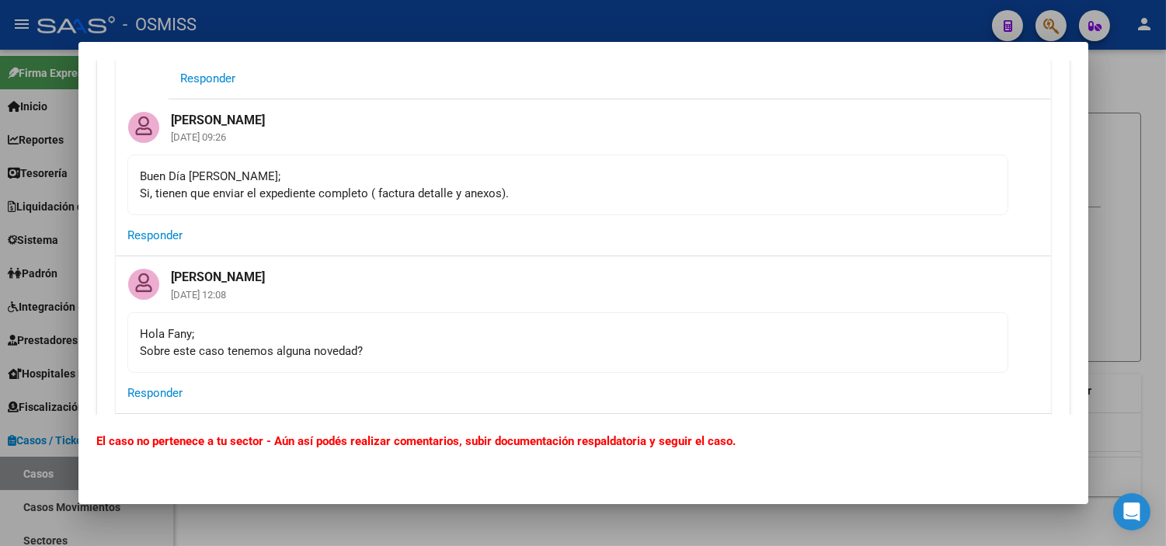
click at [364, 202] on div "Buen Día [PERSON_NAME]; Si, tienen que enviar el expediente completo ( factura …" at bounding box center [568, 185] width 854 height 34
copy div "expediente completo"
click at [0, 351] on div at bounding box center [583, 273] width 1166 height 546
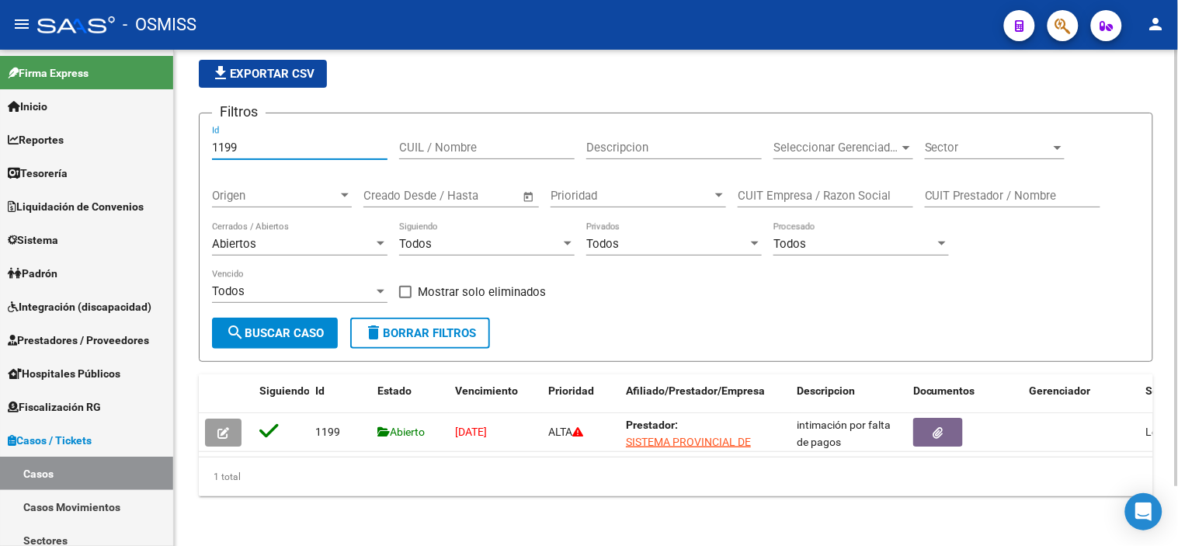
click at [273, 141] on input "1199" at bounding box center [300, 148] width 176 height 14
paste input "207"
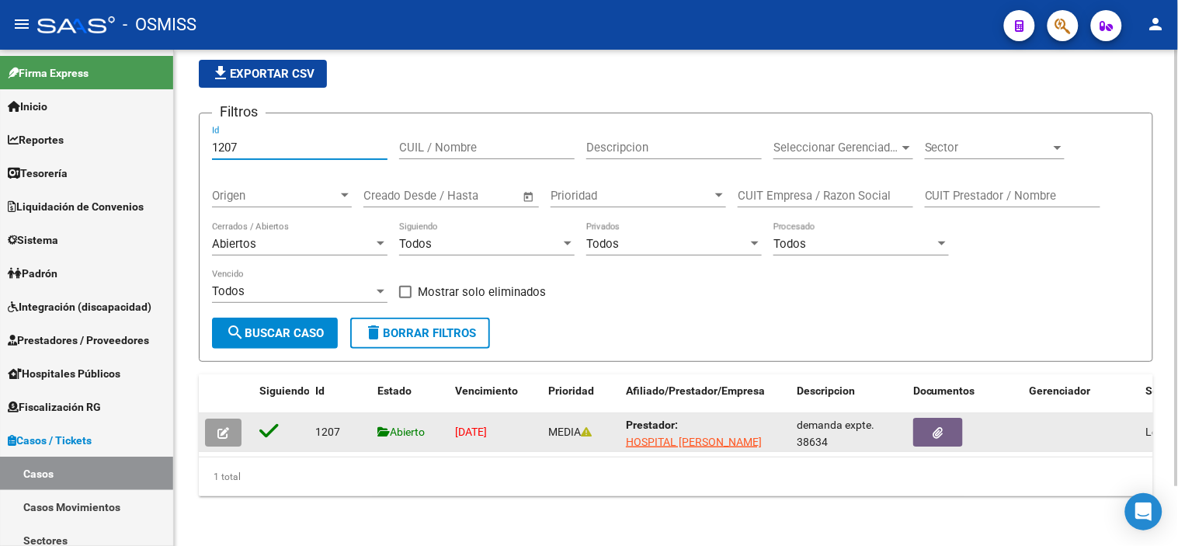
click at [231, 427] on button "button" at bounding box center [223, 433] width 37 height 28
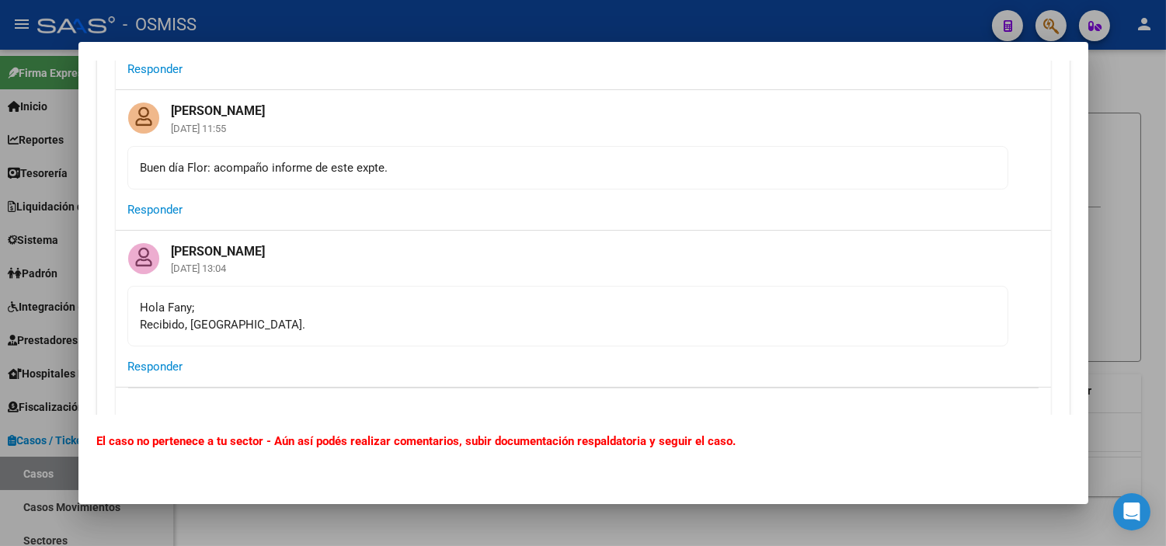
scroll to position [1208, 0]
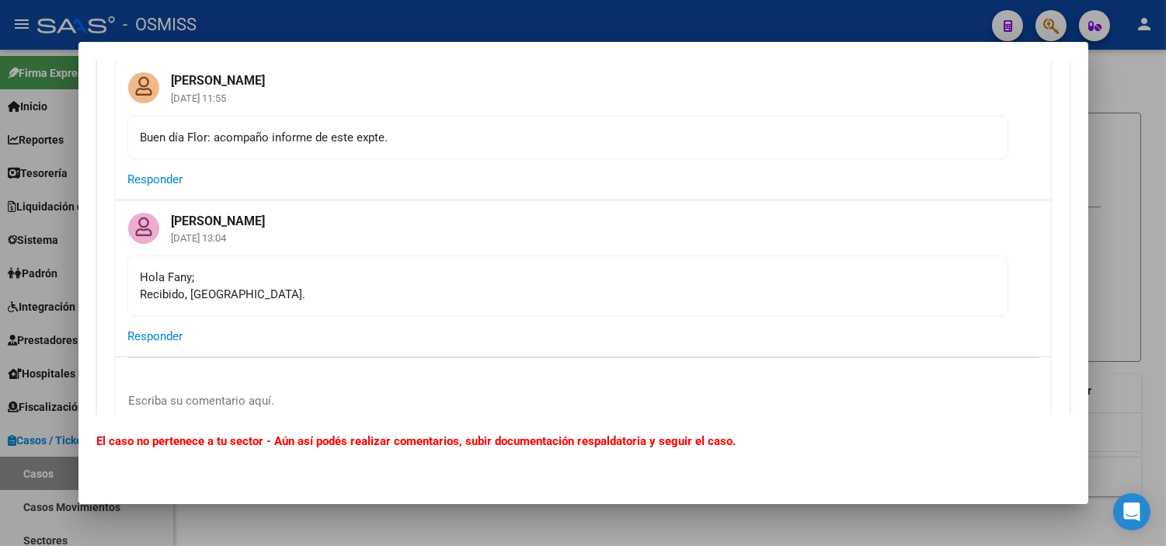
click at [401, 231] on mat-card-header "[PERSON_NAME] [DATE] 13:04" at bounding box center [583, 227] width 935 height 55
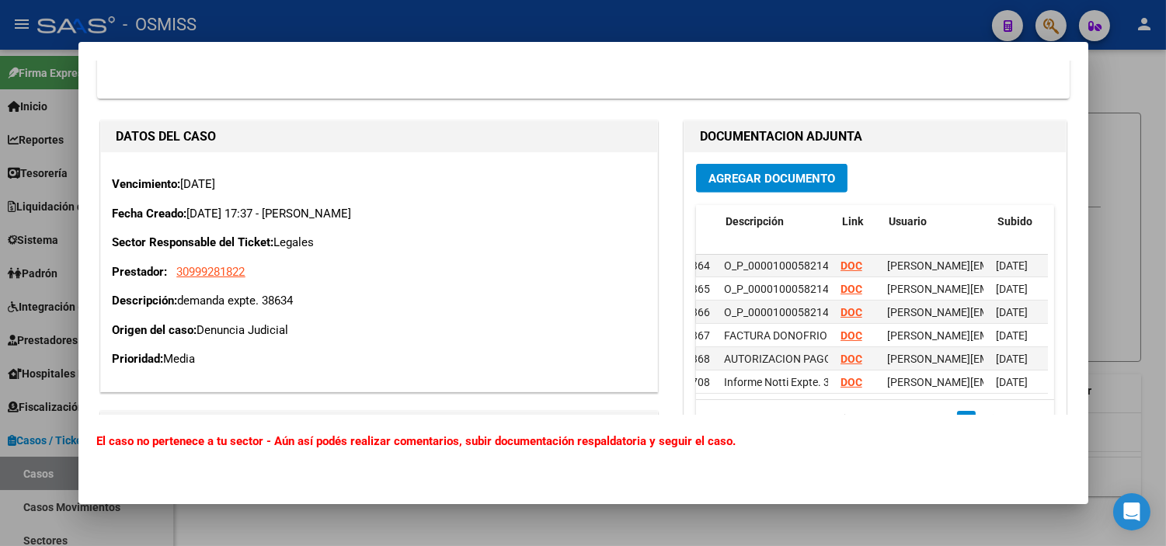
scroll to position [828, 16]
click at [842, 376] on strong "DOC" at bounding box center [853, 382] width 22 height 12
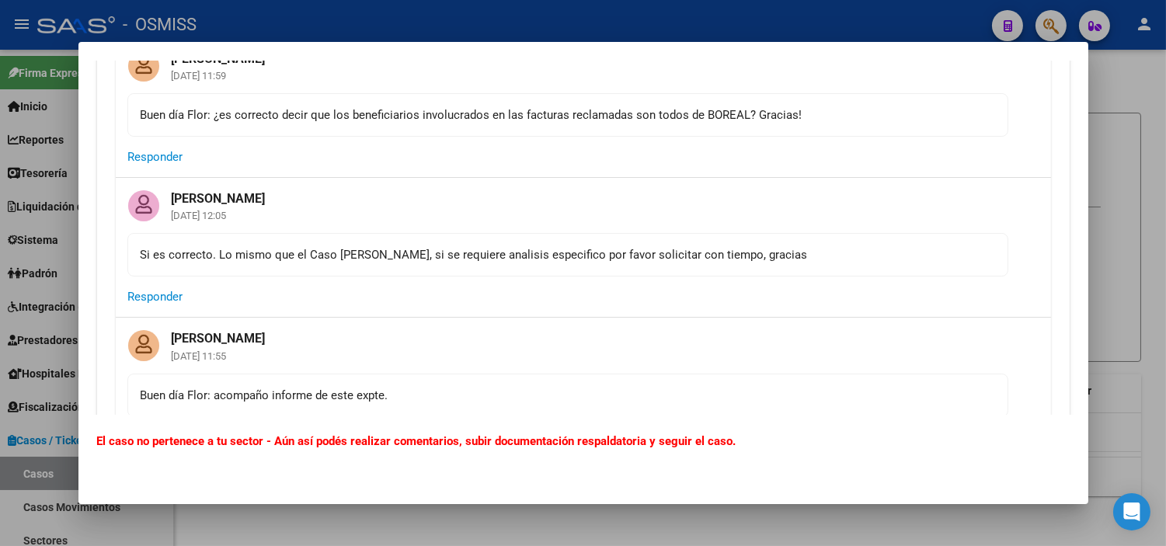
scroll to position [949, 0]
click at [0, 487] on div at bounding box center [583, 273] width 1166 height 546
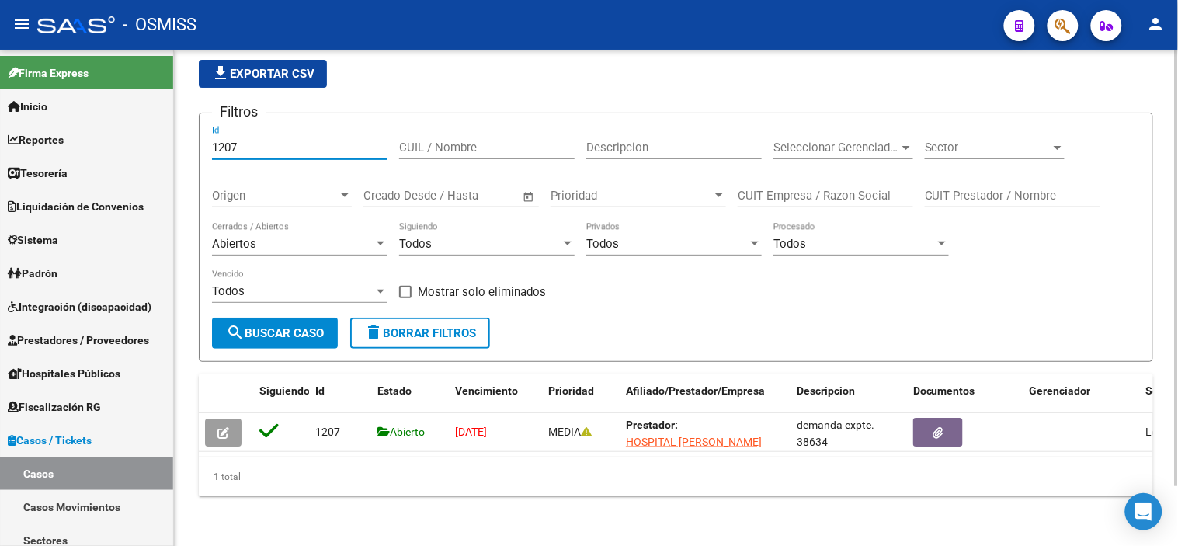
click at [337, 141] on input "1207" at bounding box center [300, 148] width 176 height 14
paste input "83"
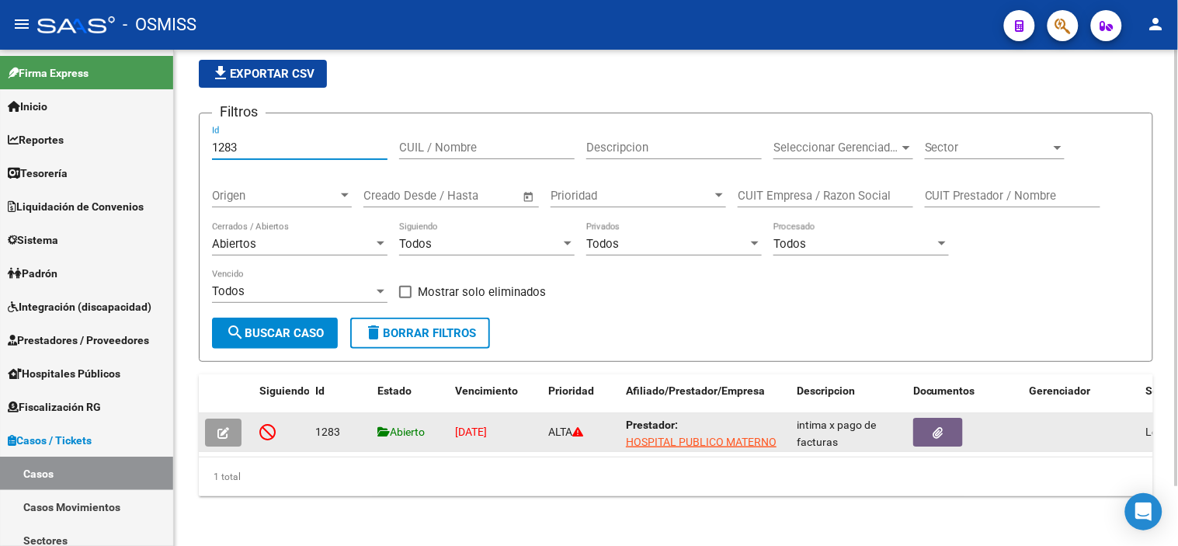
click at [223, 427] on icon "button" at bounding box center [223, 433] width 12 height 12
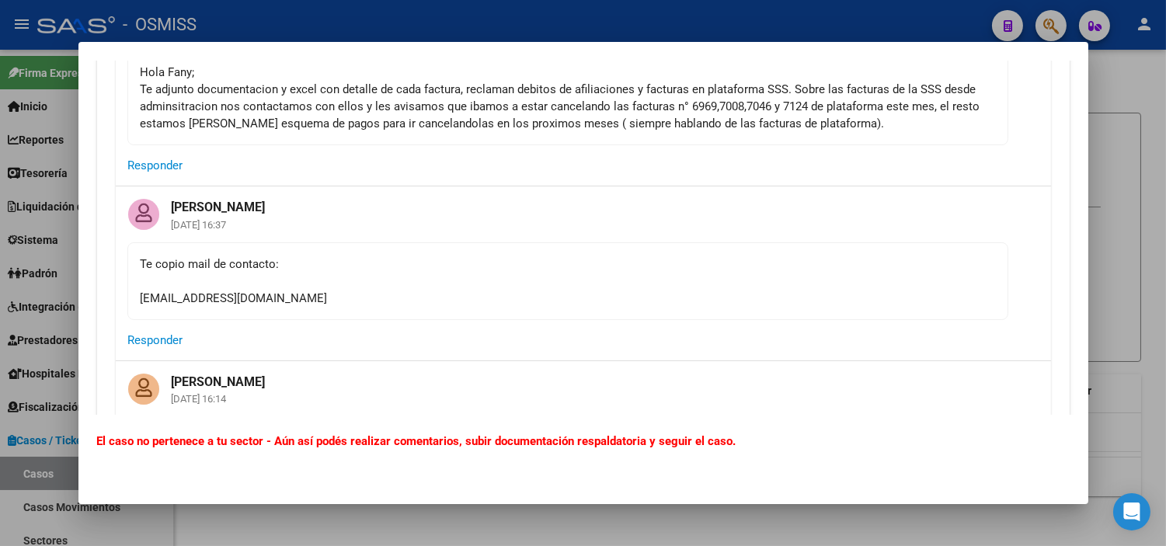
scroll to position [517, 0]
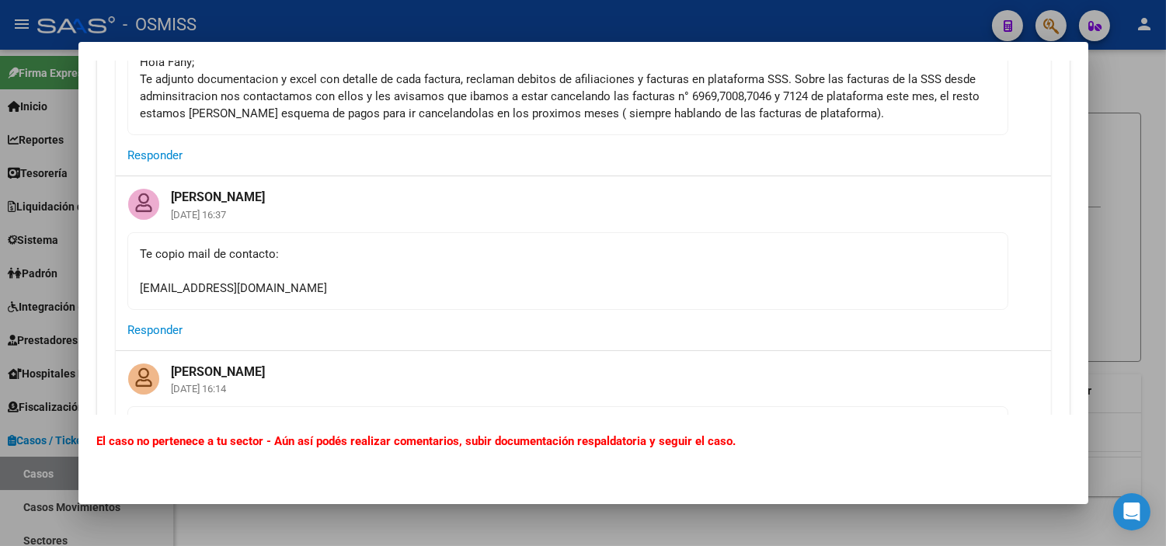
click at [251, 285] on div "Te copio mail de contacto: [EMAIL_ADDRESS][DOMAIN_NAME]" at bounding box center [568, 270] width 854 height 51
copy div "[EMAIL_ADDRESS][DOMAIN_NAME] Responder"
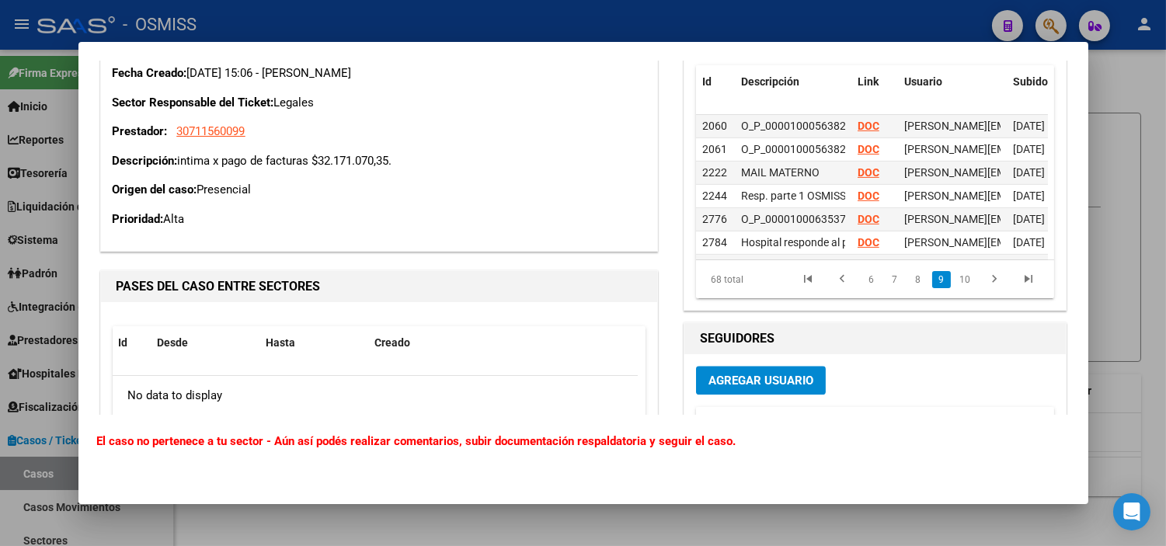
scroll to position [1208, 0]
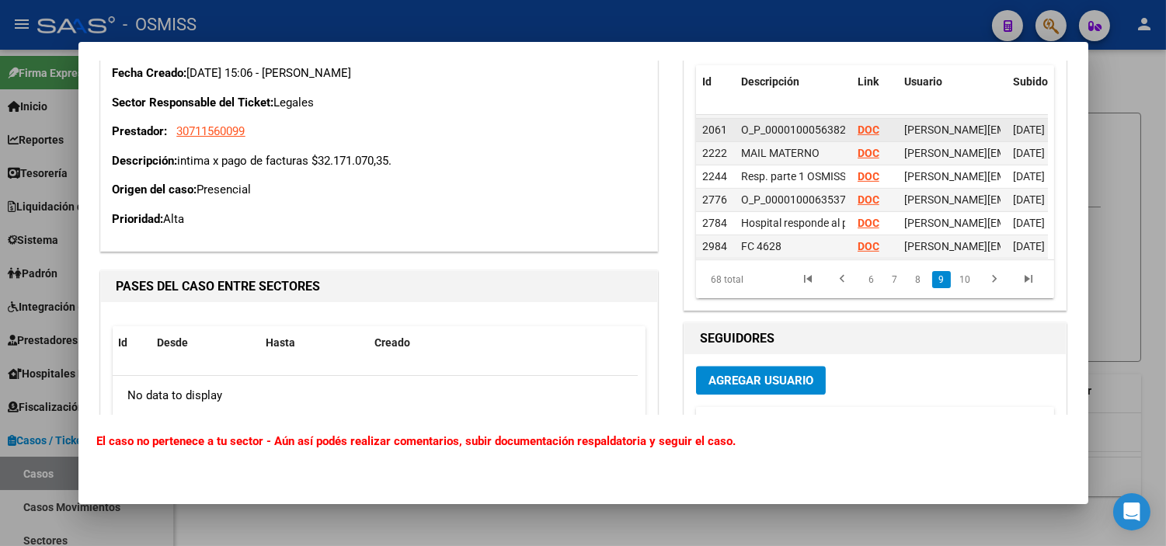
click at [868, 124] on strong "DOC" at bounding box center [869, 130] width 22 height 12
click at [866, 124] on strong "DOC" at bounding box center [869, 130] width 22 height 12
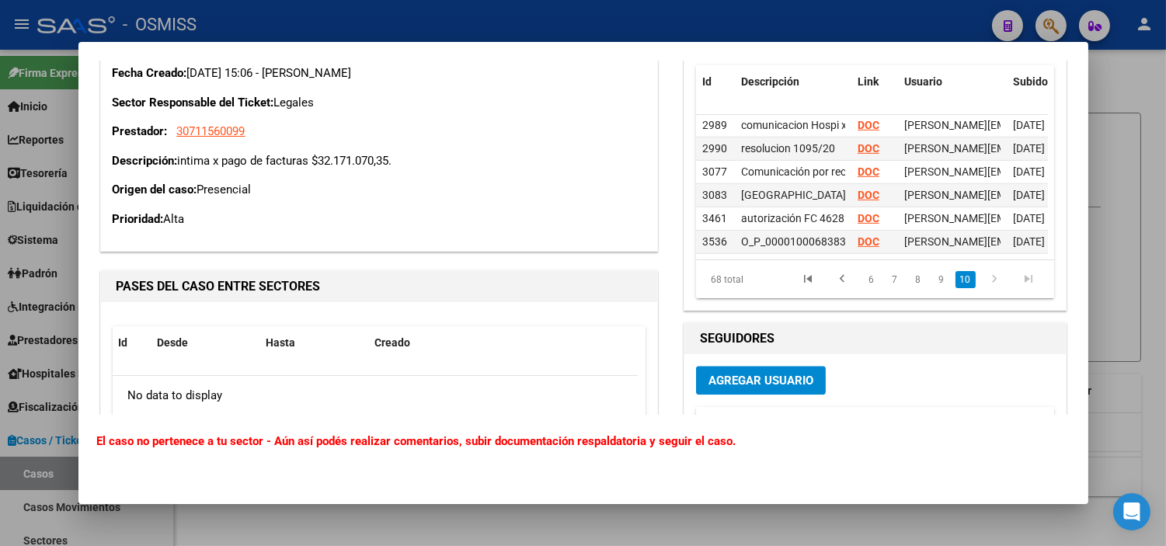
scroll to position [1457, 0]
click at [858, 235] on strong "DOC" at bounding box center [869, 241] width 22 height 12
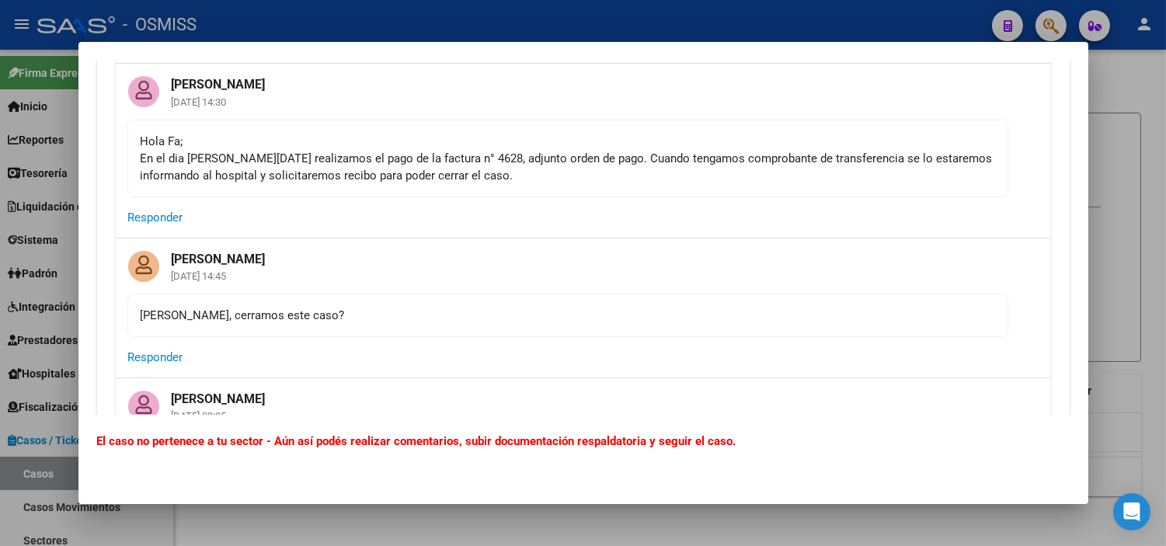
scroll to position [6041, 0]
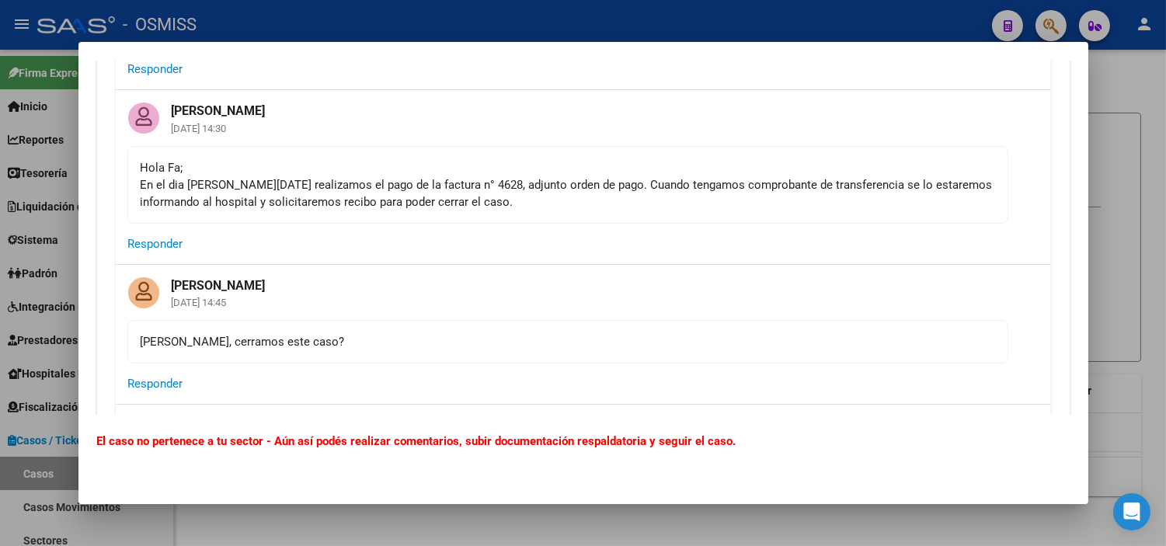
click at [0, 270] on div at bounding box center [583, 273] width 1166 height 546
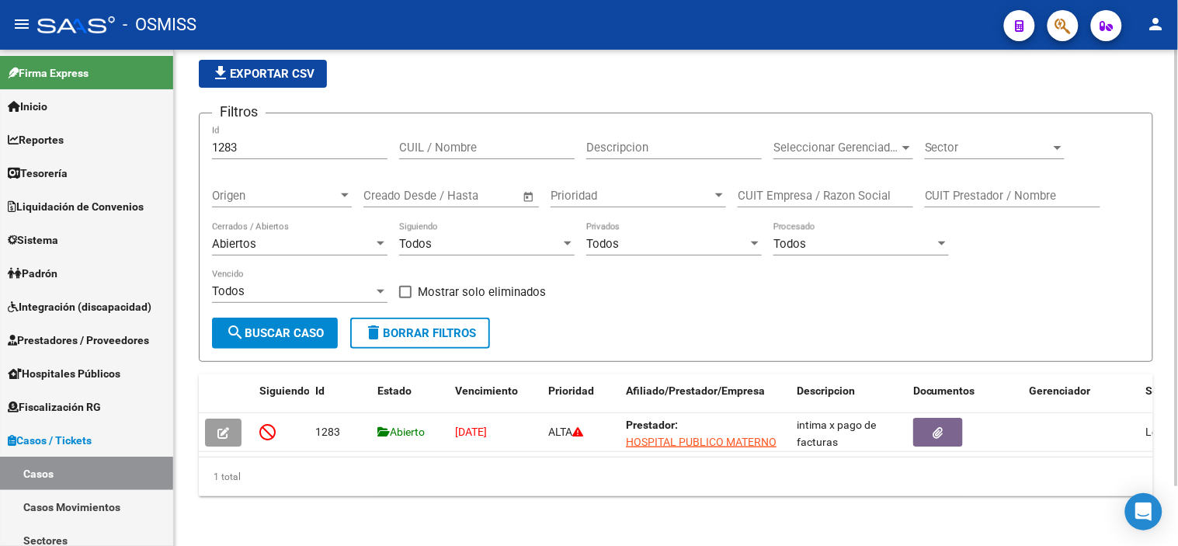
click at [322, 141] on input "1283" at bounding box center [300, 148] width 176 height 14
paste input "351"
click at [511, 49] on mat-toolbar "menu - OSMISS person" at bounding box center [589, 25] width 1178 height 50
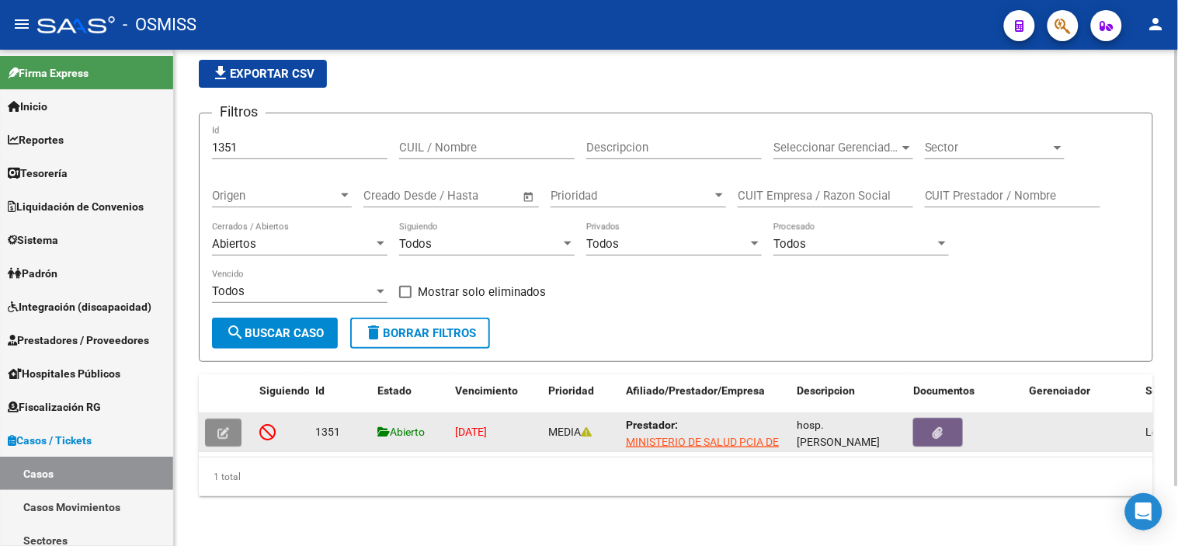
click at [236, 419] on button "button" at bounding box center [223, 433] width 37 height 28
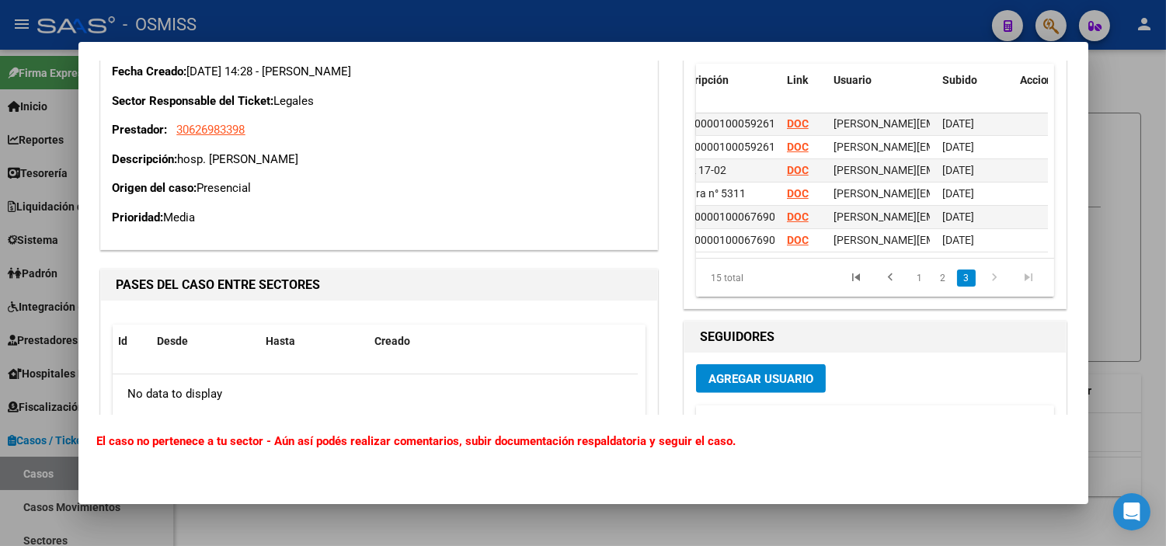
scroll to position [222, 0]
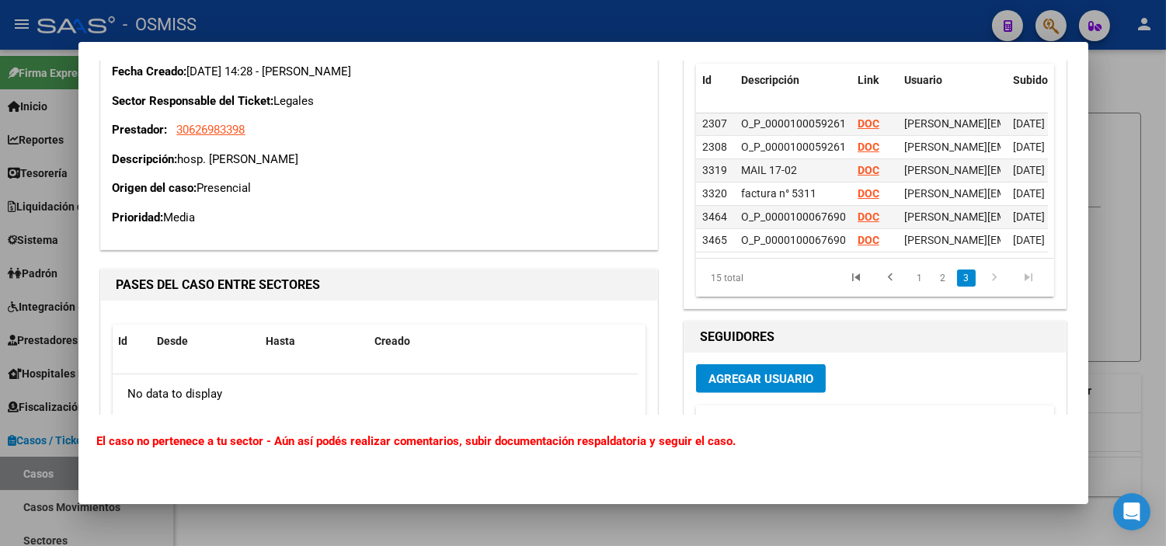
click at [0, 337] on div at bounding box center [583, 273] width 1166 height 546
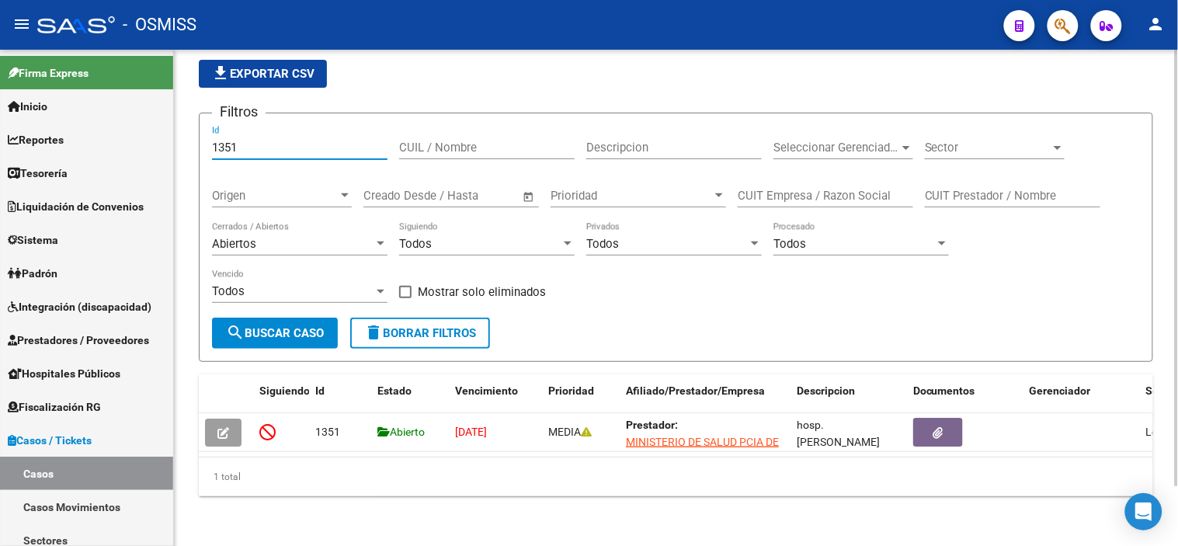
click at [259, 141] on input "1351" at bounding box center [300, 148] width 176 height 14
paste input "440"
click at [296, 326] on span "search Buscar Caso" at bounding box center [275, 333] width 98 height 14
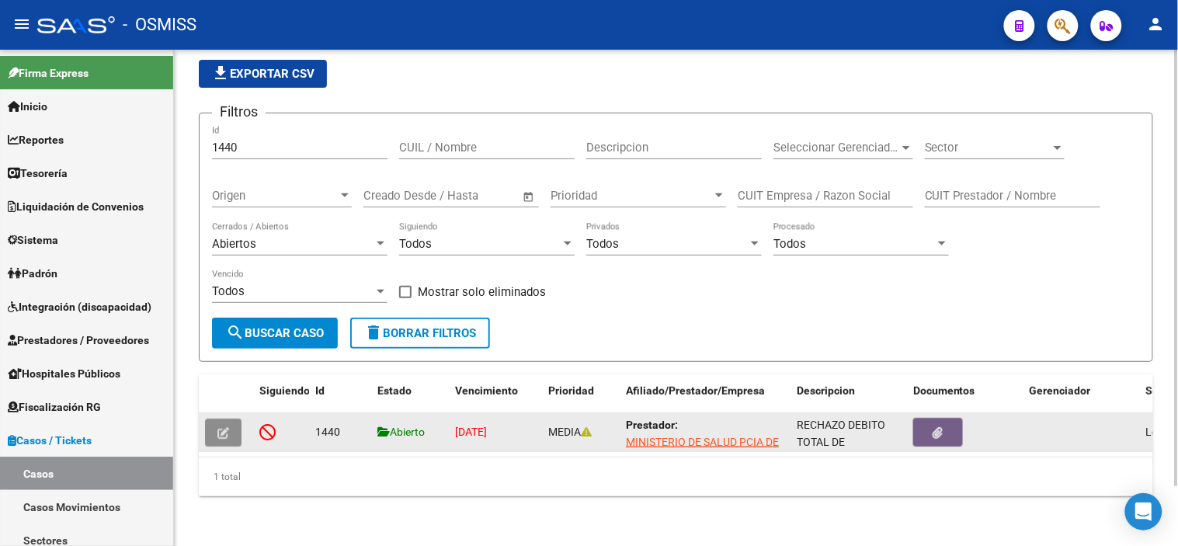
click at [235, 423] on button "button" at bounding box center [223, 433] width 37 height 28
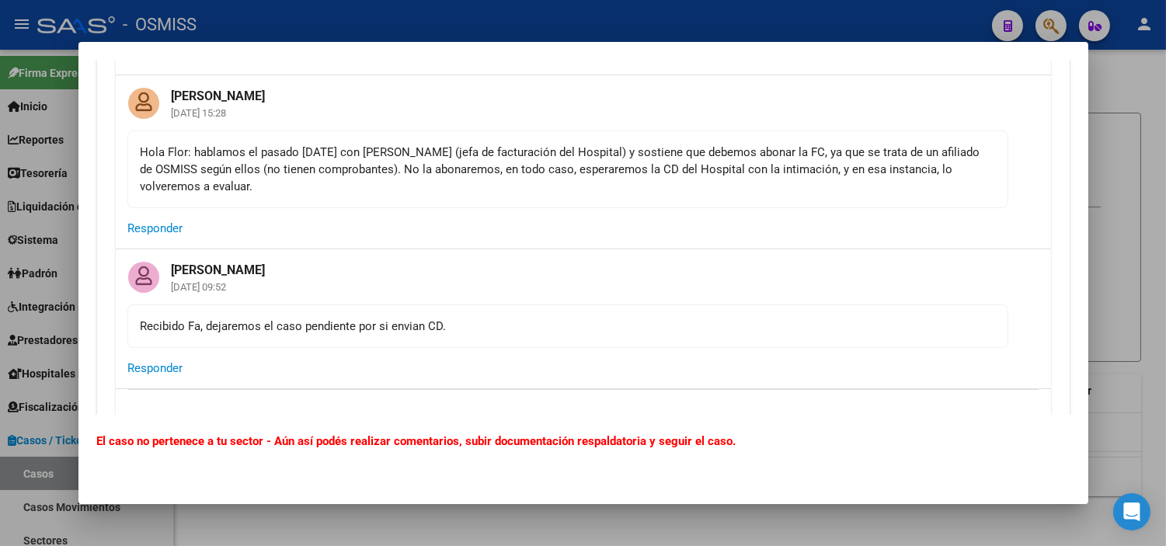
scroll to position [1553, 0]
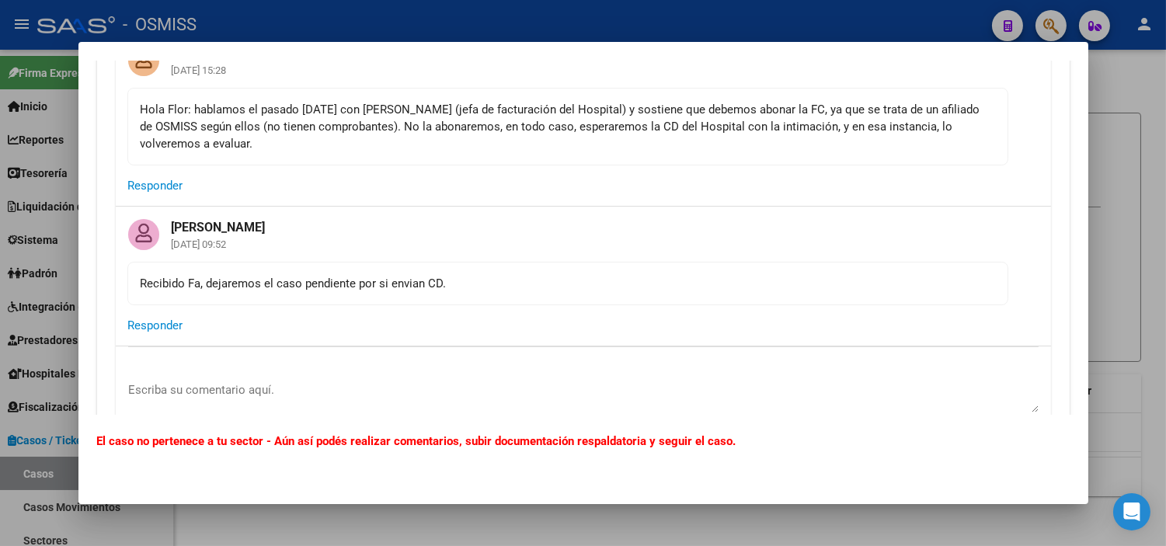
drag, startPoint x: 414, startPoint y: 150, endPoint x: 558, endPoint y: 132, distance: 144.8
click at [558, 132] on div "Hola Flor: hablamos el pasado [DATE] con [PERSON_NAME] (jefa de facturación del…" at bounding box center [568, 126] width 854 height 51
copy div "esperaremos la CD del Hospital con la intimación, y en esa instancia, lo volver…"
click at [0, 311] on div at bounding box center [583, 273] width 1166 height 546
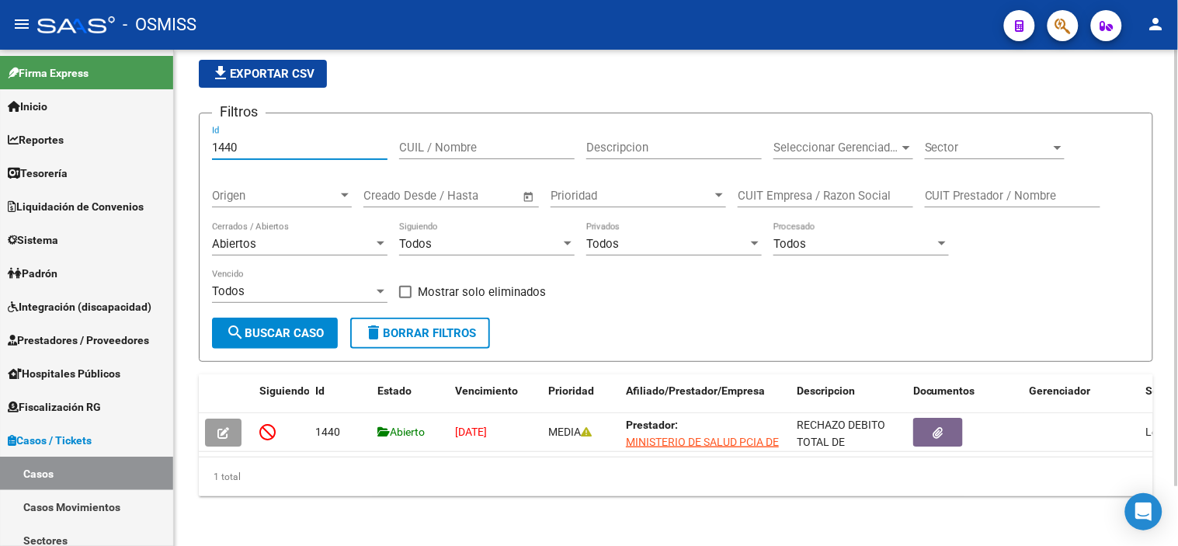
click at [336, 141] on input "1440" at bounding box center [300, 148] width 176 height 14
paste input "506"
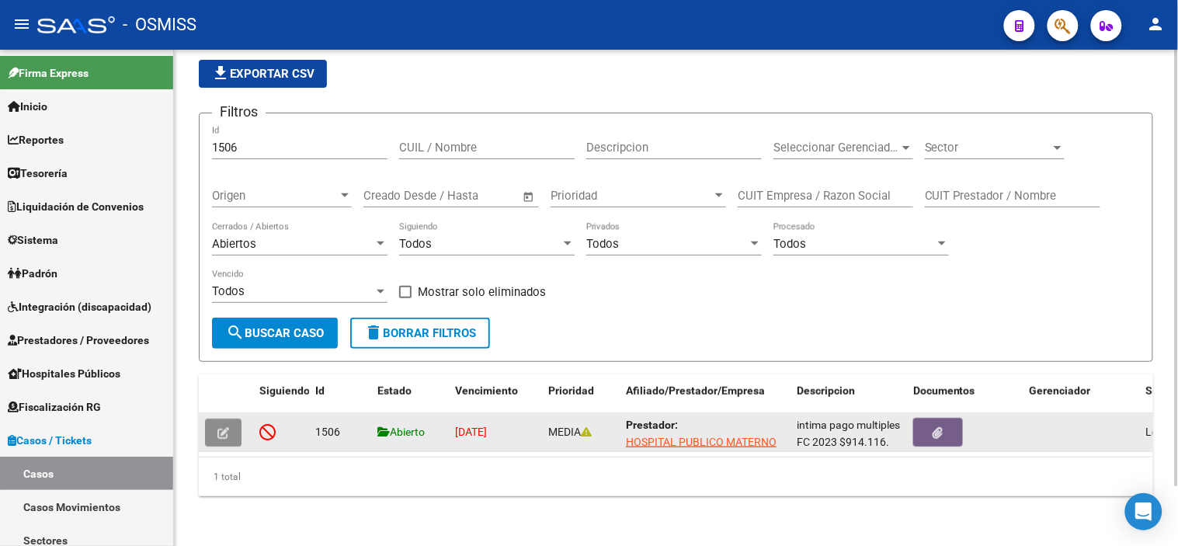
click at [231, 423] on button "button" at bounding box center [223, 433] width 37 height 28
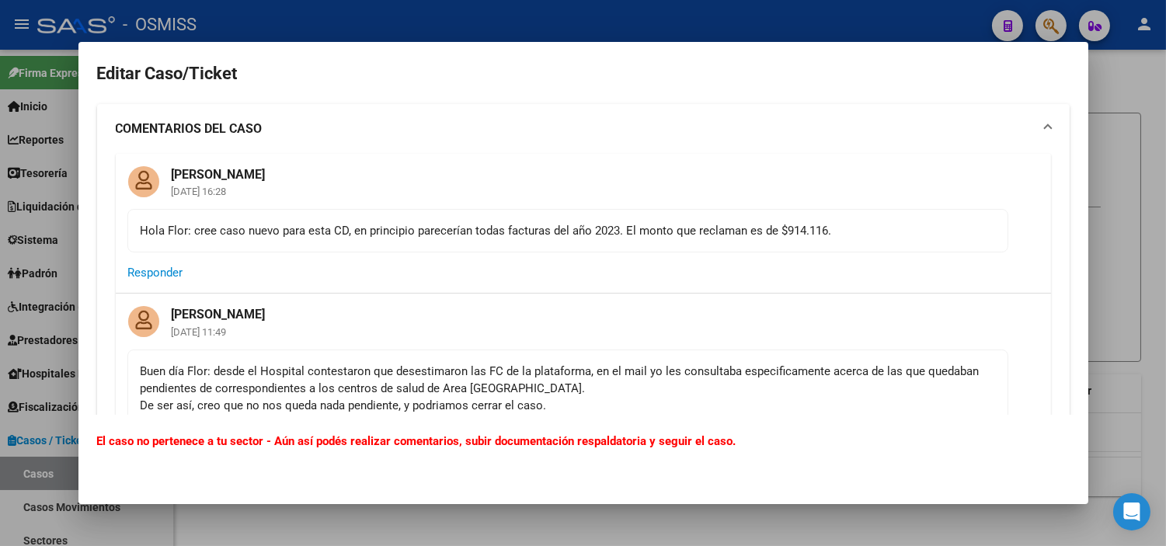
click at [317, 393] on div "Buen día Flor: desde el Hospital contestaron que desestimaron las FC de la plat…" at bounding box center [568, 388] width 854 height 51
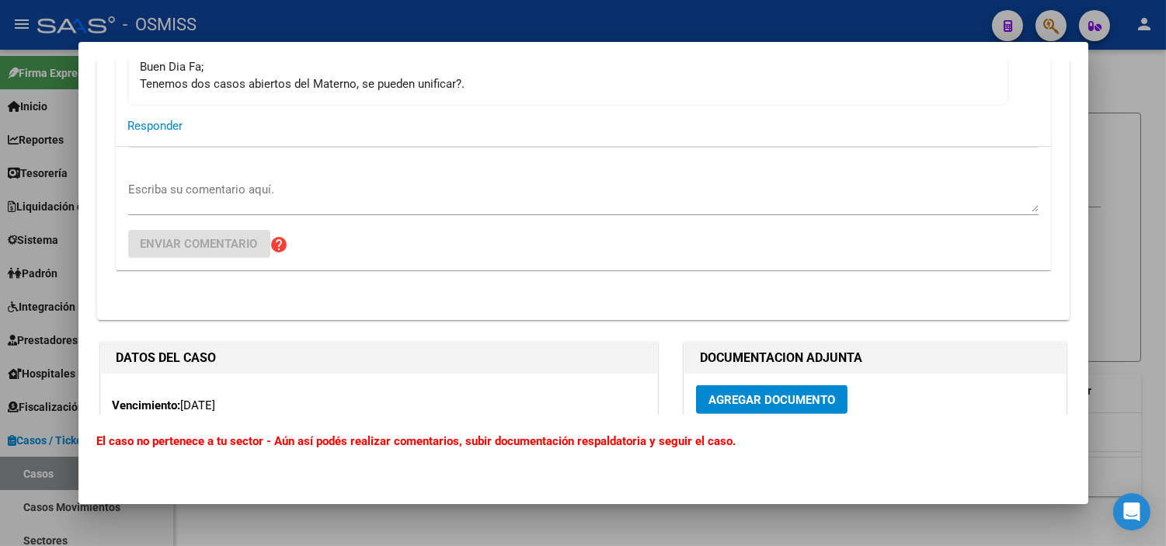
scroll to position [1029, 0]
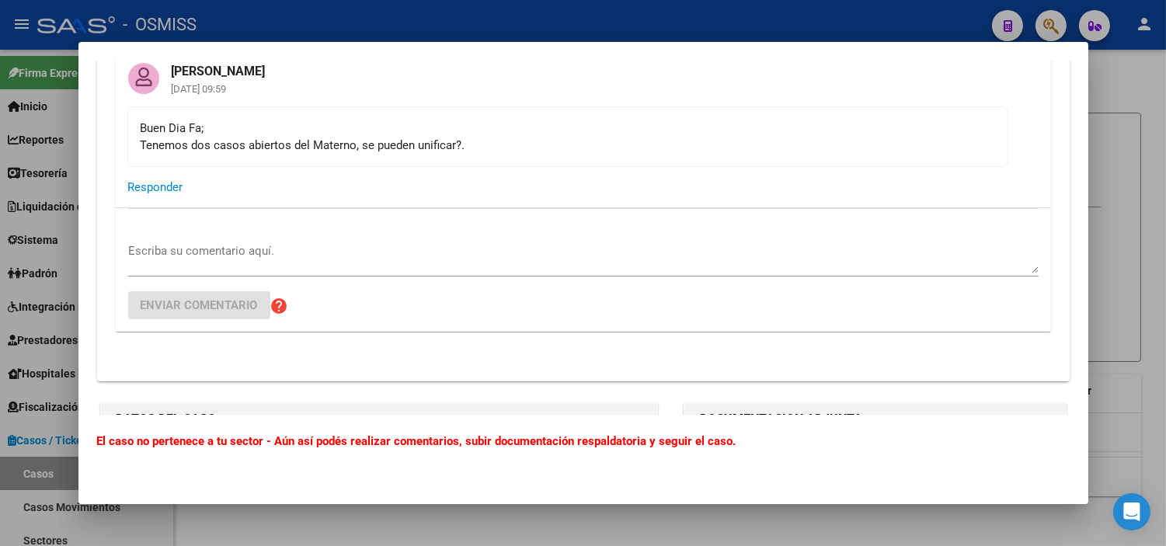
click at [0, 221] on div at bounding box center [583, 273] width 1166 height 546
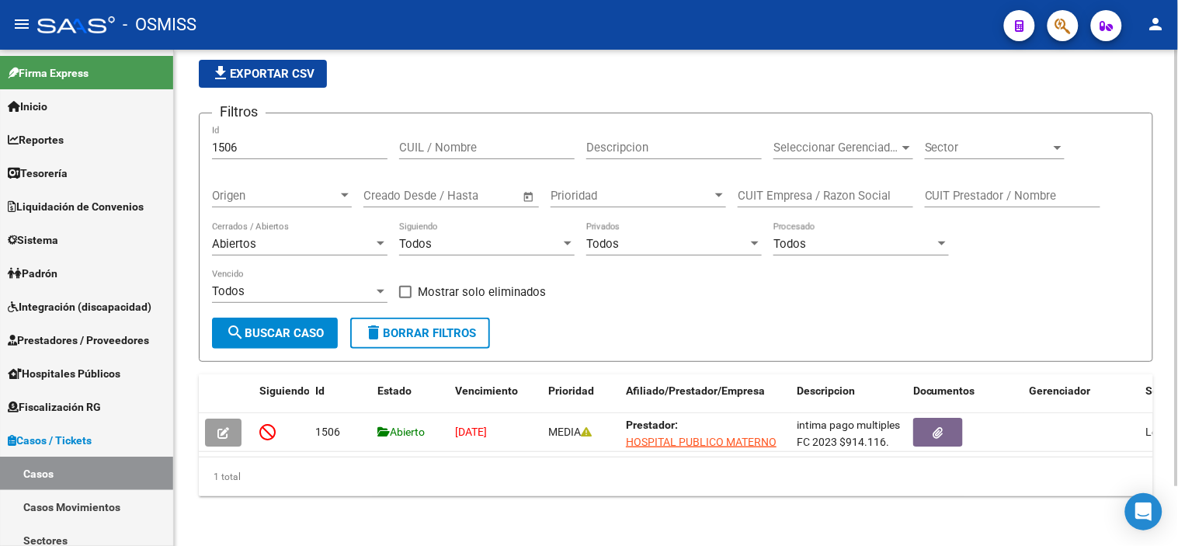
click at [346, 143] on div "1506 Id" at bounding box center [300, 142] width 176 height 33
click at [346, 141] on input "1506" at bounding box center [300, 148] width 176 height 14
paste input "9"
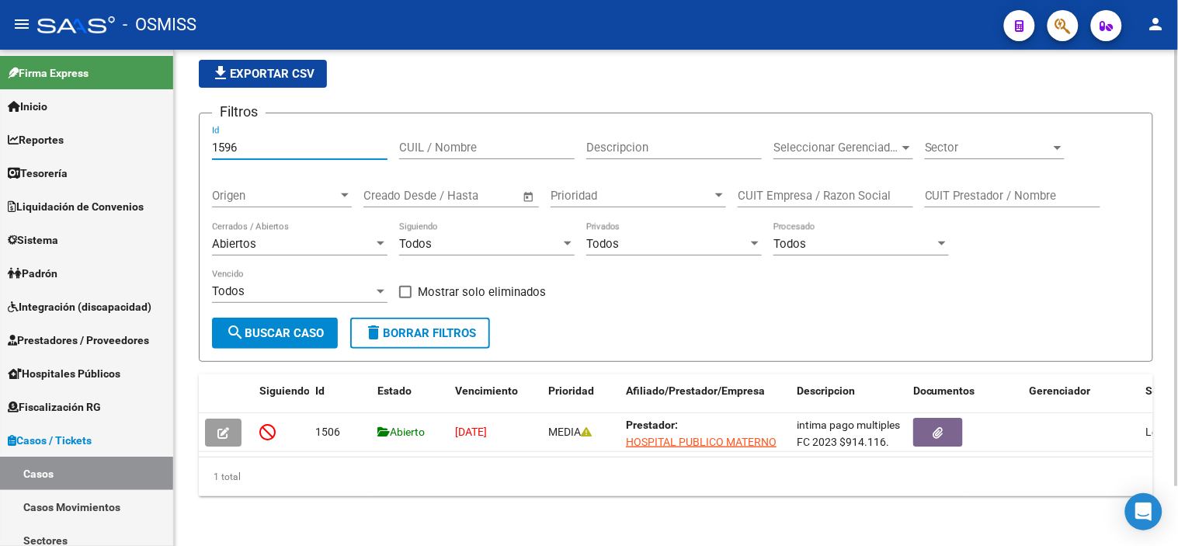
click at [311, 327] on span "search Buscar Caso" at bounding box center [275, 333] width 98 height 14
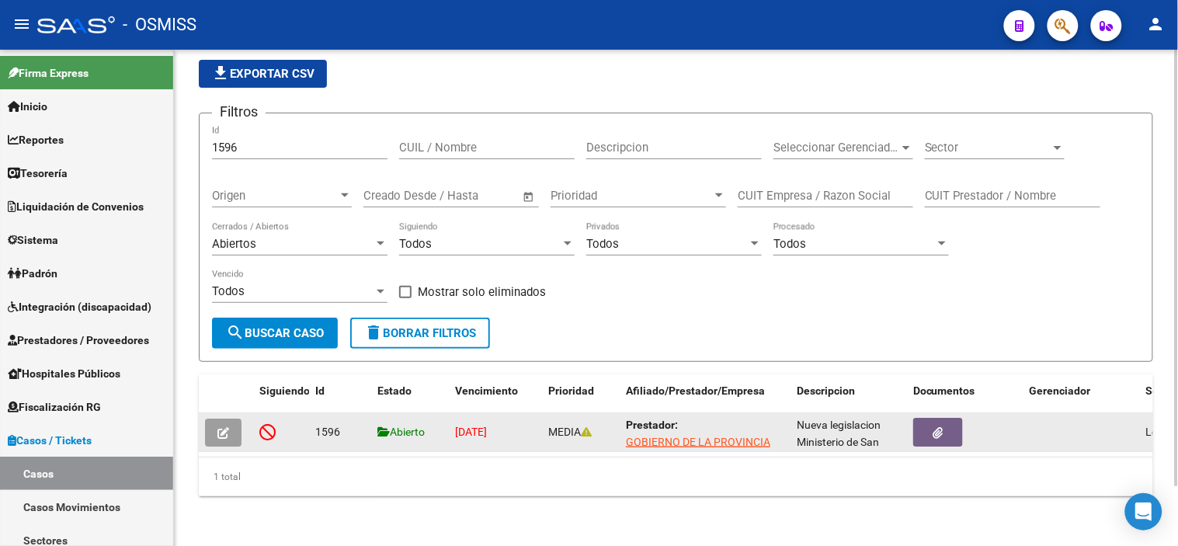
click at [233, 419] on button "button" at bounding box center [223, 433] width 37 height 28
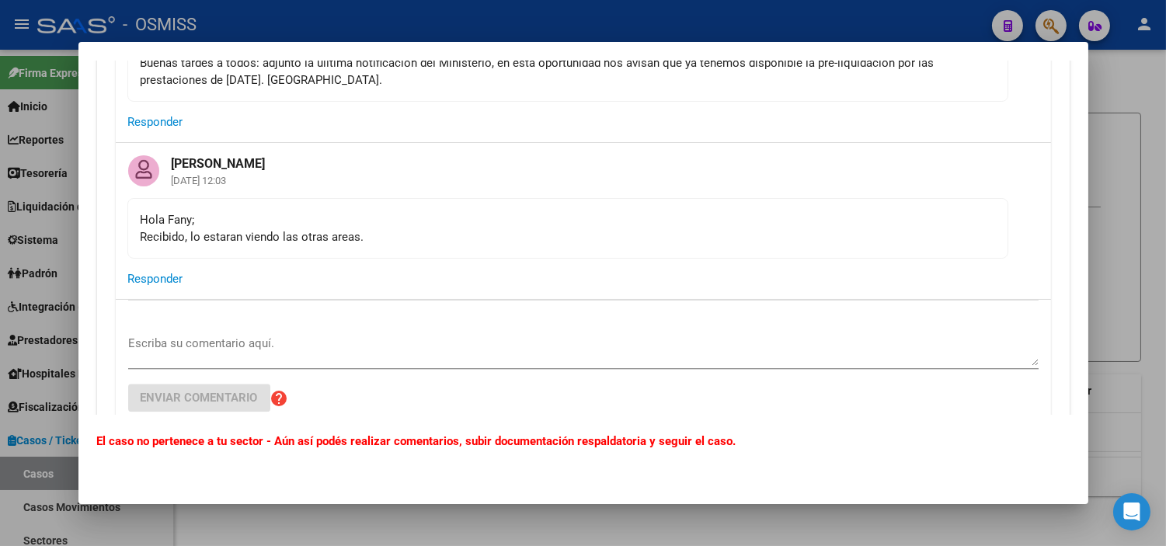
scroll to position [6525, 0]
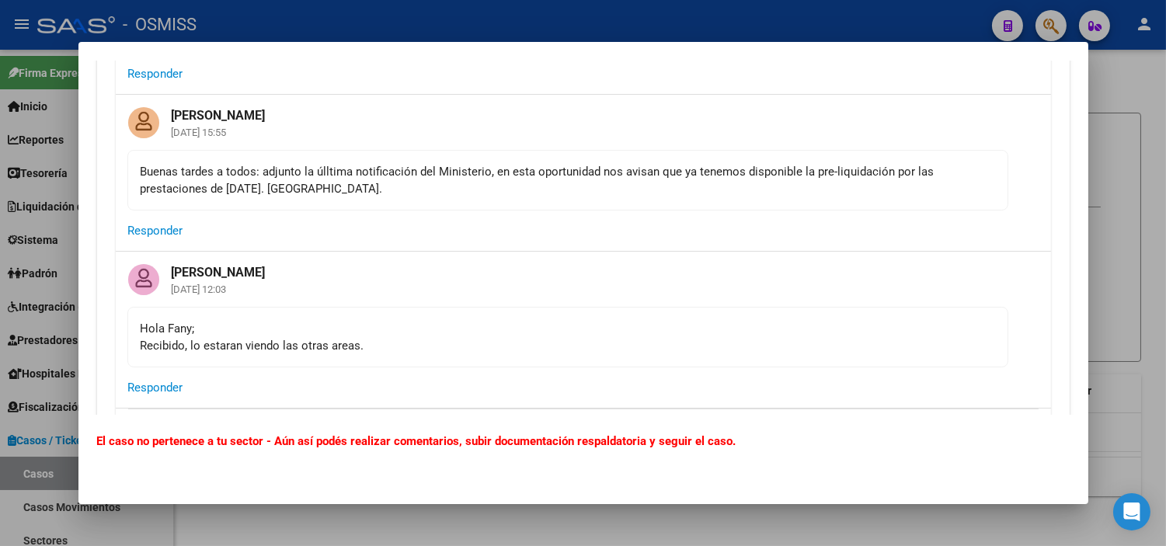
click at [0, 408] on div at bounding box center [583, 273] width 1166 height 546
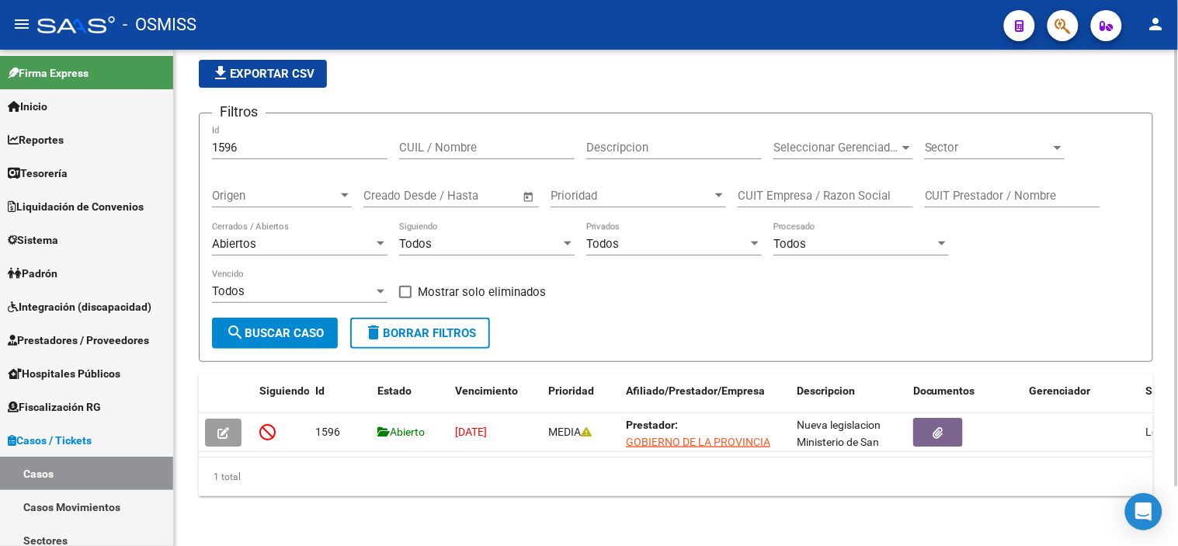
drag, startPoint x: 266, startPoint y: 143, endPoint x: 251, endPoint y: 141, distance: 15.7
click at [252, 141] on div "1596 Id" at bounding box center [300, 142] width 176 height 33
drag, startPoint x: 247, startPoint y: 136, endPoint x: 226, endPoint y: 134, distance: 21.1
click at [226, 141] on input "1596" at bounding box center [300, 148] width 176 height 14
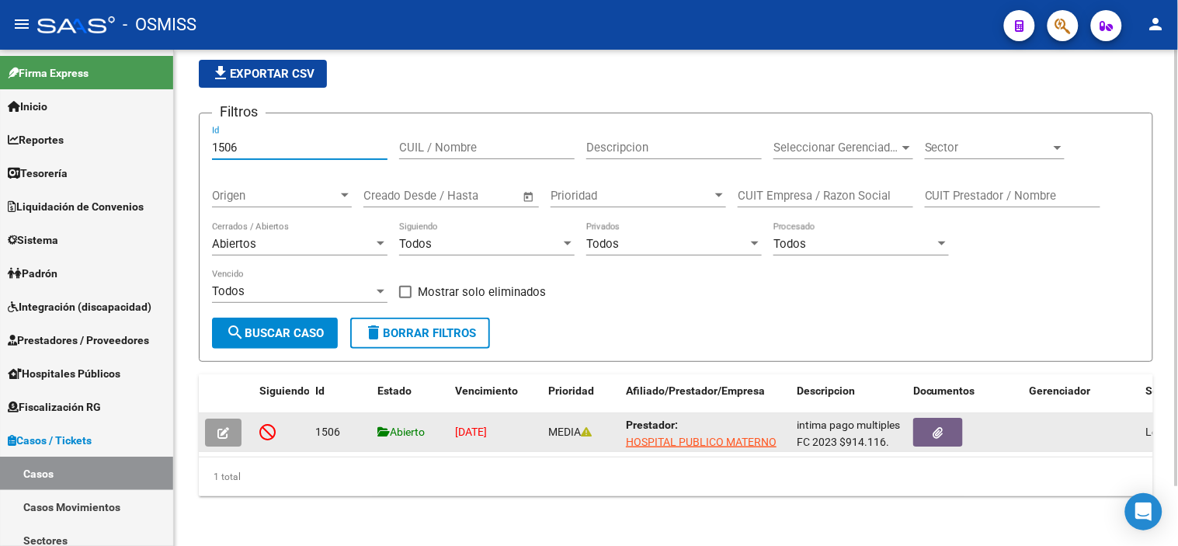
click at [230, 419] on button "button" at bounding box center [223, 433] width 37 height 28
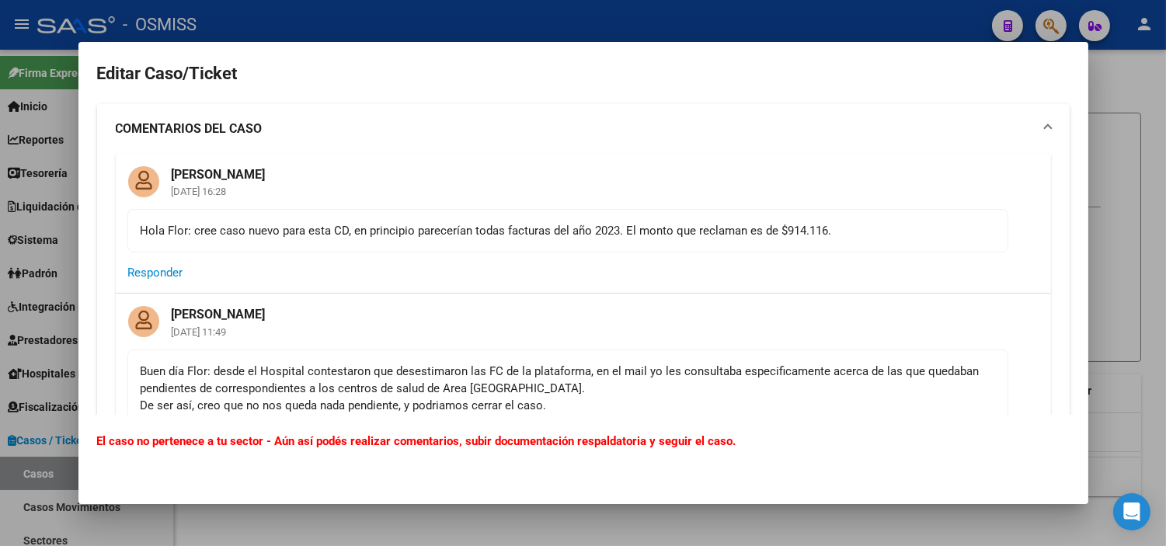
click at [0, 327] on div at bounding box center [583, 273] width 1166 height 546
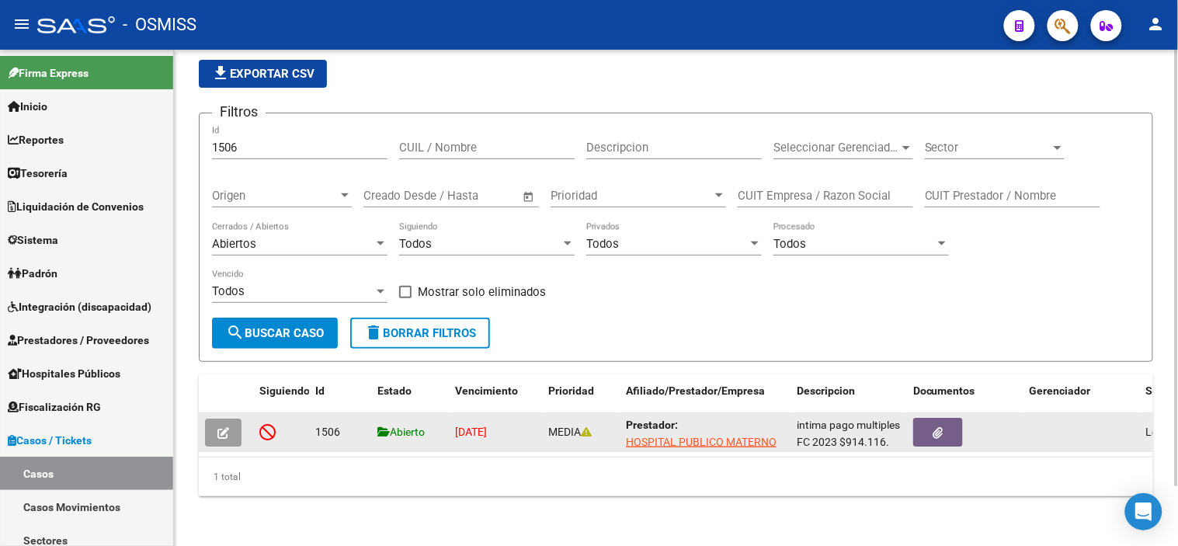
click at [224, 427] on icon "button" at bounding box center [223, 433] width 12 height 12
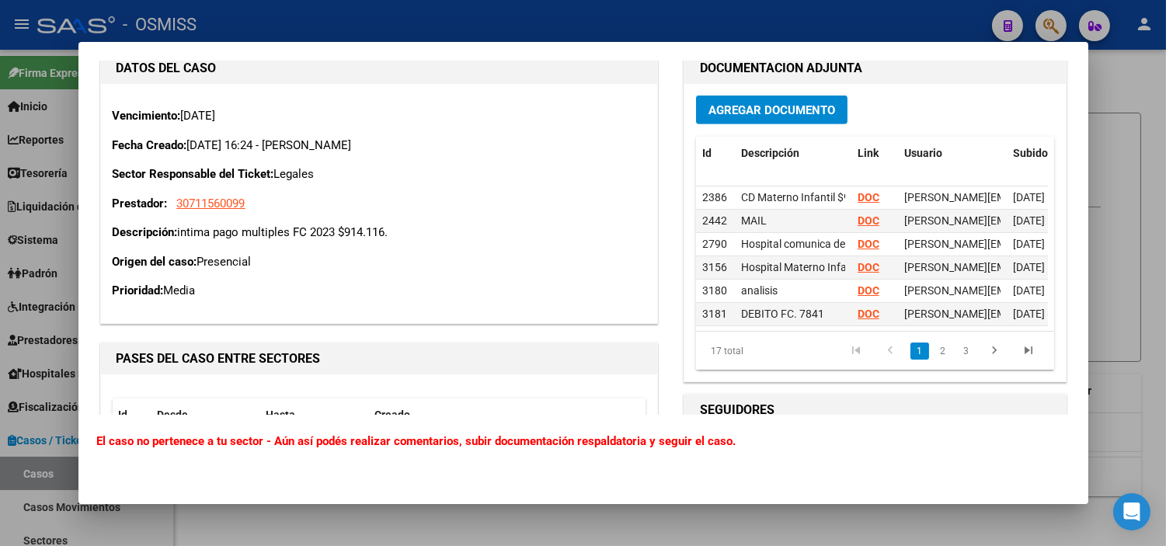
scroll to position [1035, 0]
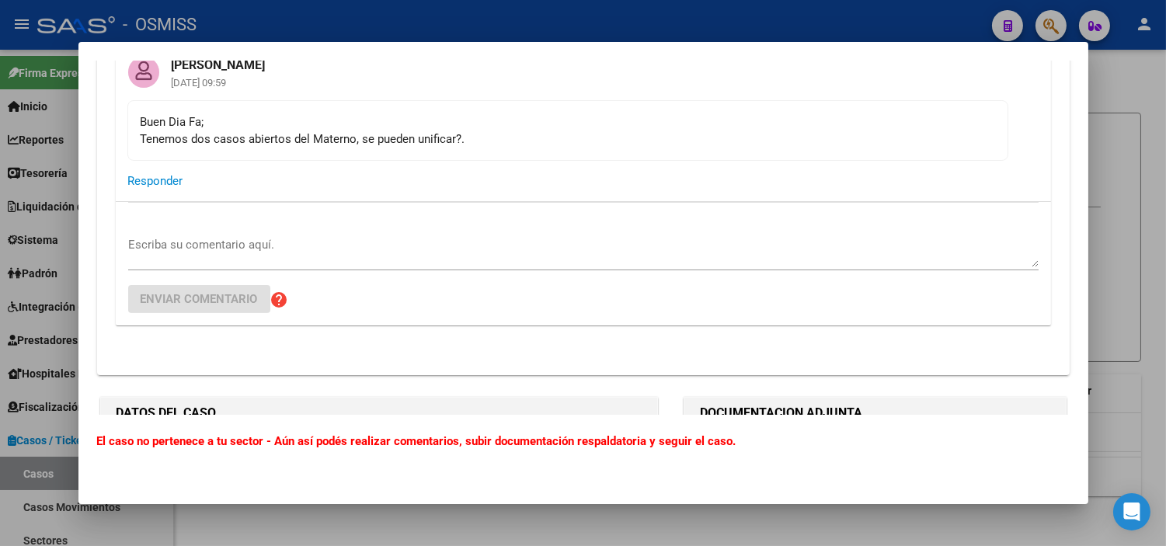
click at [39, 299] on div at bounding box center [583, 273] width 1166 height 546
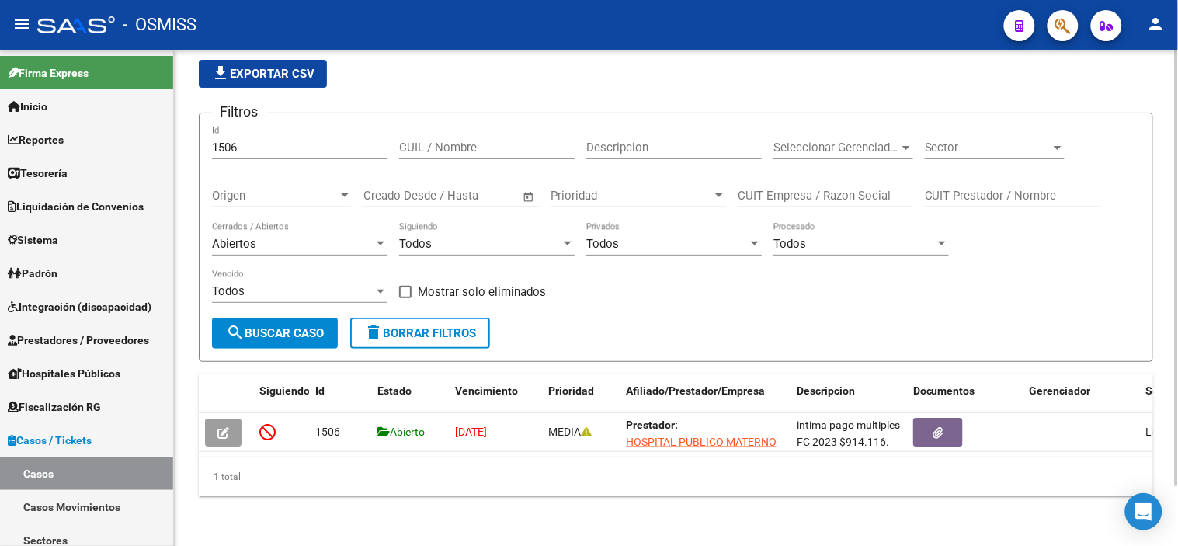
click at [290, 141] on input "1506" at bounding box center [300, 148] width 176 height 14
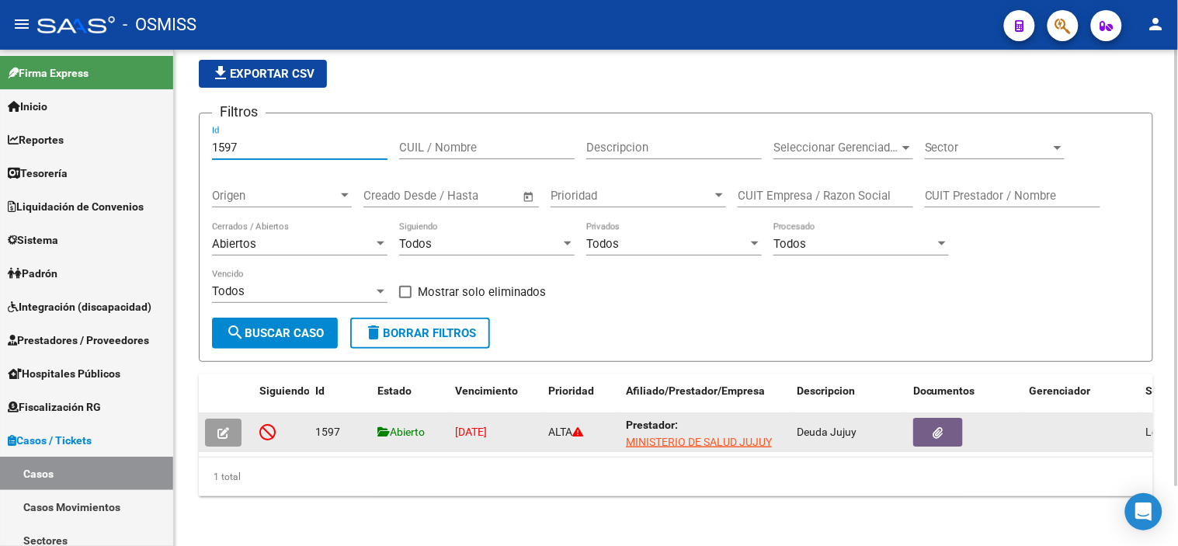
click at [235, 426] on button "button" at bounding box center [223, 433] width 37 height 28
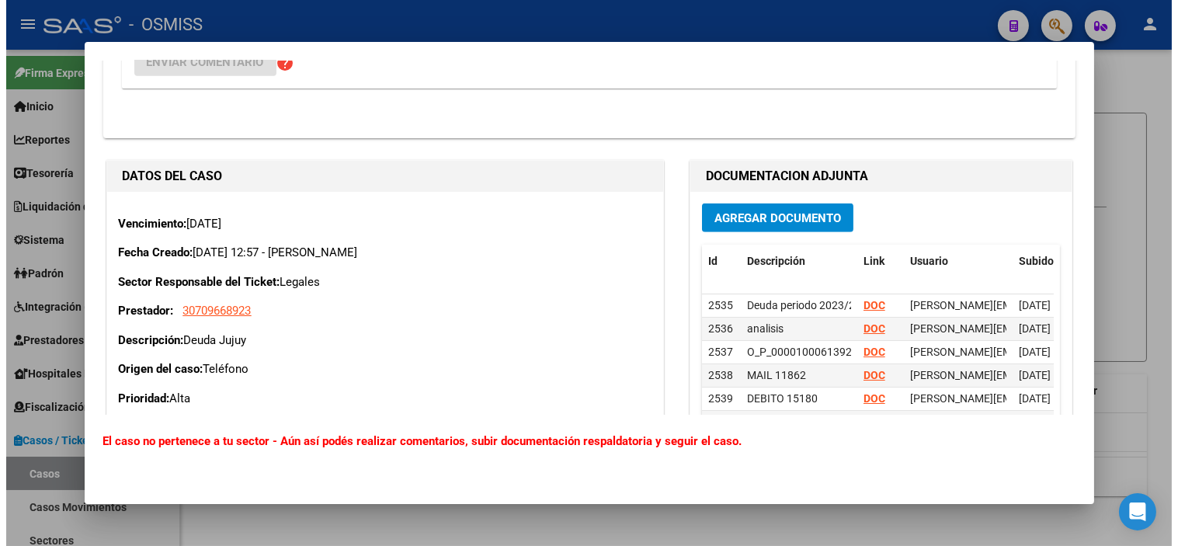
scroll to position [2416, 0]
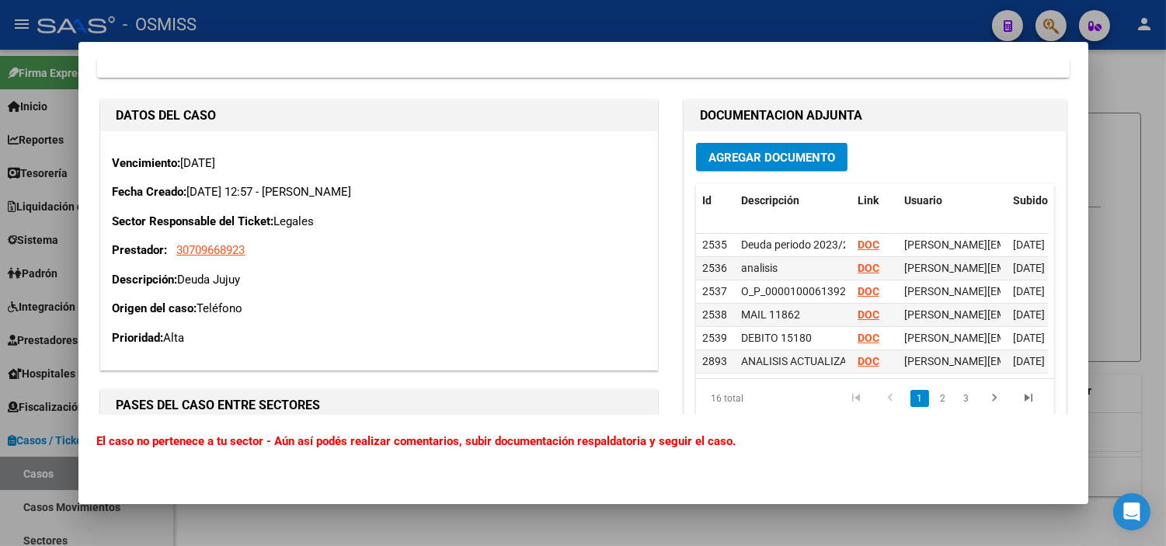
click at [0, 374] on div at bounding box center [583, 273] width 1166 height 546
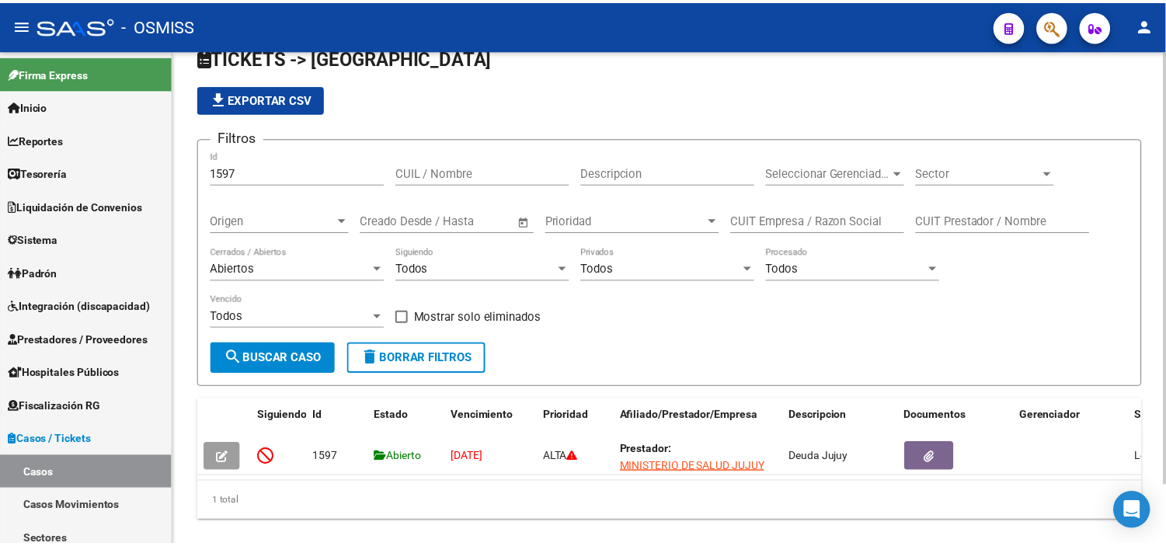
scroll to position [0, 0]
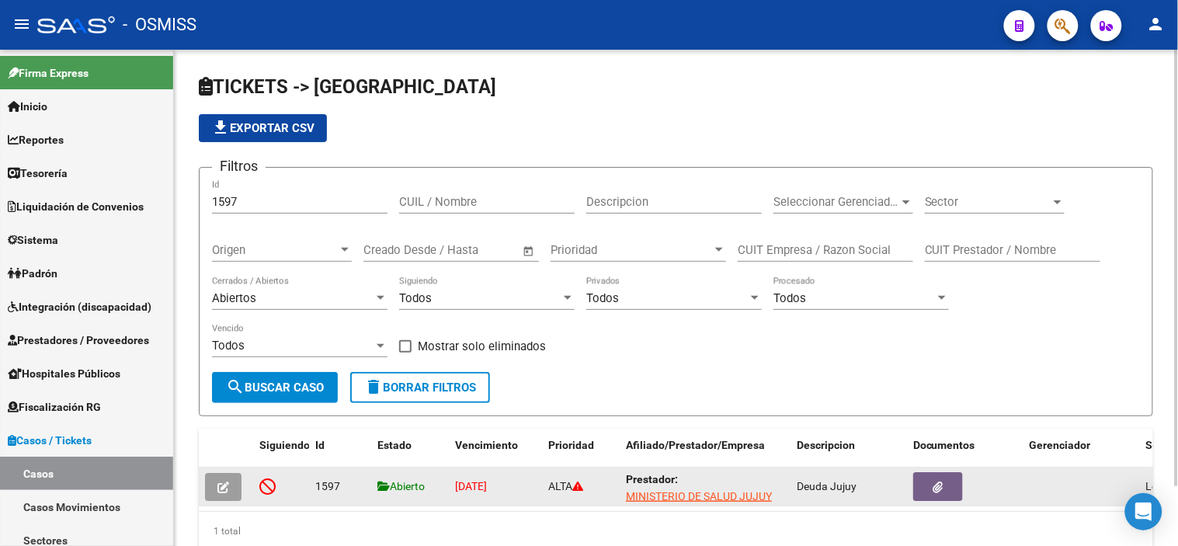
click at [212, 489] on button "button" at bounding box center [223, 487] width 37 height 28
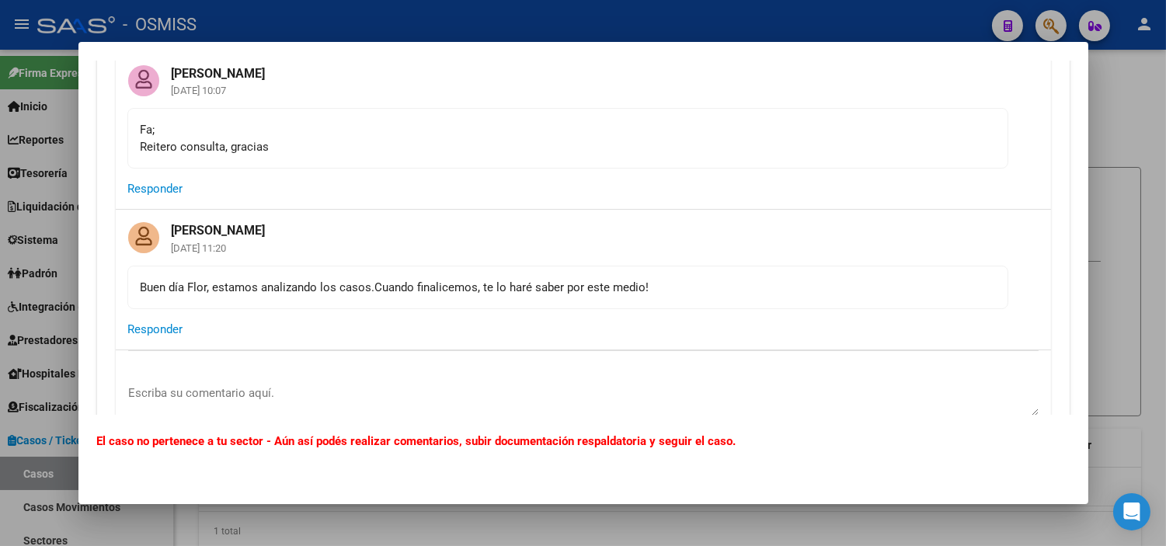
scroll to position [2071, 0]
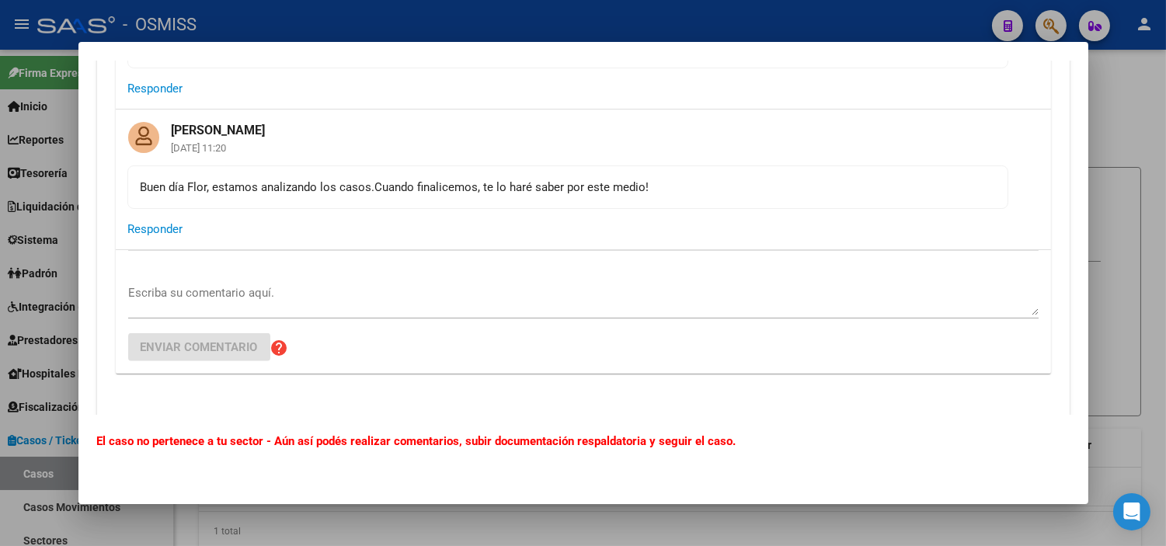
click at [0, 264] on div at bounding box center [583, 273] width 1166 height 546
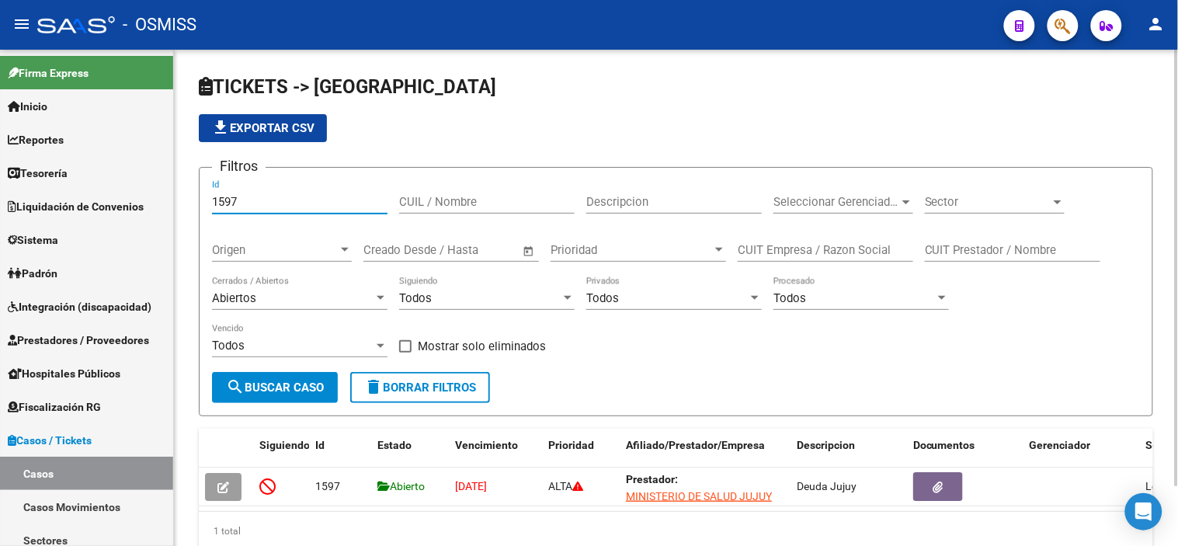
click at [276, 198] on input "1597" at bounding box center [300, 202] width 176 height 14
click at [275, 198] on input "1597" at bounding box center [300, 202] width 176 height 14
click at [274, 198] on input "1597" at bounding box center [300, 202] width 176 height 14
paste input "625"
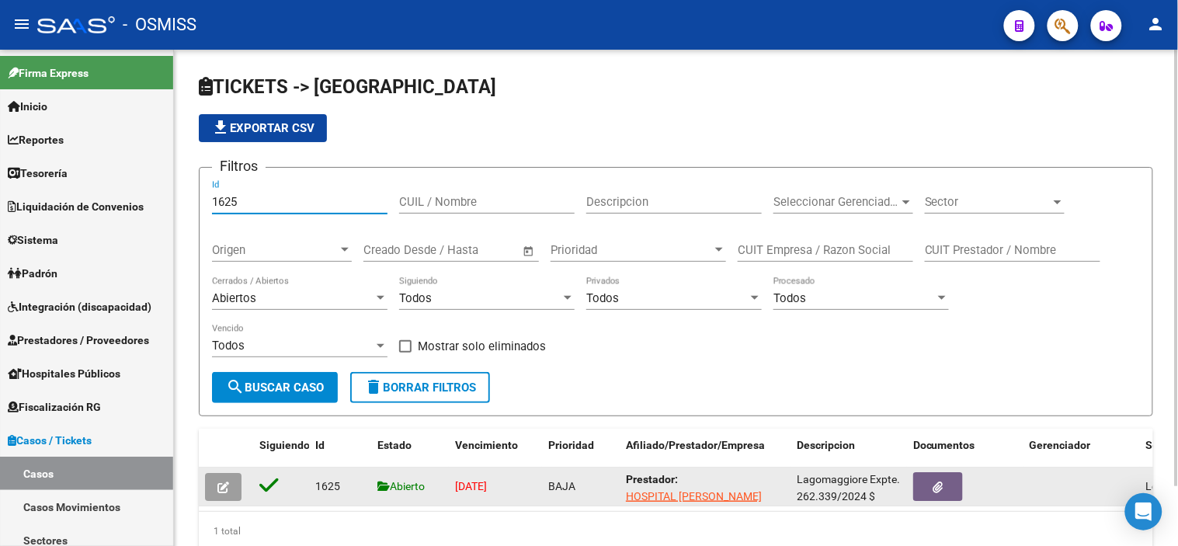
click at [213, 492] on button "button" at bounding box center [223, 487] width 37 height 28
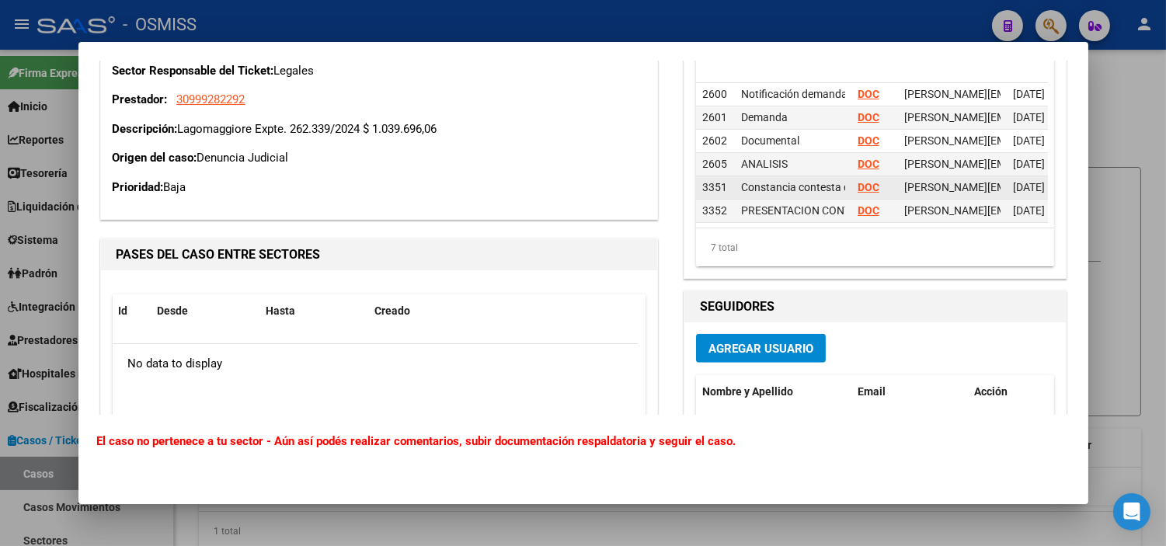
scroll to position [35, 0]
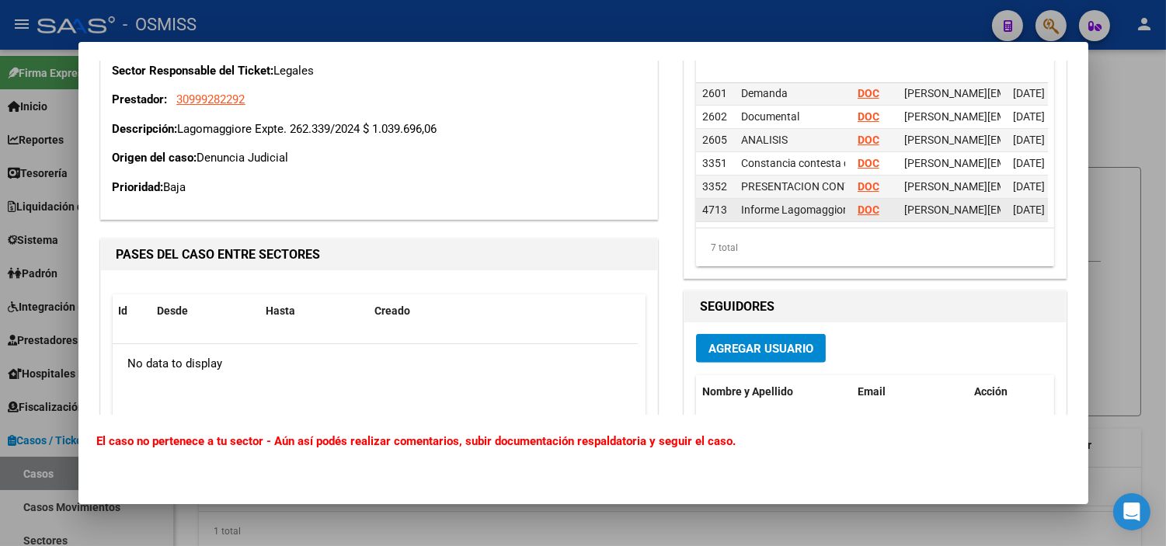
click at [858, 204] on strong "DOC" at bounding box center [869, 210] width 22 height 12
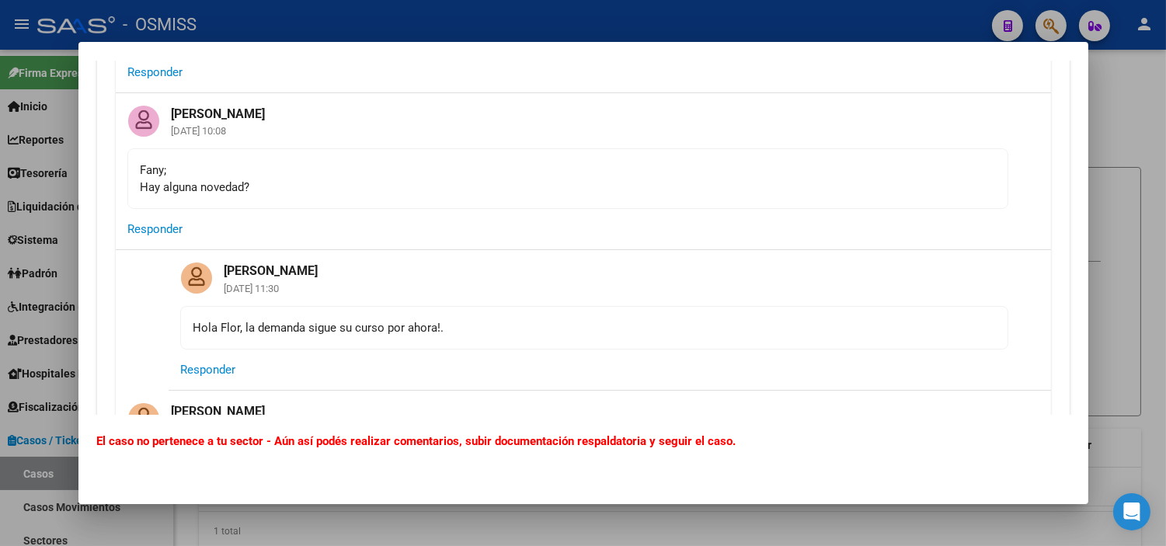
scroll to position [1208, 0]
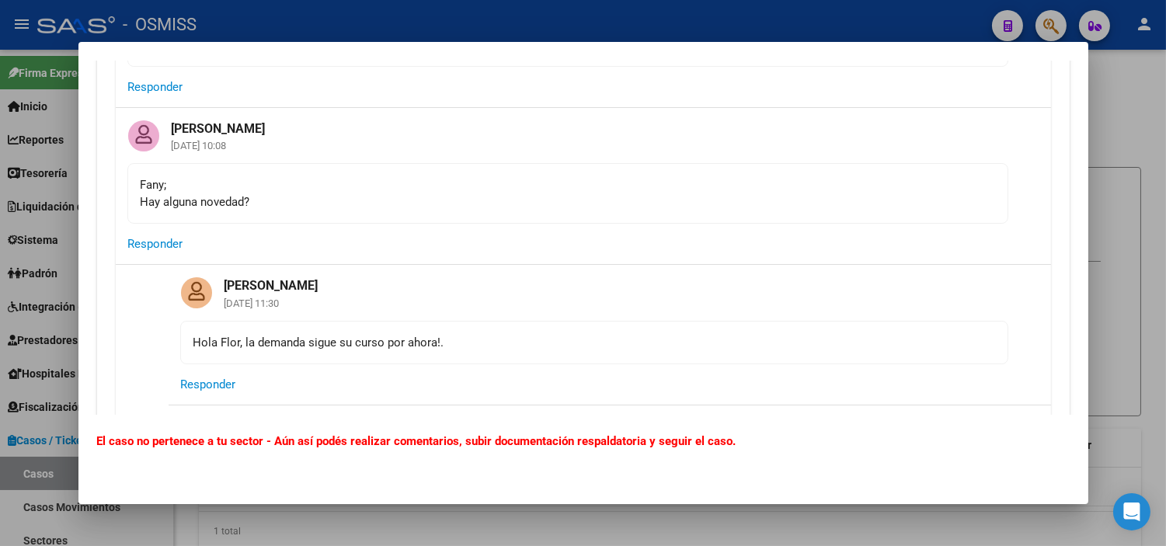
click at [0, 289] on div at bounding box center [583, 273] width 1166 height 546
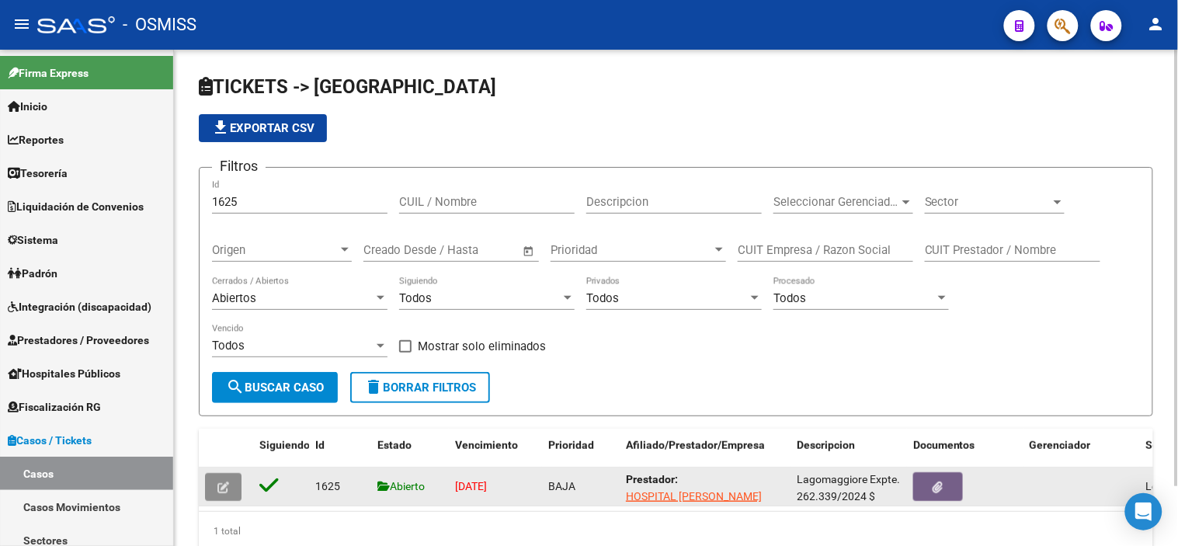
click at [212, 492] on button "button" at bounding box center [223, 487] width 37 height 28
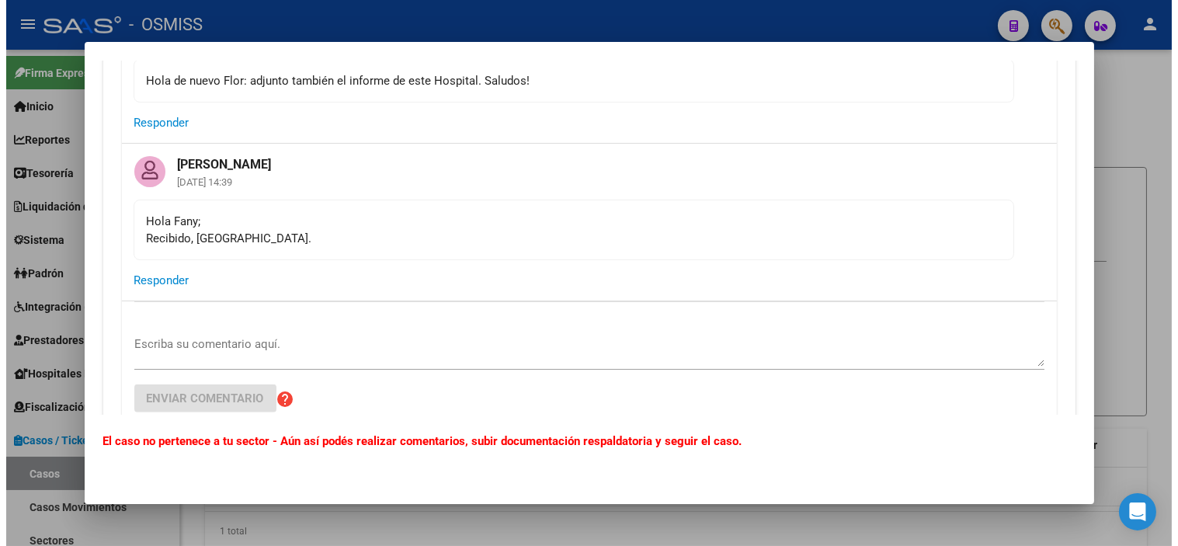
scroll to position [1640, 0]
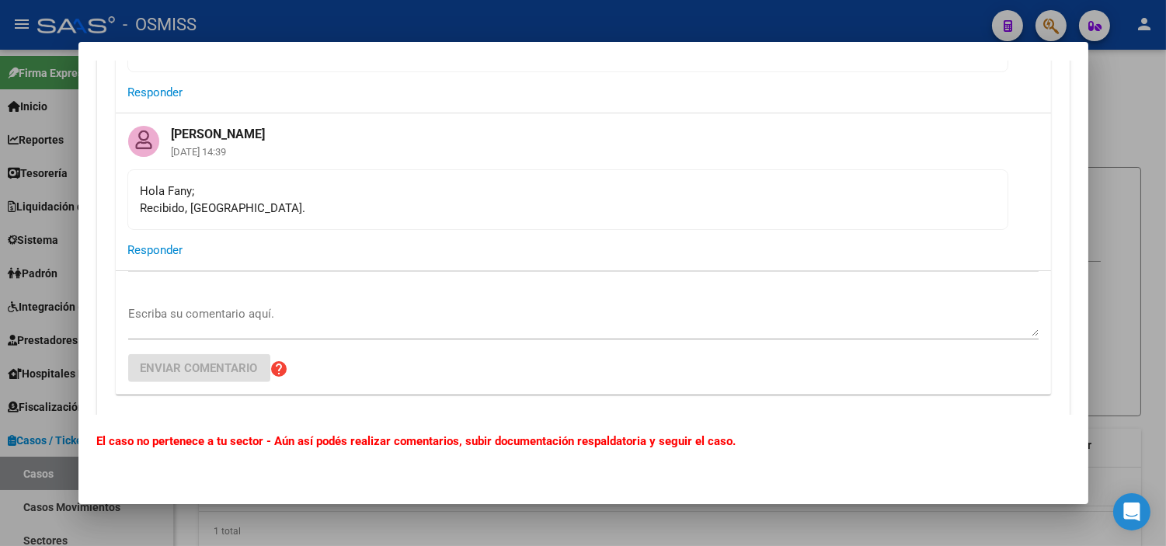
click at [0, 401] on div at bounding box center [583, 273] width 1166 height 546
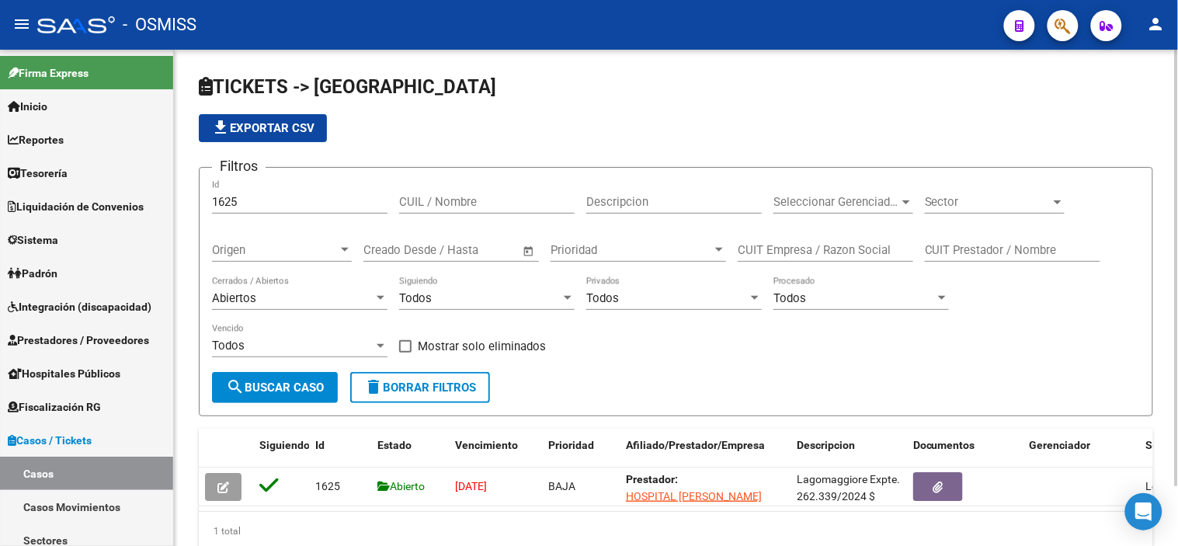
click at [241, 202] on input "1625" at bounding box center [300, 202] width 176 height 14
paste input "73"
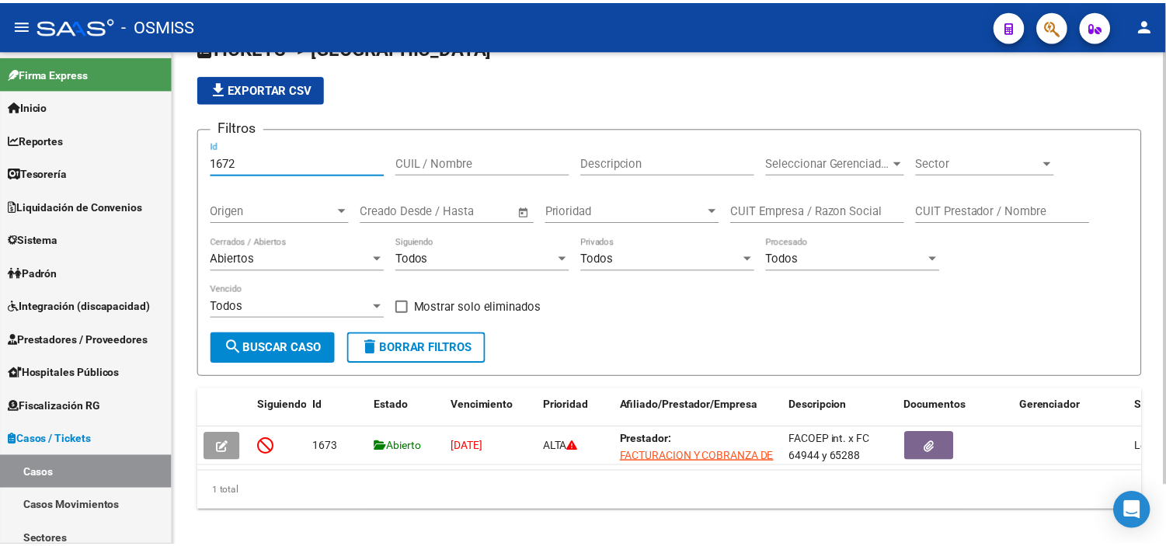
scroll to position [67, 0]
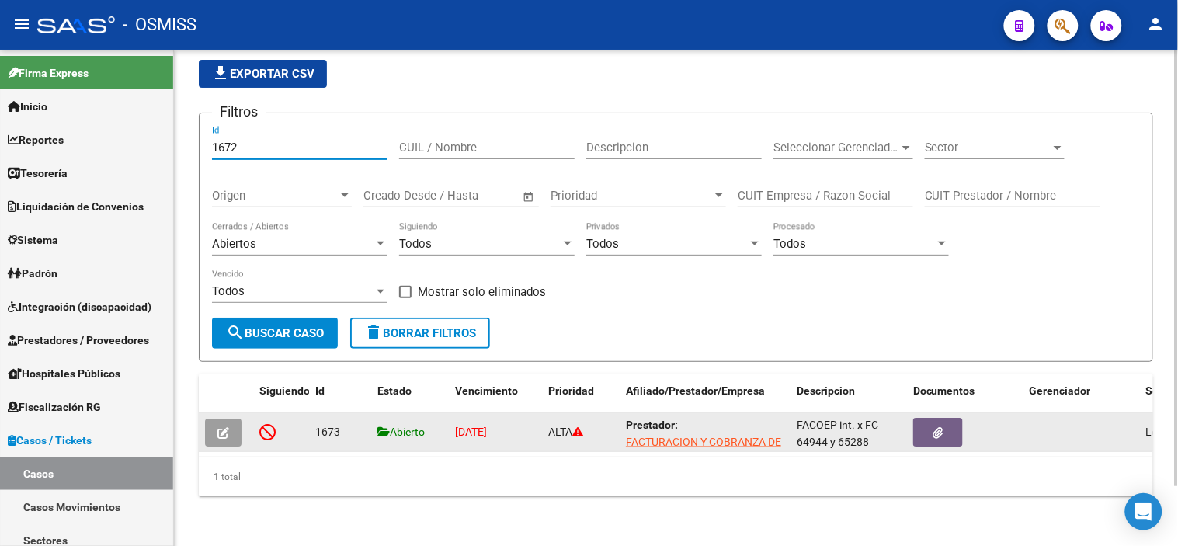
click at [228, 427] on icon "button" at bounding box center [223, 433] width 12 height 12
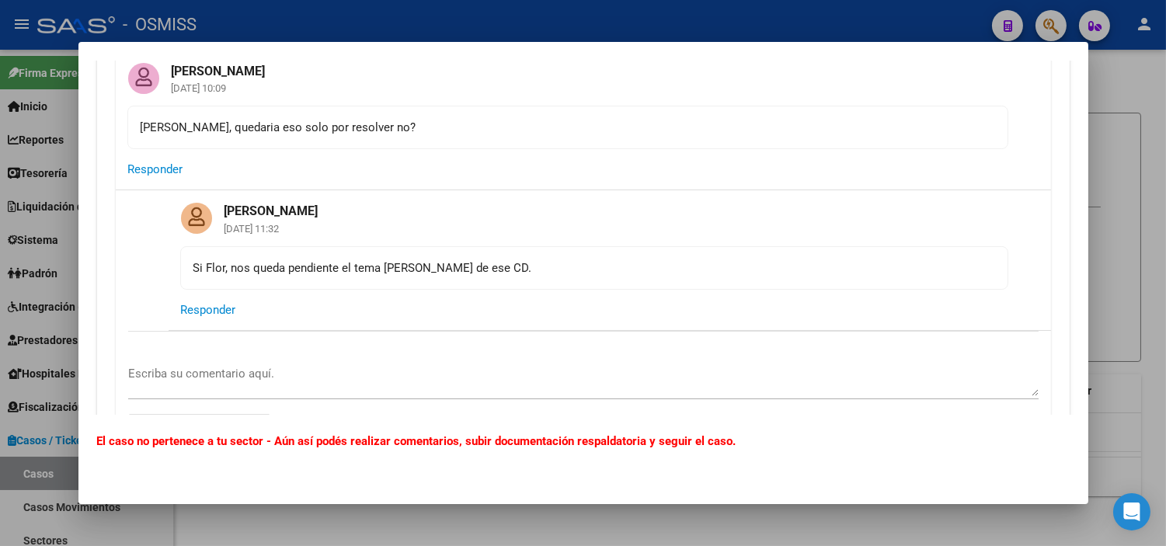
scroll to position [2934, 0]
click at [0, 295] on div at bounding box center [583, 273] width 1166 height 546
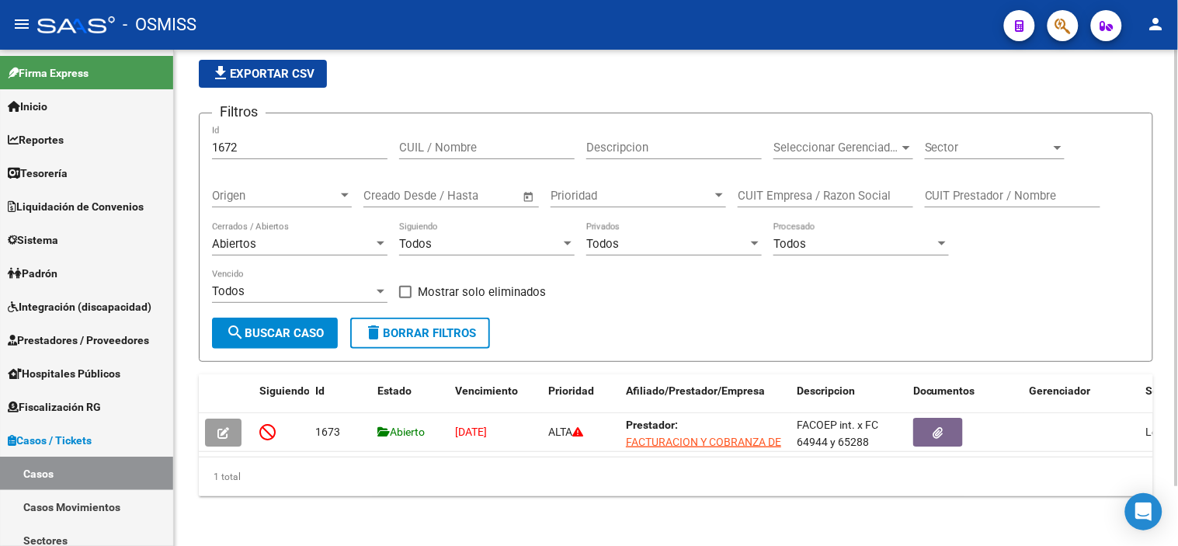
click at [313, 141] on input "1672" at bounding box center [300, 148] width 176 height 14
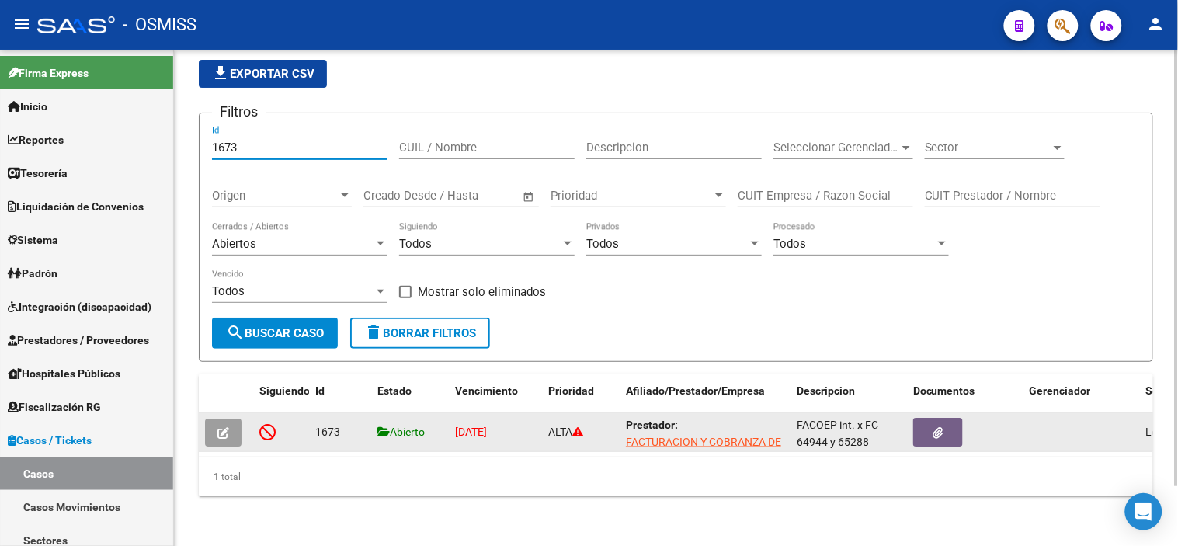
click at [226, 427] on icon "button" at bounding box center [223, 433] width 12 height 12
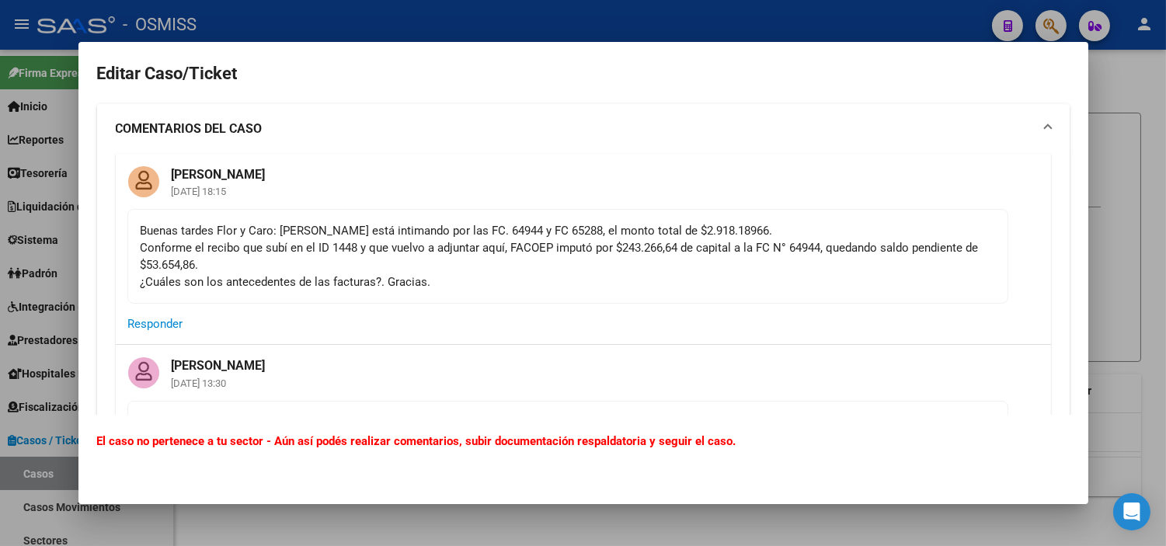
click at [505, 132] on mat-panel-title "COMENTARIOS DEL CASO" at bounding box center [574, 129] width 917 height 19
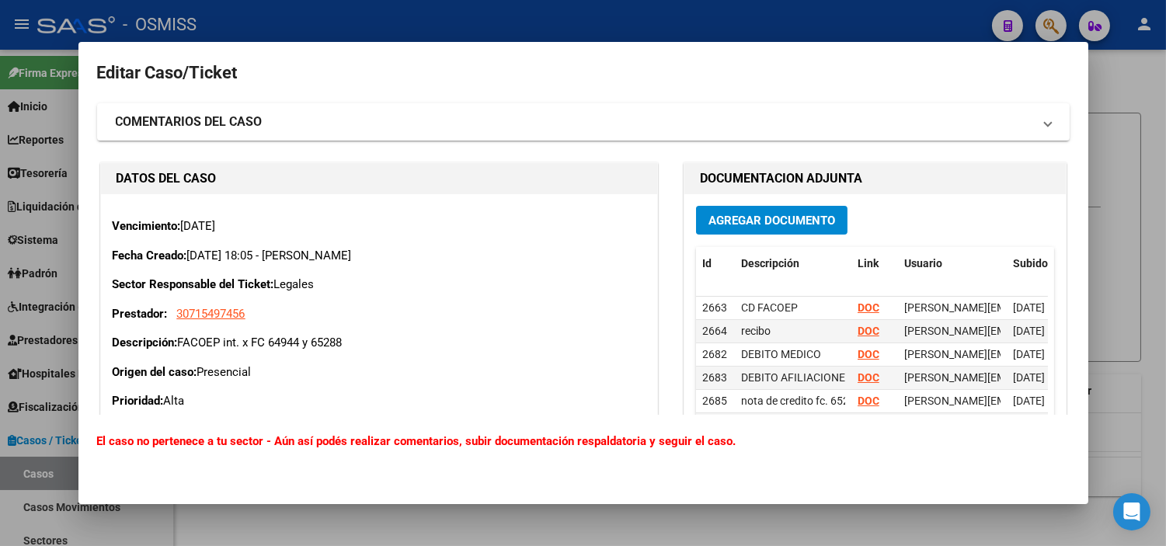
scroll to position [0, 0]
click at [519, 128] on mat-panel-title "COMENTARIOS DEL CASO" at bounding box center [574, 122] width 917 height 19
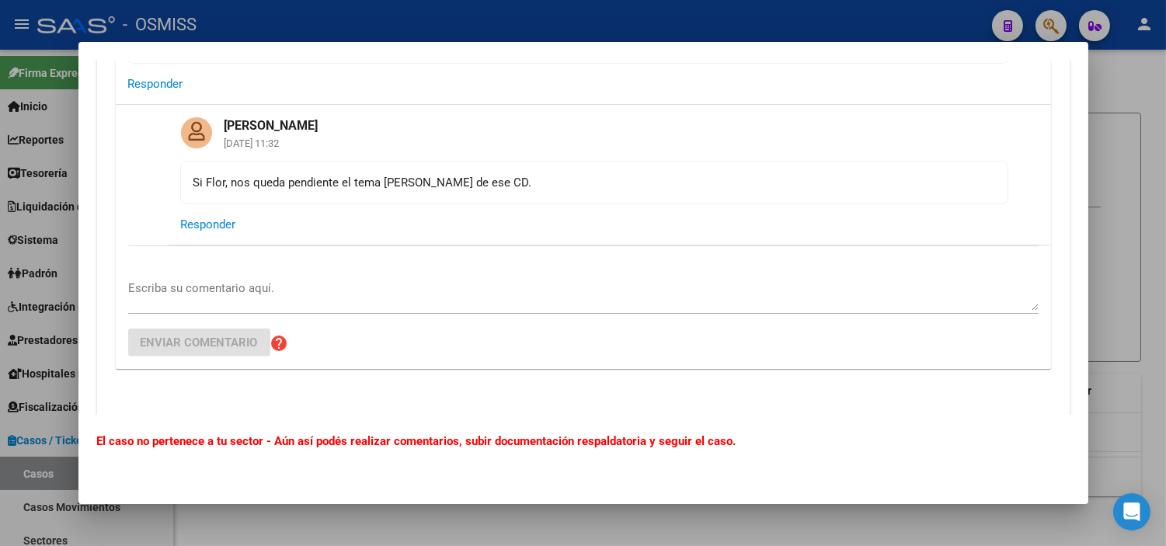
scroll to position [2934, 0]
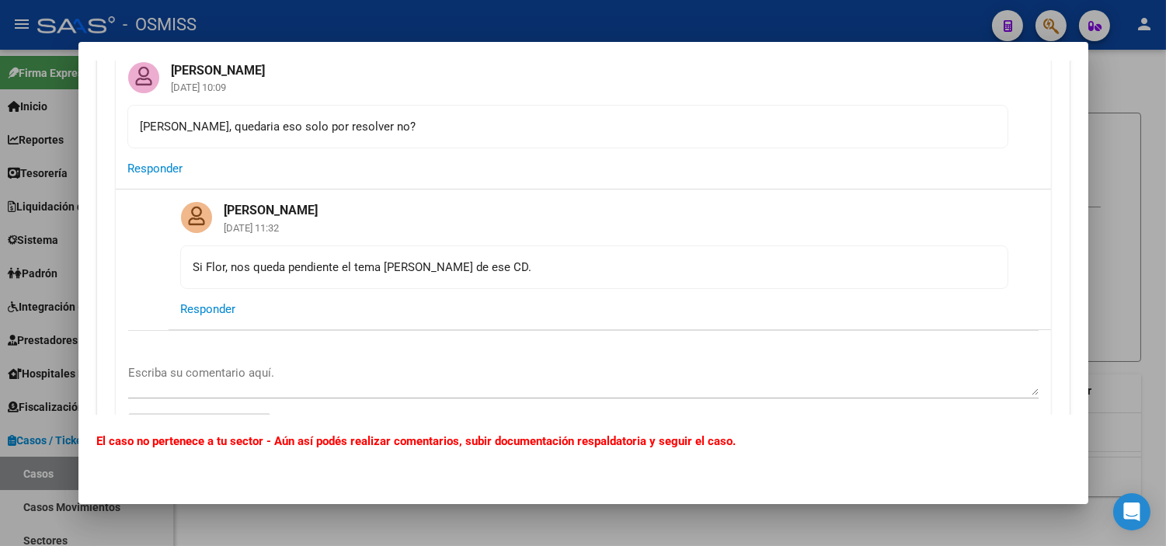
click at [0, 455] on div at bounding box center [583, 273] width 1166 height 546
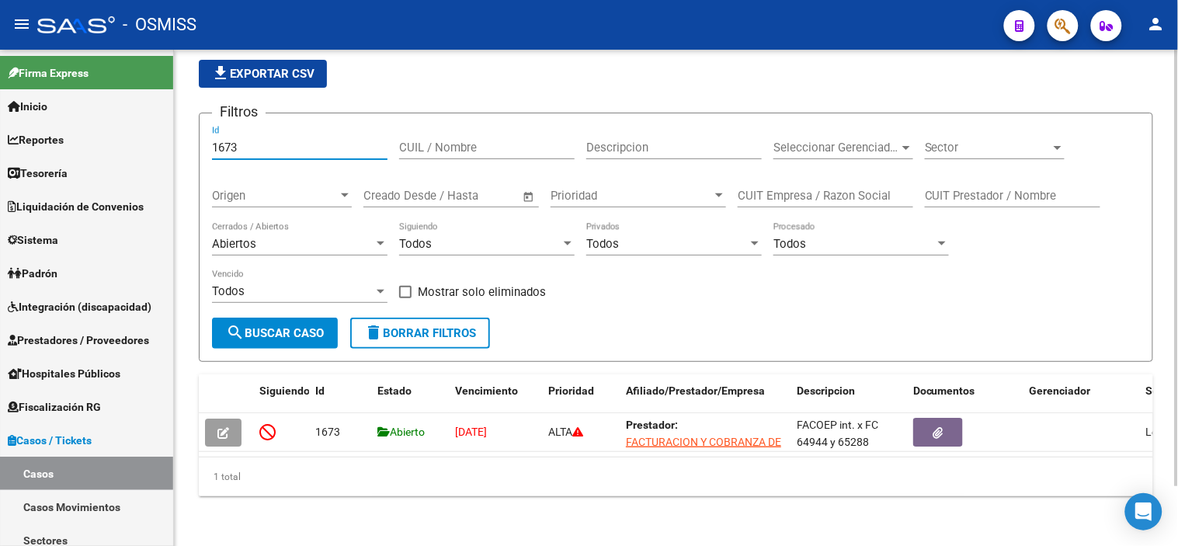
click at [251, 141] on input "1673" at bounding box center [300, 148] width 176 height 14
paste input "818"
click at [270, 336] on form "Filtros 1818 Id CUIL / Nombre Descripcion Seleccionar Gerenciador Seleccionar G…" at bounding box center [676, 237] width 955 height 249
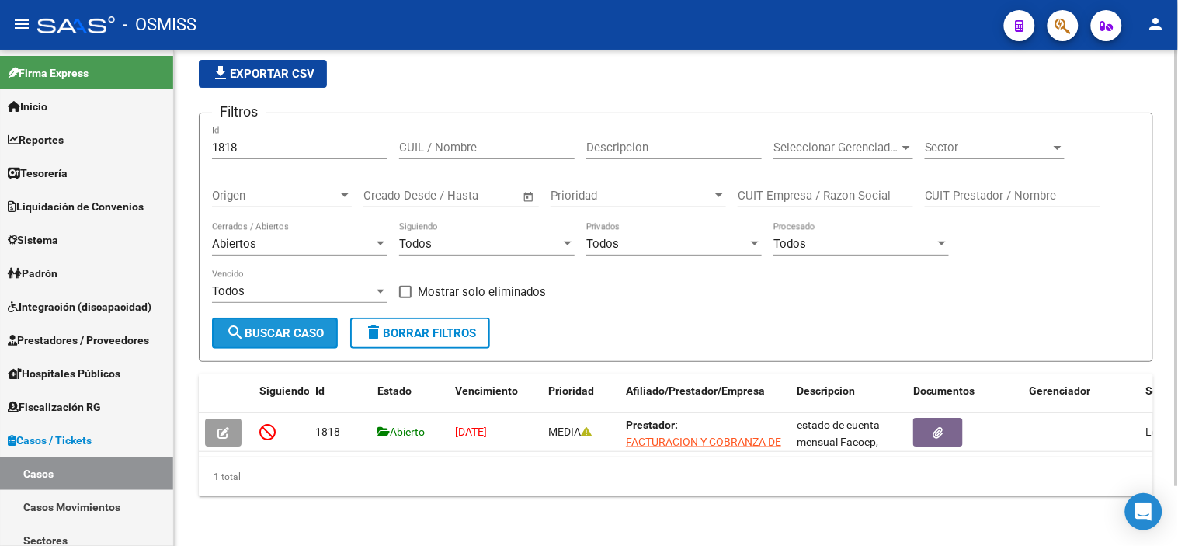
click at [266, 326] on span "search Buscar Caso" at bounding box center [275, 333] width 98 height 14
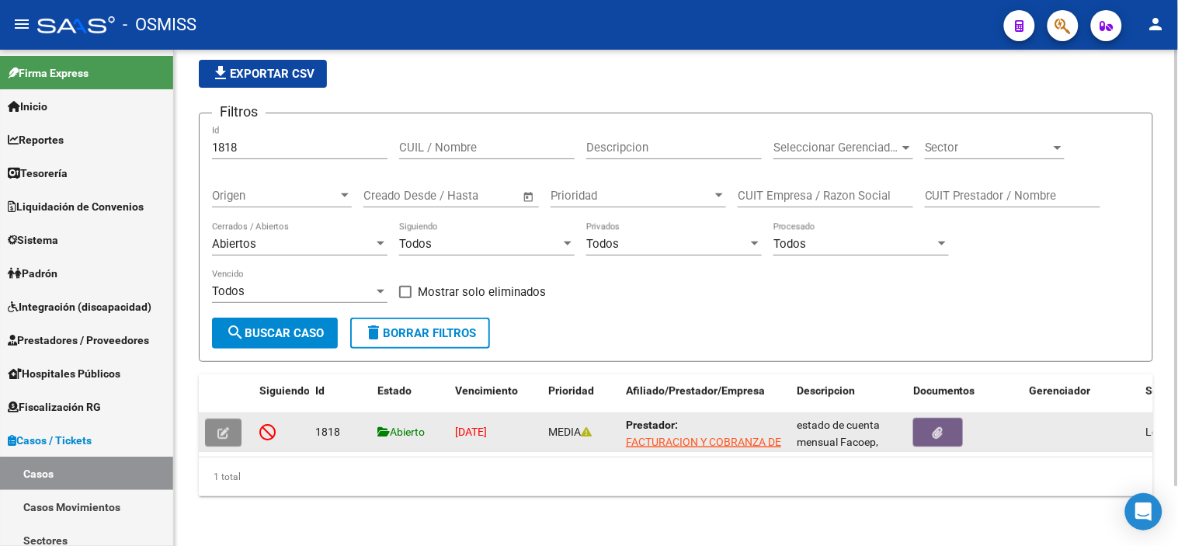
click at [231, 423] on button "button" at bounding box center [223, 433] width 37 height 28
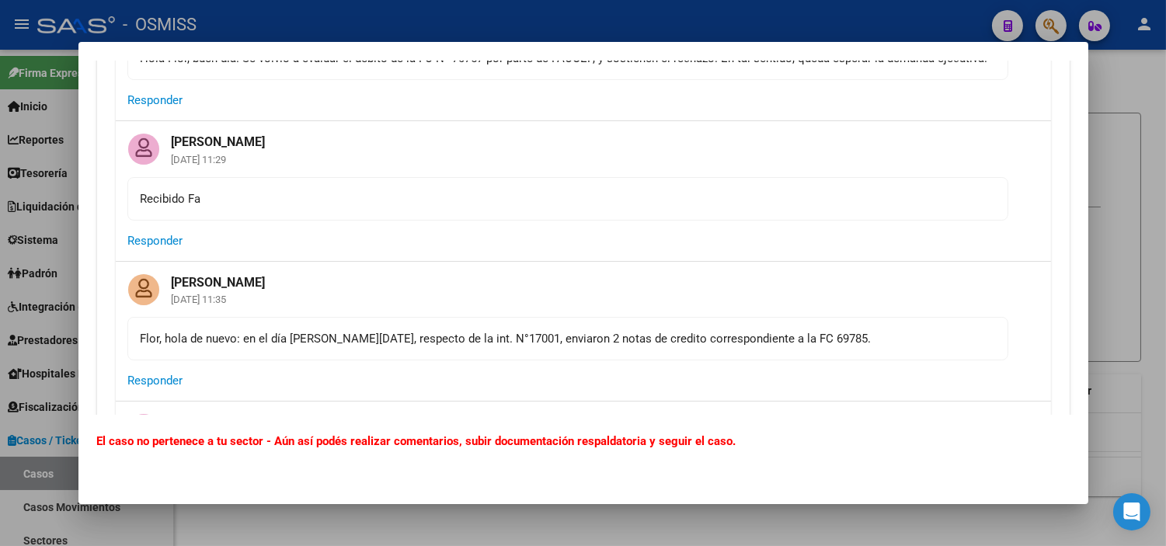
scroll to position [9805, 0]
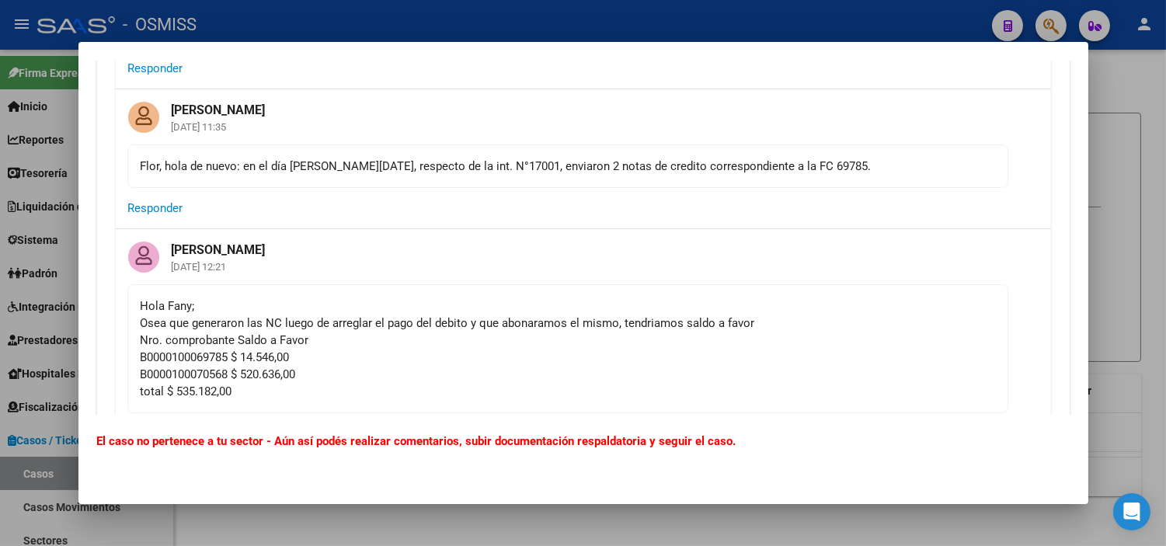
click at [0, 352] on div at bounding box center [583, 273] width 1166 height 546
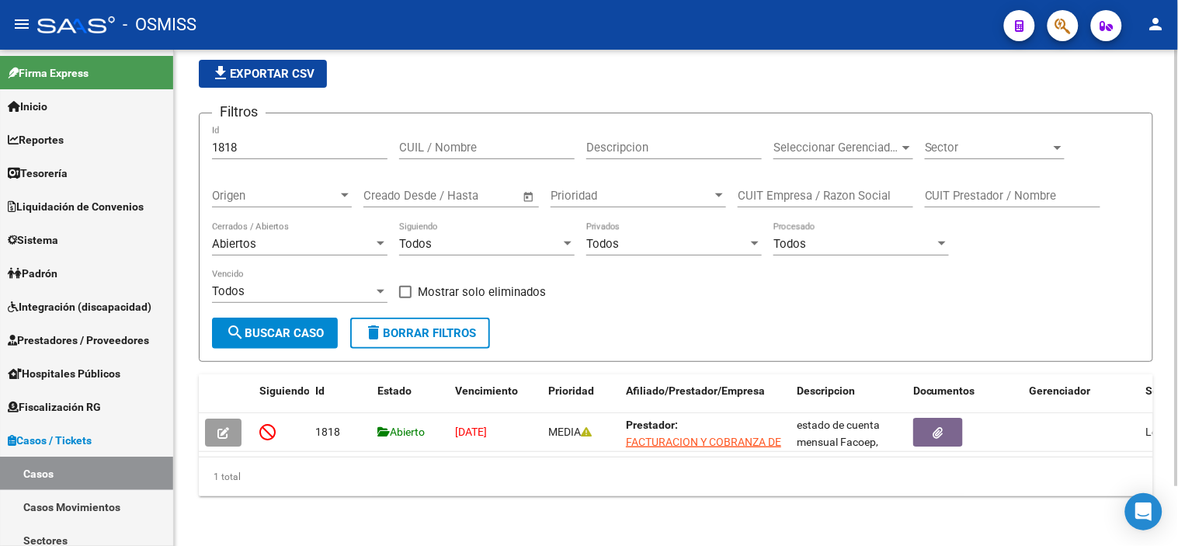
click at [244, 141] on input "1818" at bounding box center [300, 148] width 176 height 14
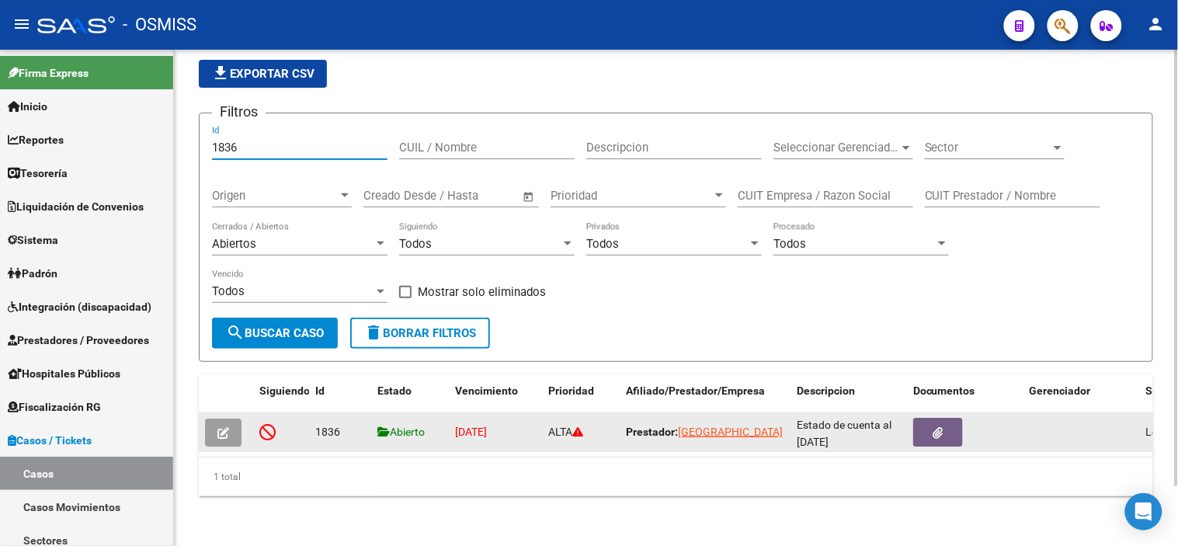
click at [238, 420] on button "button" at bounding box center [223, 433] width 37 height 28
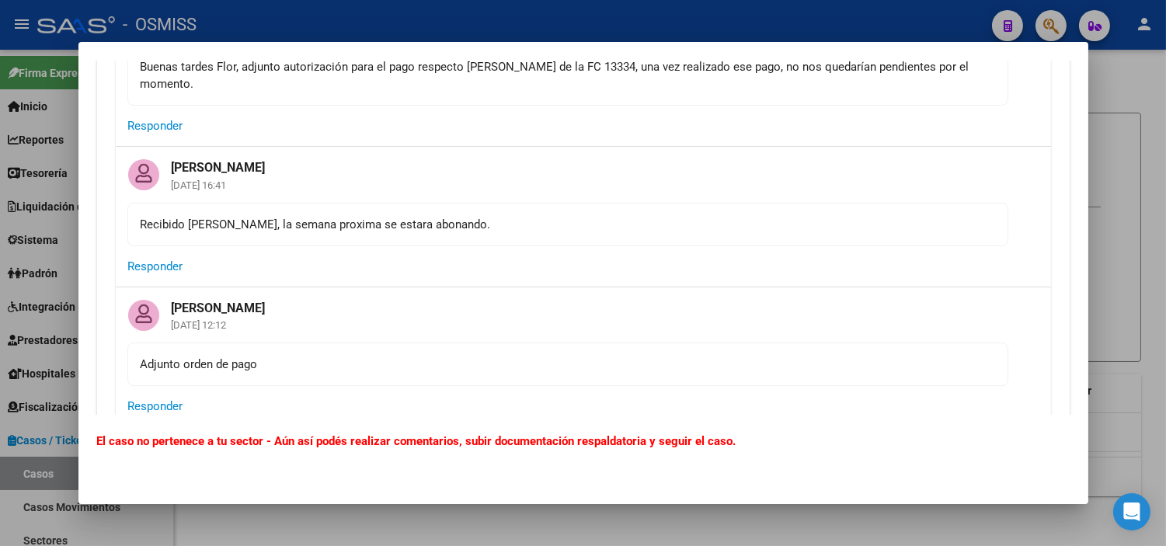
scroll to position [4315, 0]
click at [624, 94] on div "Buenas tardes Flor, adjunto autorización para el pago respecto [PERSON_NAME] de…" at bounding box center [568, 77] width 854 height 34
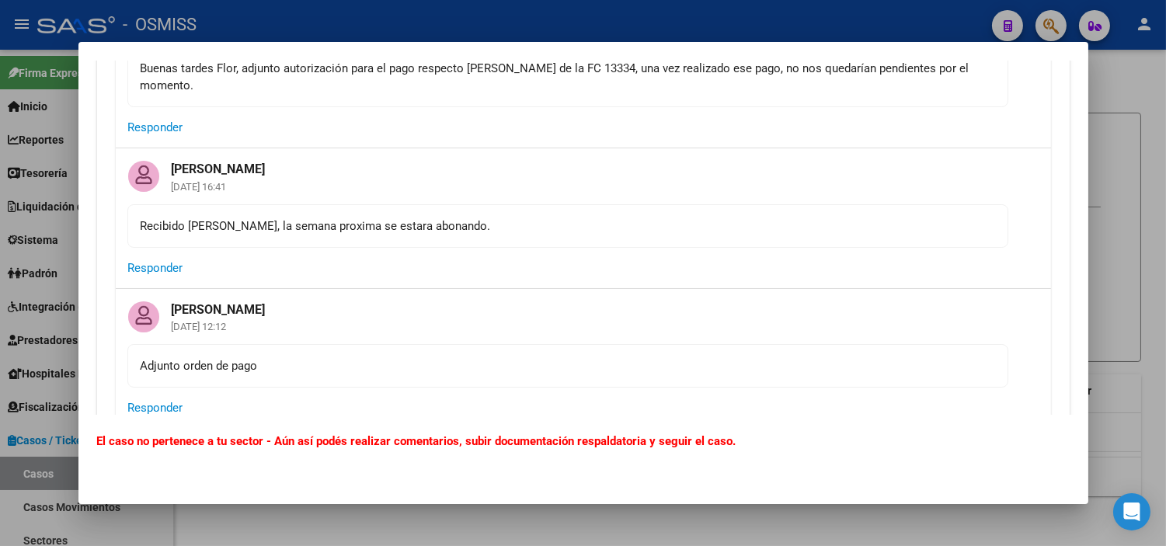
click at [624, 94] on div "Buenas tardes Flor, adjunto autorización para el pago respecto [PERSON_NAME] de…" at bounding box center [568, 77] width 854 height 34
copy div "13334"
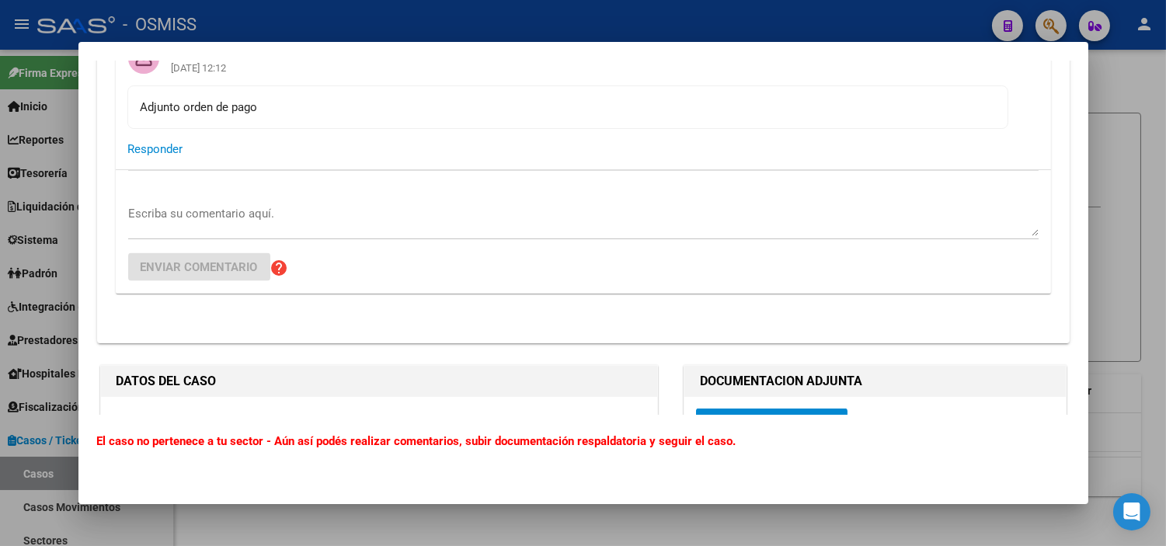
scroll to position [4487, 0]
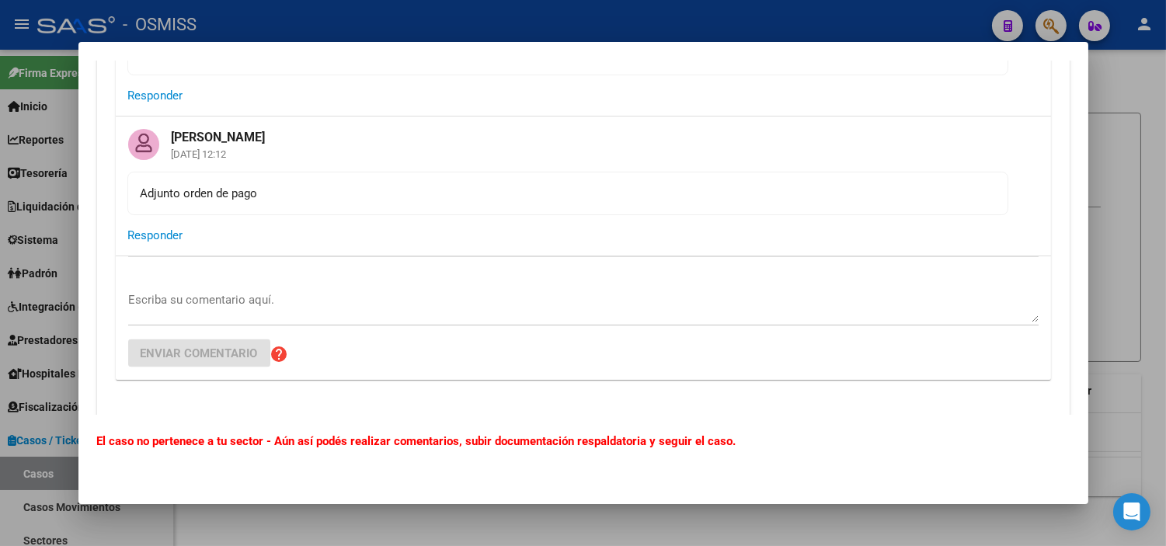
click at [0, 366] on div at bounding box center [583, 273] width 1166 height 546
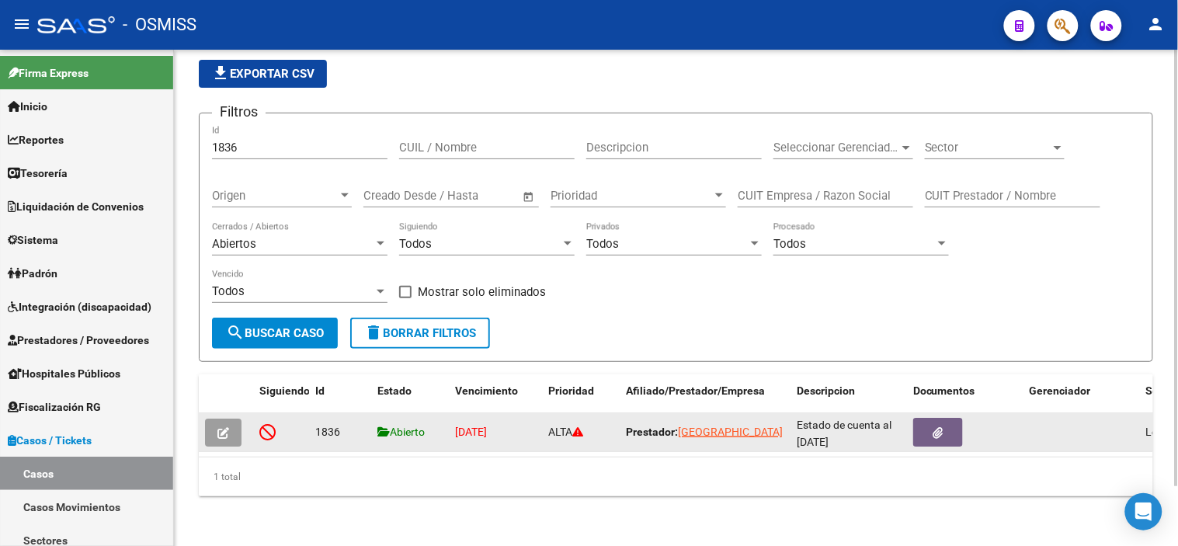
click at [215, 419] on button "button" at bounding box center [223, 433] width 37 height 28
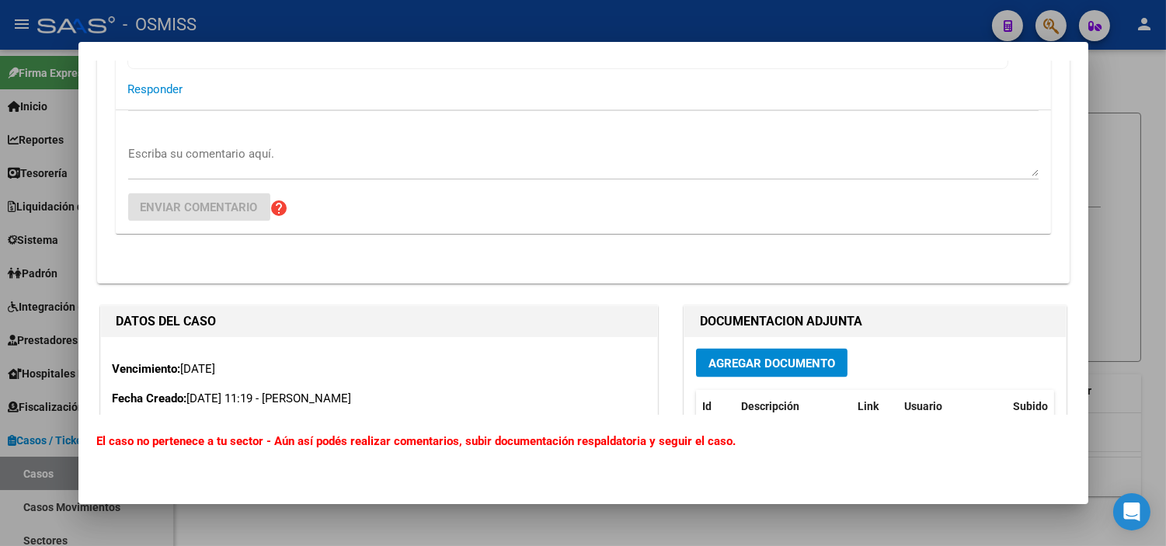
scroll to position [4498, 0]
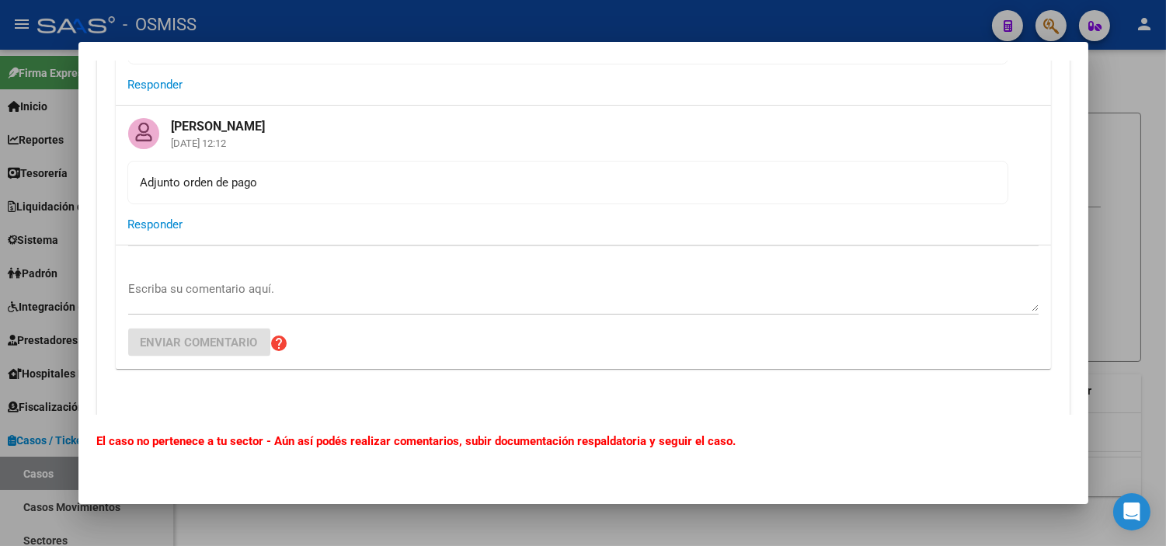
click at [0, 272] on div at bounding box center [583, 273] width 1166 height 546
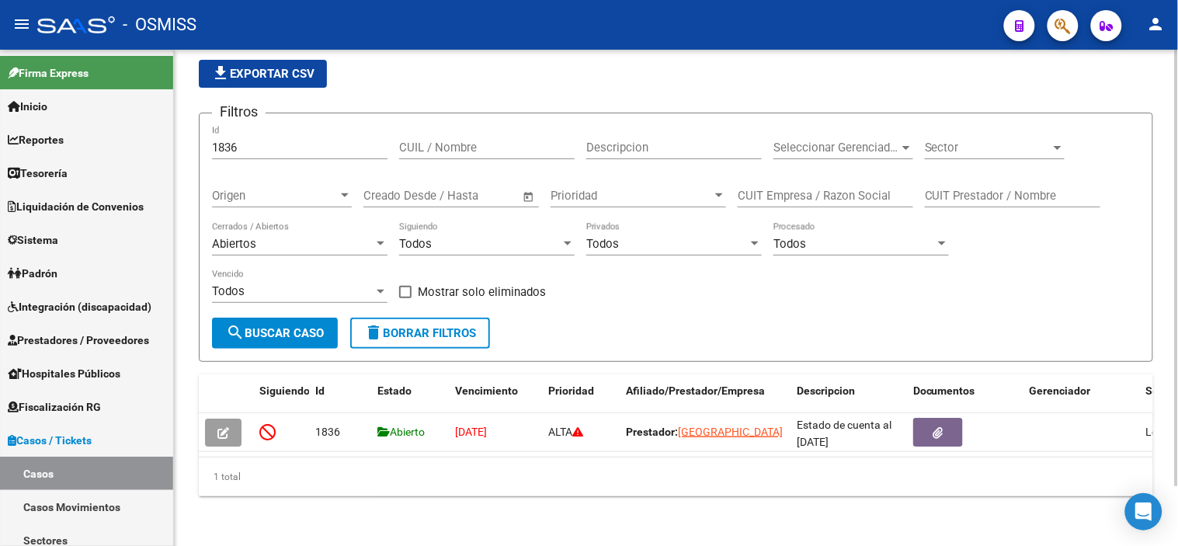
click at [281, 141] on input "1836" at bounding box center [300, 148] width 176 height 14
paste input "2024"
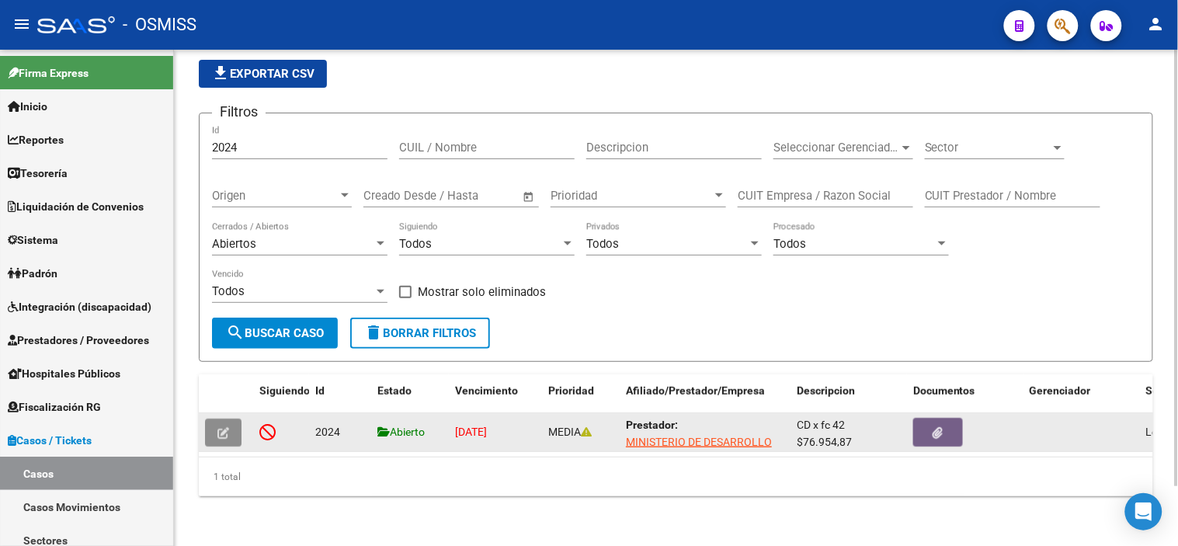
click at [229, 424] on button "button" at bounding box center [223, 433] width 37 height 28
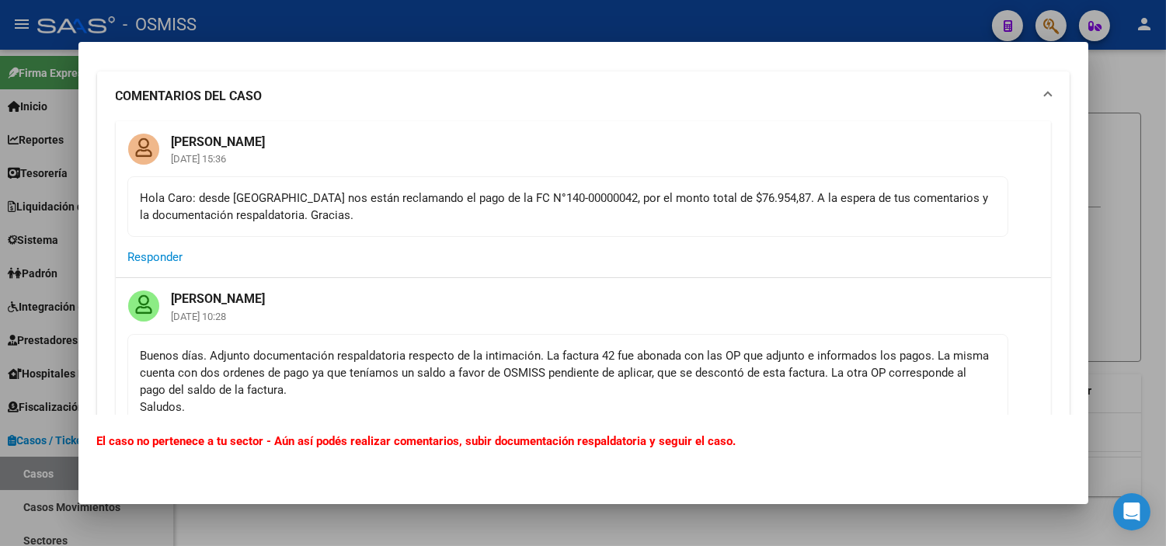
scroll to position [0, 0]
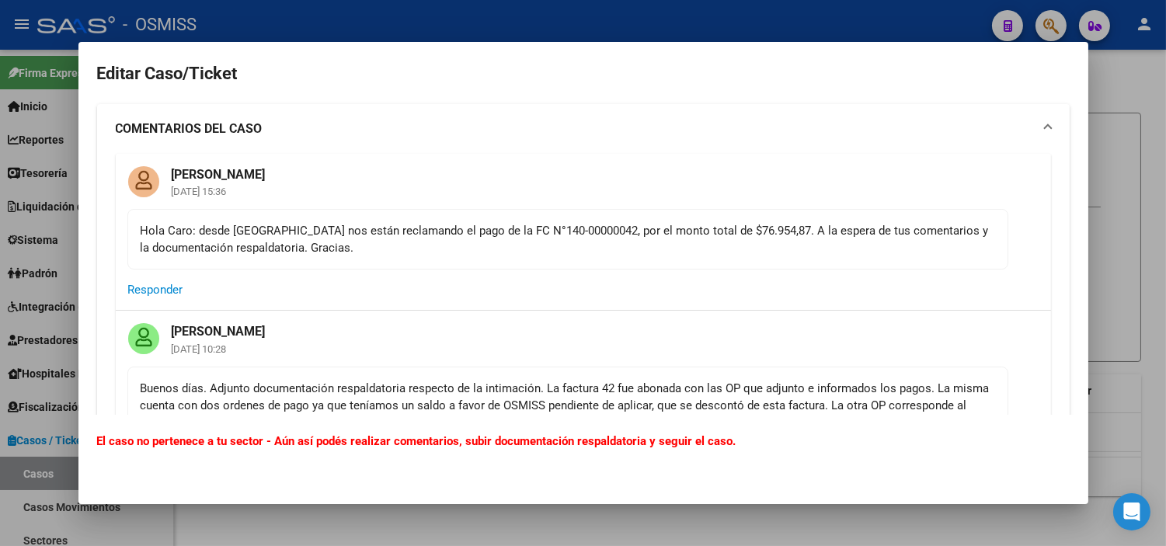
click at [528, 229] on div "Hola Caro: desde [GEOGRAPHIC_DATA] nos están reclamando el pago de la FC N°140-…" at bounding box center [568, 239] width 854 height 34
click at [502, 228] on div "Hola Caro: desde [GEOGRAPHIC_DATA] nos están reclamando el pago de la FC N°140-…" at bounding box center [568, 239] width 854 height 34
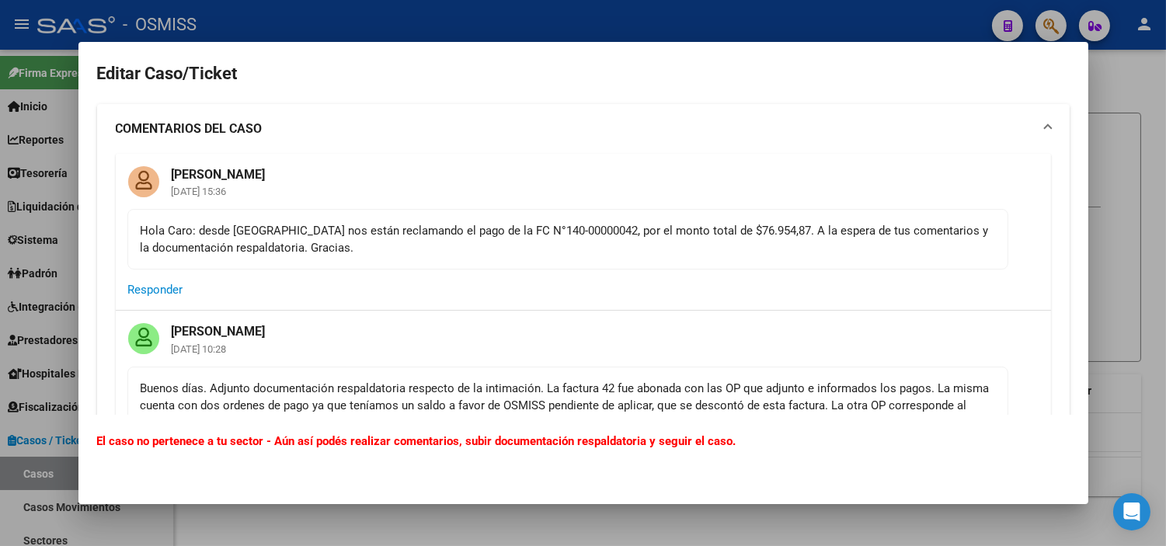
drag, startPoint x: 497, startPoint y: 229, endPoint x: 571, endPoint y: 231, distance: 73.8
click at [571, 231] on div "Hola Caro: desde [GEOGRAPHIC_DATA] nos están reclamando el pago de la FC N°140-…" at bounding box center [568, 239] width 854 height 34
copy div "140-00000042"
click at [0, 295] on div at bounding box center [583, 273] width 1166 height 546
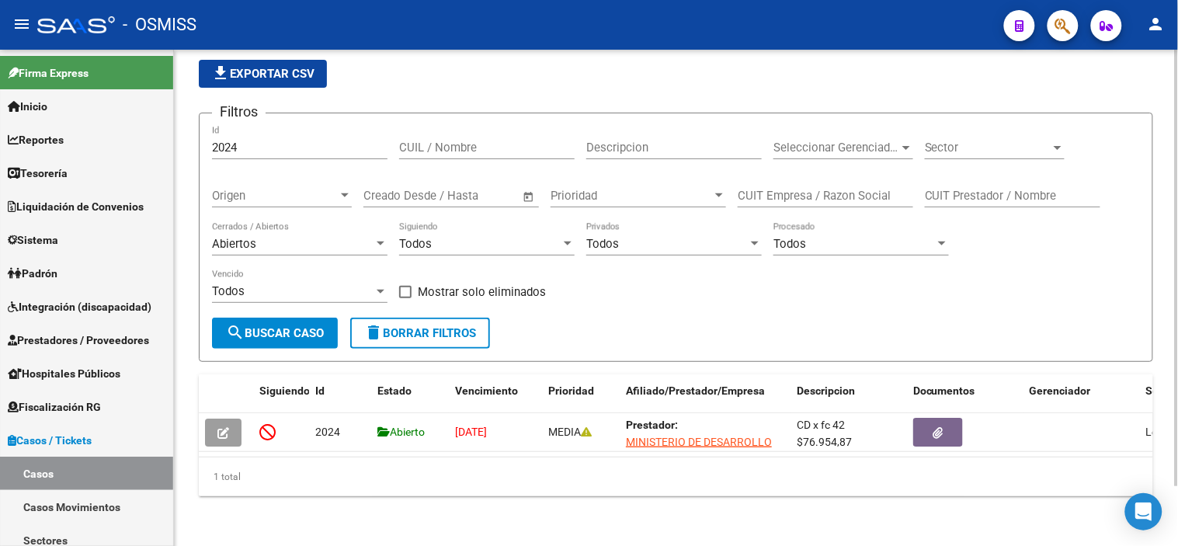
click at [299, 141] on input "2024" at bounding box center [300, 148] width 176 height 14
paste input "101"
click at [287, 326] on span "search Buscar Caso" at bounding box center [275, 333] width 98 height 14
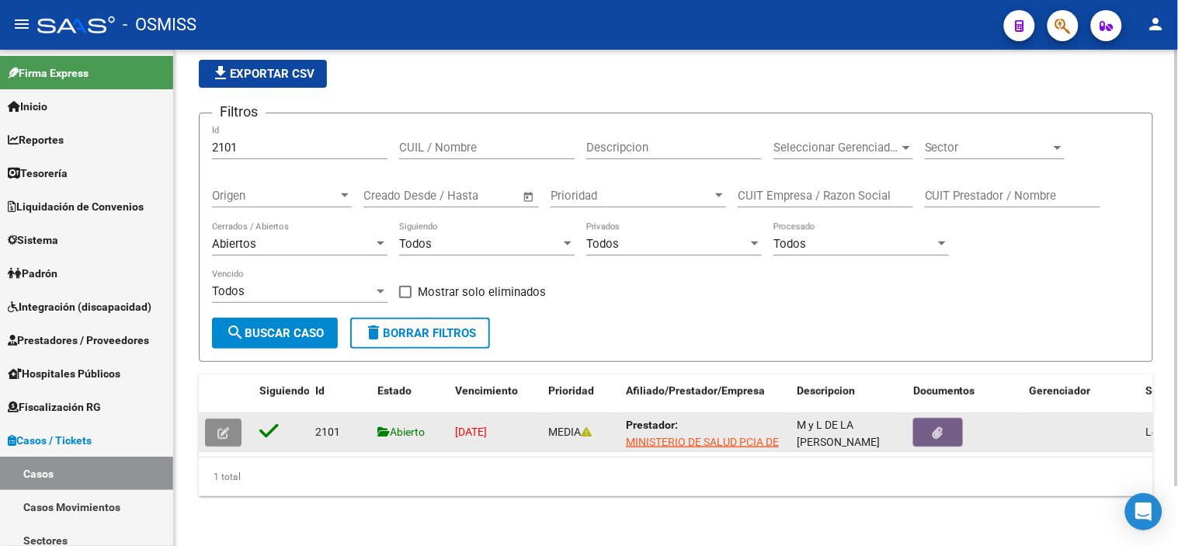
click at [237, 421] on button "button" at bounding box center [223, 433] width 37 height 28
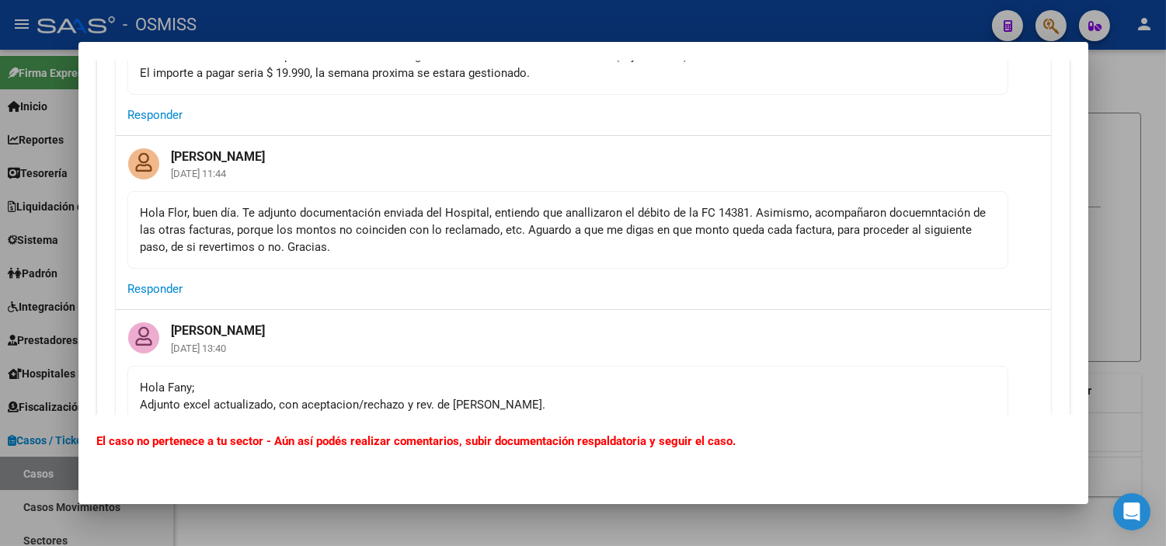
scroll to position [1726, 0]
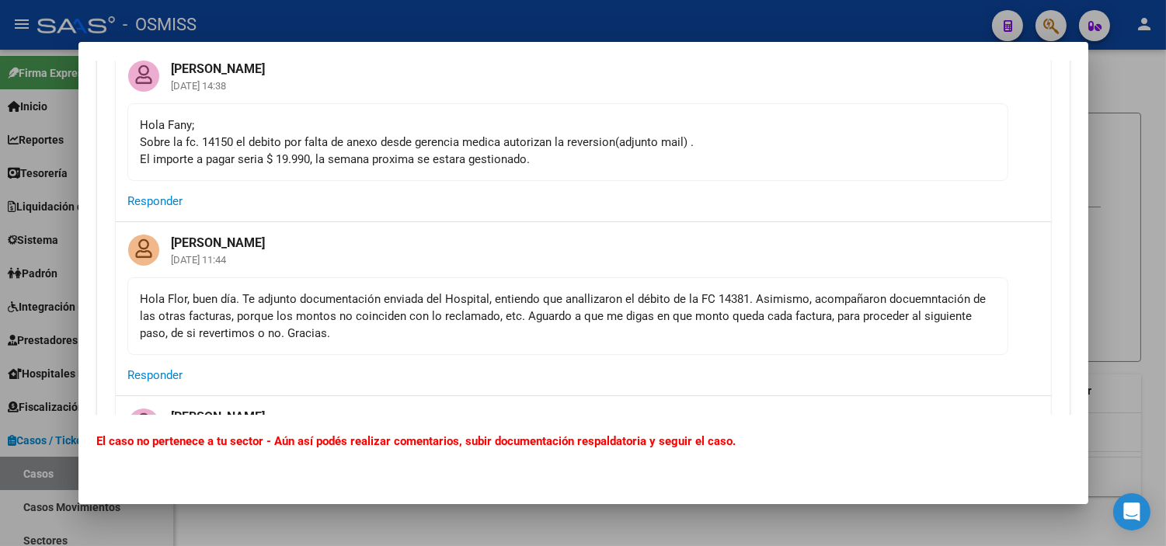
click at [221, 141] on div "Hola [PERSON_NAME]; Sobre la fc. 14150 el debito por falta de anexo desde geren…" at bounding box center [568, 142] width 854 height 51
copy div "14150"
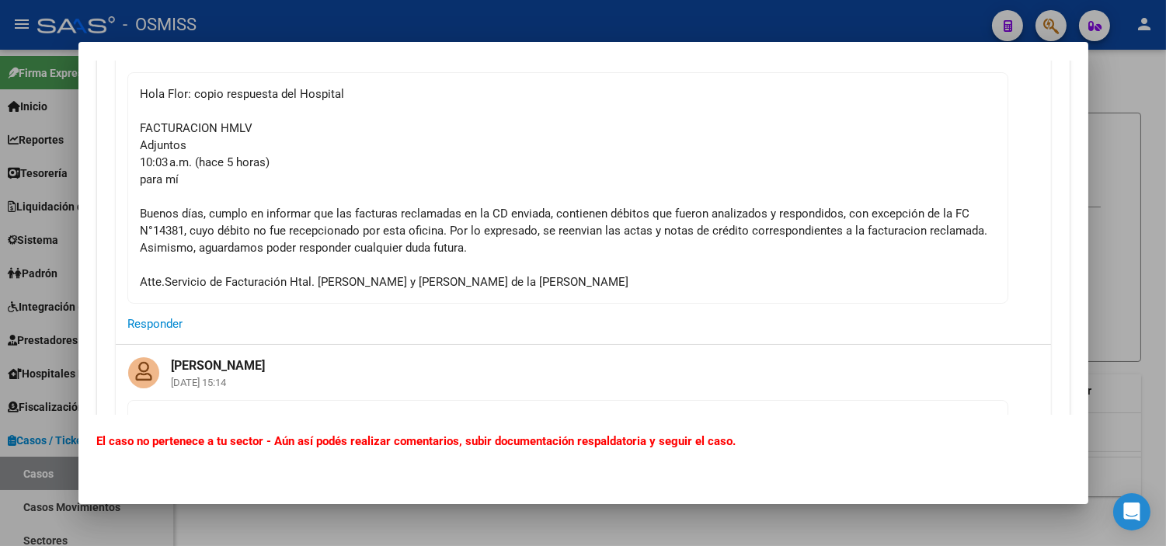
scroll to position [777, 0]
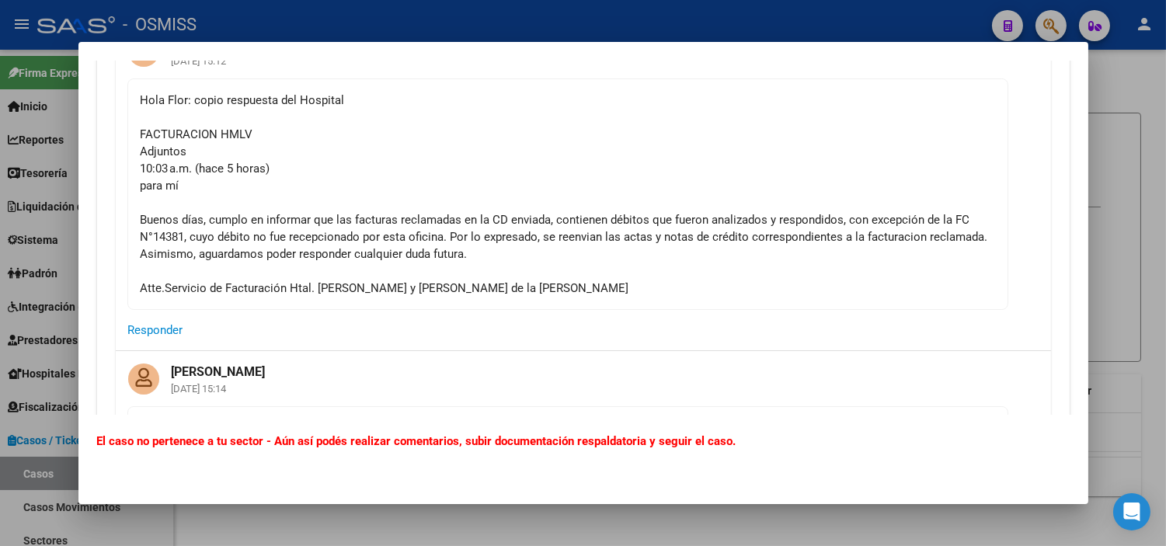
click at [215, 137] on div "Hola Flor: copio respuesta del Hospital FACTURACION HMLV Adjuntos 10:03 a.m. (h…" at bounding box center [568, 194] width 854 height 205
copy div "FACTURACION HMLV"
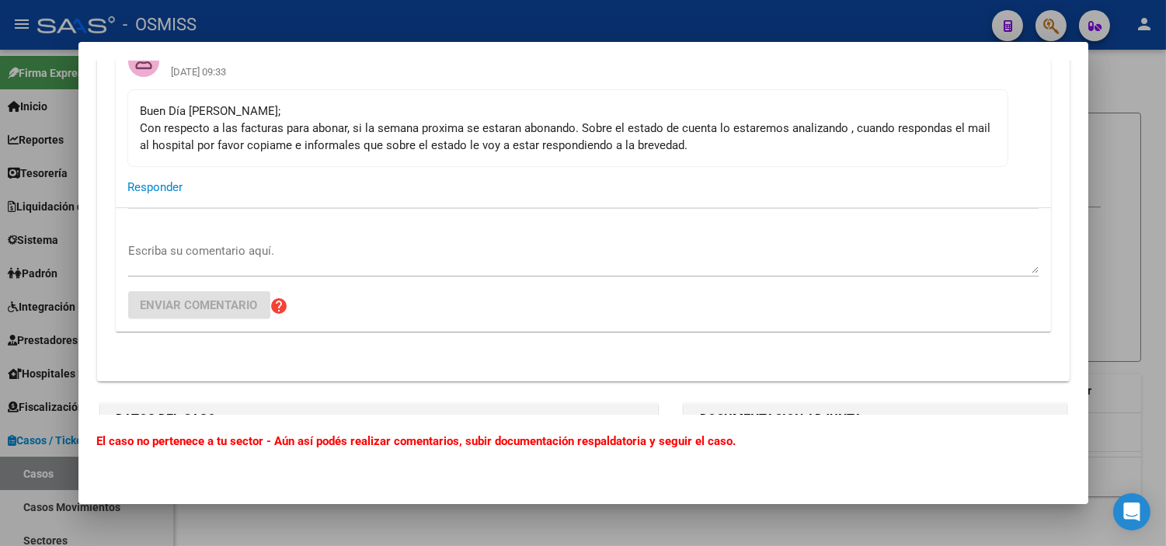
scroll to position [2416, 0]
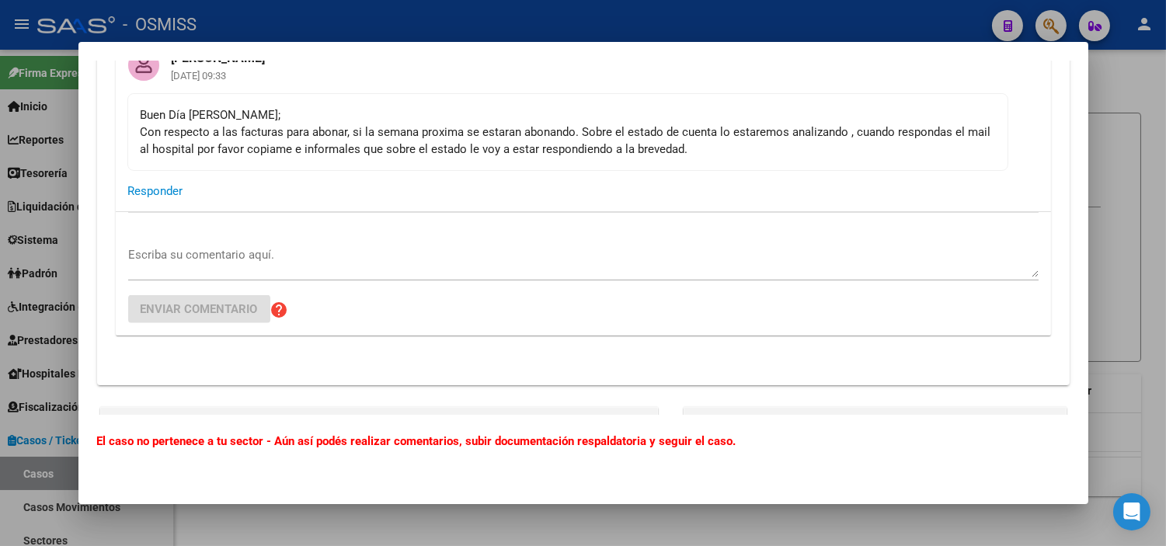
click at [18, 273] on div at bounding box center [583, 273] width 1166 height 546
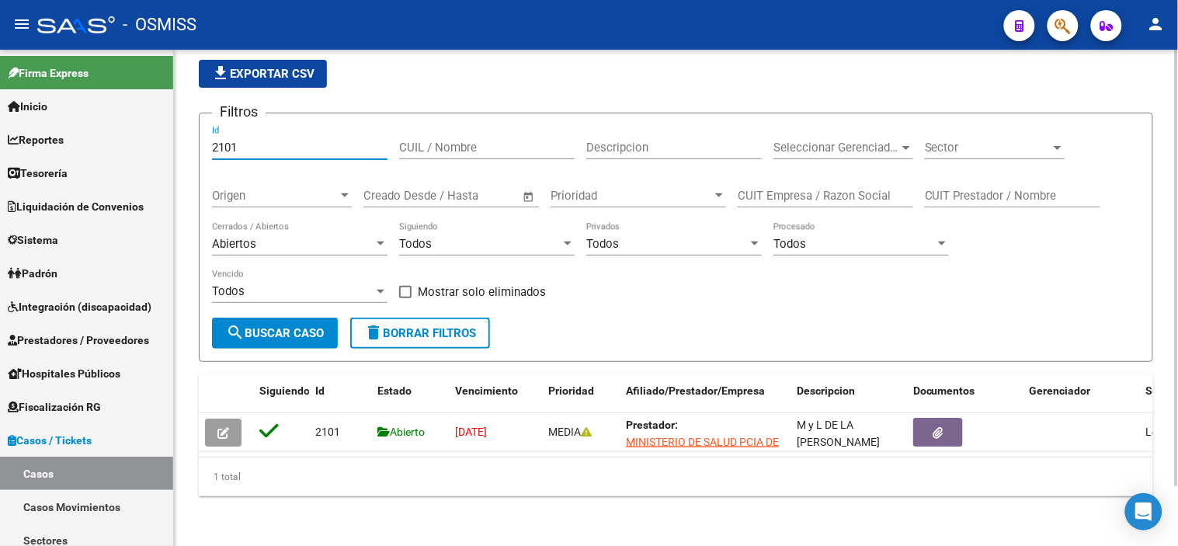
click at [315, 141] on input "2101" at bounding box center [300, 148] width 176 height 14
type input "2178"
click at [297, 326] on span "search Buscar Caso" at bounding box center [275, 333] width 98 height 14
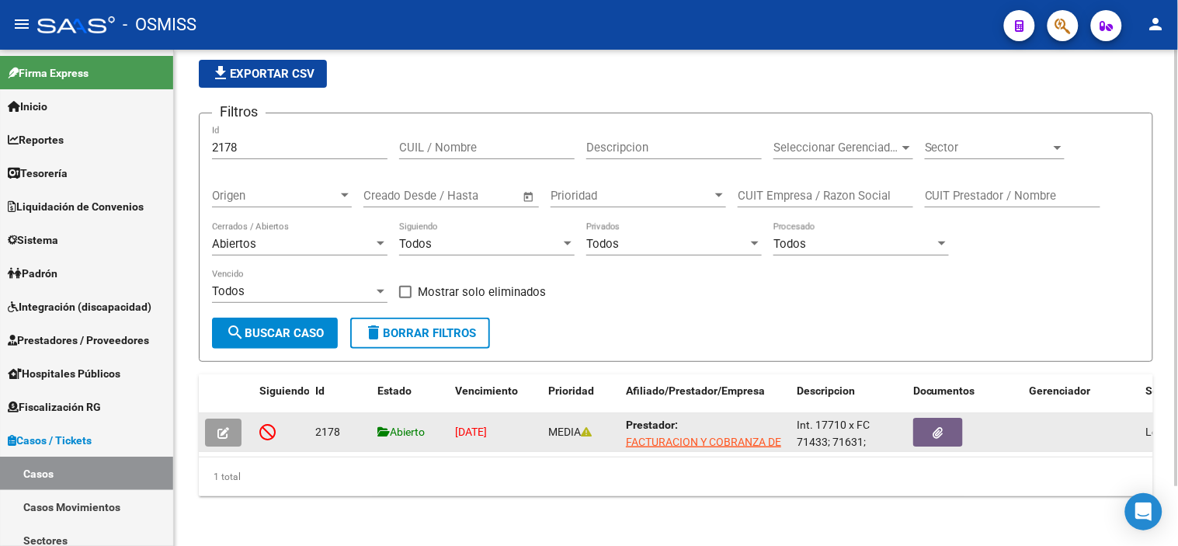
click at [229, 422] on button "button" at bounding box center [223, 433] width 37 height 28
